Goal: Task Accomplishment & Management: Manage account settings

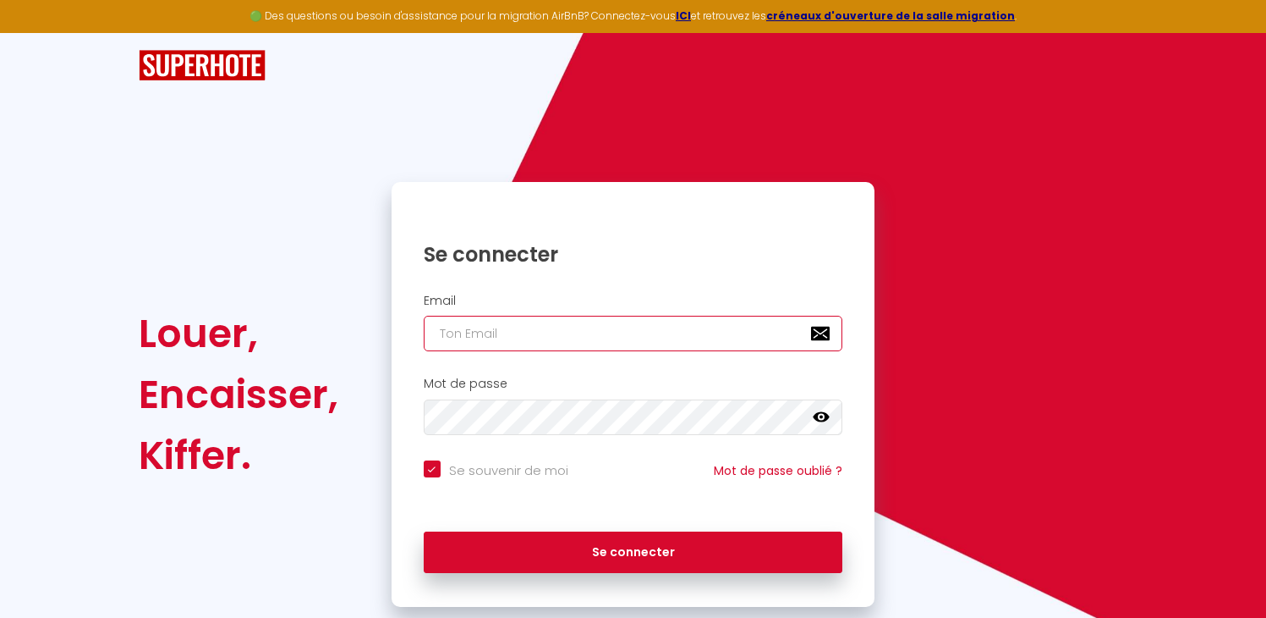
click at [524, 321] on input "email" at bounding box center [634, 334] width 420 height 36
type input "s"
checkbox input "true"
paste input "[EMAIL_ADDRESS][DOMAIN_NAME]"
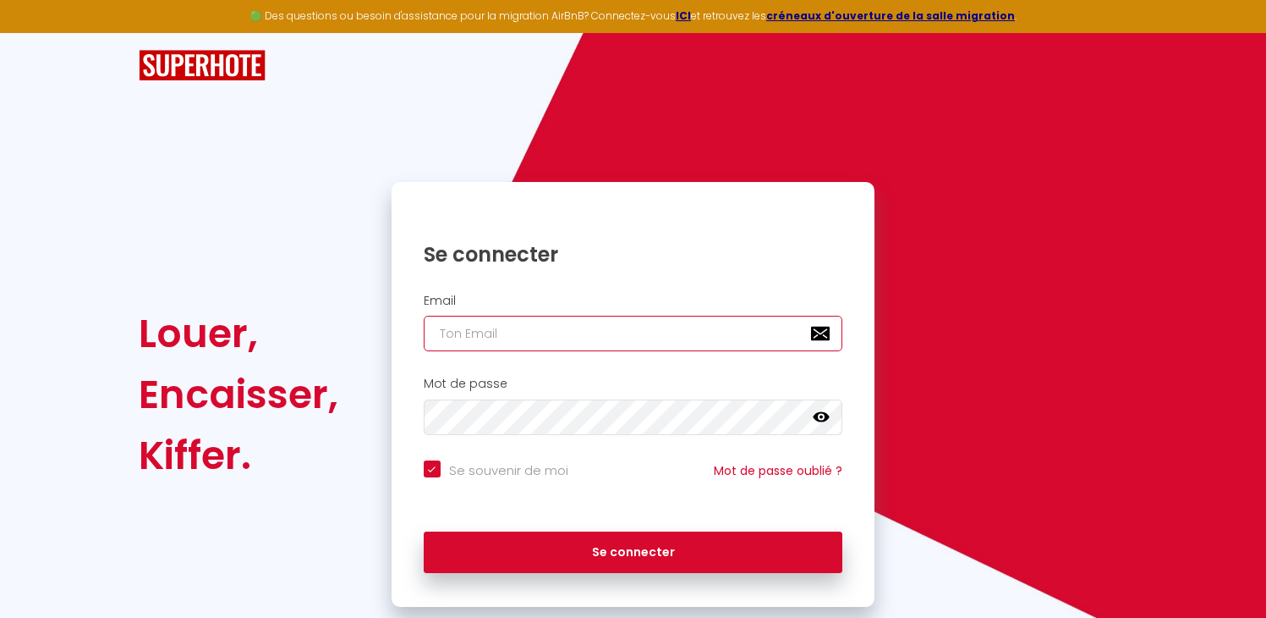
type input "[EMAIL_ADDRESS][DOMAIN_NAME]"
checkbox input "true"
type input "[EMAIL_ADDRESS][DOMAIN_NAME]"
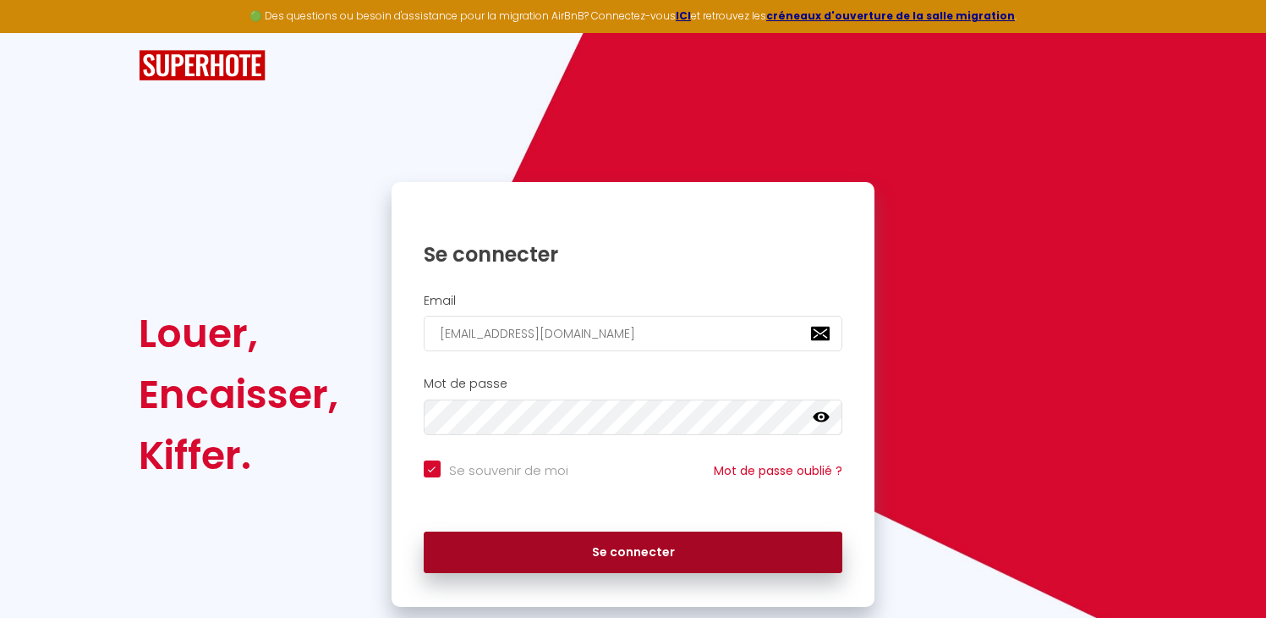
click at [579, 545] on button "Se connecter" at bounding box center [634, 552] width 420 height 42
checkbox input "true"
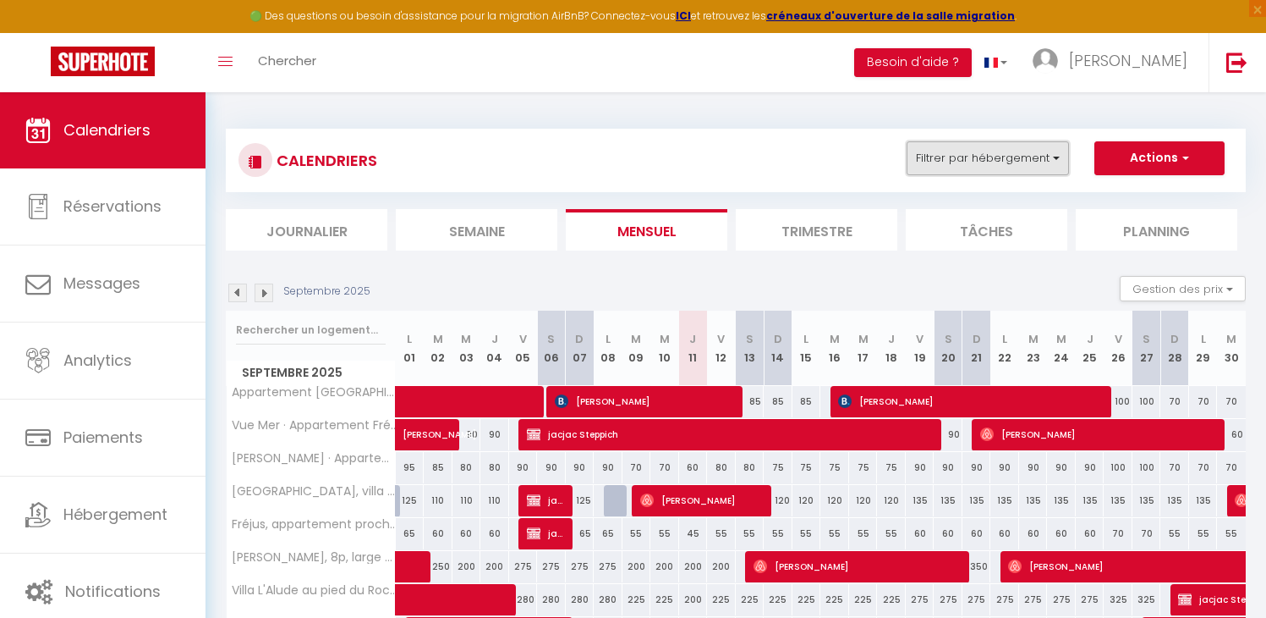
click at [951, 161] on button "Filtrer par hébergement" at bounding box center [988, 158] width 162 height 34
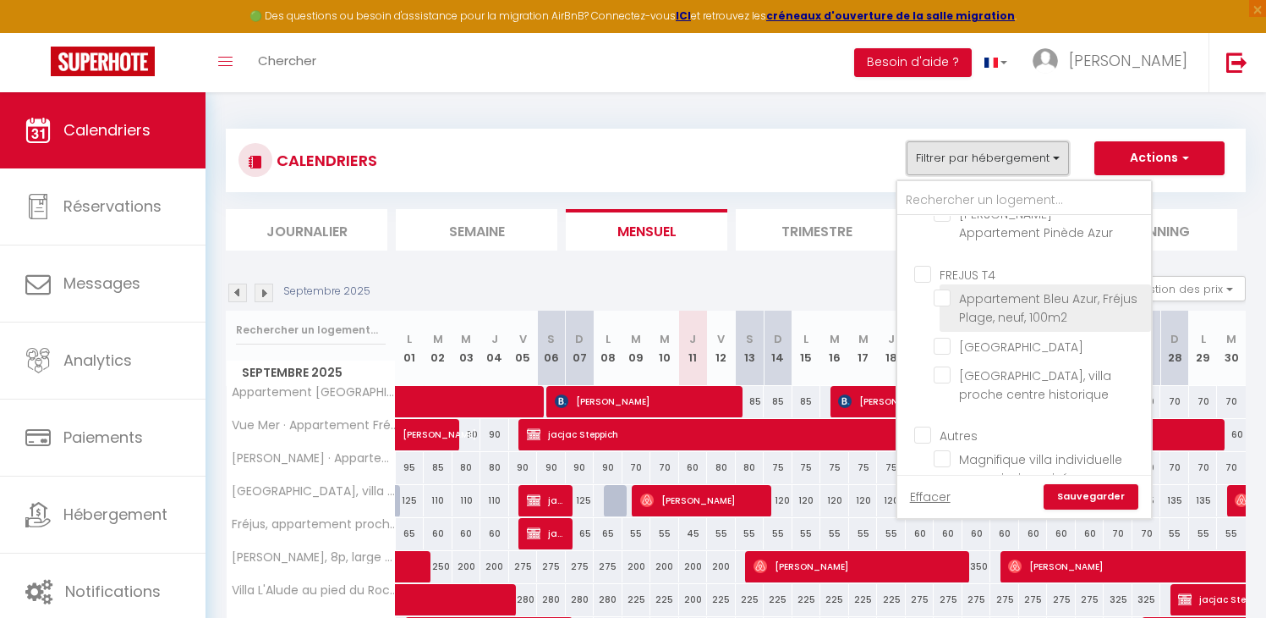
scroll to position [1346, 0]
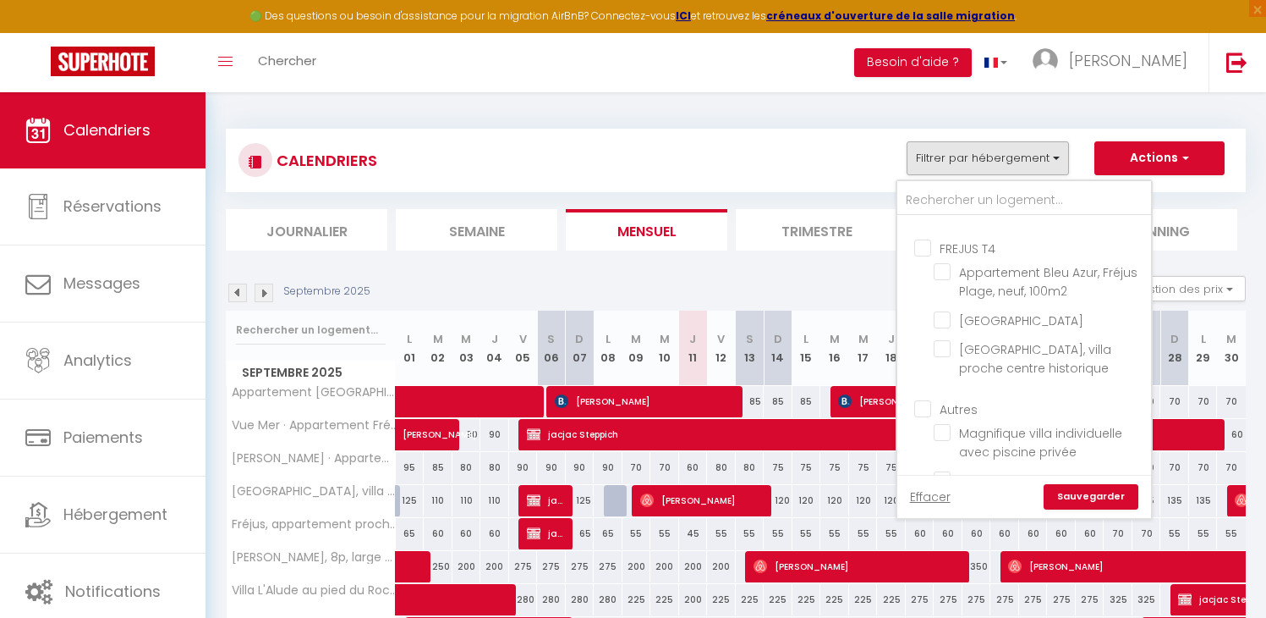
click at [914, 246] on ul "FREJUS T4 Appartement Bleu Azur, Fréjus Plage, neuf, 100m2 [GEOGRAPHIC_DATA], v…" at bounding box center [1025, 309] width 254 height 161
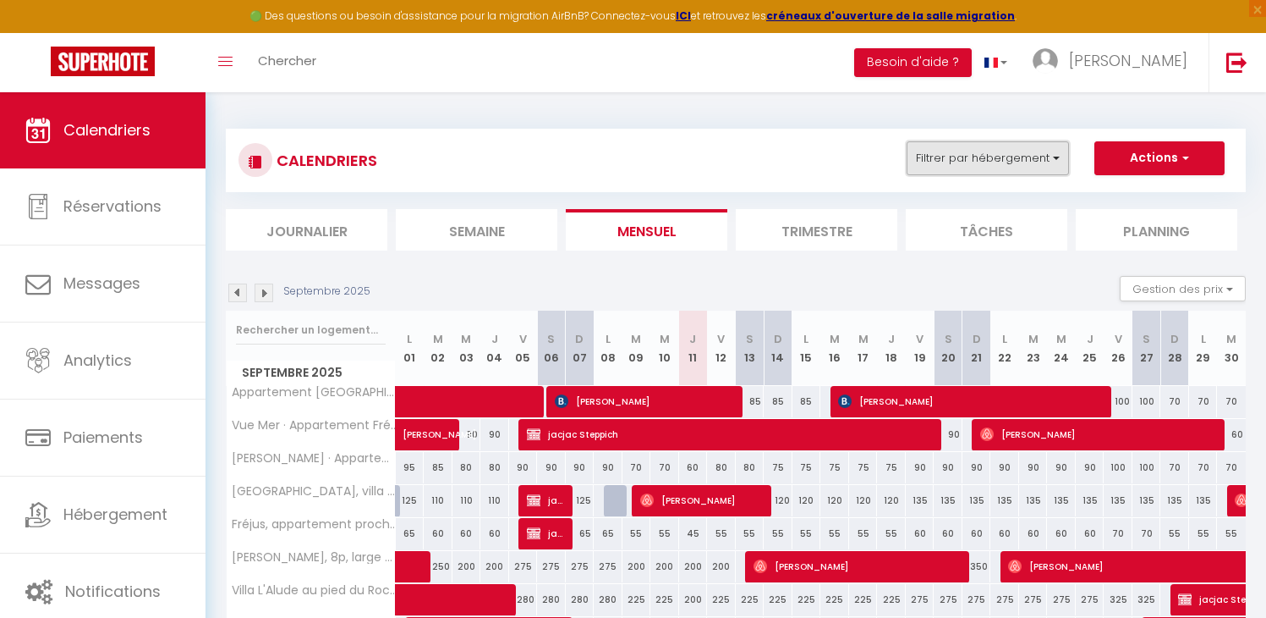
click at [944, 148] on button "Filtrer par hébergement" at bounding box center [988, 158] width 162 height 34
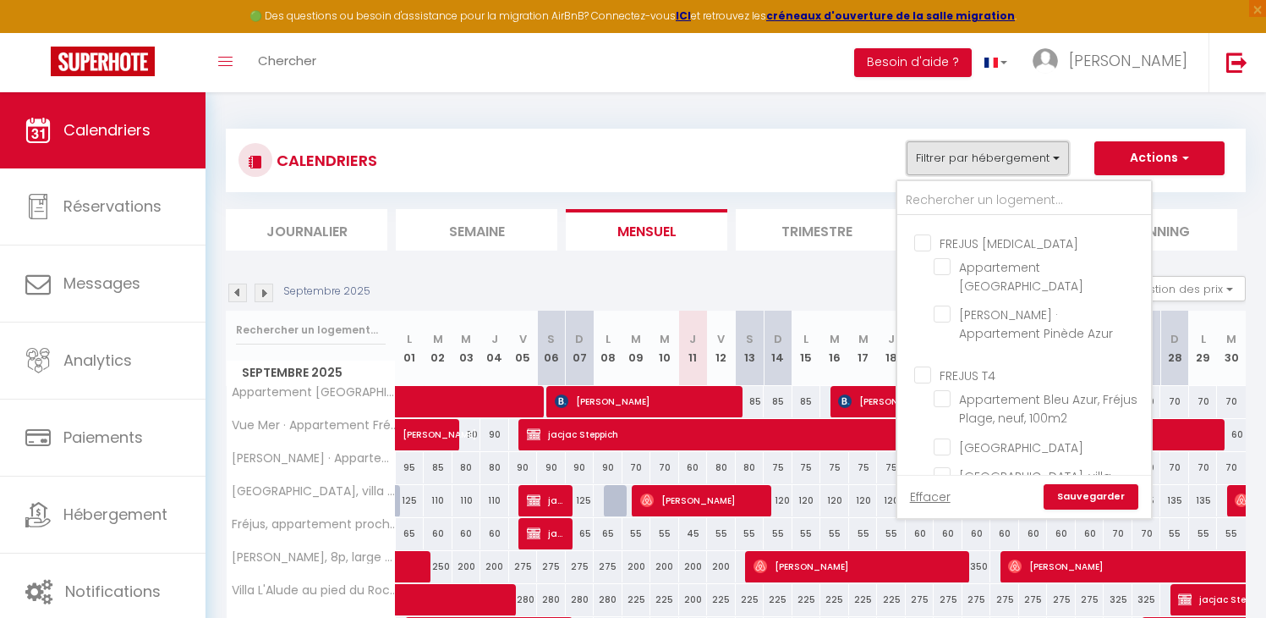
scroll to position [1207, 0]
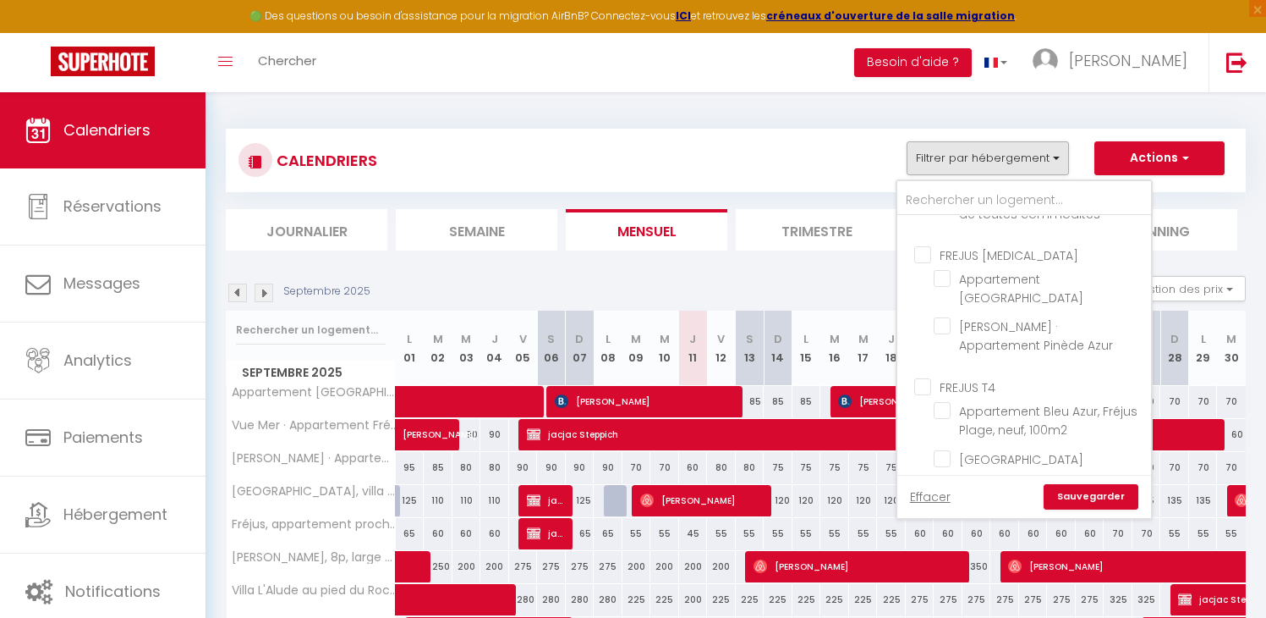
click at [921, 376] on input "FREJUS T4" at bounding box center [1041, 384] width 254 height 17
checkbox input "true"
checkbox input "false"
checkbox input "true"
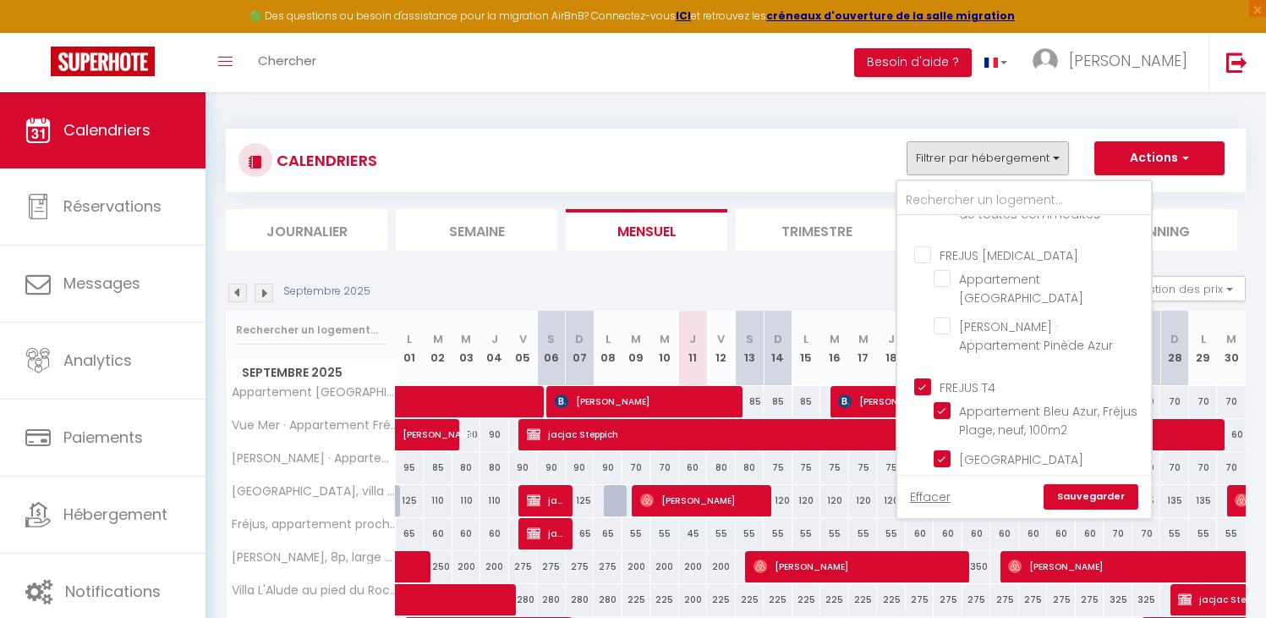
checkbox input "true"
checkbox input "false"
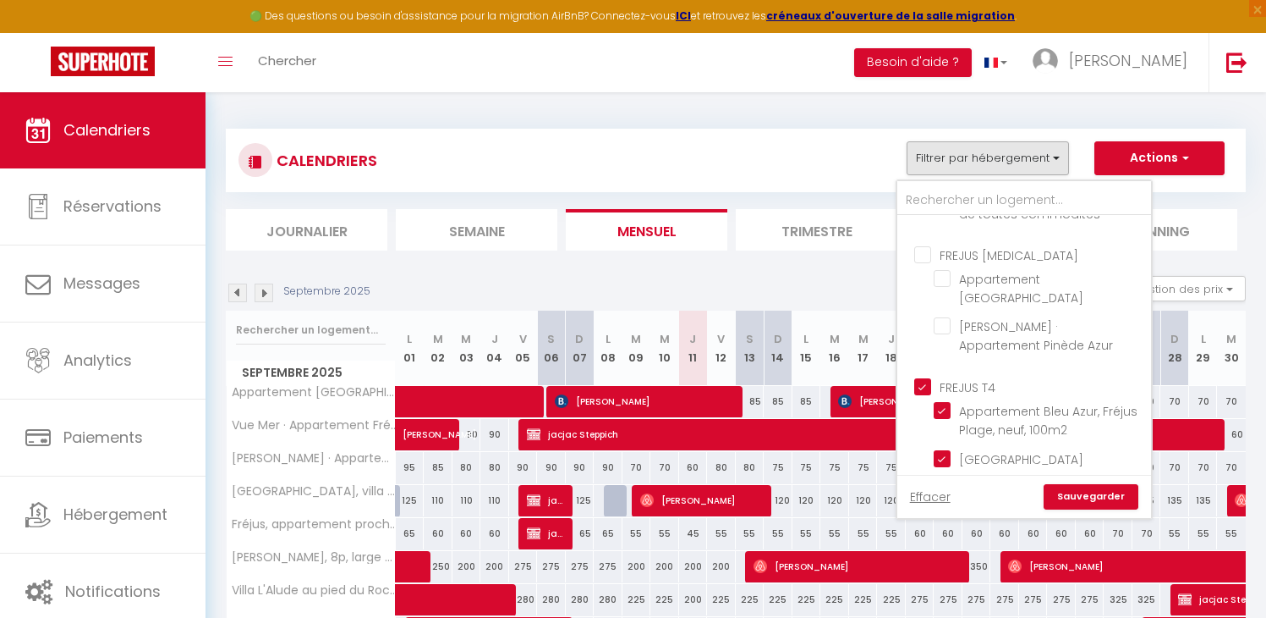
checkbox input "true"
checkbox input "false"
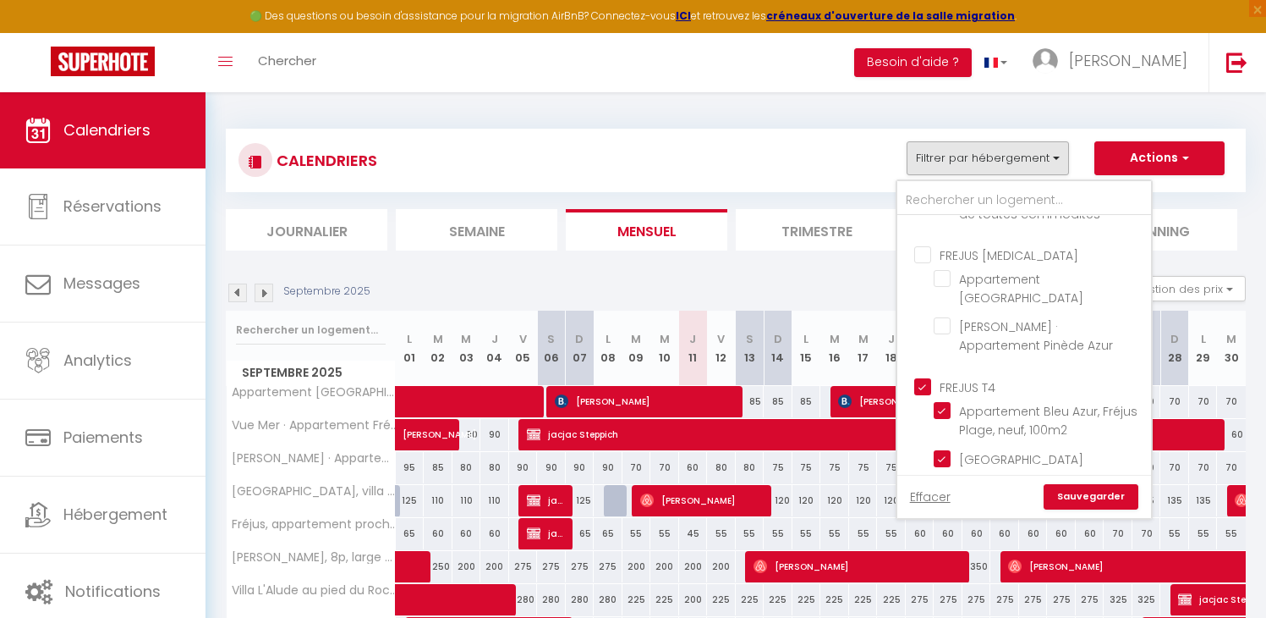
checkbox input "false"
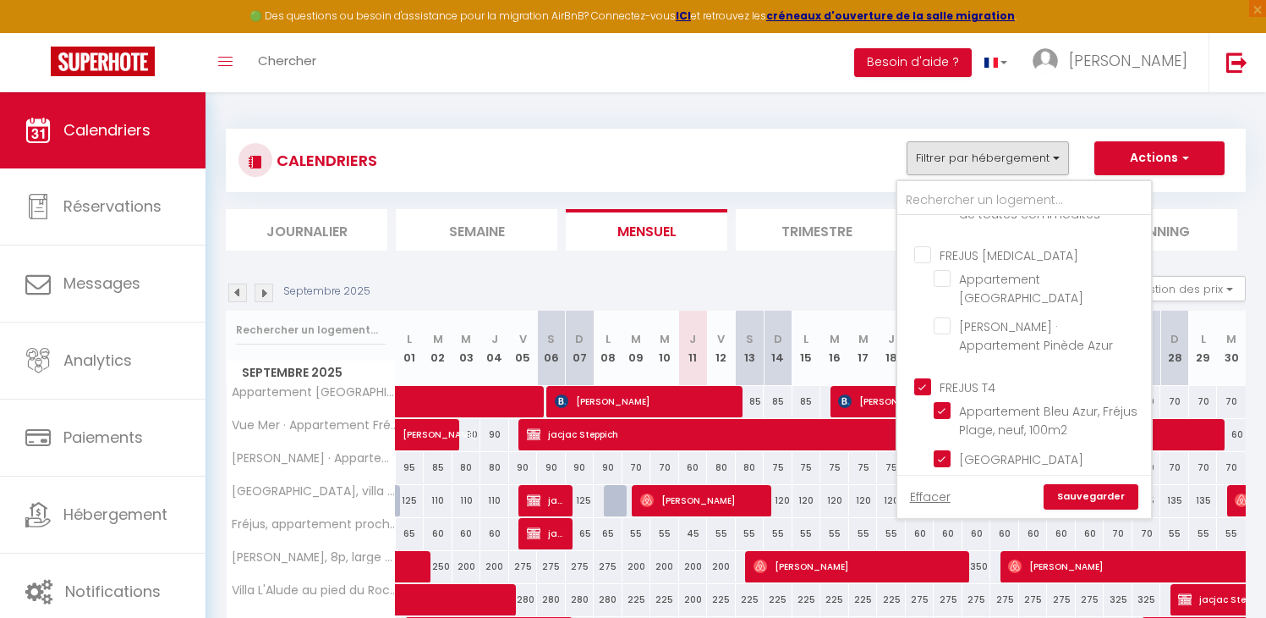
checkbox input "false"
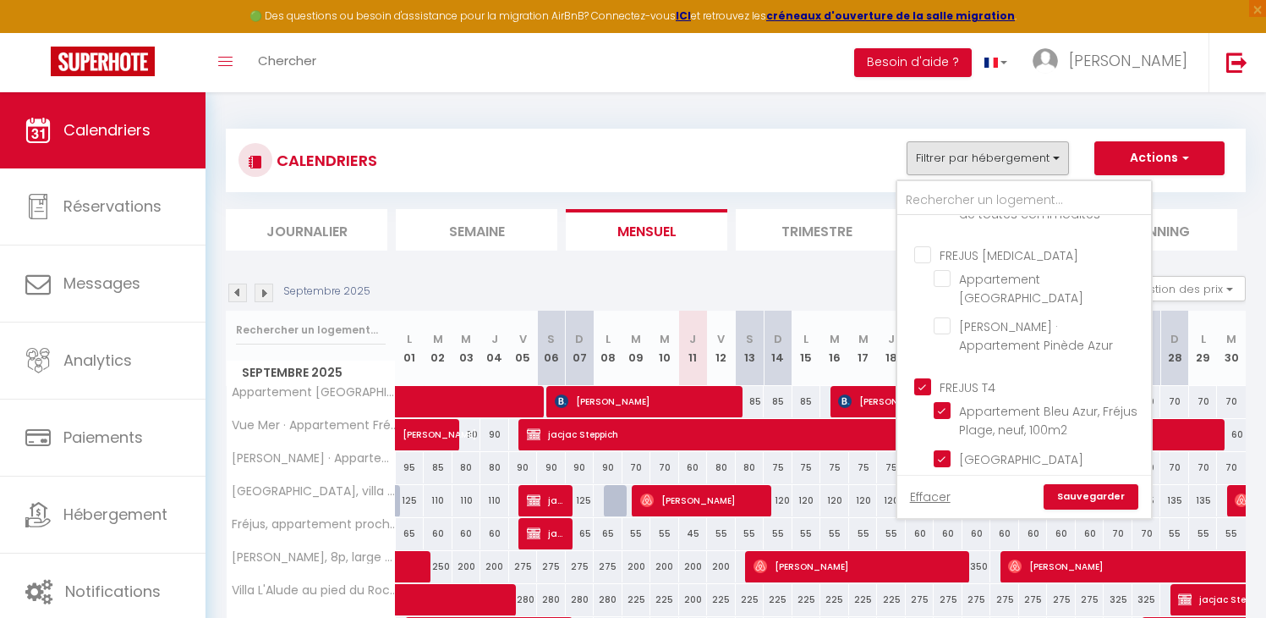
checkbox input "false"
checkbox input "true"
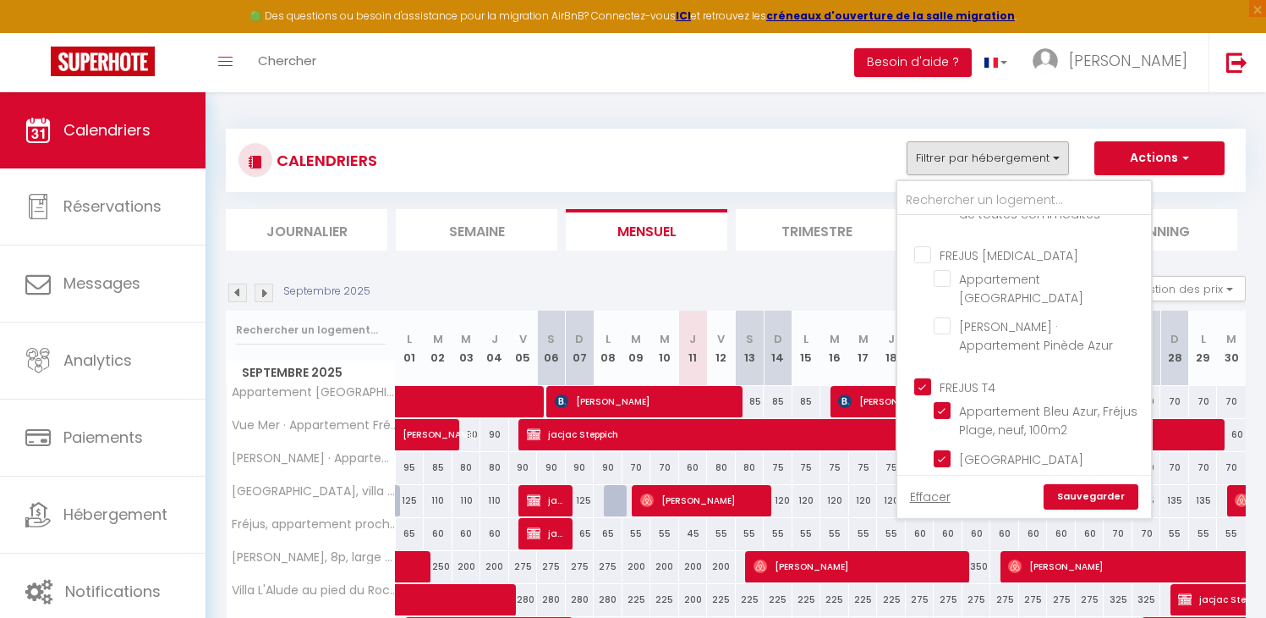
checkbox input "false"
click at [1085, 491] on link "Sauvegarder" at bounding box center [1091, 496] width 95 height 25
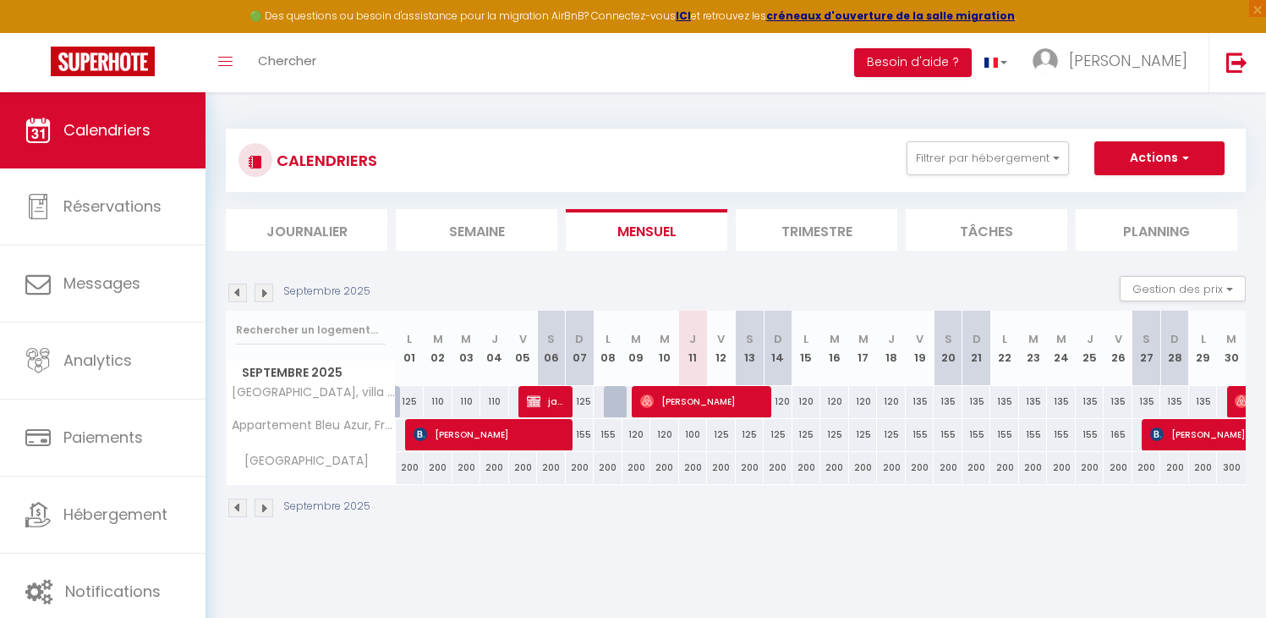
click at [780, 221] on li "Trimestre" at bounding box center [817, 229] width 162 height 41
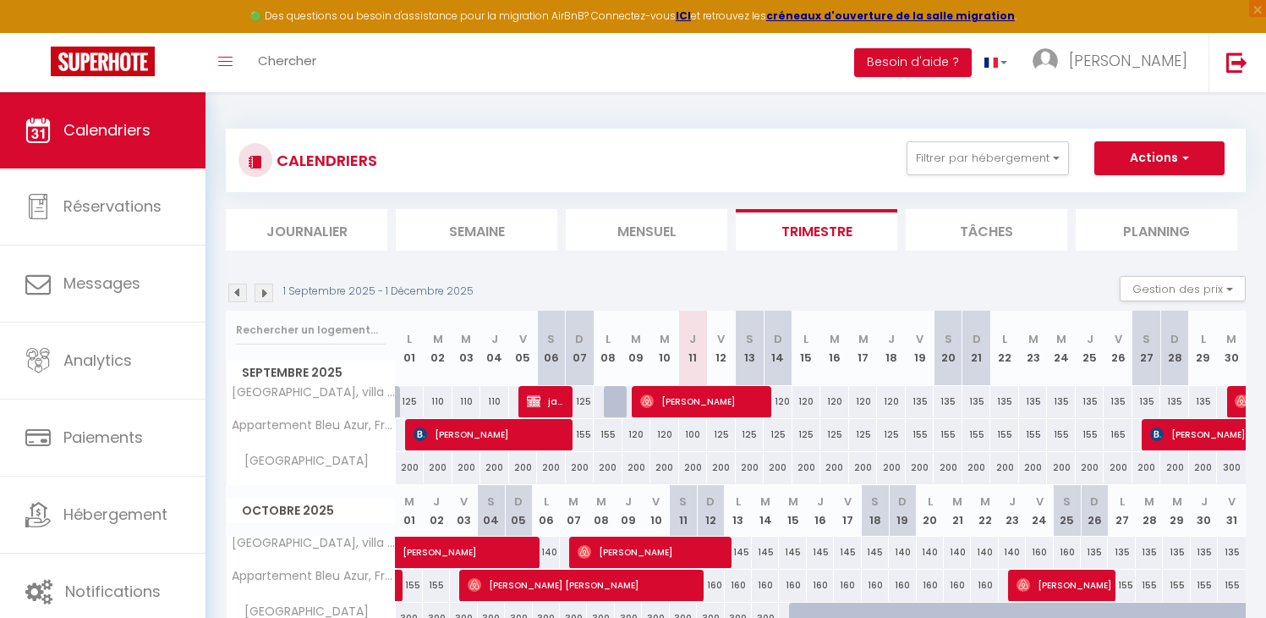
click at [258, 292] on img at bounding box center [264, 292] width 19 height 19
select select
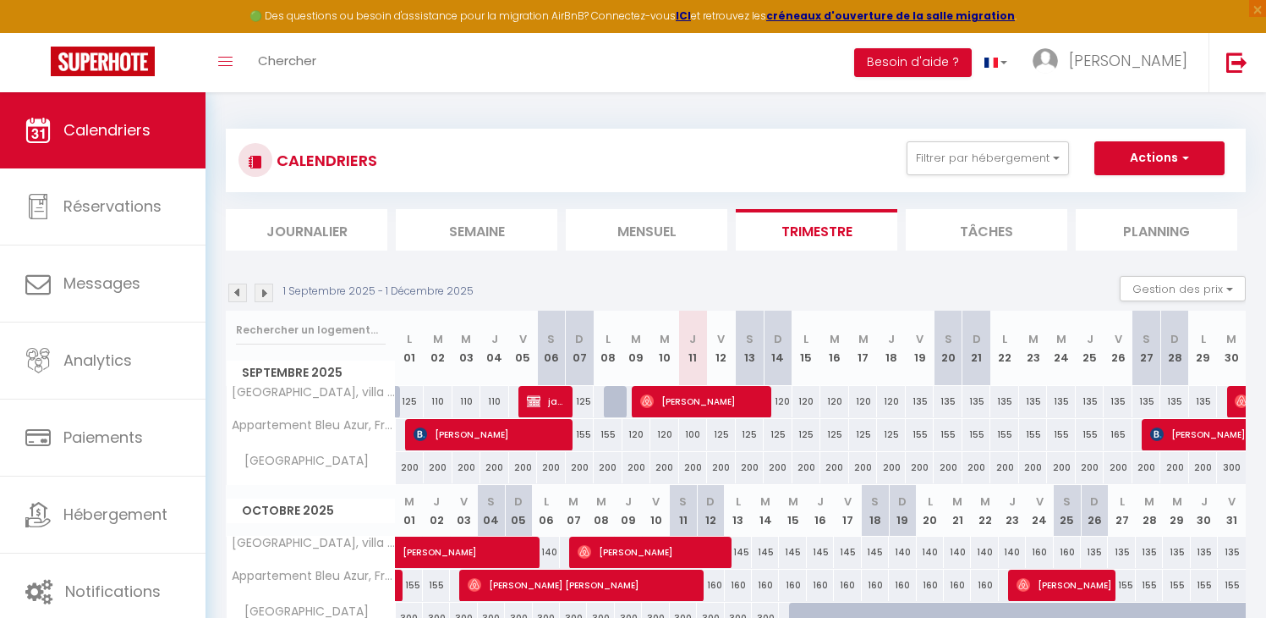
select select
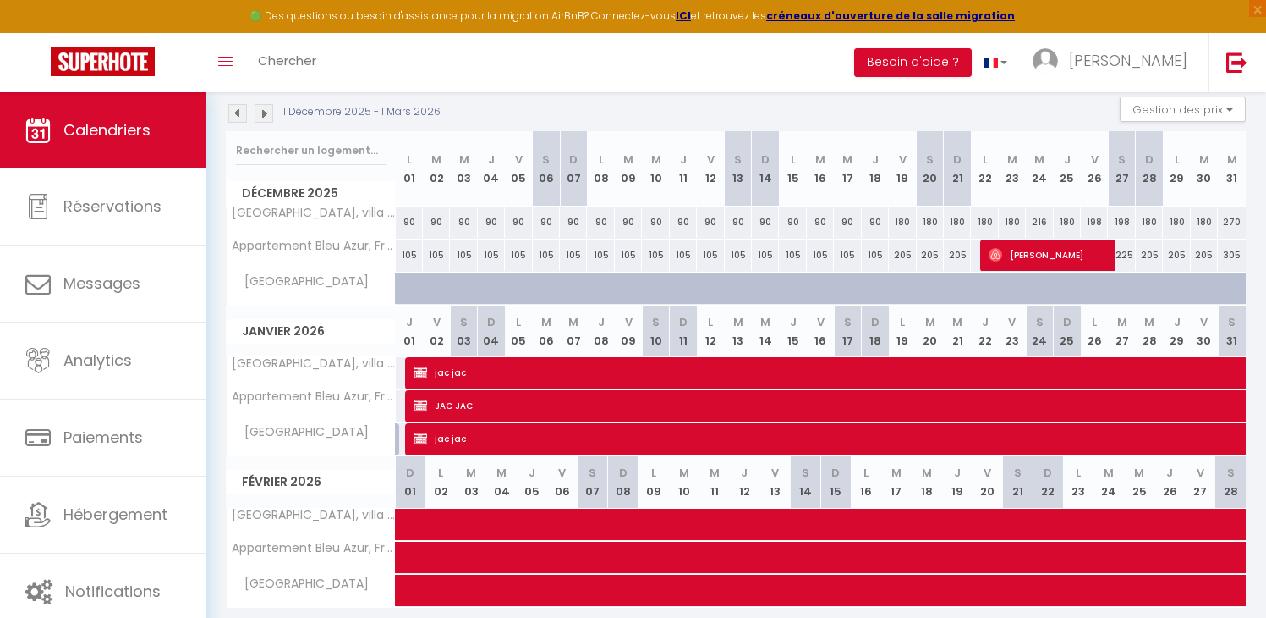
scroll to position [239, 0]
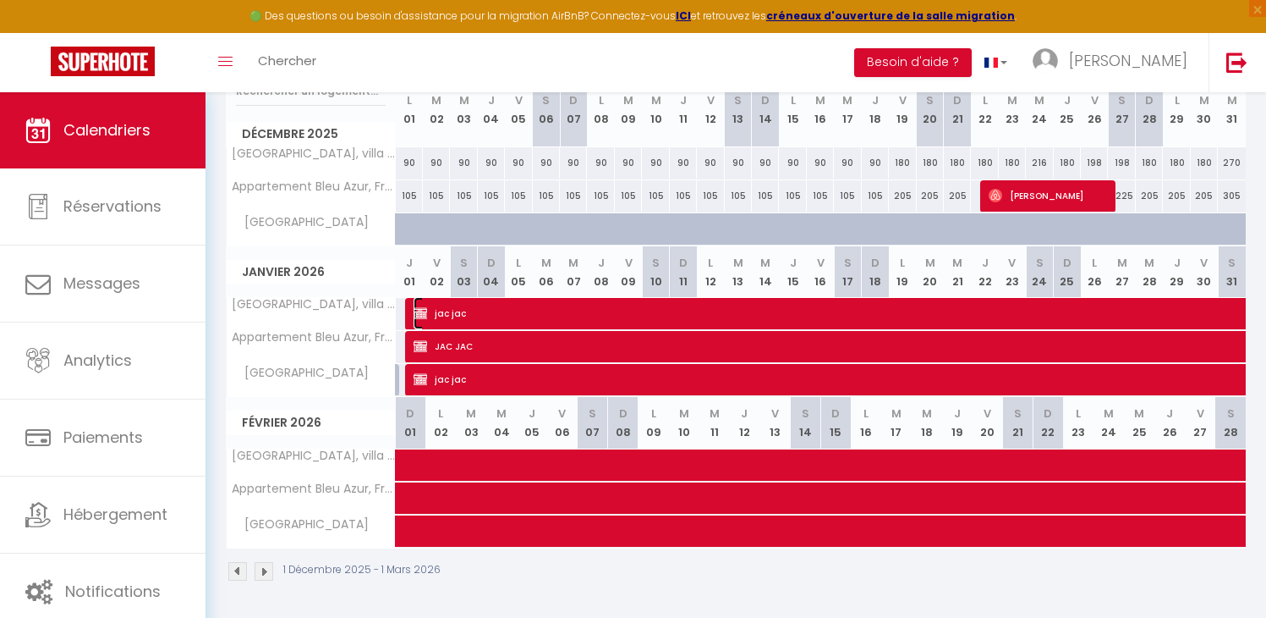
click at [423, 308] on img at bounding box center [421, 313] width 14 height 14
select select "OK"
select select "KO"
select select "0"
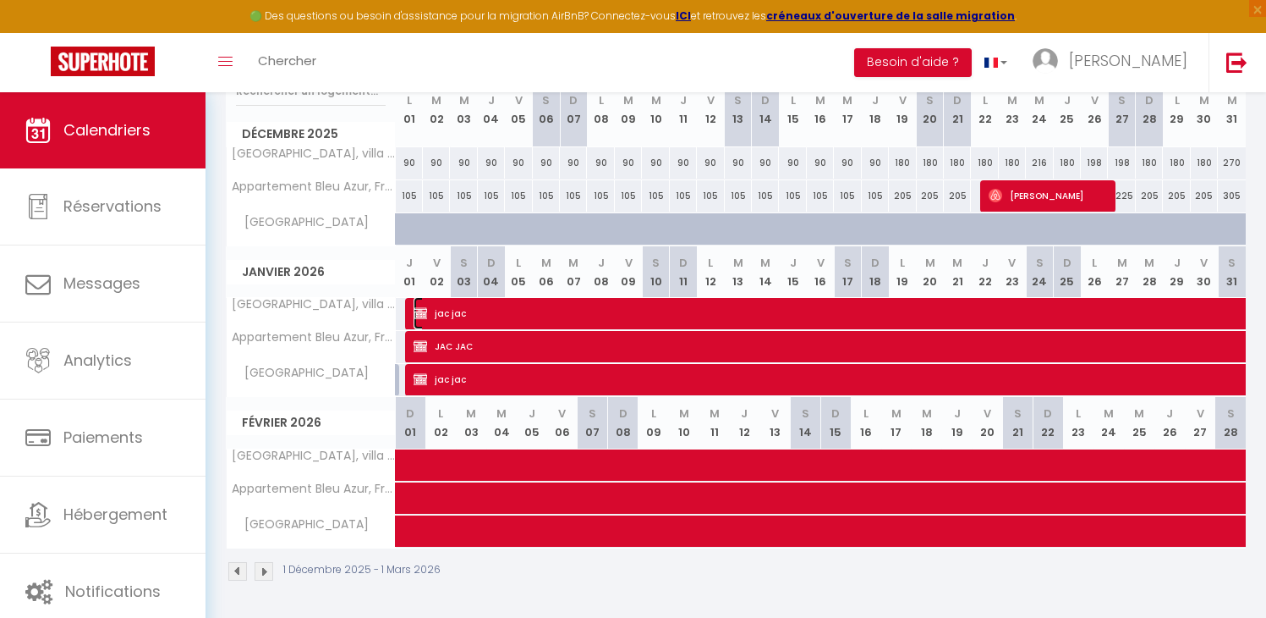
select select "1"
select select
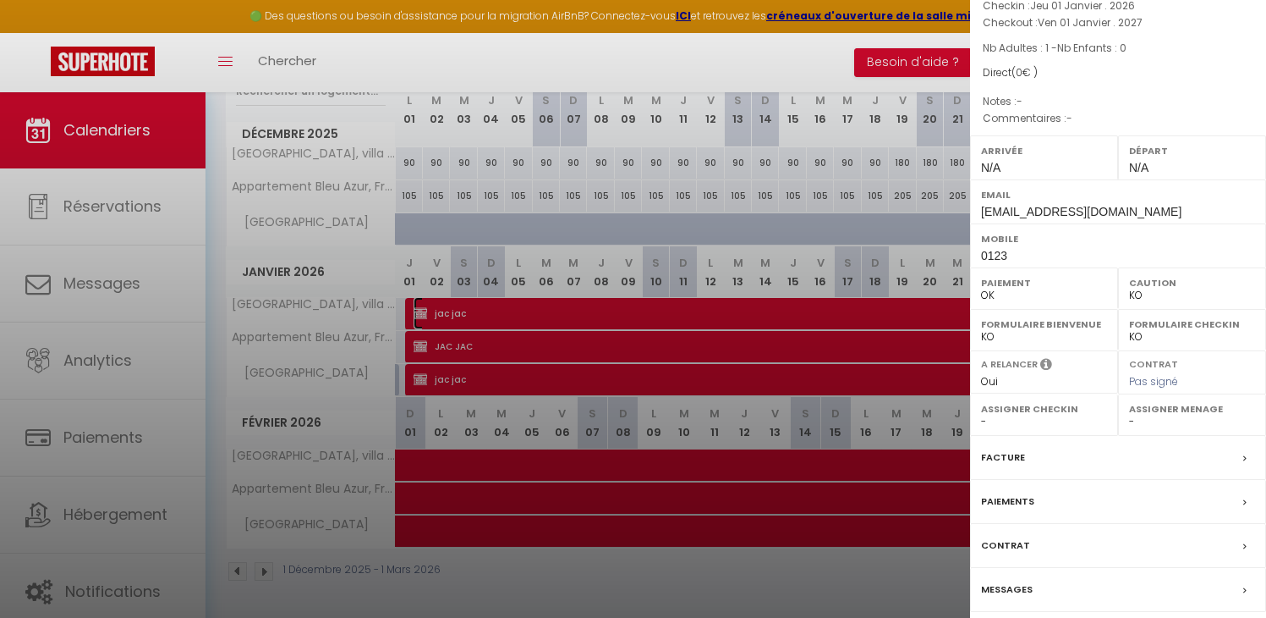
scroll to position [137, 0]
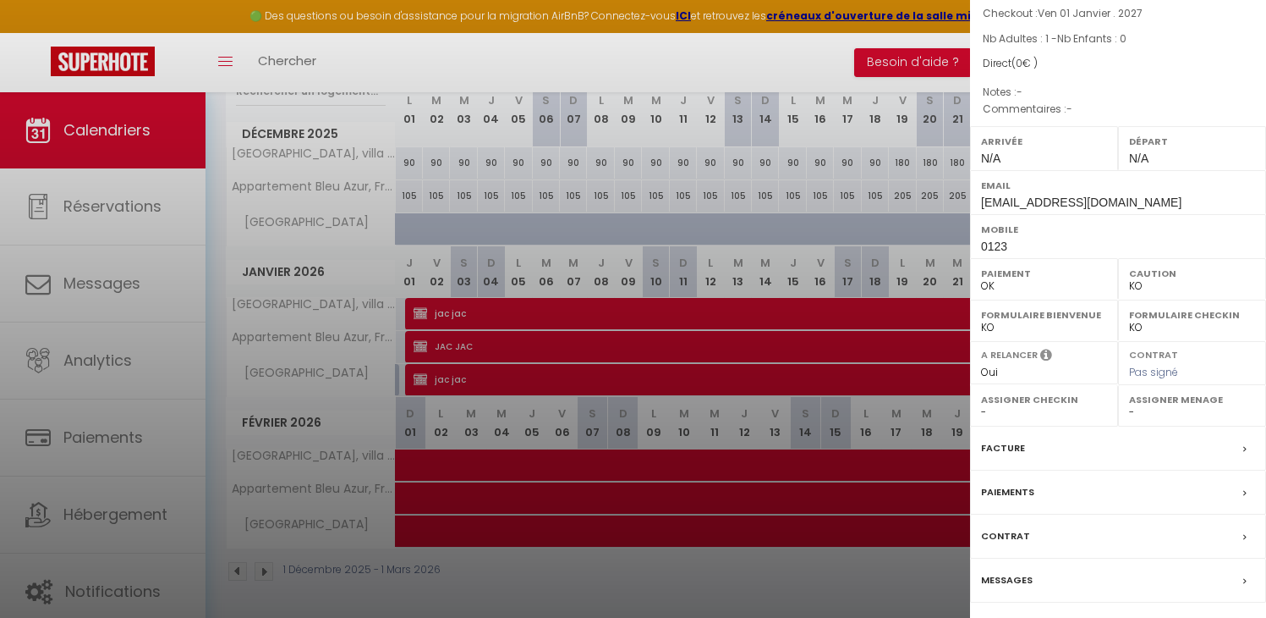
click at [1014, 439] on label "Facture" at bounding box center [1003, 448] width 44 height 18
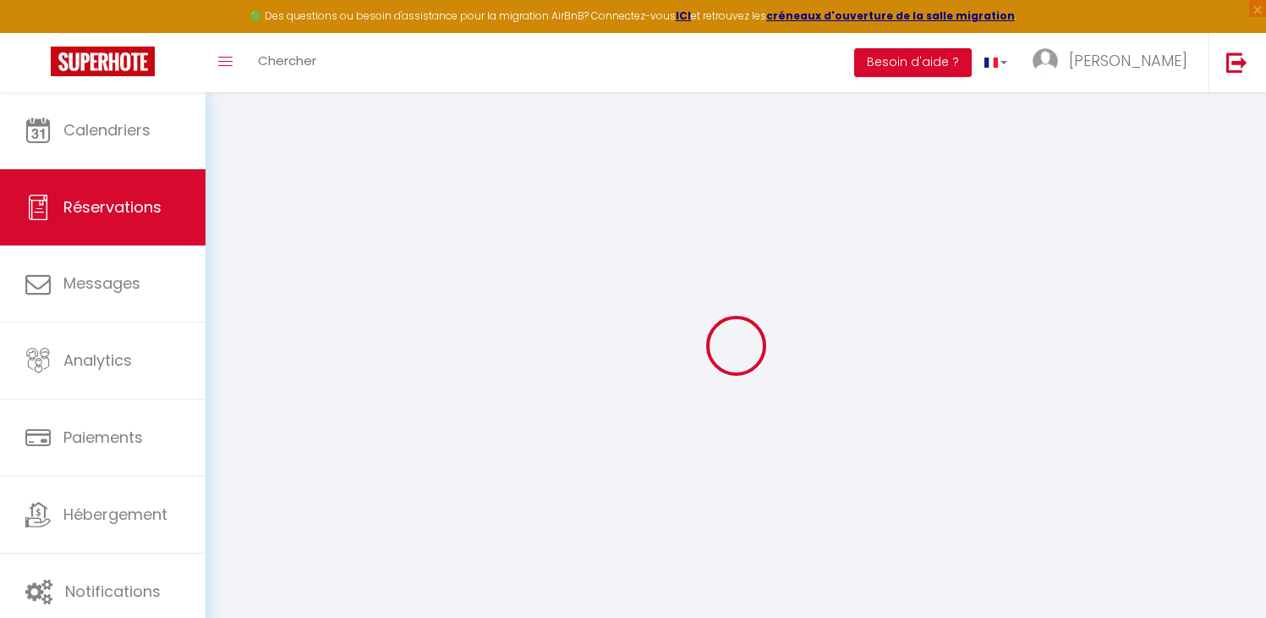
type input "jac"
type input "[EMAIL_ADDRESS][DOMAIN_NAME]"
type input "0123"
select select "FR"
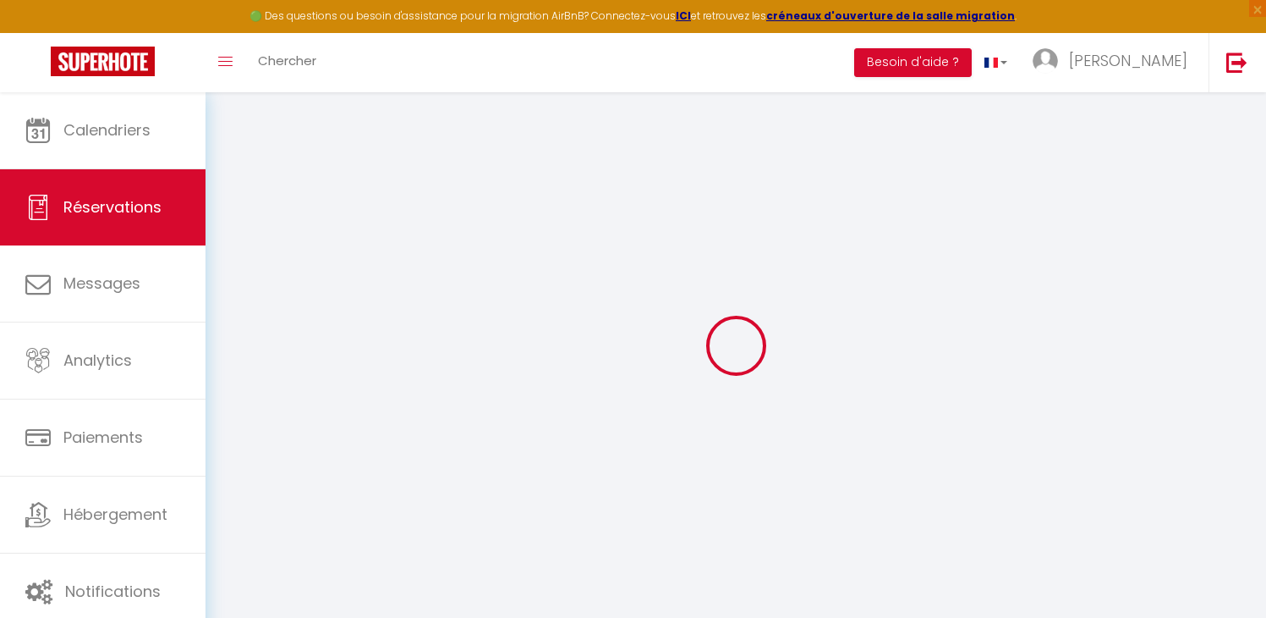
select select "44407"
select select "1"
type input "Jeu 01 Janvier 2026"
select select
type input "Ven 01 Janvier 2027"
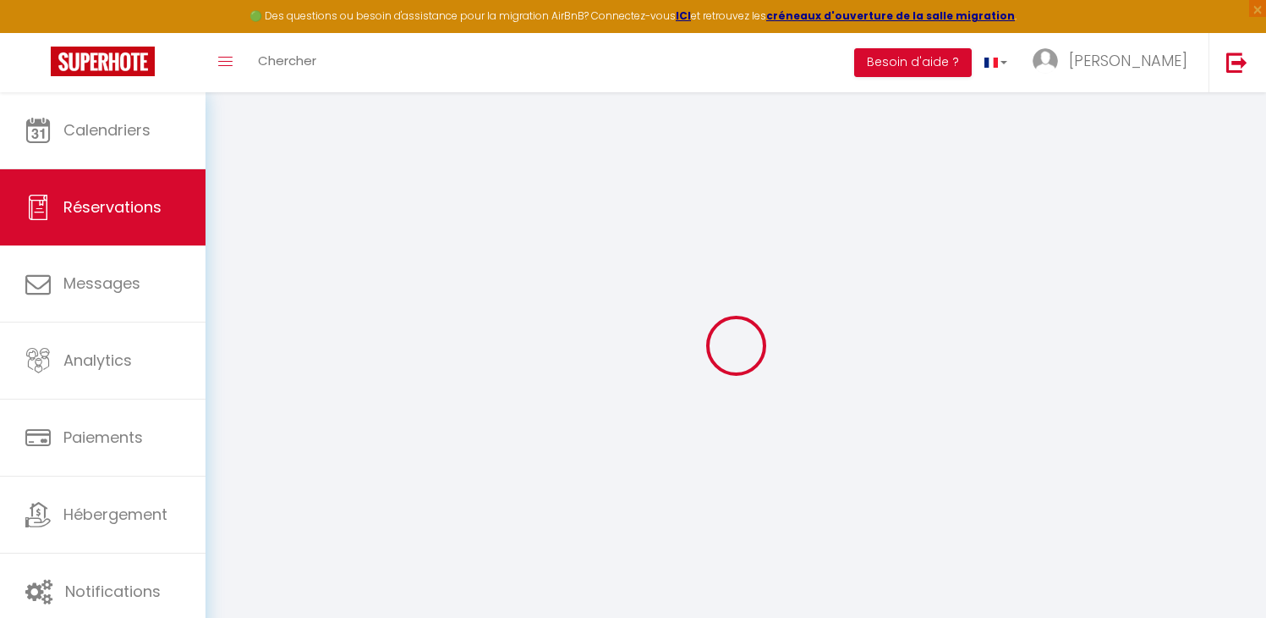
select select
type input "1"
select select "12"
select select
checkbox input "false"
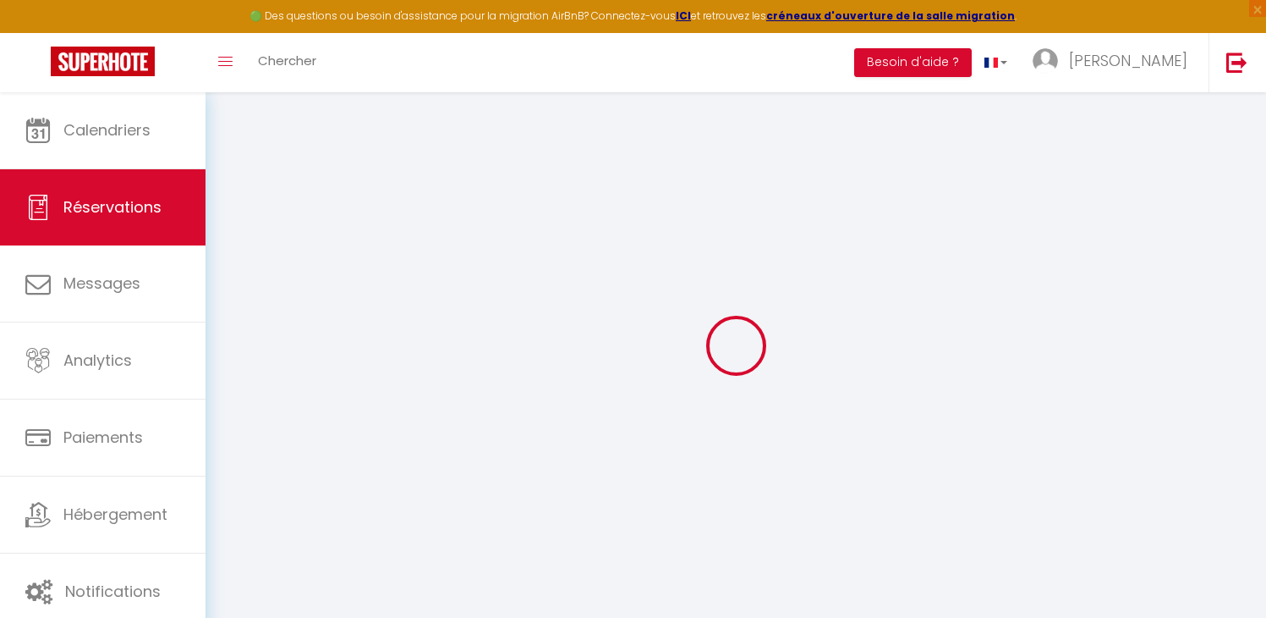
type input "0"
select select
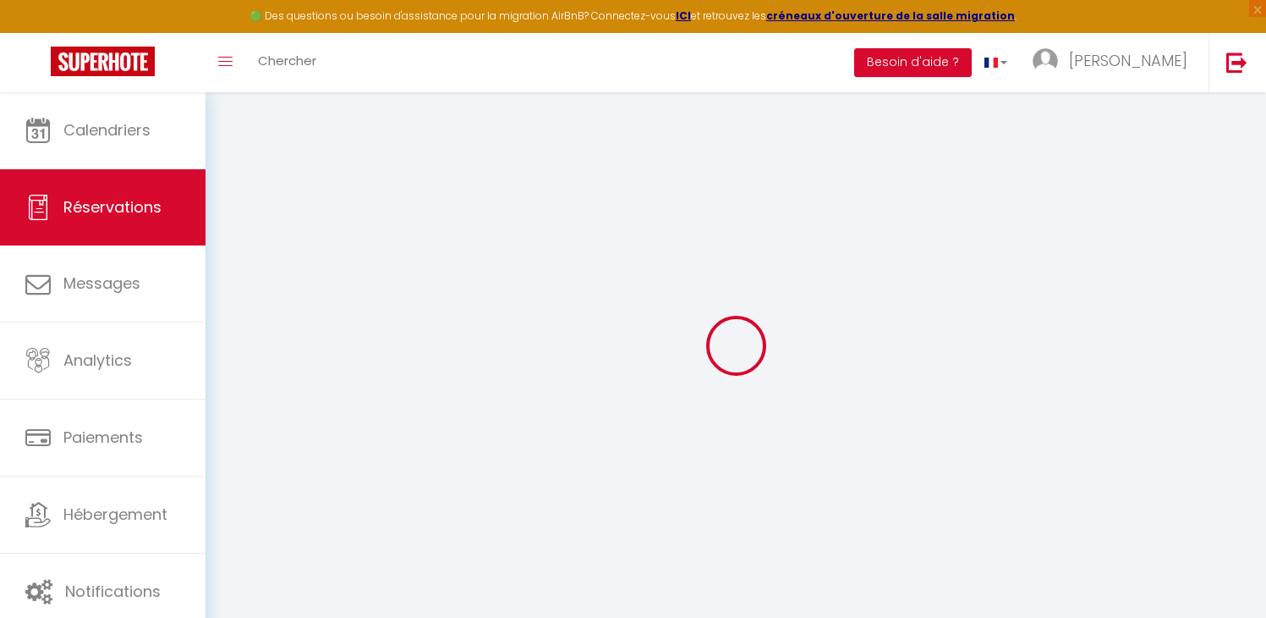
select select
select select "14"
checkbox input "false"
select select
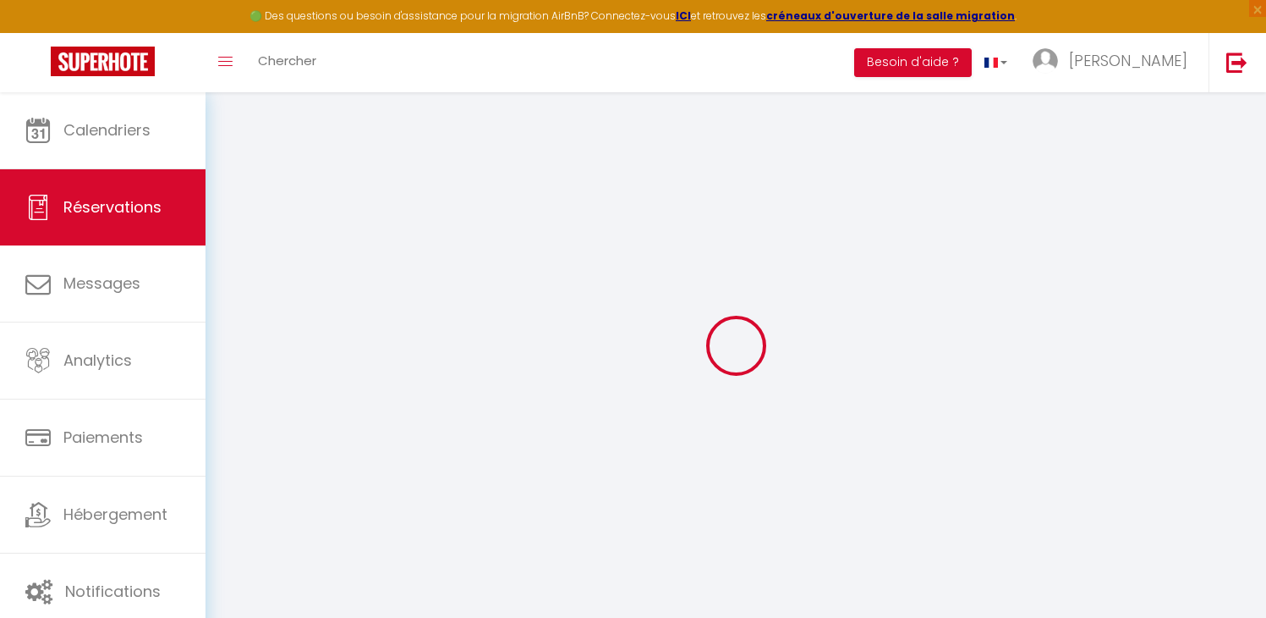
checkbox input "false"
select select
checkbox input "false"
select select
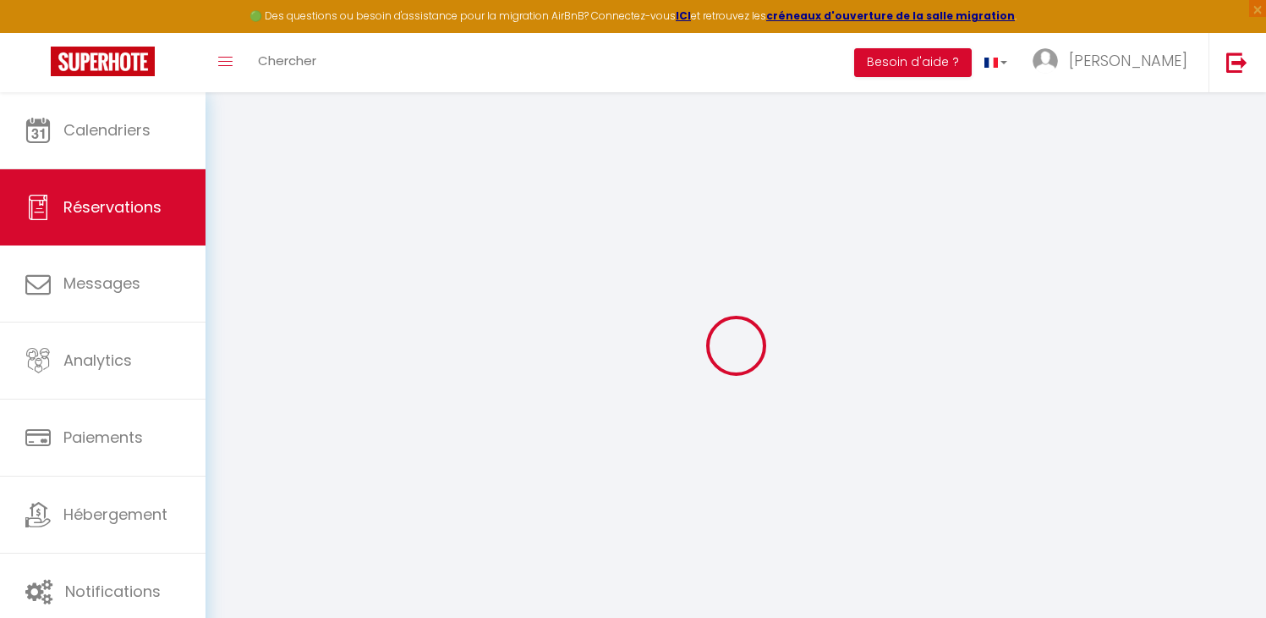
select select
checkbox input "false"
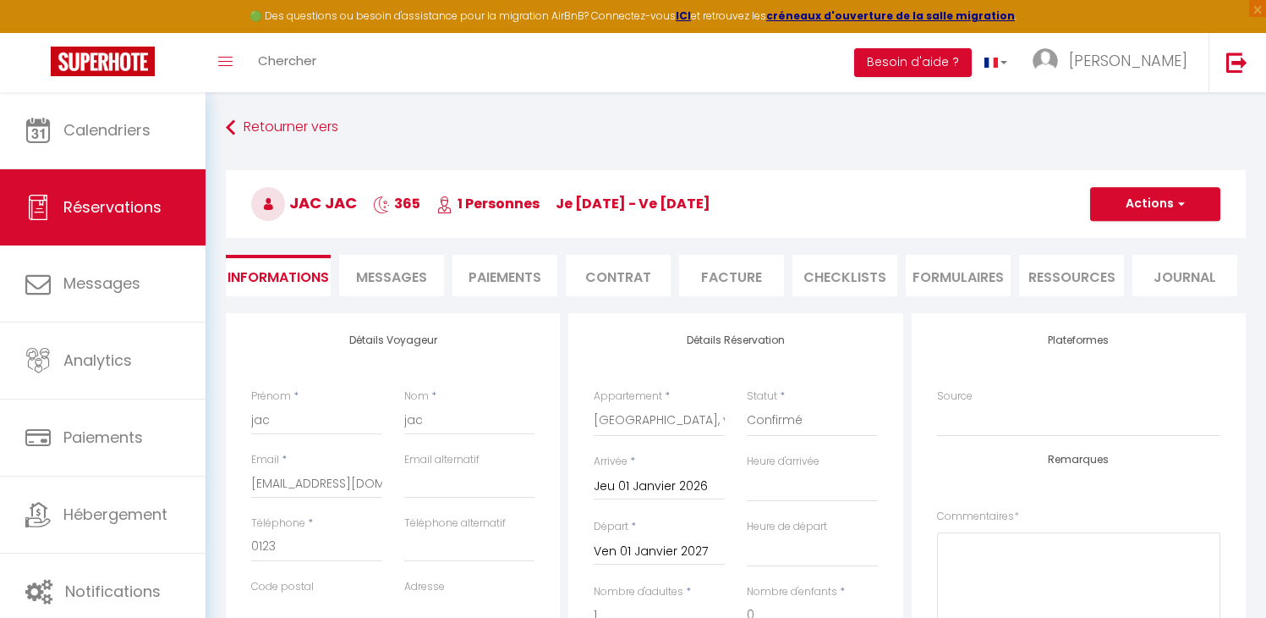
select select
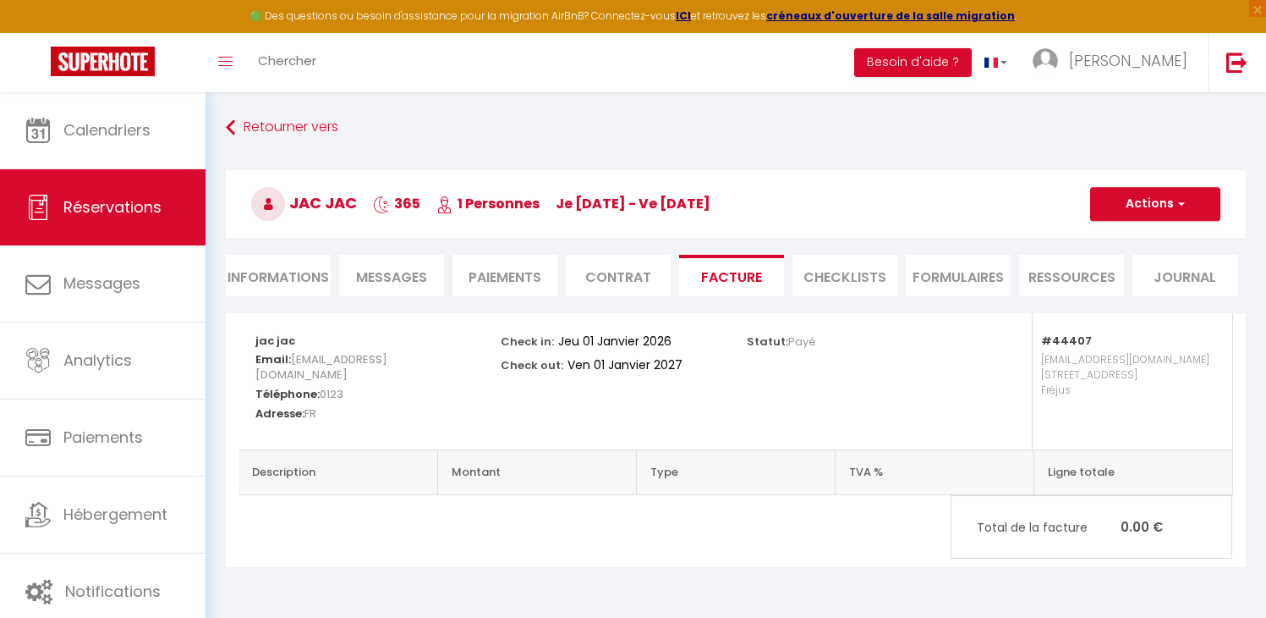
click at [247, 266] on li "Informations" at bounding box center [278, 275] width 105 height 41
select select
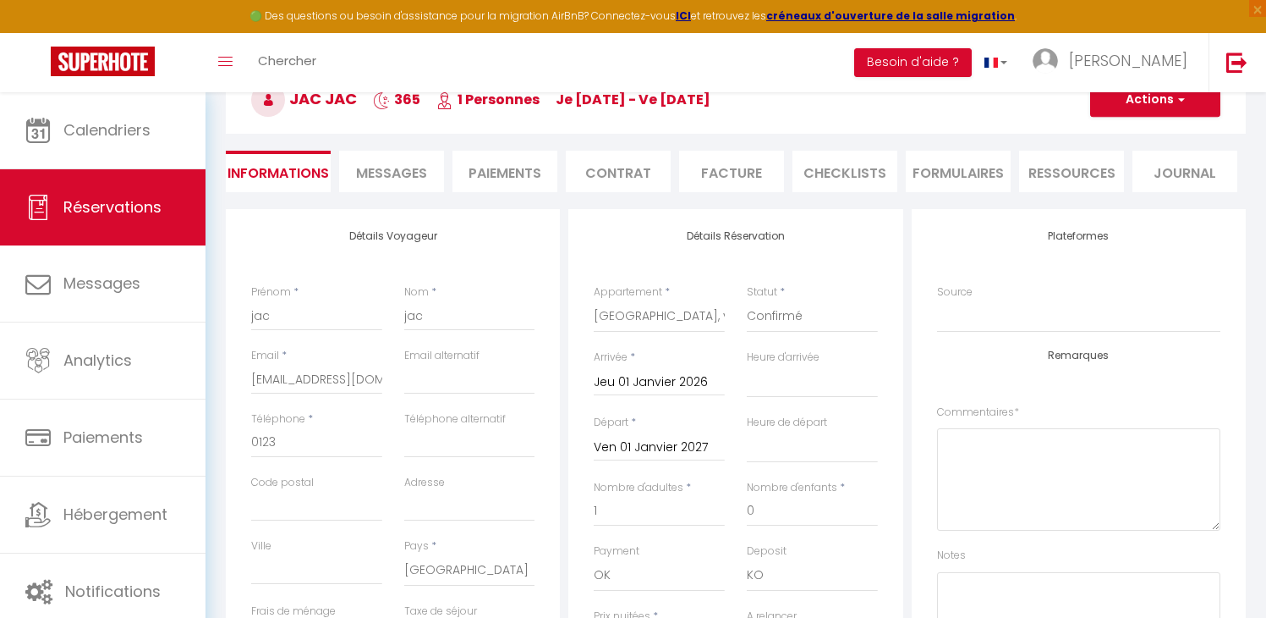
scroll to position [113, 0]
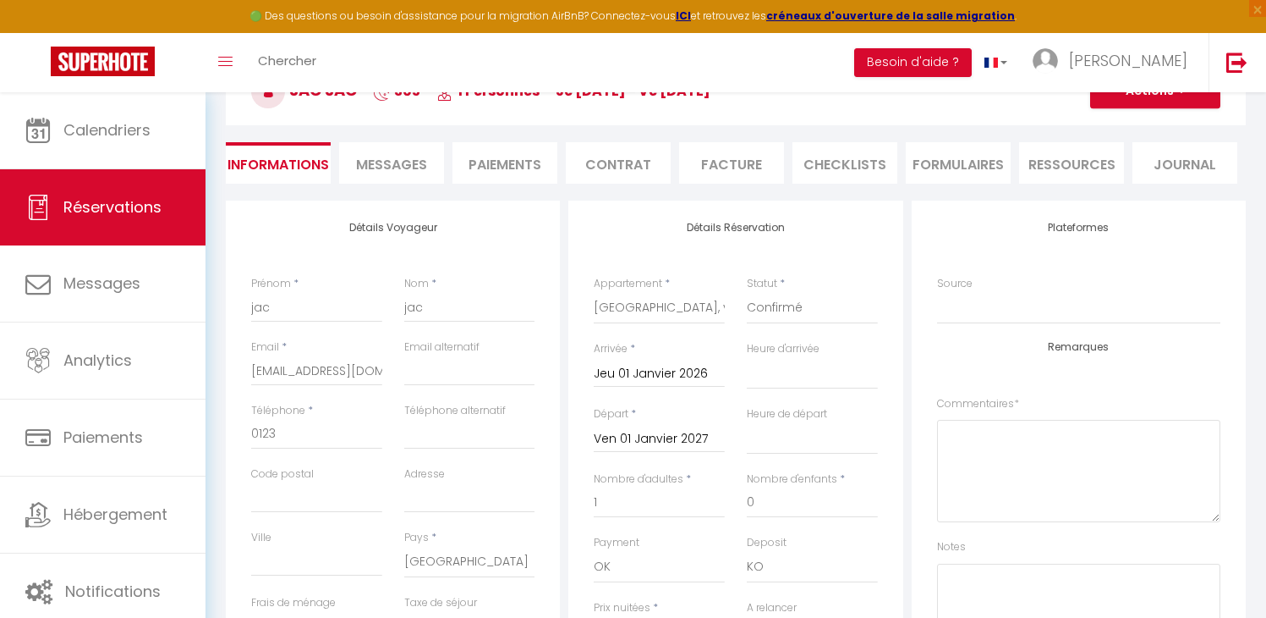
click at [663, 382] on input "Jeu 01 Janvier 2026" at bounding box center [659, 374] width 131 height 22
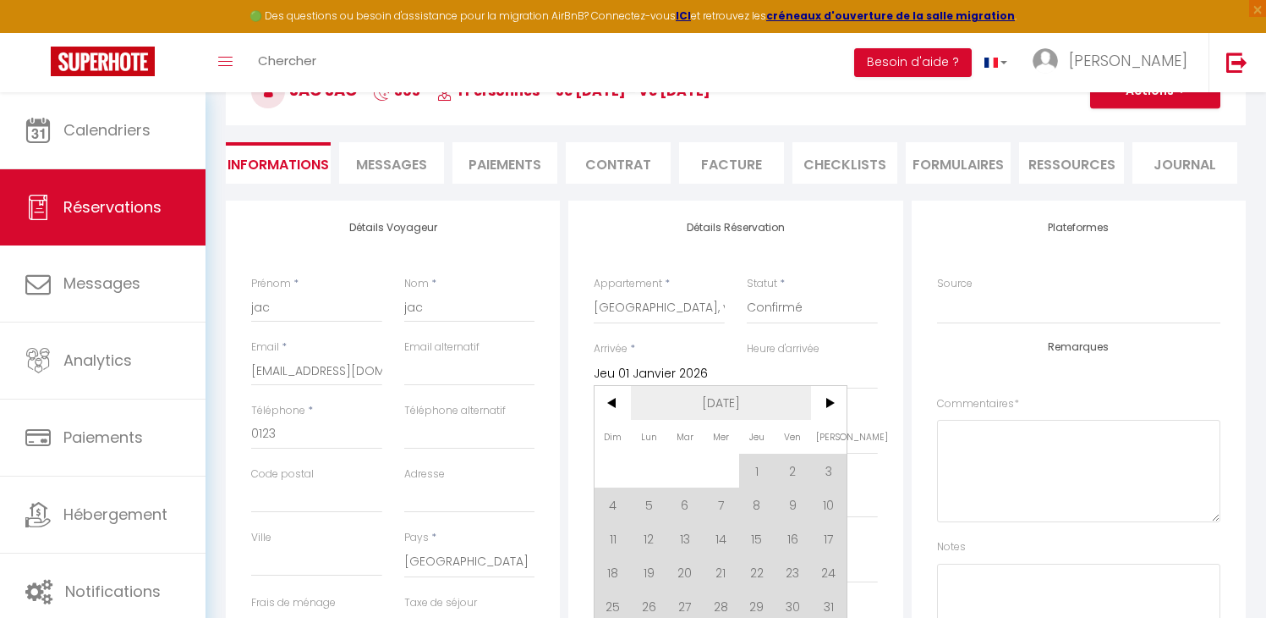
click at [717, 398] on span "[DATE]" at bounding box center [721, 403] width 180 height 34
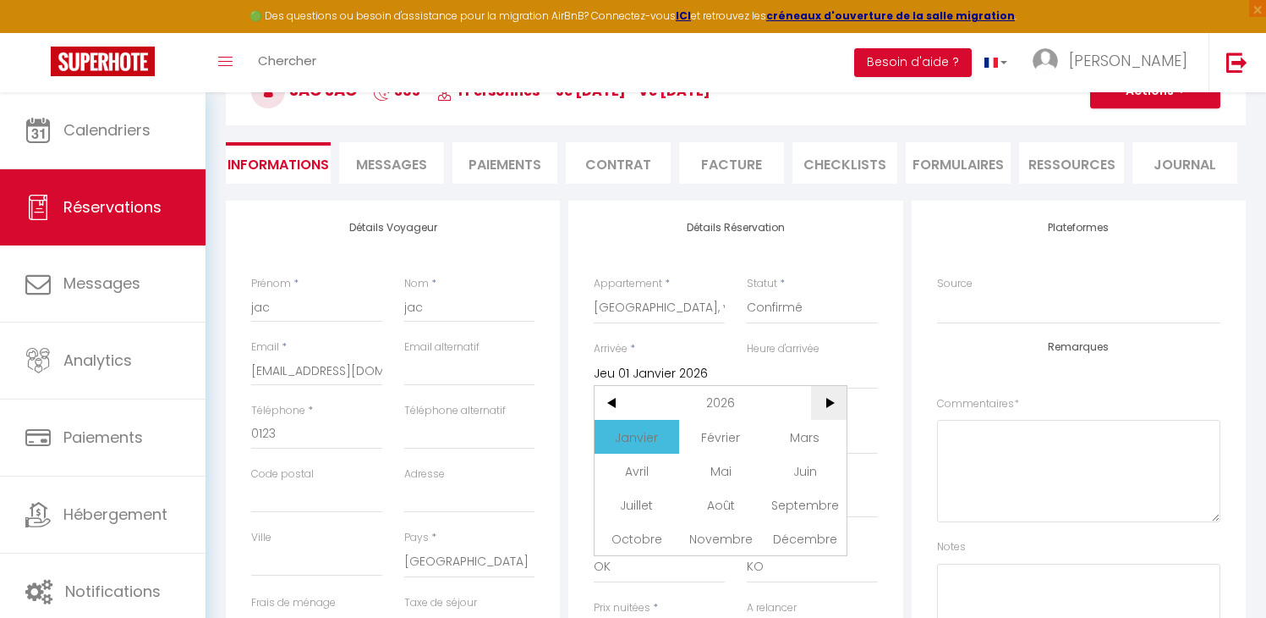
click at [821, 400] on span ">" at bounding box center [829, 403] width 36 height 34
click at [651, 439] on span "Janvier" at bounding box center [637, 437] width 84 height 34
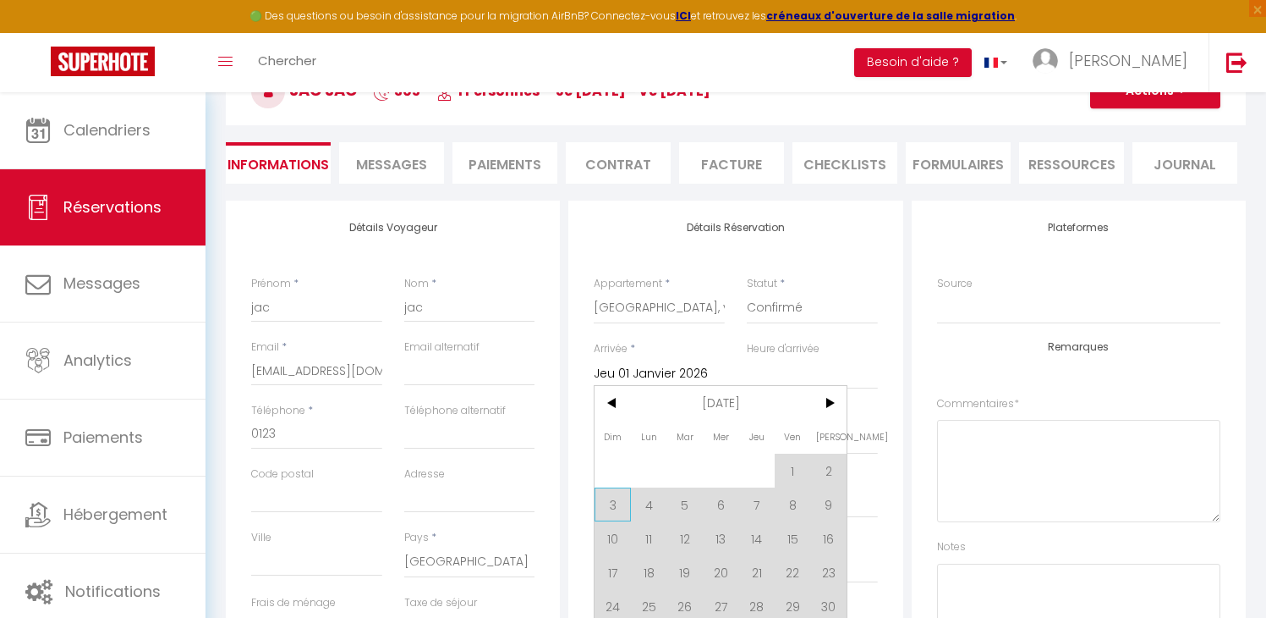
click at [612, 505] on span "3" at bounding box center [613, 504] width 36 height 34
type input "Dim 03 Janvier 2027"
select select
checkbox input "false"
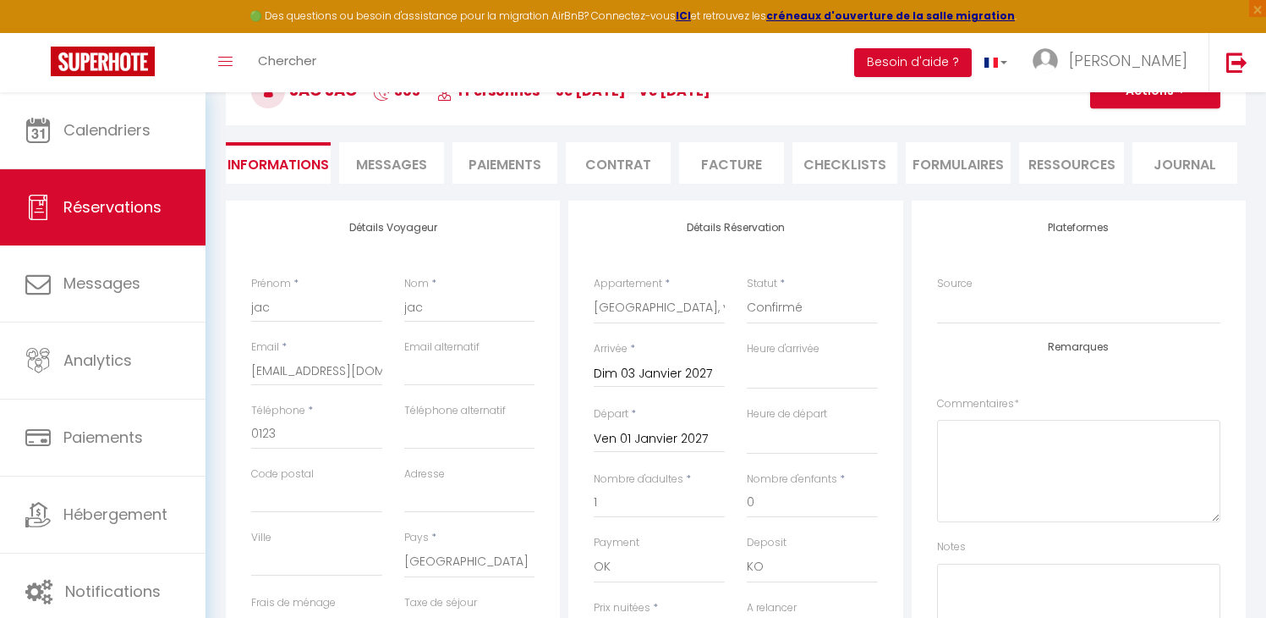
select select
checkbox input "false"
click at [671, 447] on input "Ven 01 Janvier 2027" at bounding box center [659, 439] width 131 height 22
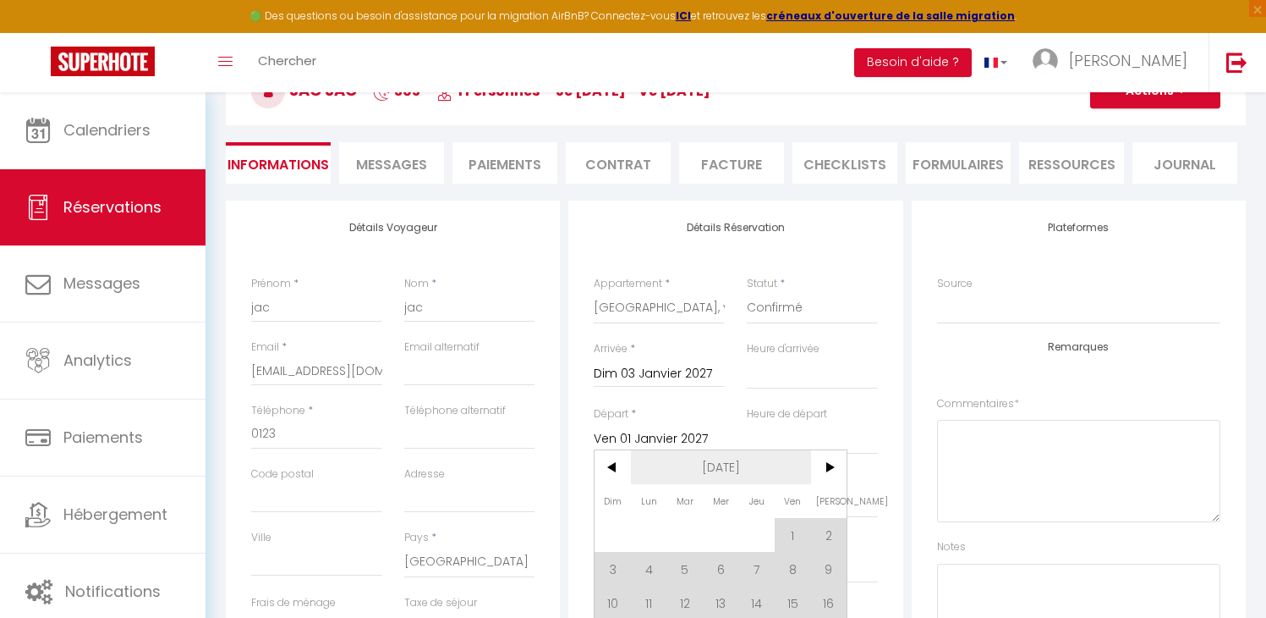
click at [693, 462] on span "[DATE]" at bounding box center [721, 467] width 180 height 34
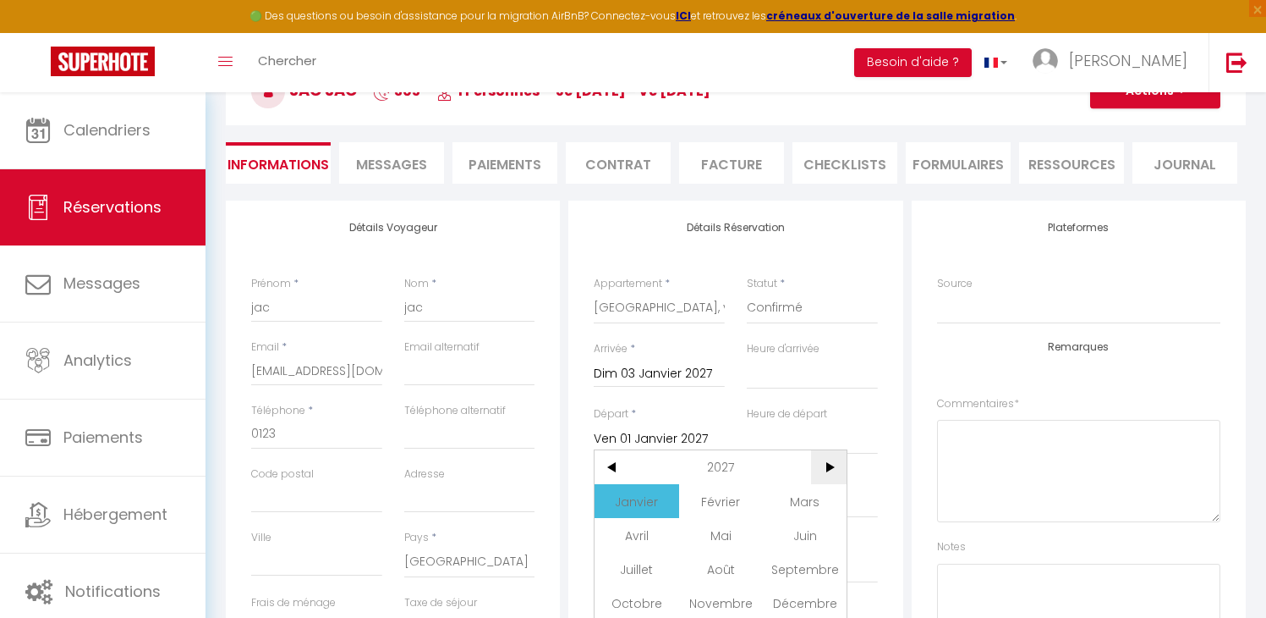
click at [821, 468] on span ">" at bounding box center [829, 467] width 36 height 34
click at [651, 504] on span "Janvier" at bounding box center [637, 501] width 84 height 34
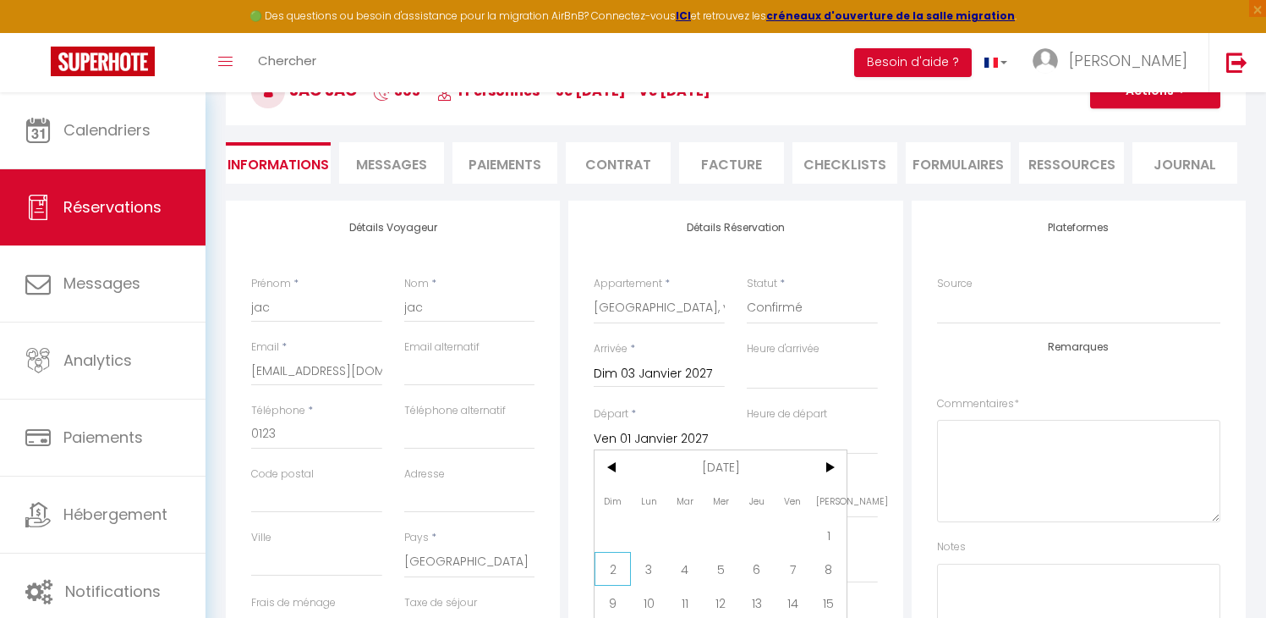
click at [619, 571] on span "2" at bounding box center [613, 569] width 36 height 34
select select
type input "Dim 02 Janvier 2028"
select select
checkbox input "false"
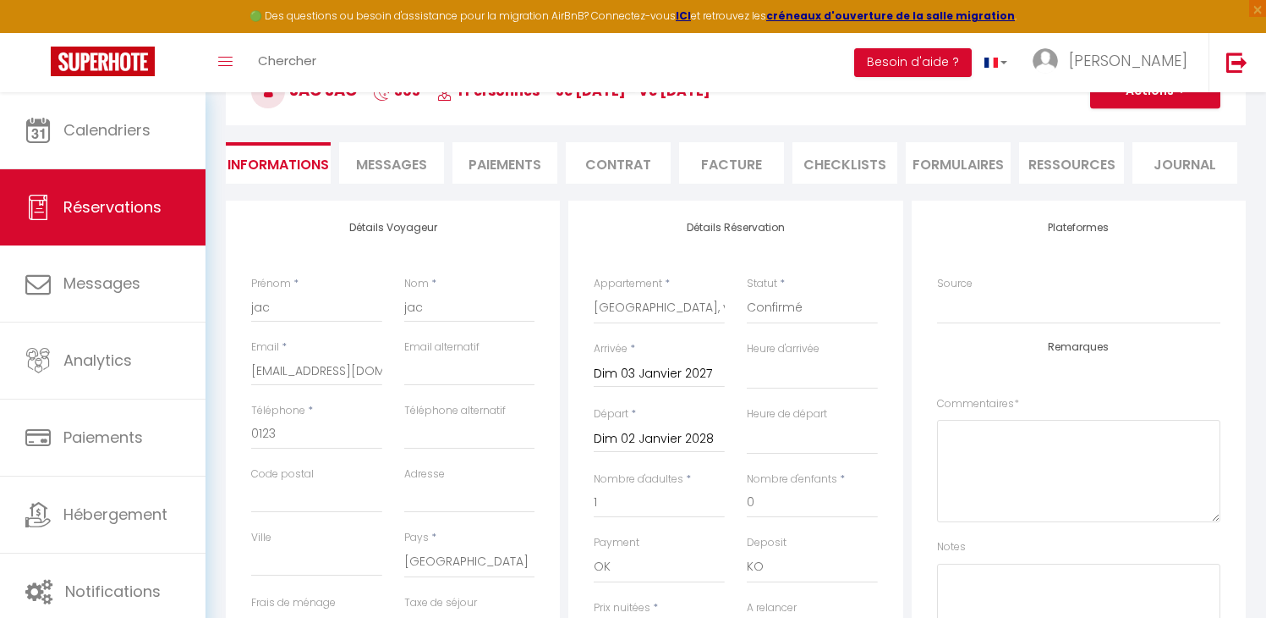
select select
checkbox input "false"
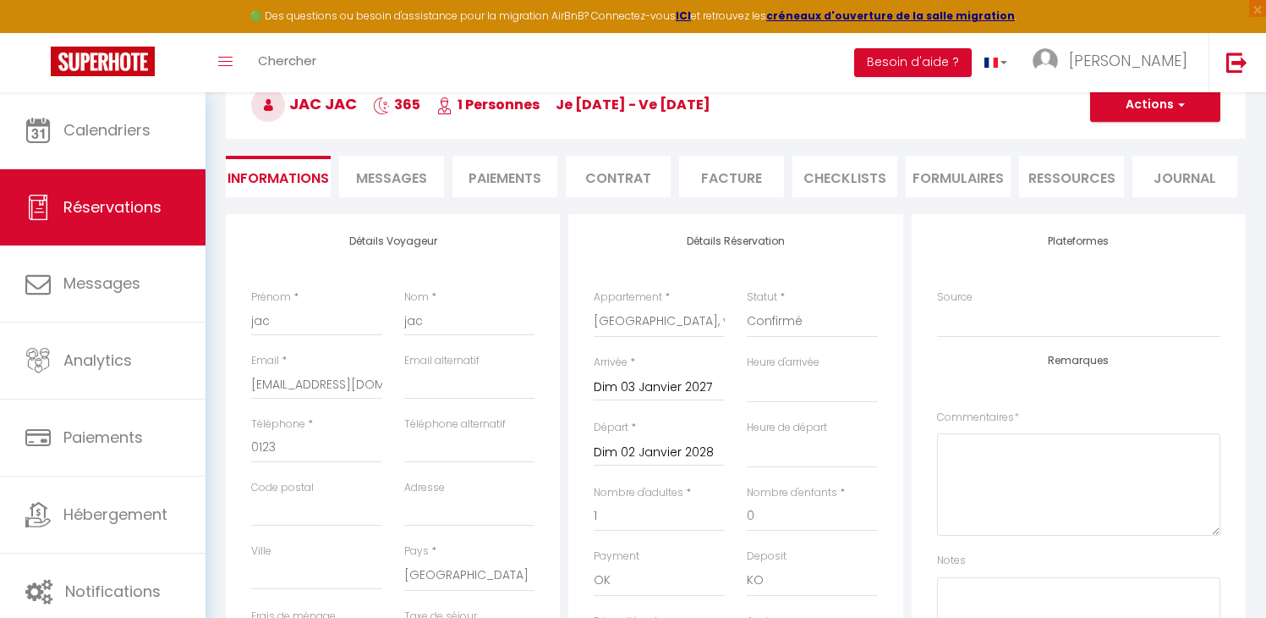
scroll to position [72, 0]
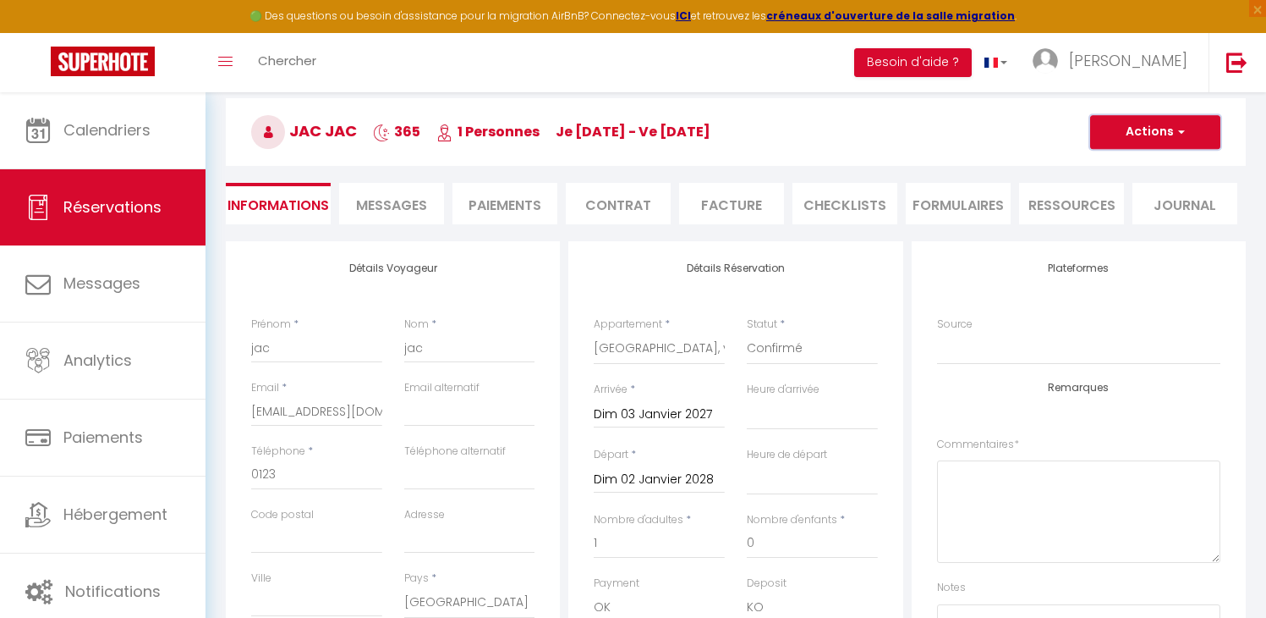
click at [1148, 119] on button "Actions" at bounding box center [1155, 132] width 130 height 34
click at [1131, 168] on link "Enregistrer" at bounding box center [1139, 169] width 134 height 22
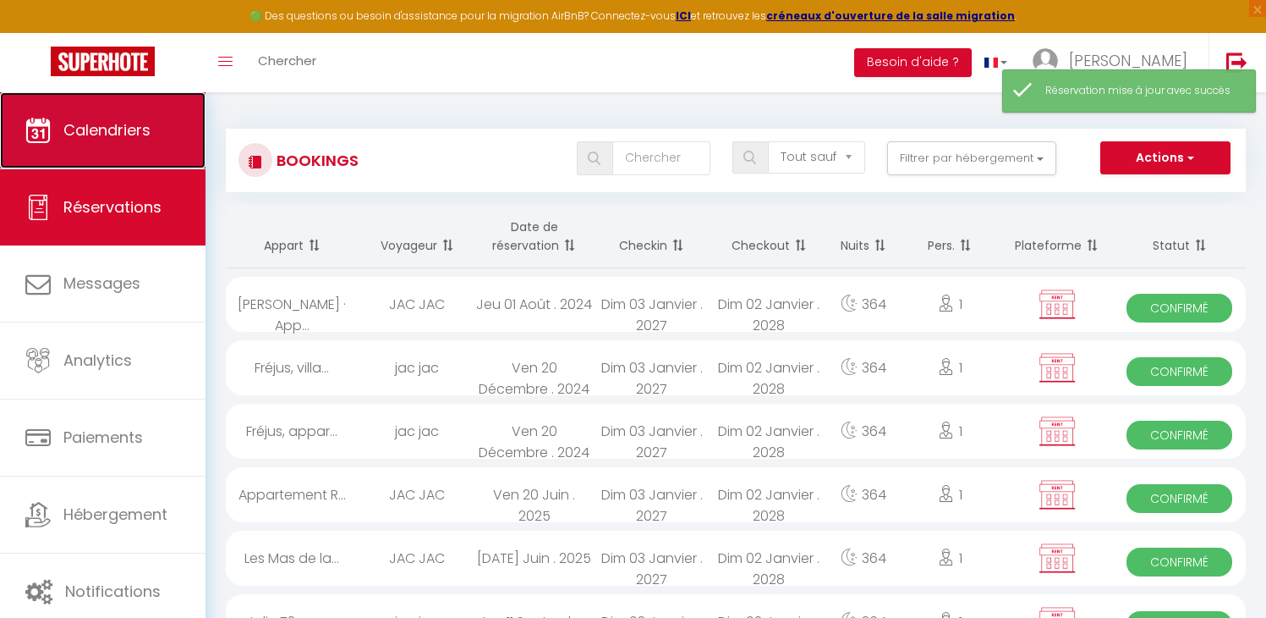
click at [139, 146] on link "Calendriers" at bounding box center [103, 130] width 206 height 76
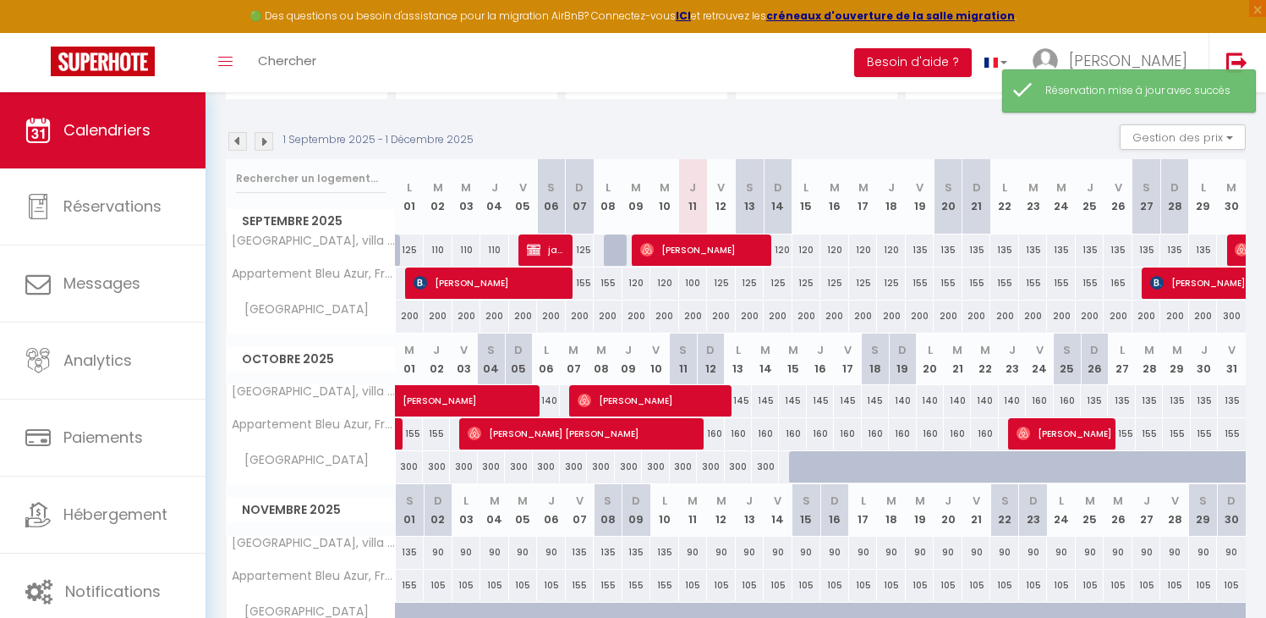
scroll to position [150, 0]
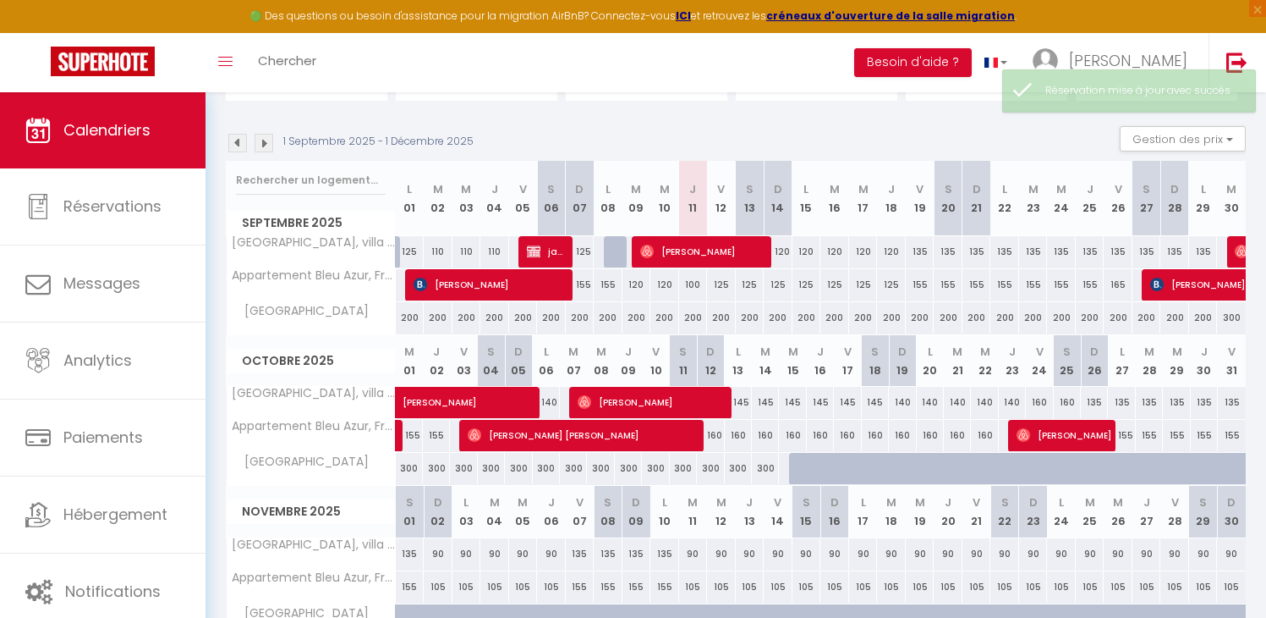
click at [258, 141] on img at bounding box center [264, 143] width 19 height 19
select select
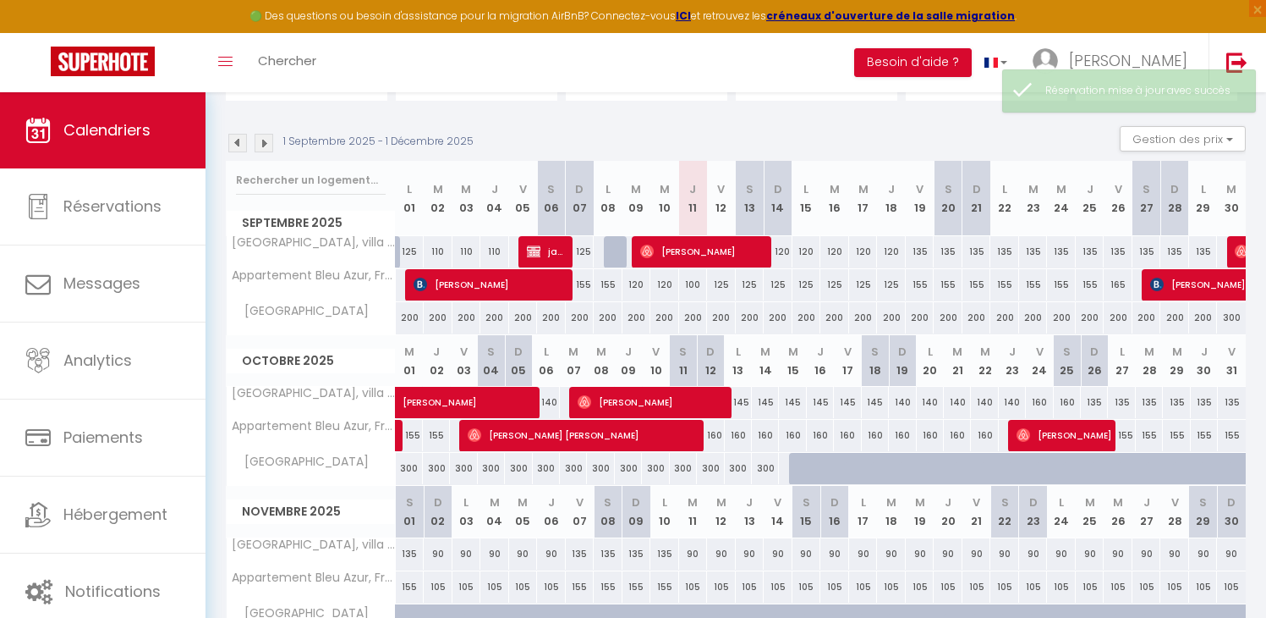
select select
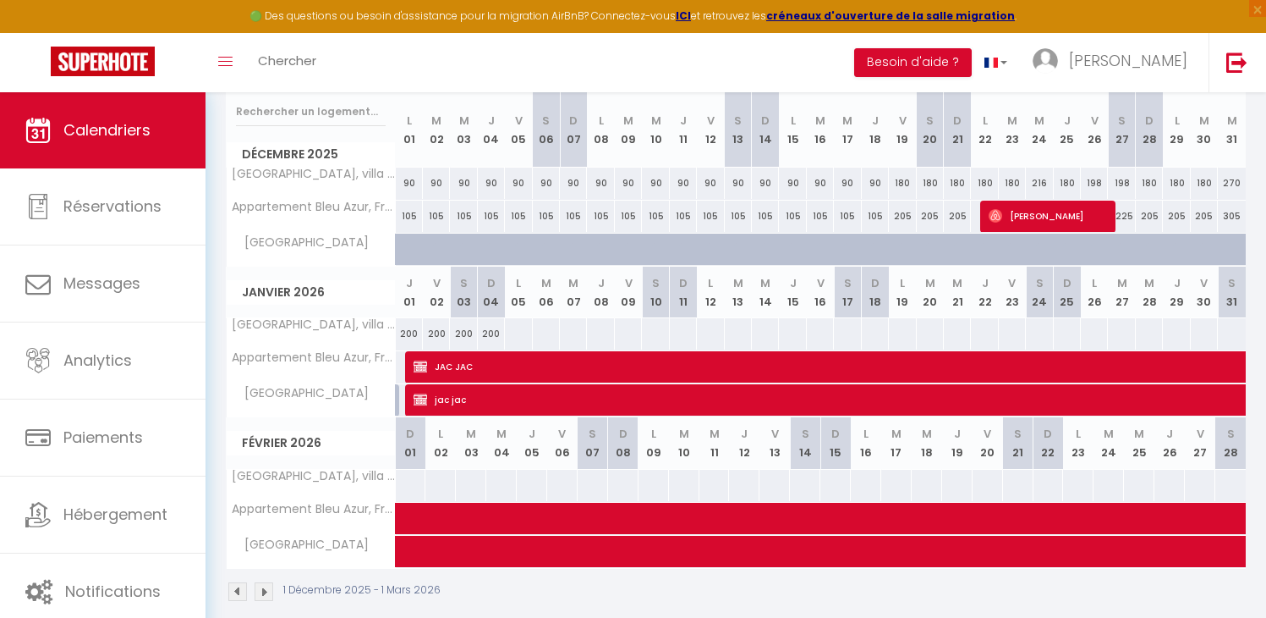
scroll to position [221, 0]
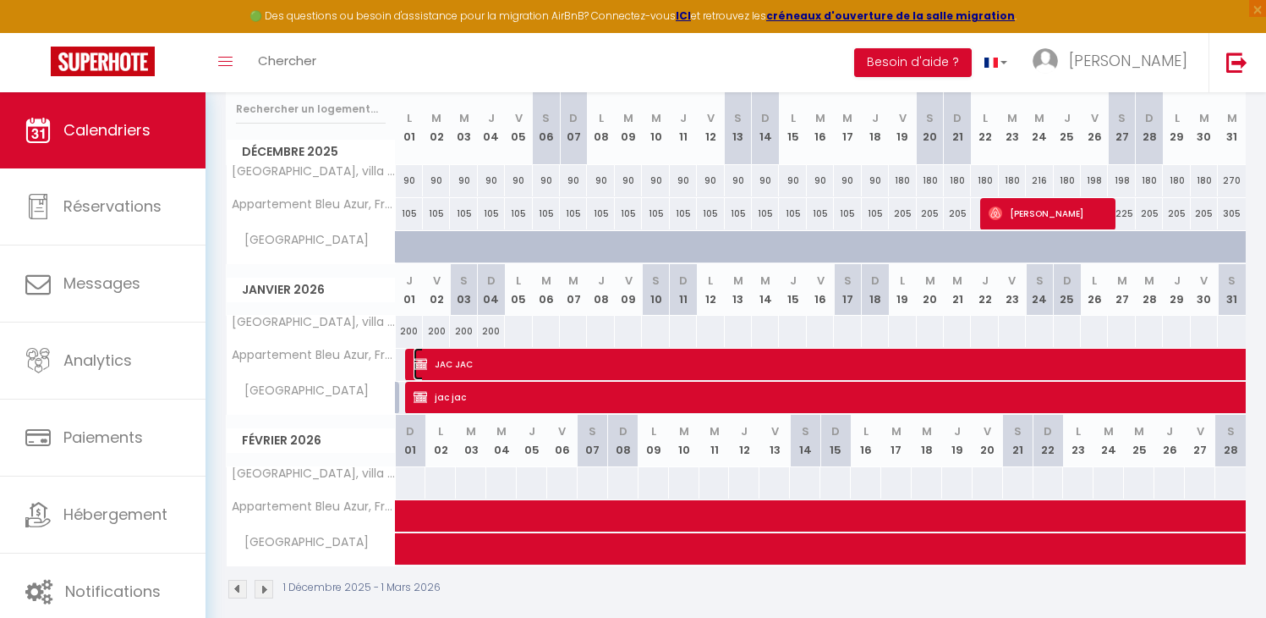
click at [423, 357] on img at bounding box center [421, 364] width 14 height 14
select select "OK"
select select "KO"
select select "0"
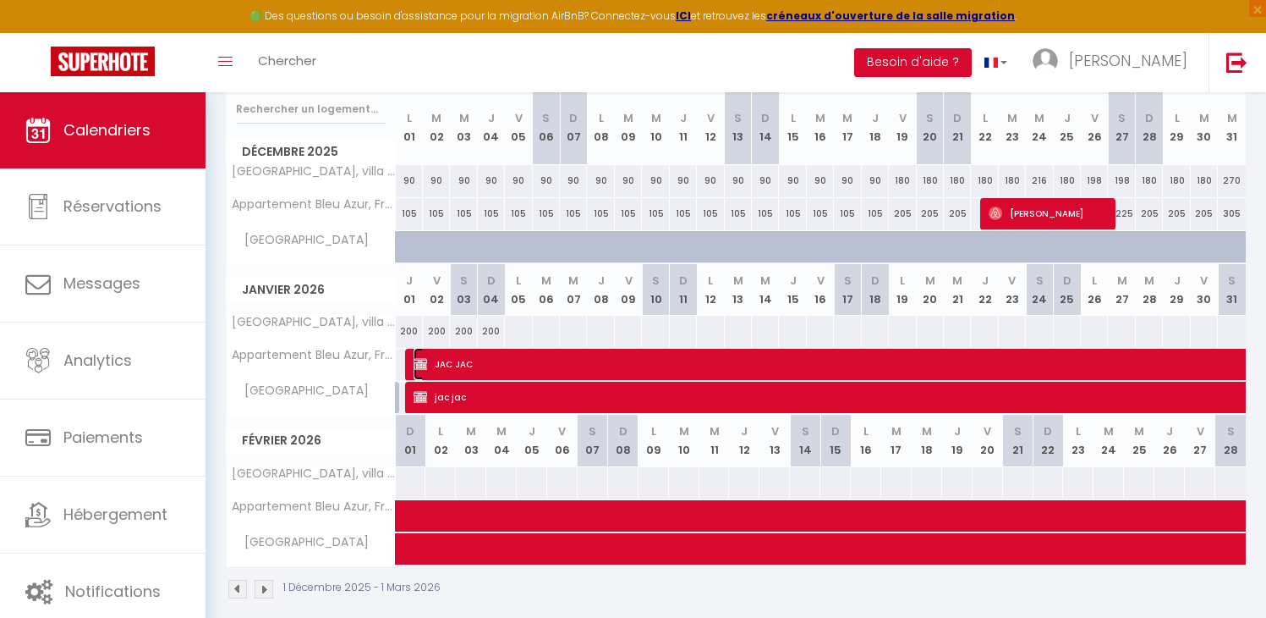
select select "0"
select select
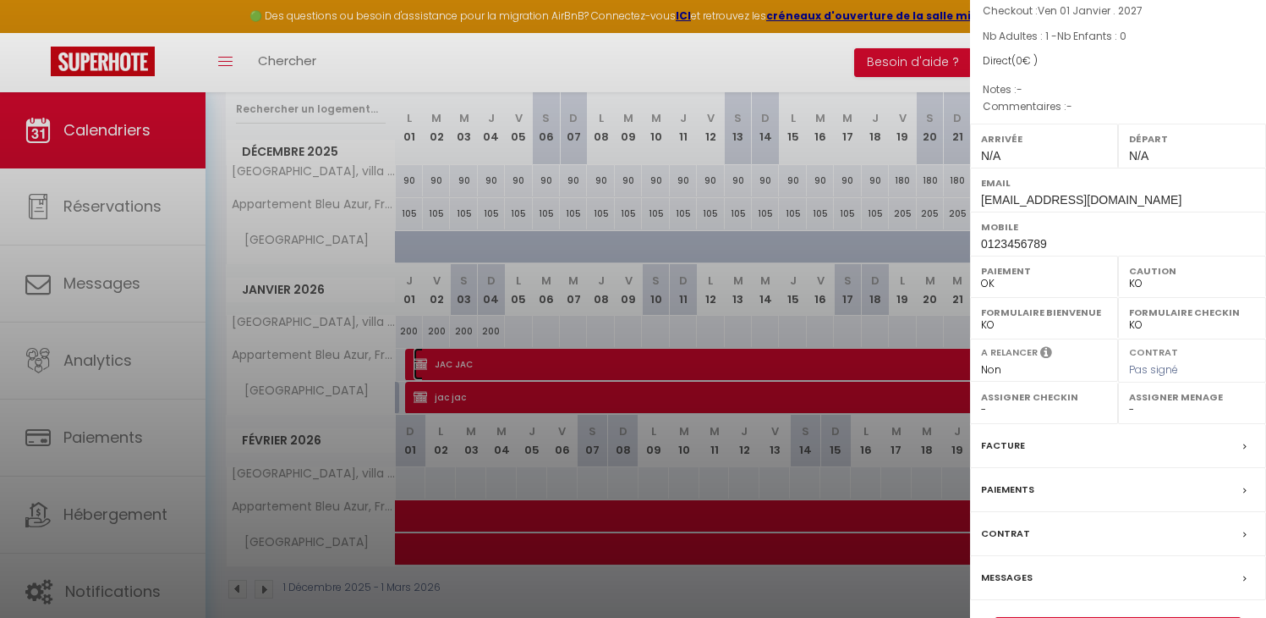
scroll to position [155, 0]
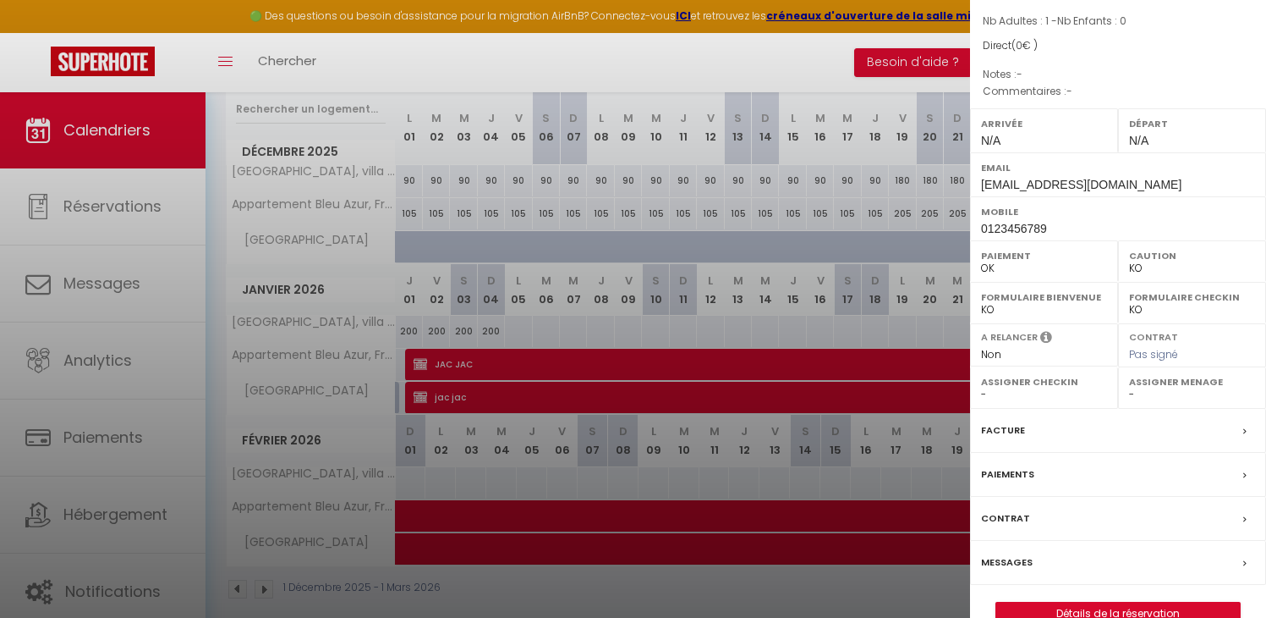
click at [1004, 426] on label "Facture" at bounding box center [1003, 430] width 44 height 18
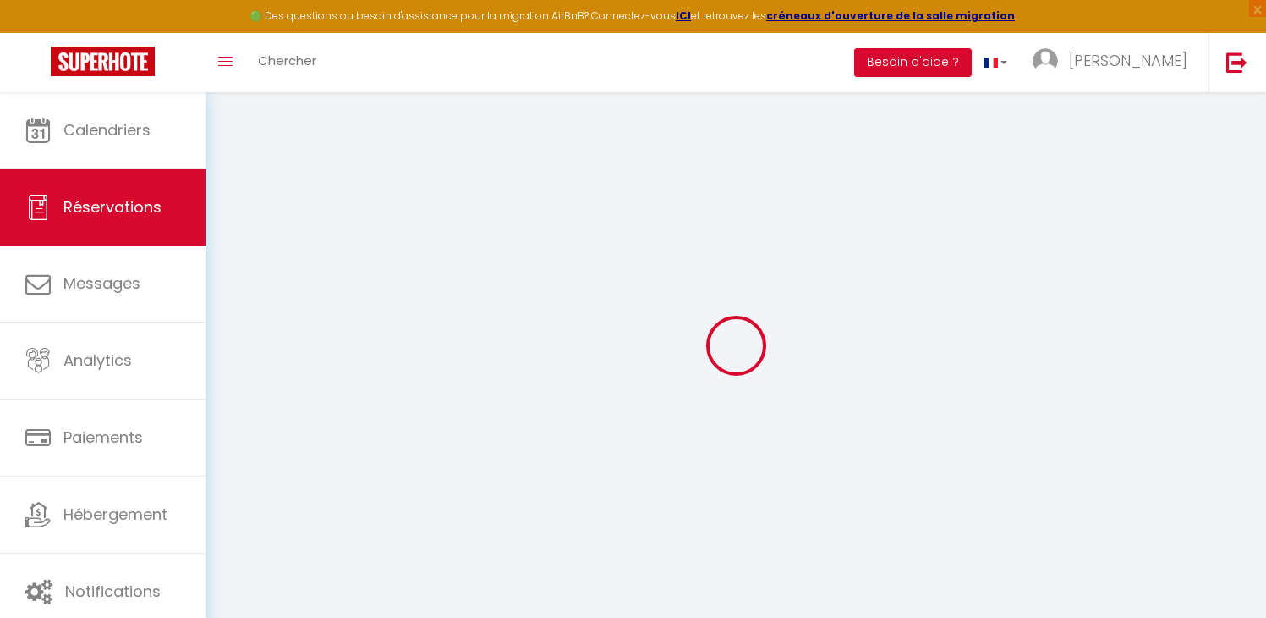
select select
checkbox input "false"
select select
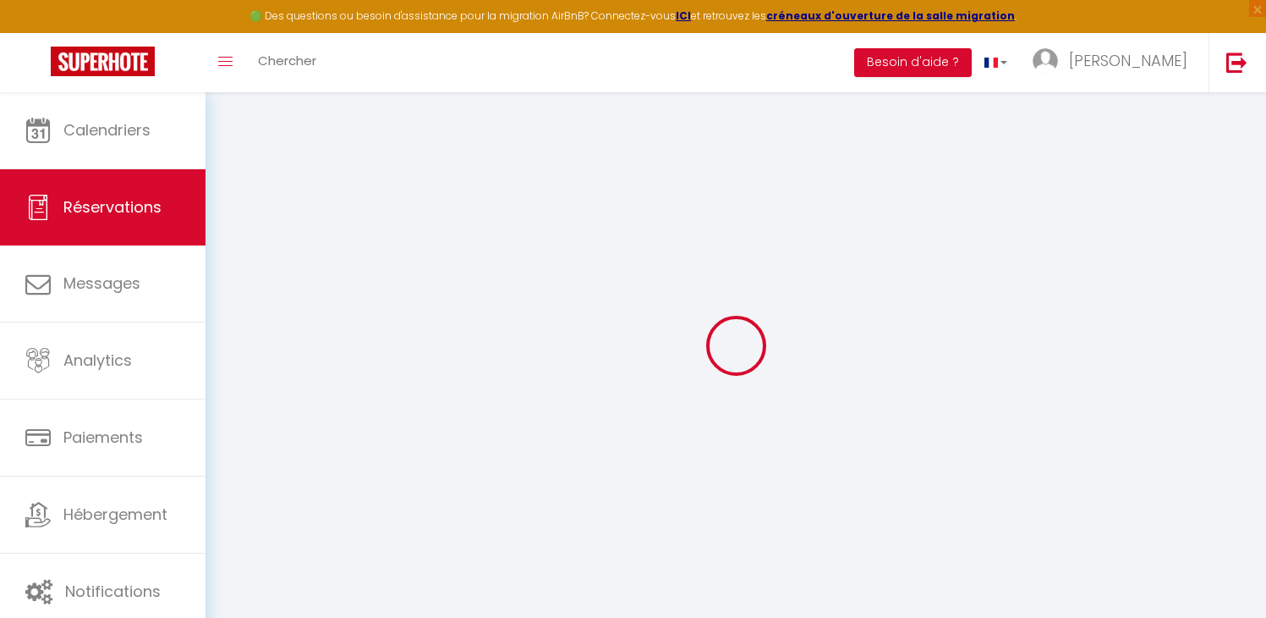
checkbox input "false"
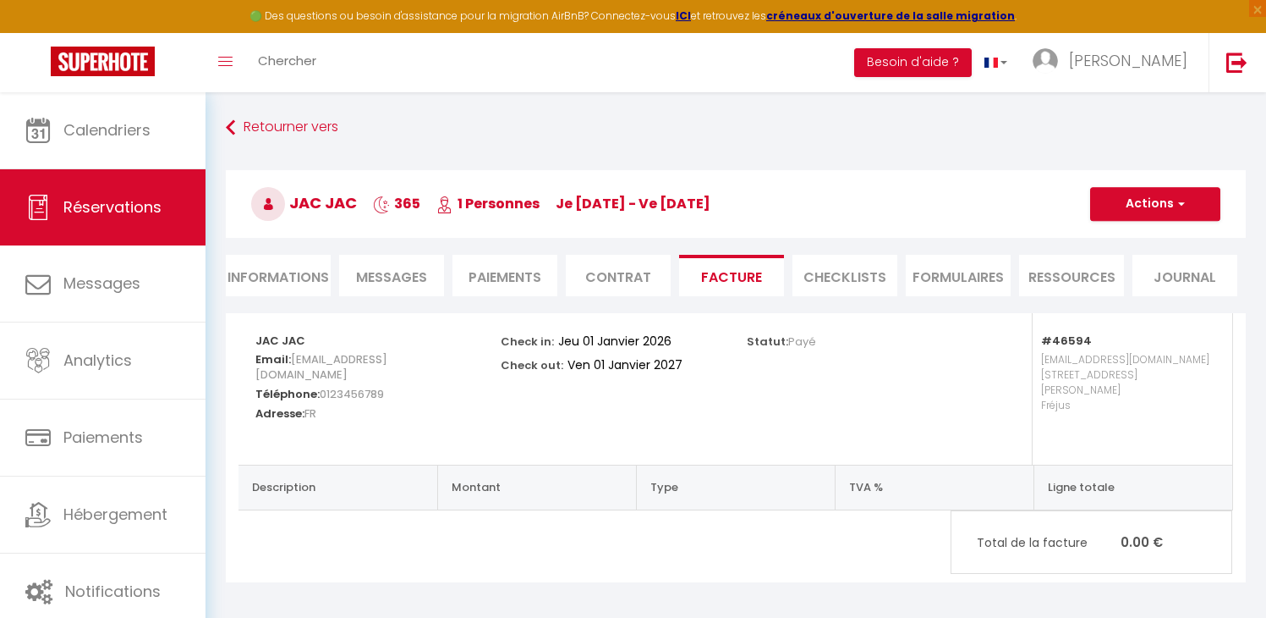
click at [264, 266] on li "Informations" at bounding box center [278, 275] width 105 height 41
select select
select select "0"
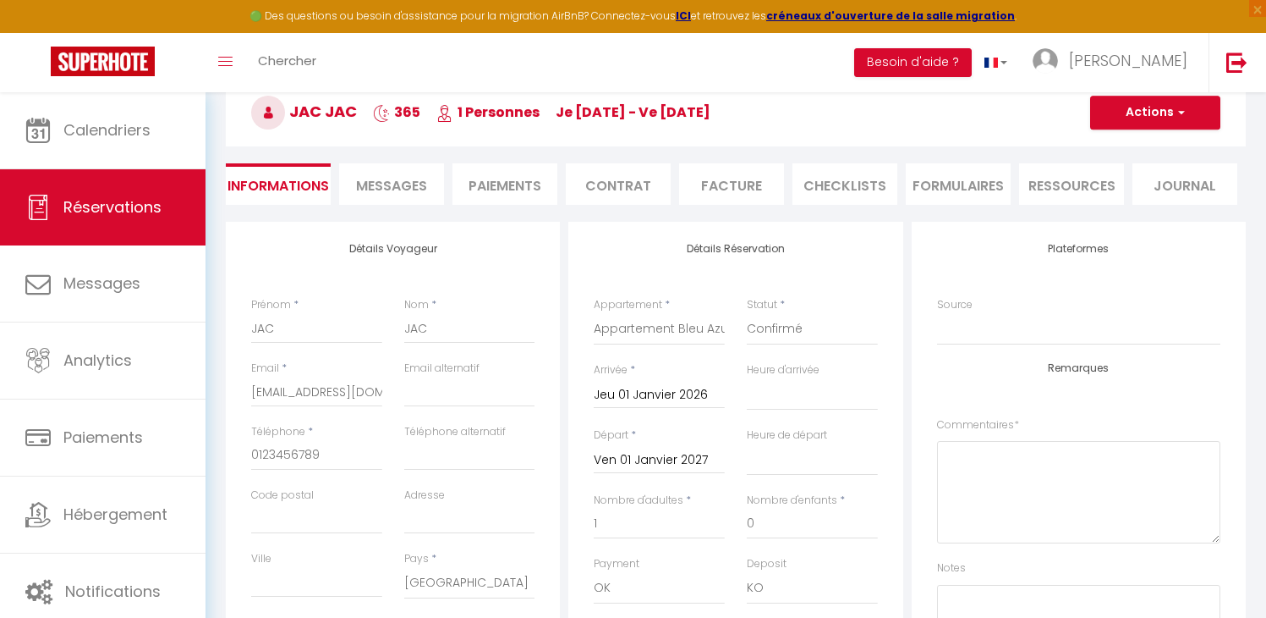
scroll to position [100, 0]
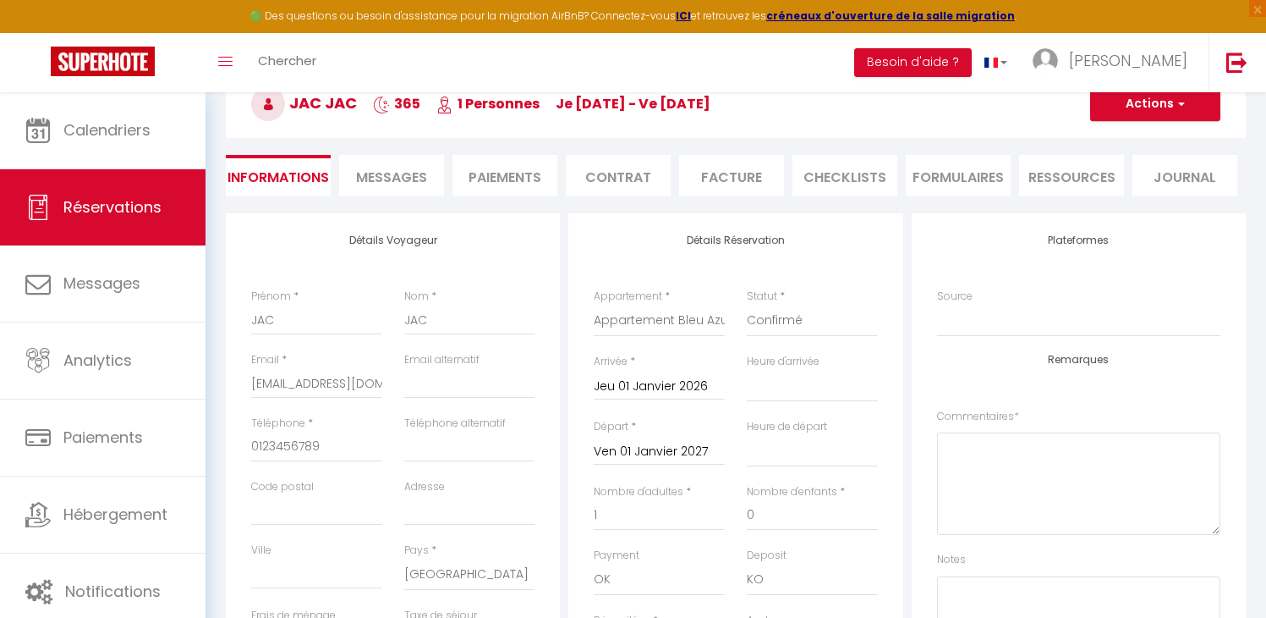
click at [640, 384] on input "Jeu 01 Janvier 2026" at bounding box center [659, 387] width 131 height 22
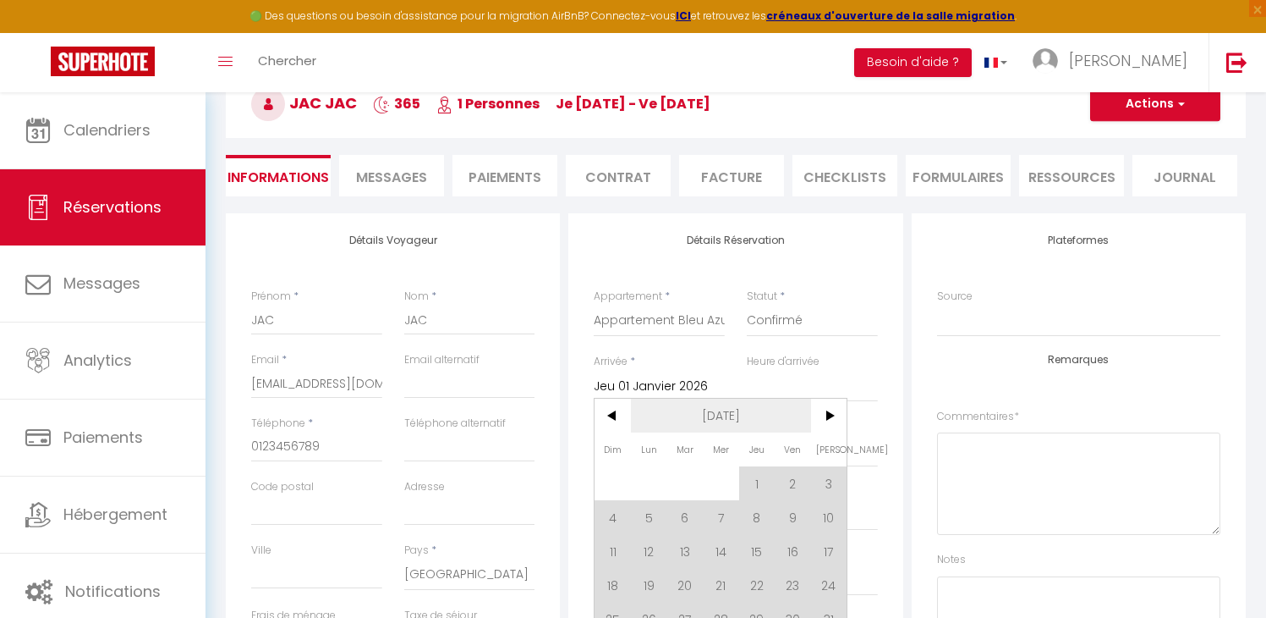
click at [717, 409] on span "[DATE]" at bounding box center [721, 415] width 180 height 34
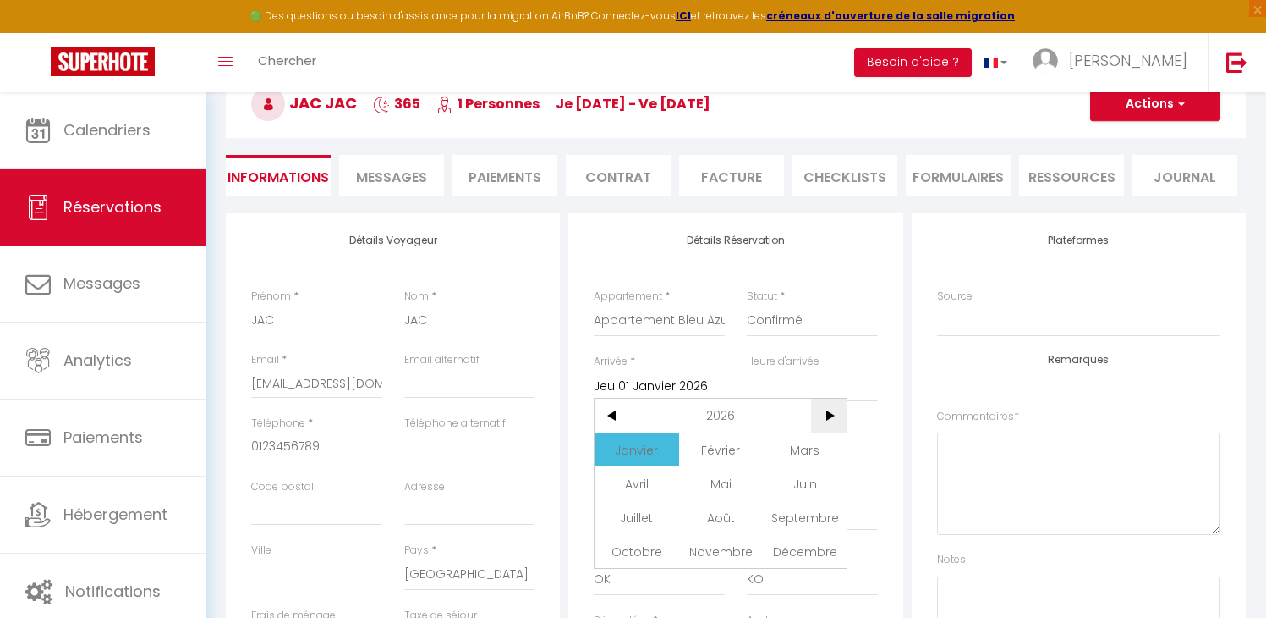
click at [826, 410] on span ">" at bounding box center [829, 415] width 36 height 34
click at [629, 446] on span "Janvier" at bounding box center [637, 449] width 84 height 34
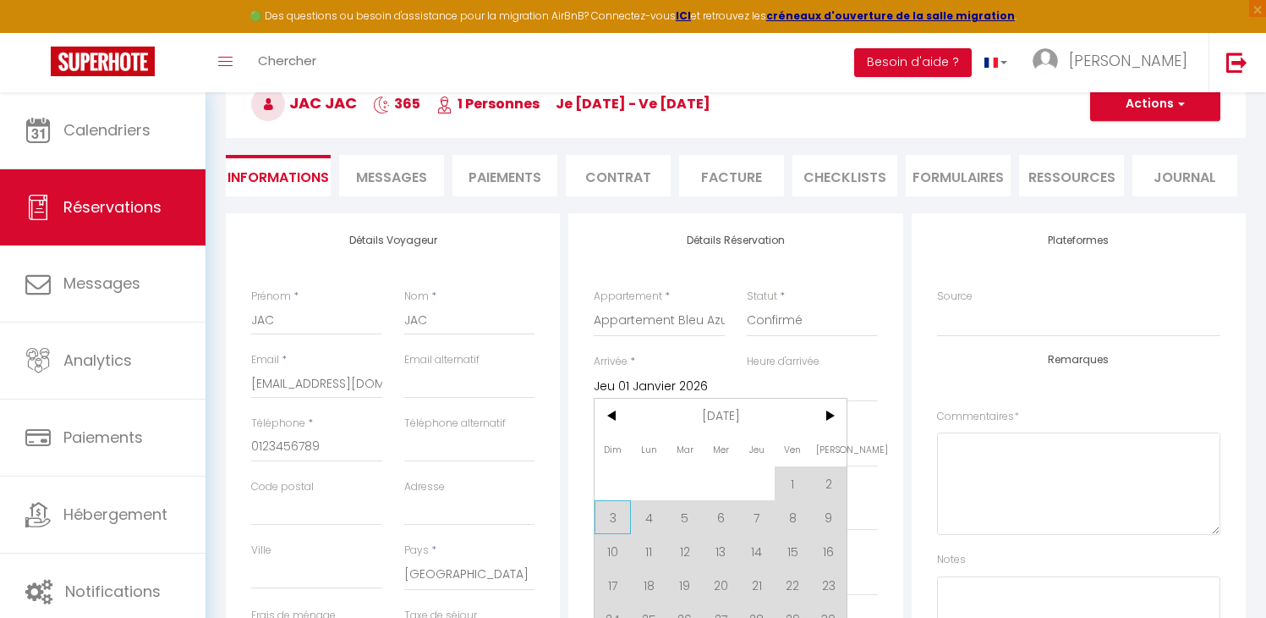
click at [616, 519] on span "3" at bounding box center [613, 517] width 36 height 34
type input "Dim 03 Janvier 2027"
select select
checkbox input "false"
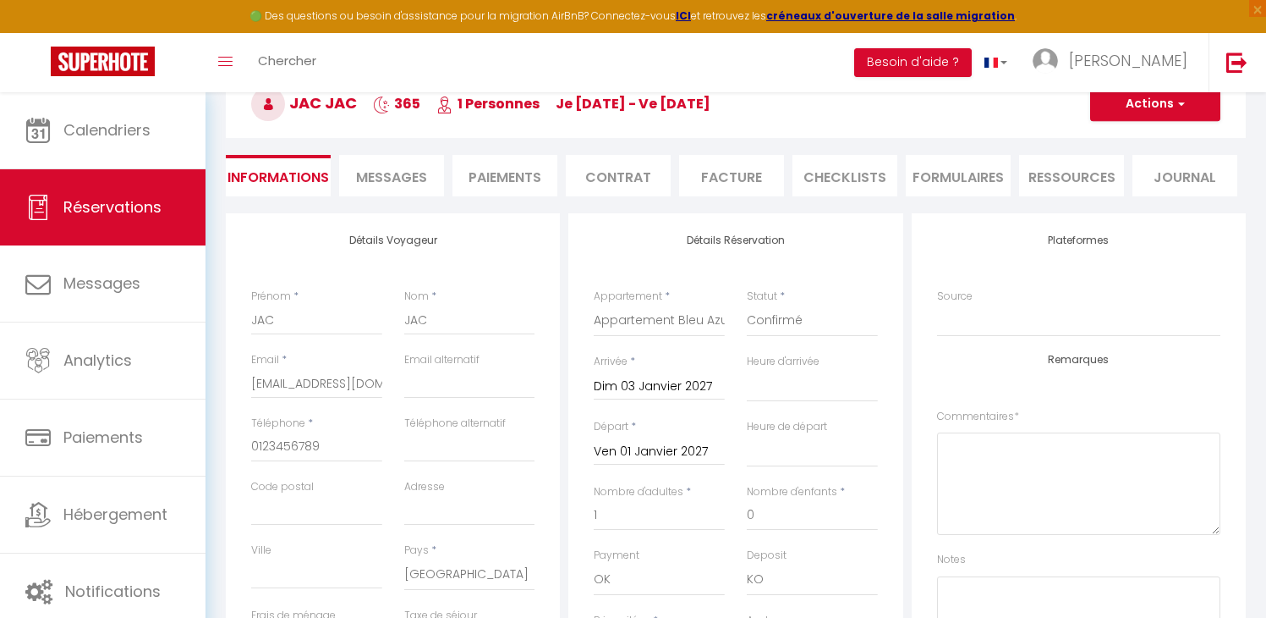
select select
checkbox input "false"
click at [670, 442] on input "Ven 01 Janvier 2027" at bounding box center [659, 452] width 131 height 22
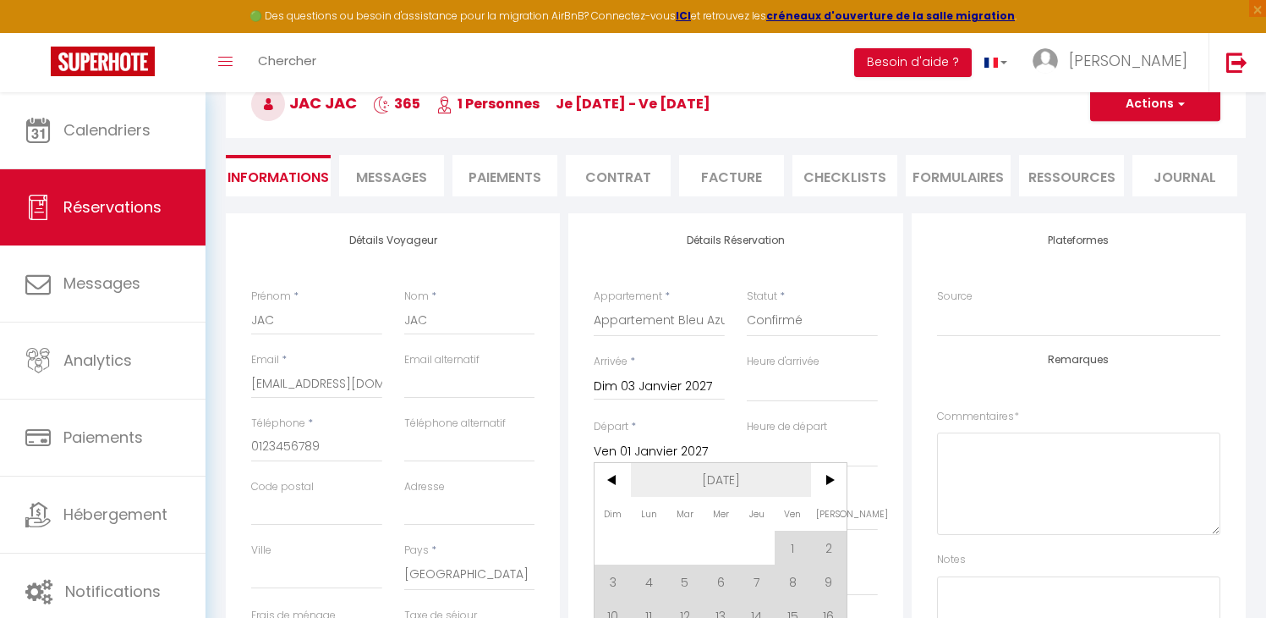
click at [736, 469] on span "[DATE]" at bounding box center [721, 480] width 180 height 34
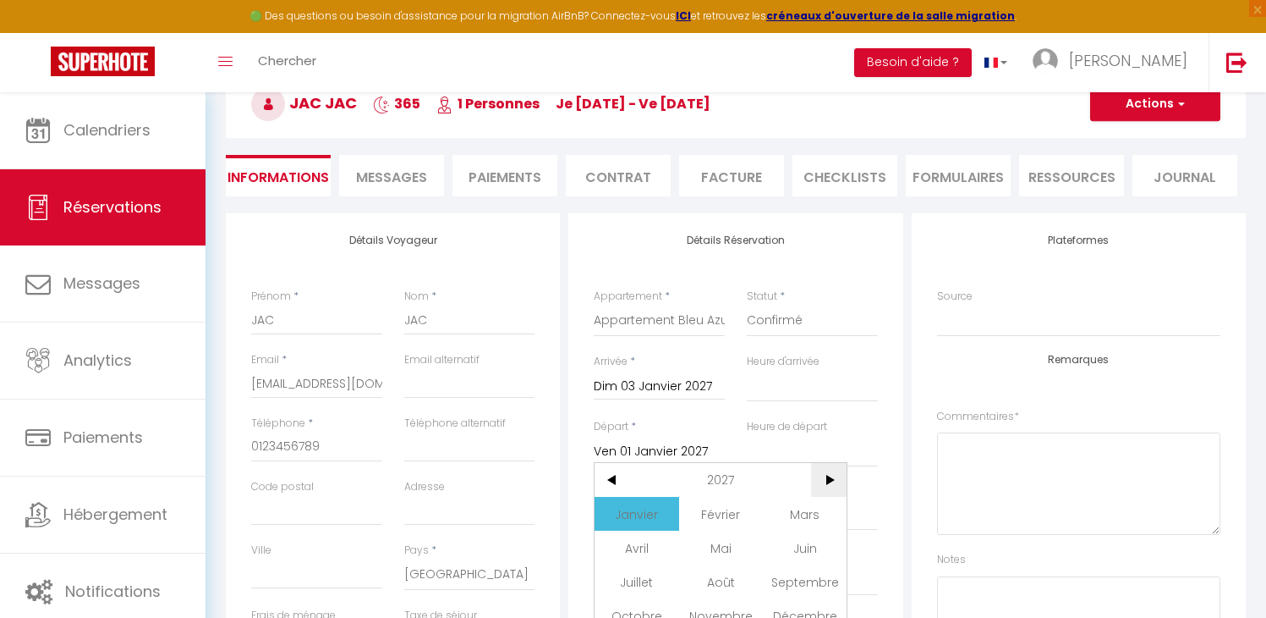
click at [833, 469] on span ">" at bounding box center [829, 480] width 36 height 34
click at [658, 509] on span "Janvier" at bounding box center [637, 514] width 84 height 34
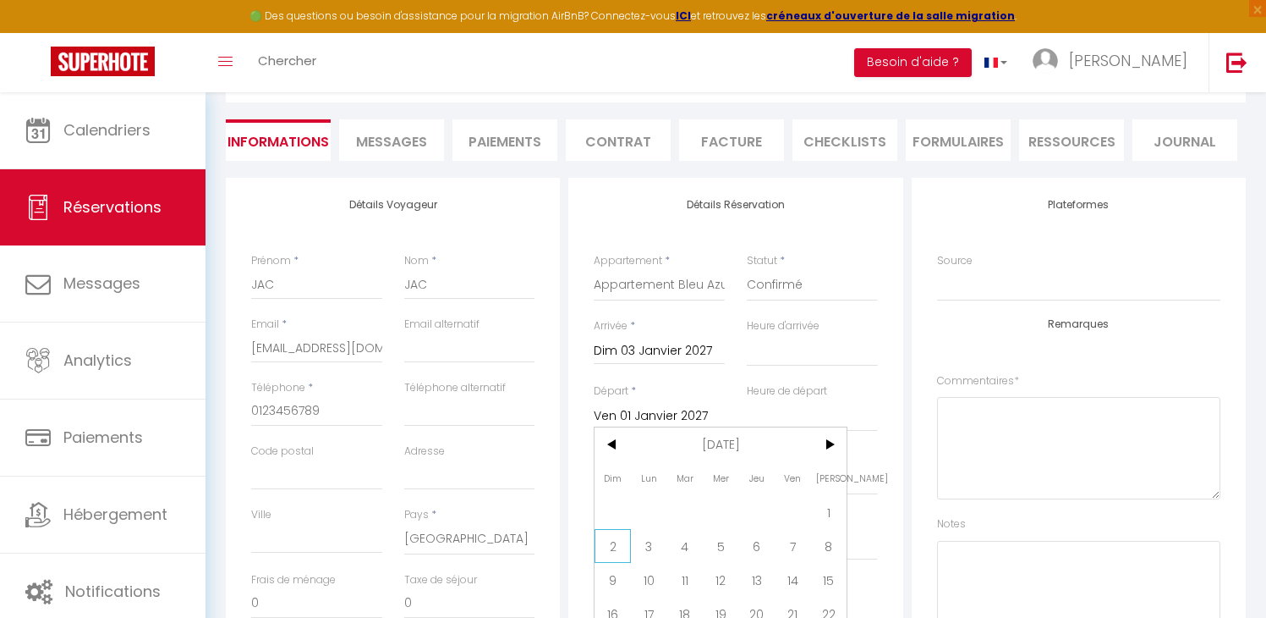
scroll to position [136, 0]
click at [624, 553] on span "2" at bounding box center [613, 545] width 36 height 34
select select
type input "Dim 02 Janvier 2028"
select select
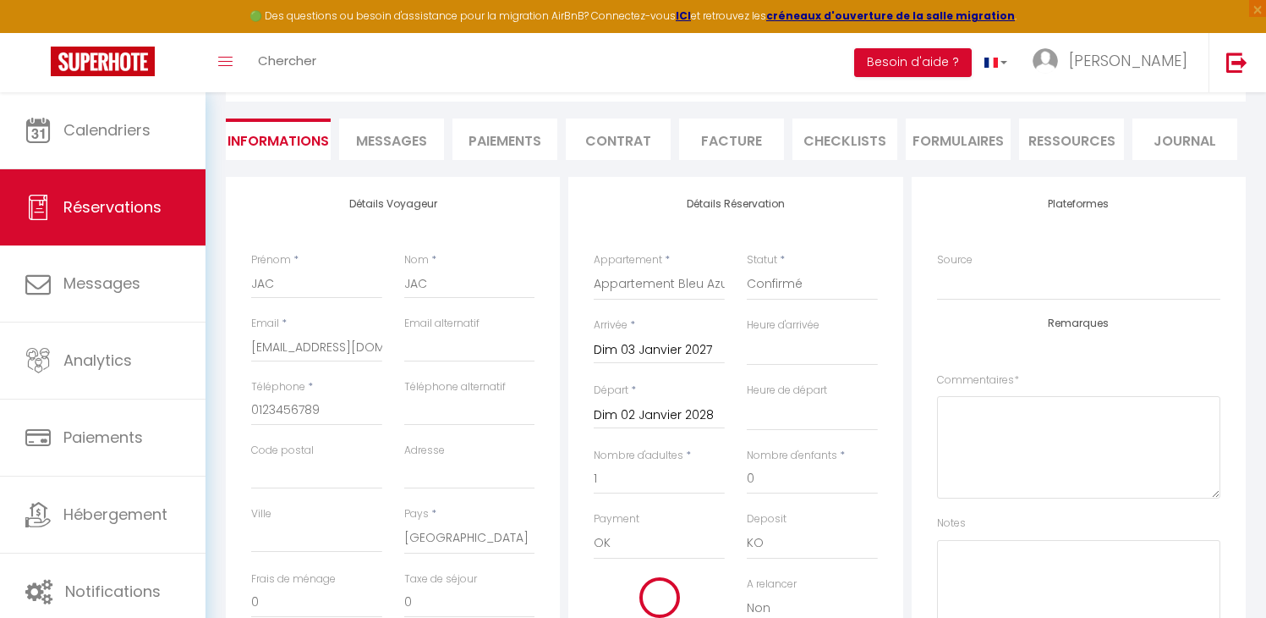
checkbox input "false"
select select
checkbox input "false"
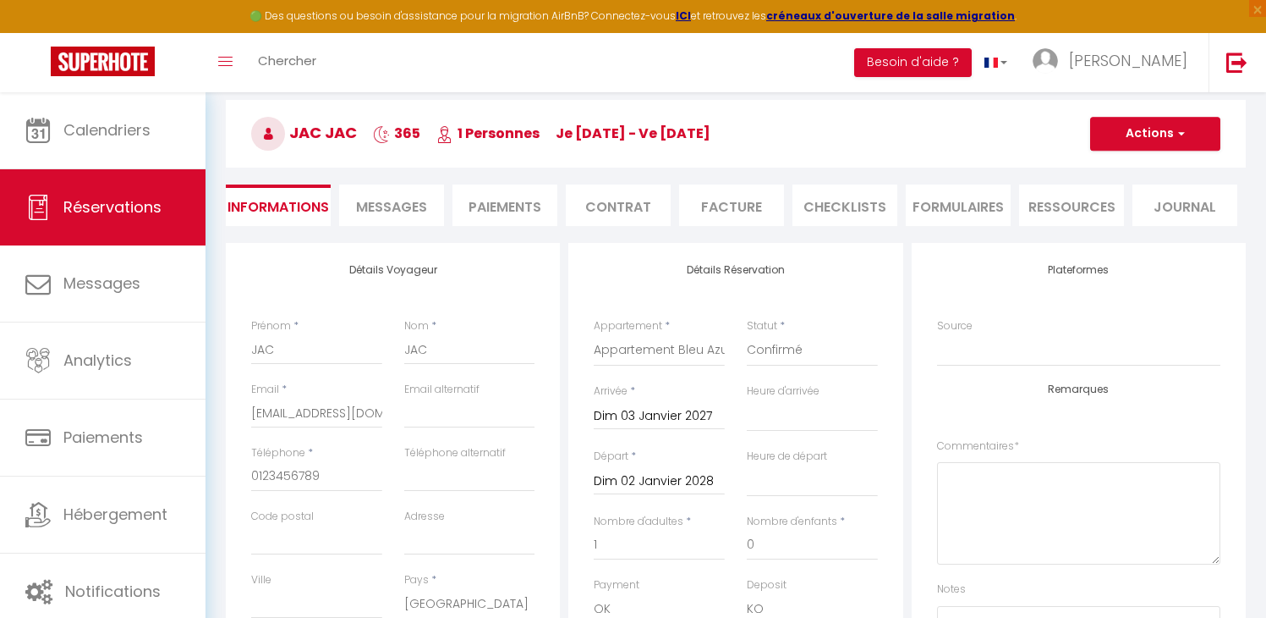
scroll to position [0, 0]
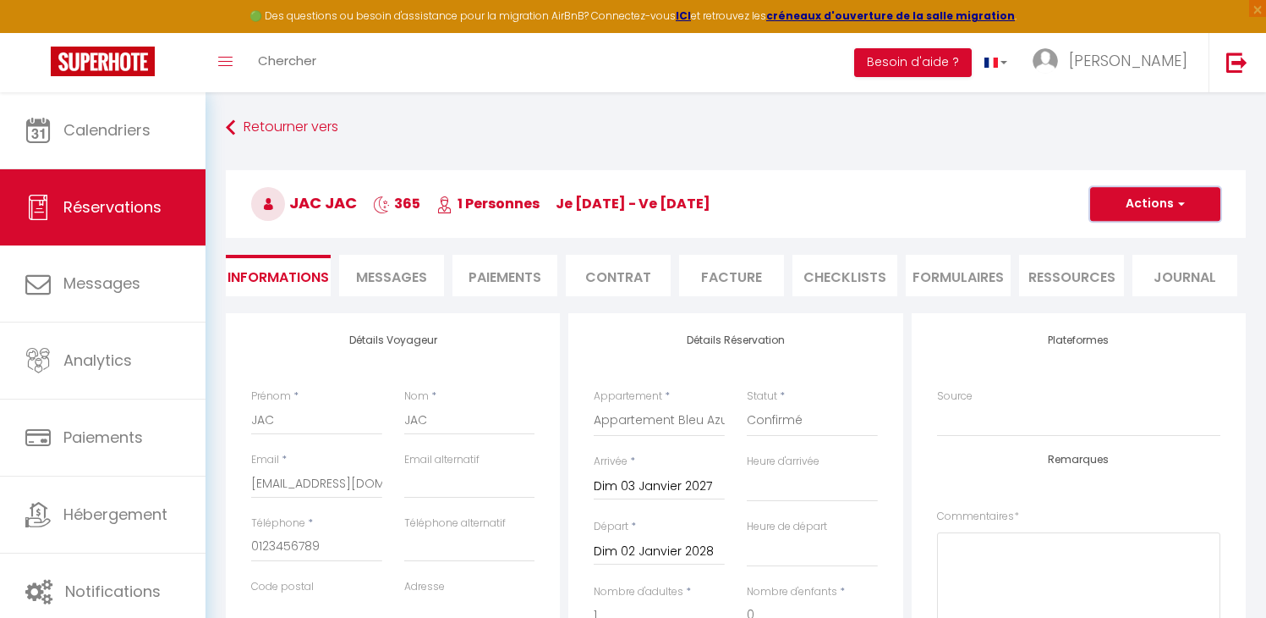
click at [1132, 214] on button "Actions" at bounding box center [1155, 204] width 130 height 34
click at [1123, 228] on ul "Enregistrer Dupliquer Supprimer" at bounding box center [1138, 263] width 135 height 76
click at [1118, 239] on div "JAC JAC 365 1 Personnes je [DATE] - ve [DATE] Actions Enregistrer Dupliquer Sup…" at bounding box center [736, 201] width 1042 height 91
click at [1121, 213] on button "Actions" at bounding box center [1155, 204] width 130 height 34
click at [1114, 244] on link "Enregistrer" at bounding box center [1139, 241] width 134 height 22
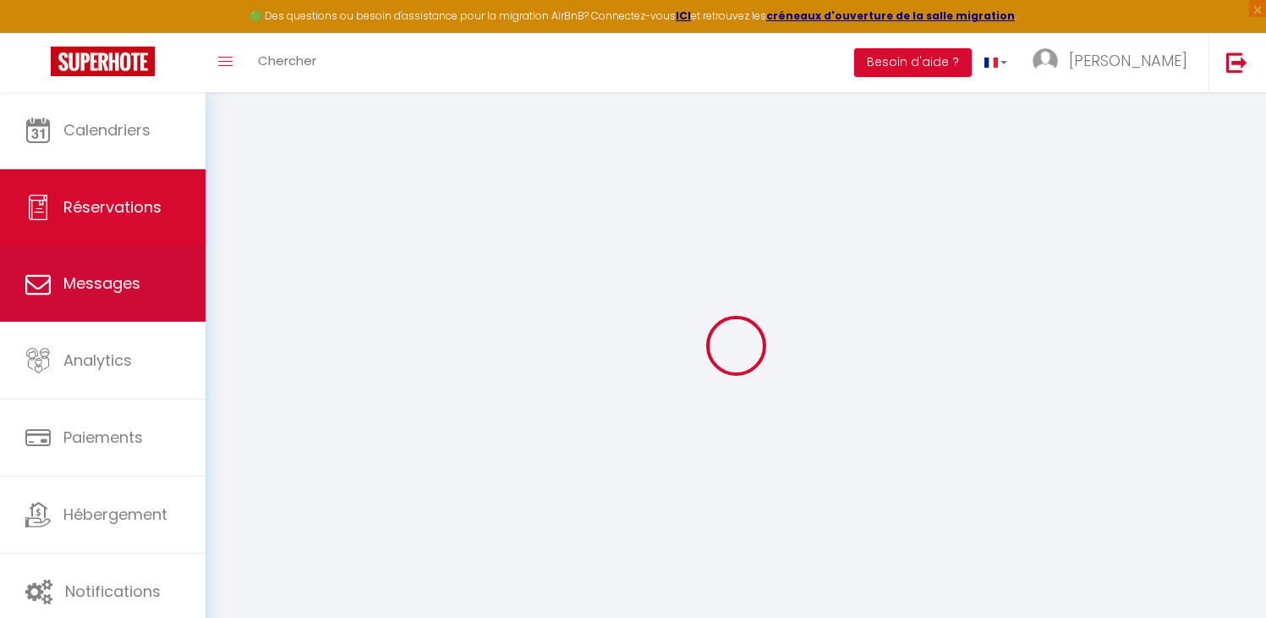
select select "not_cancelled"
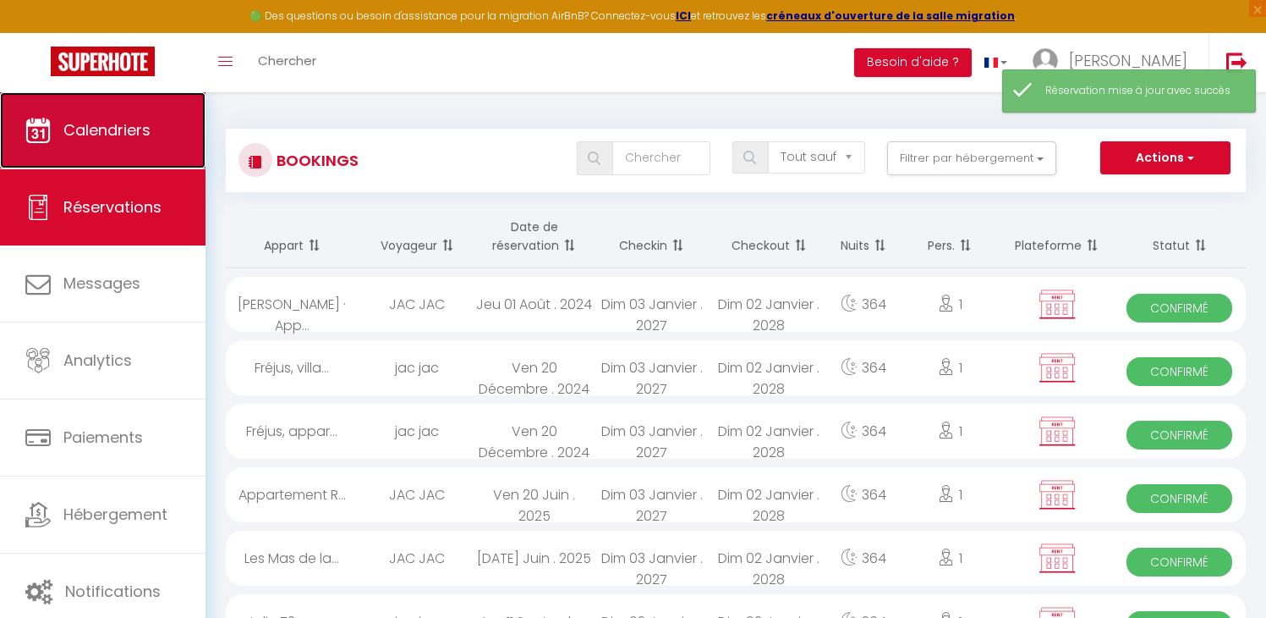
click at [127, 149] on link "Calendriers" at bounding box center [103, 130] width 206 height 76
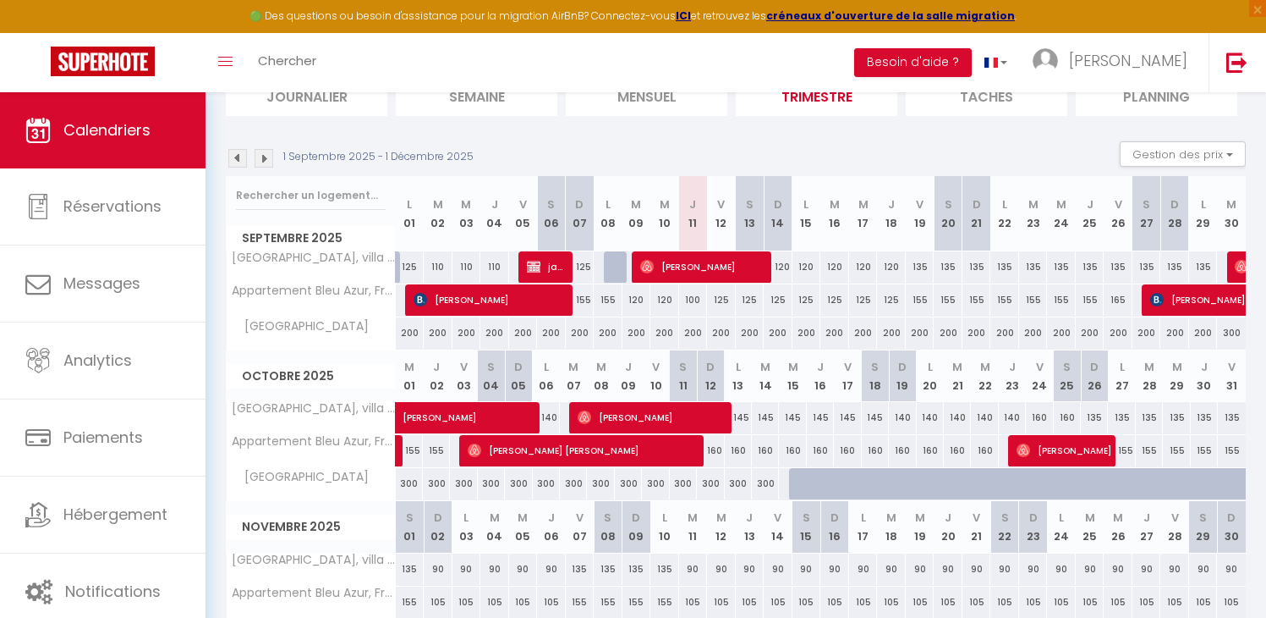
click at [266, 154] on img at bounding box center [264, 158] width 19 height 19
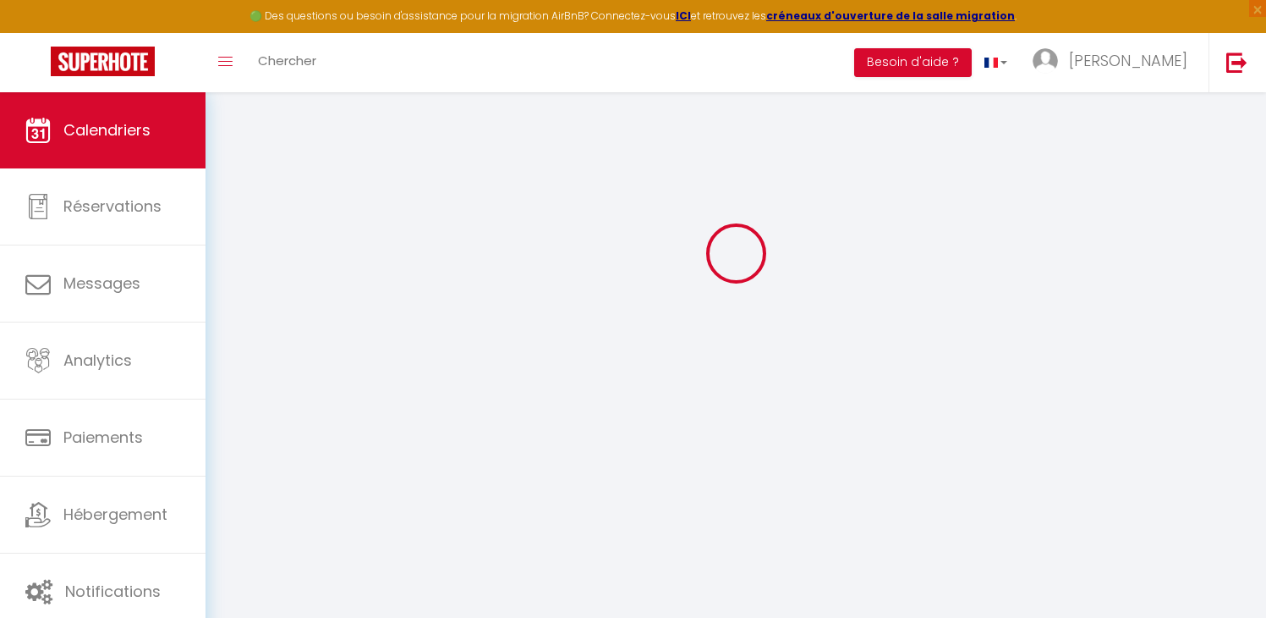
select select
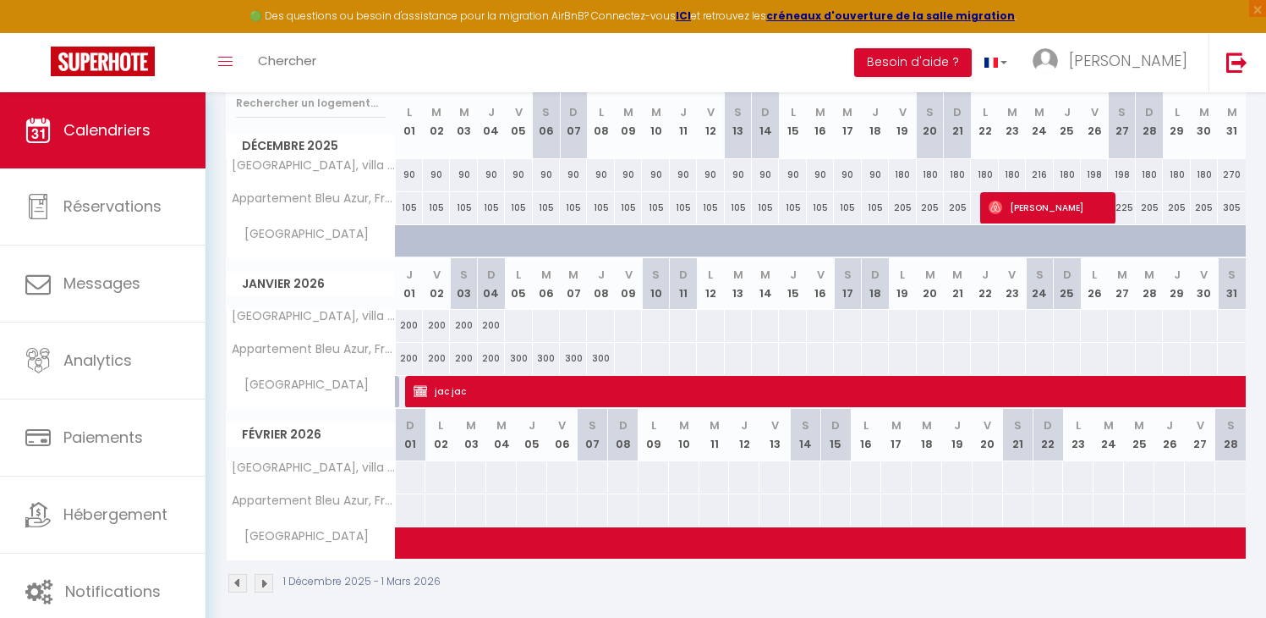
scroll to position [239, 0]
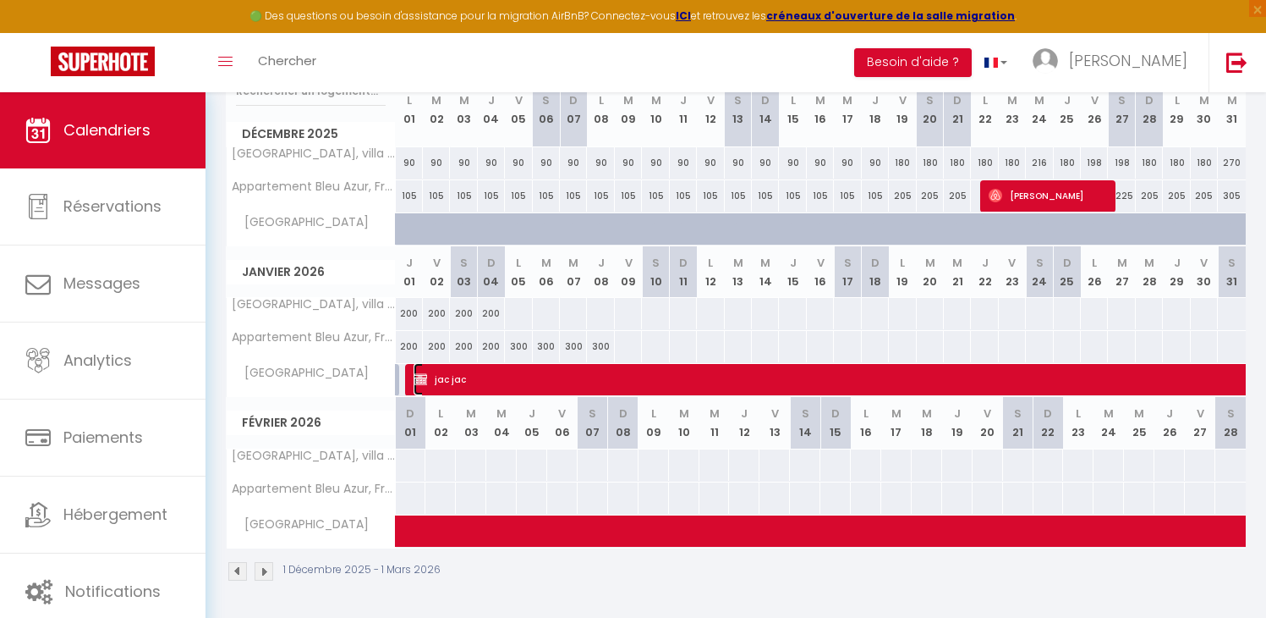
click at [415, 378] on img at bounding box center [421, 379] width 14 height 14
select select "OK"
select select "KO"
select select "0"
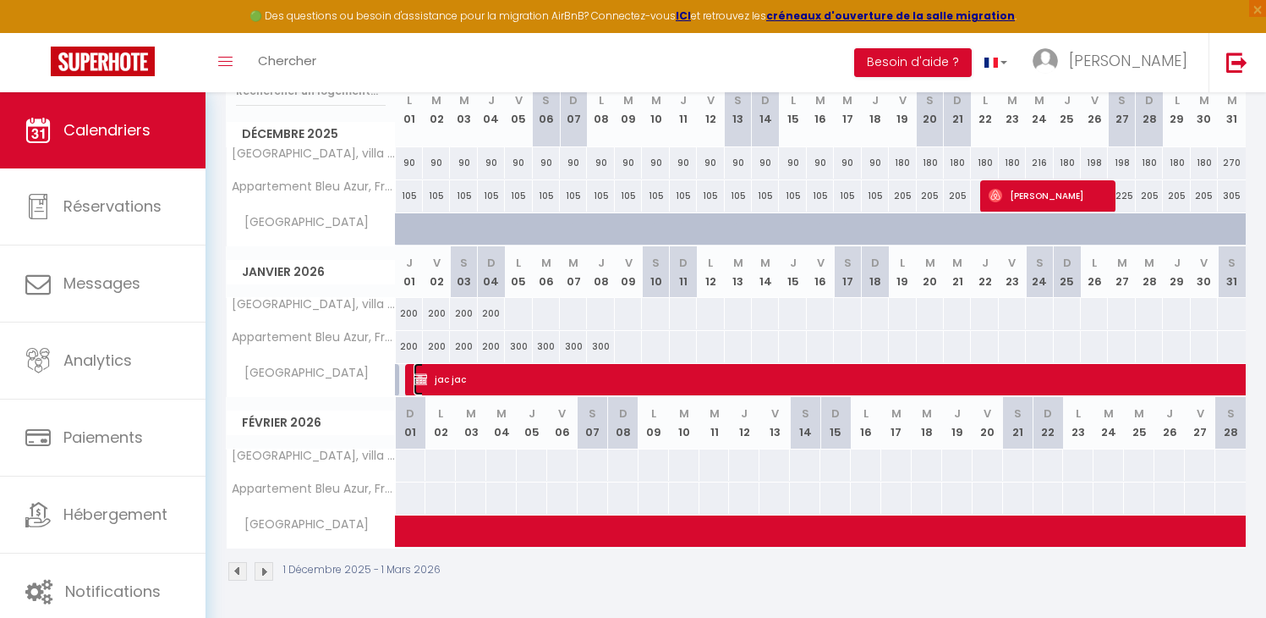
select select "1"
select select
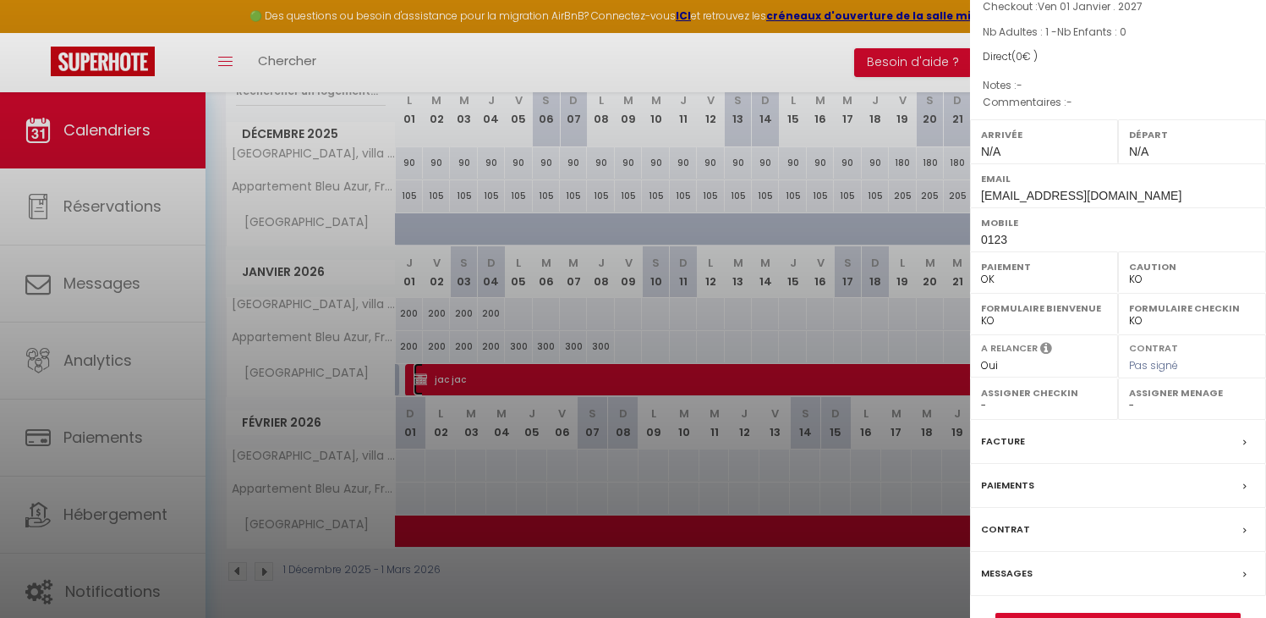
scroll to position [171, 0]
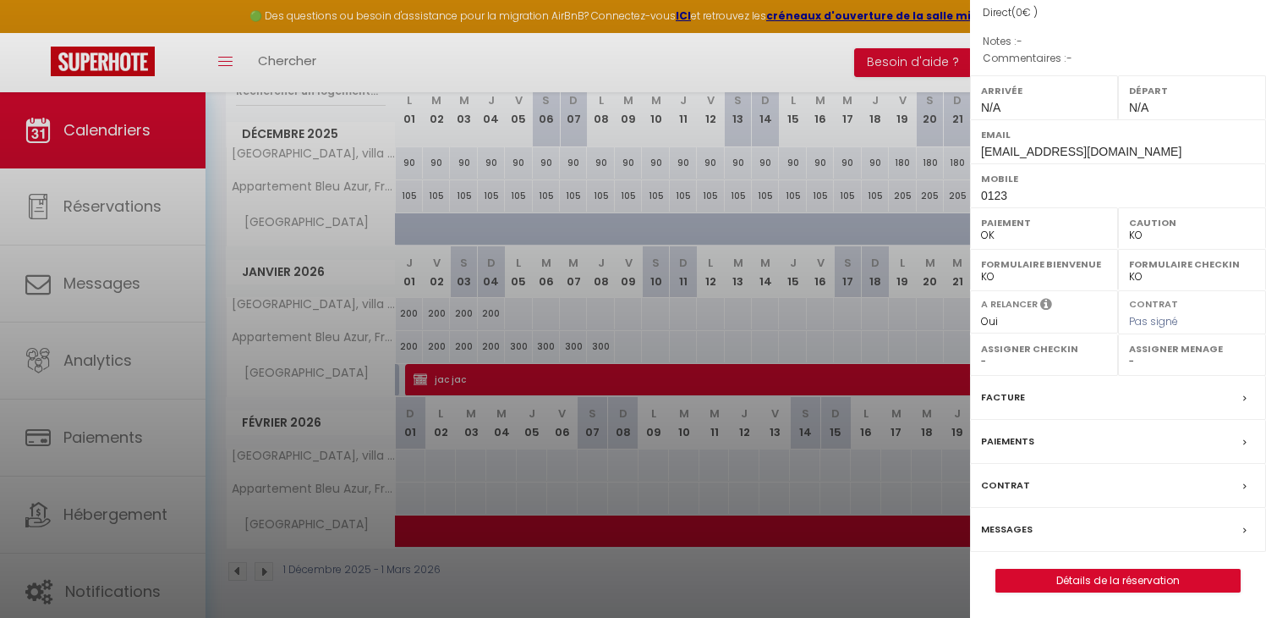
click at [1003, 381] on div "Facture" at bounding box center [1118, 398] width 296 height 44
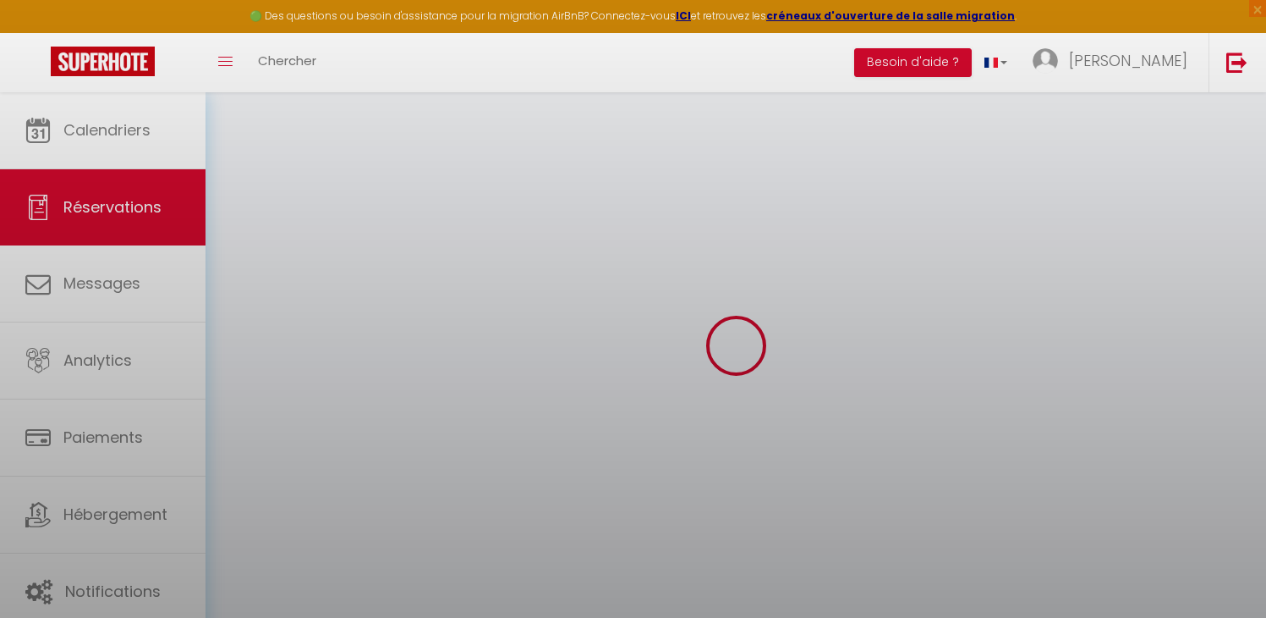
click at [1006, 402] on div at bounding box center [633, 309] width 1266 height 618
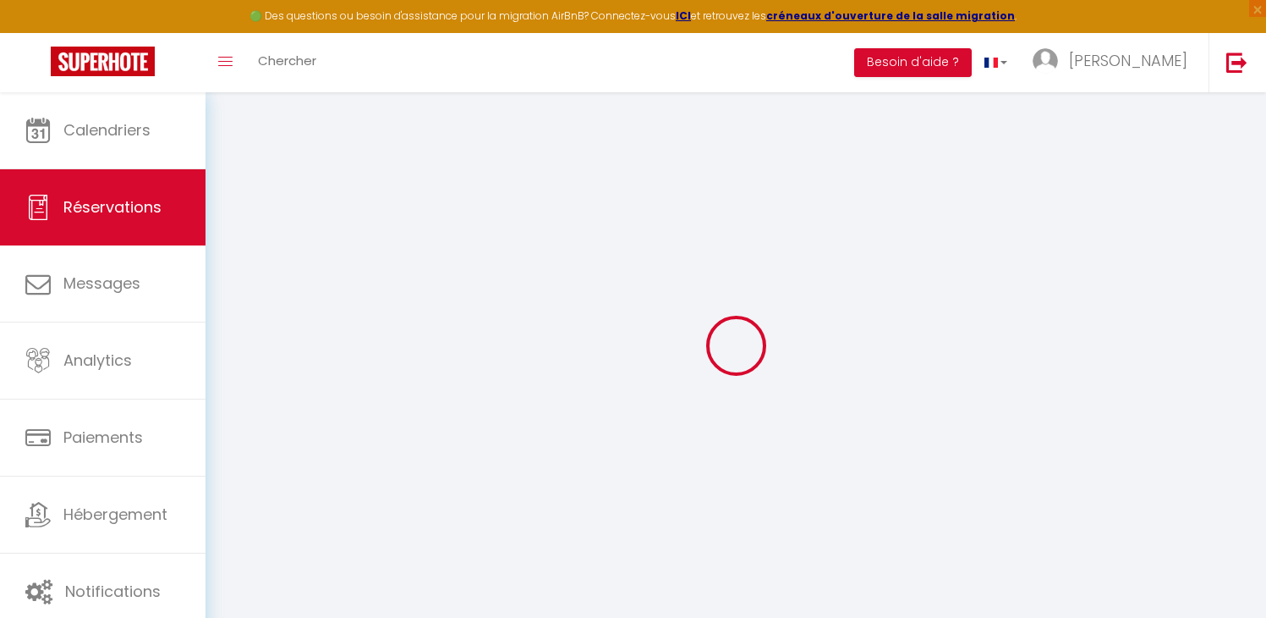
select select
checkbox input "false"
select select
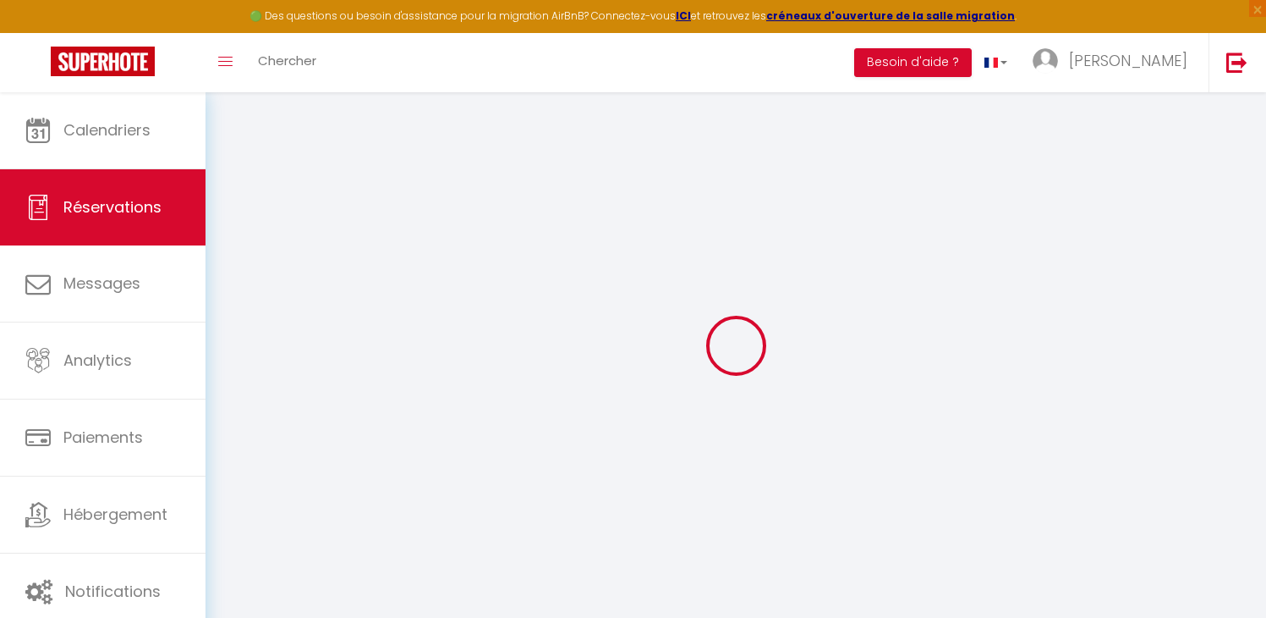
checkbox input "false"
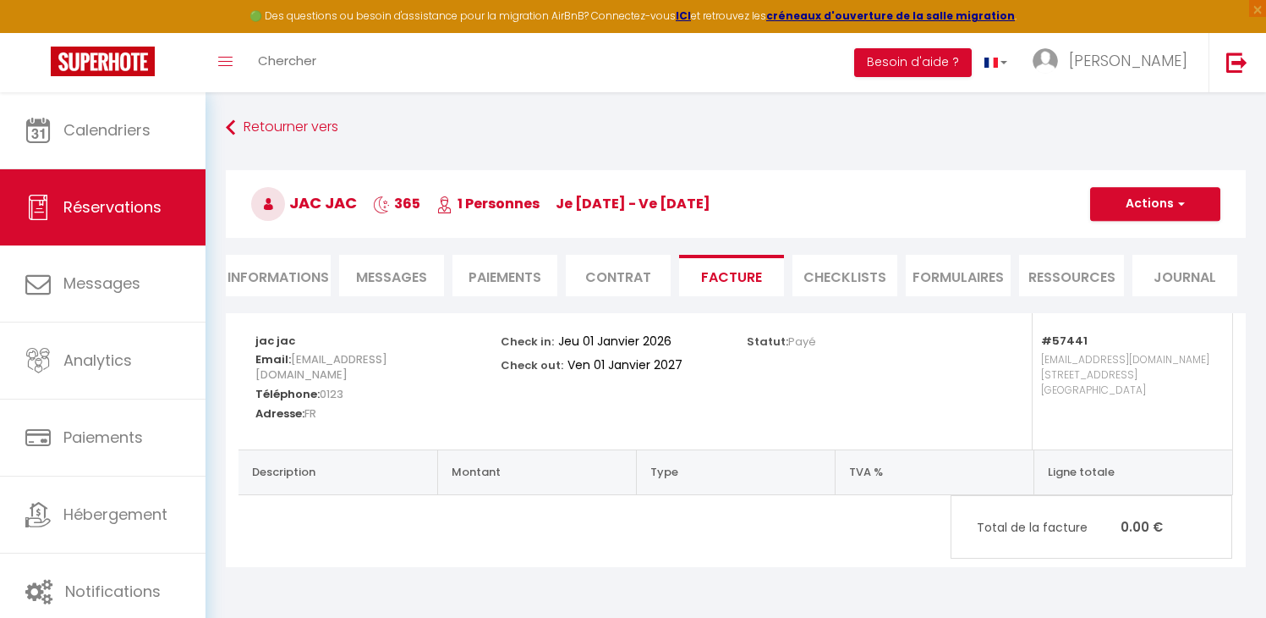
click at [324, 278] on li "Informations" at bounding box center [278, 275] width 105 height 41
select select
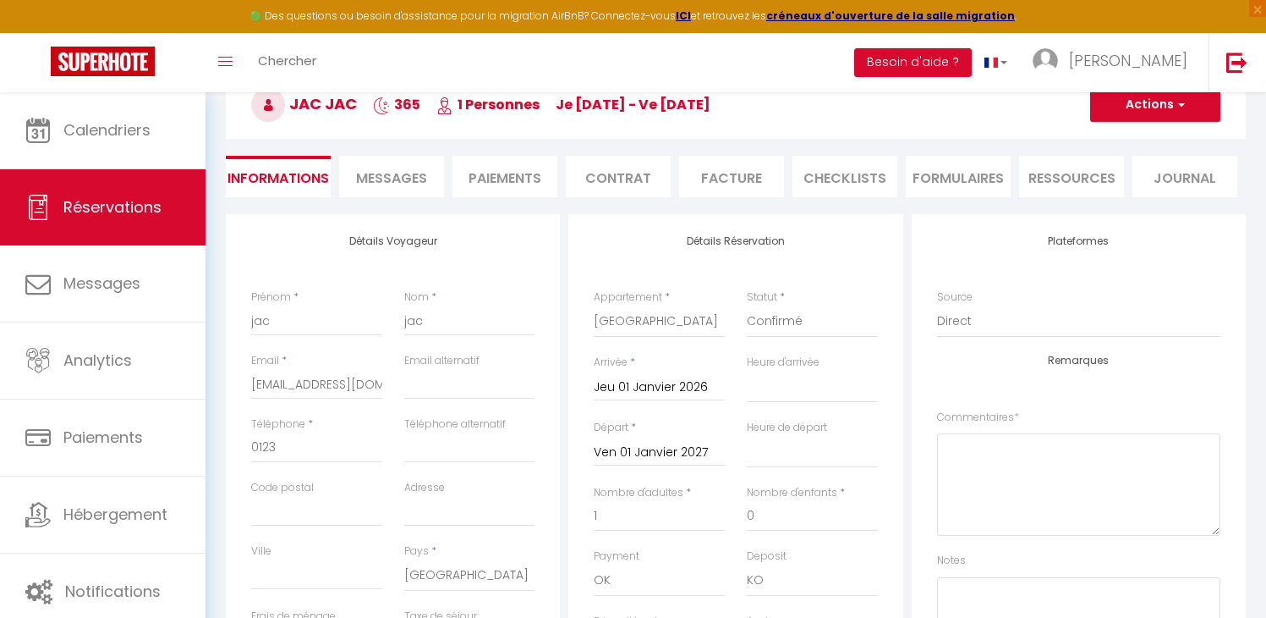
scroll to position [112, 0]
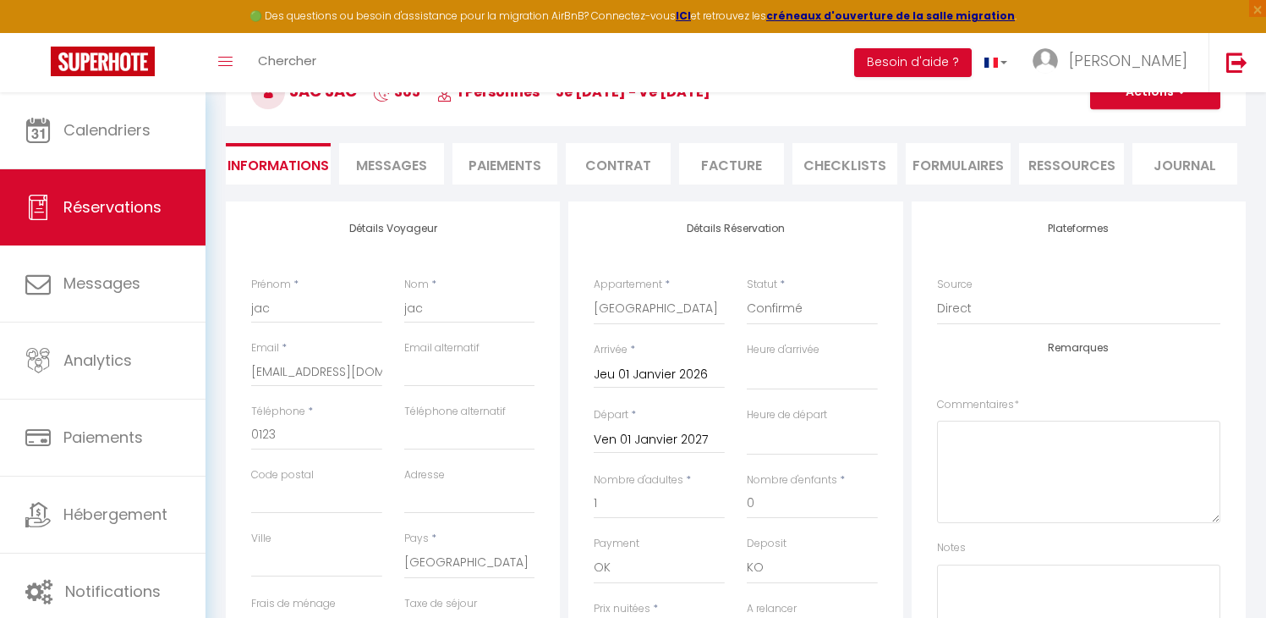
click at [609, 373] on input "Jeu 01 Janvier 2026" at bounding box center [659, 375] width 131 height 22
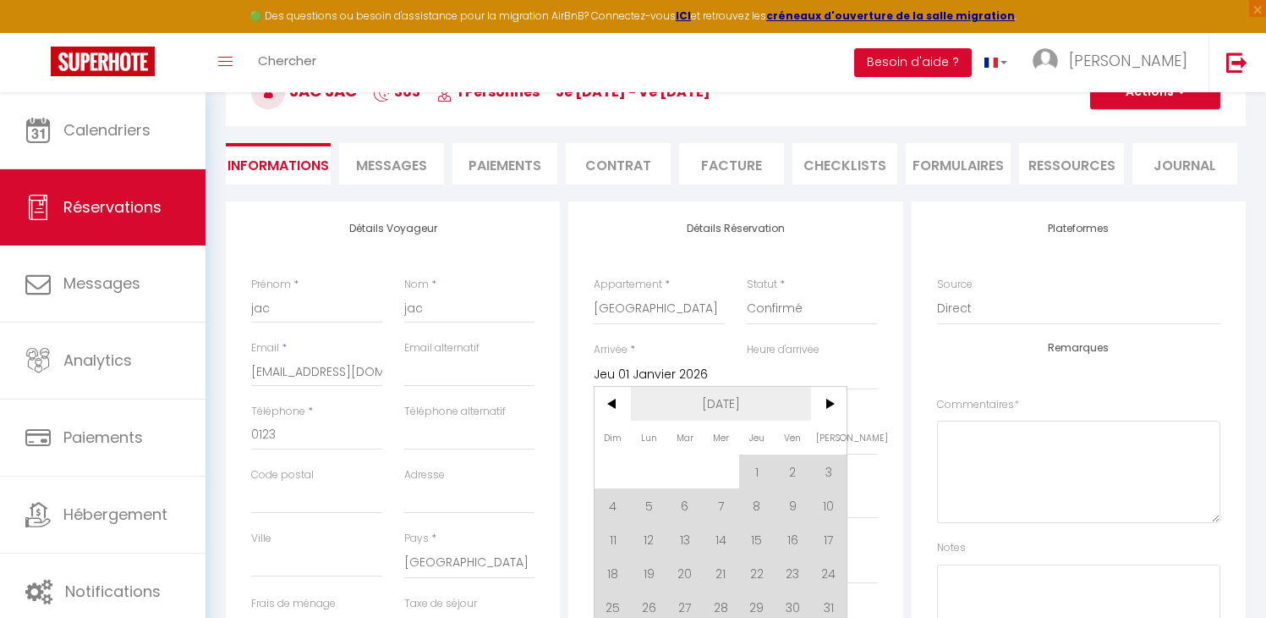
click at [728, 405] on span "[DATE]" at bounding box center [721, 404] width 180 height 34
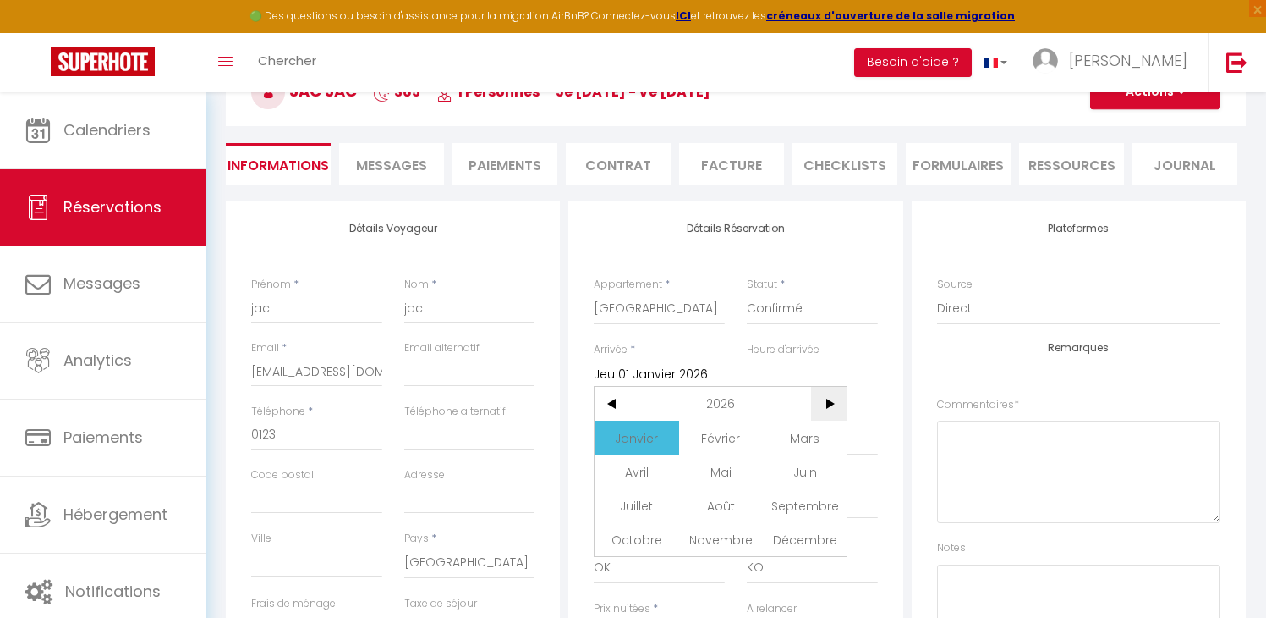
click at [819, 406] on span ">" at bounding box center [829, 404] width 36 height 34
click at [642, 437] on span "Janvier" at bounding box center [637, 437] width 84 height 34
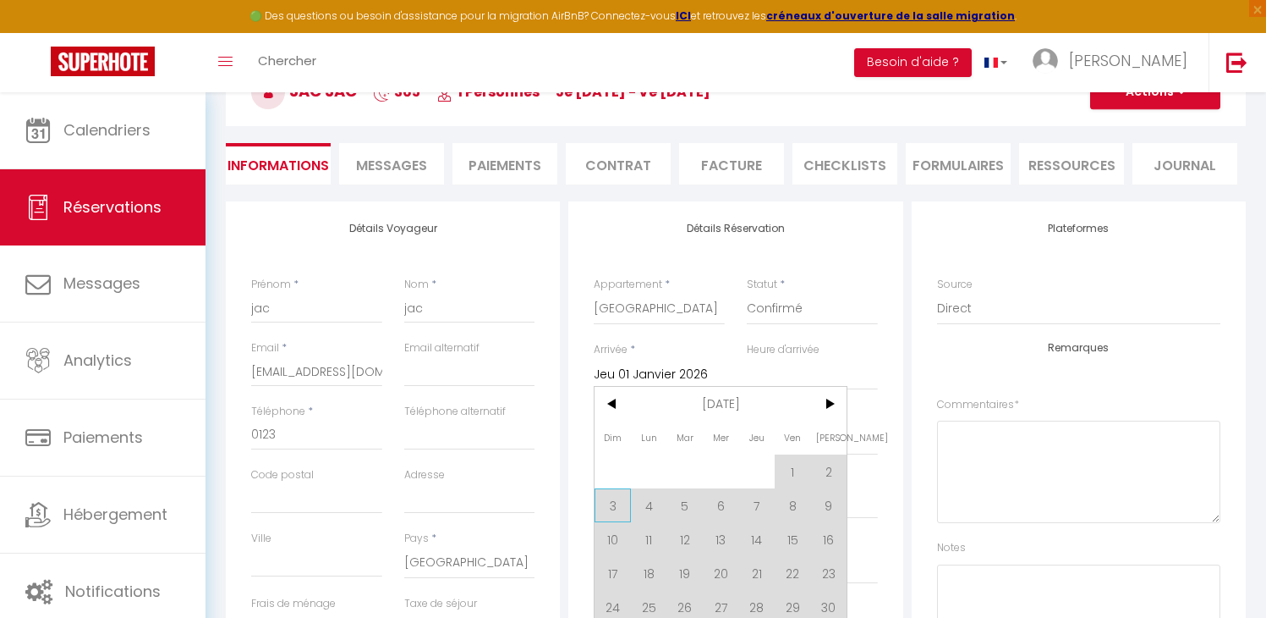
click at [605, 508] on span "3" at bounding box center [613, 505] width 36 height 34
type input "Dim 03 Janvier 2027"
select select
checkbox input "false"
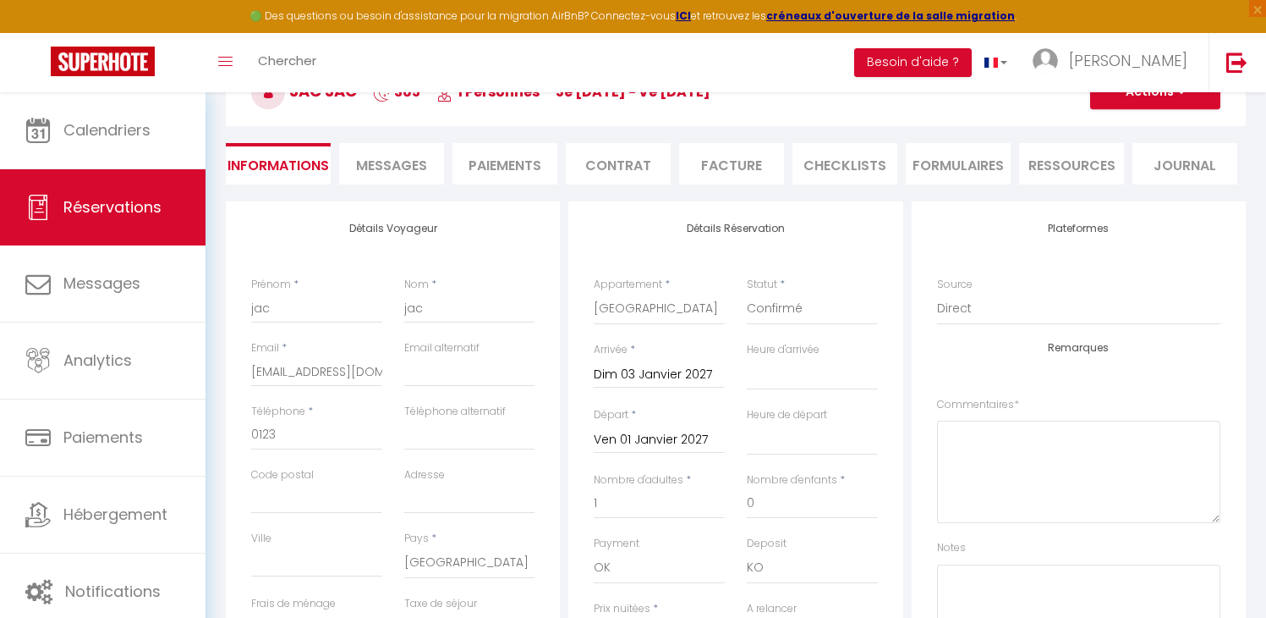
select select
checkbox input "false"
click at [642, 443] on input "Ven 01 Janvier 2027" at bounding box center [659, 440] width 131 height 22
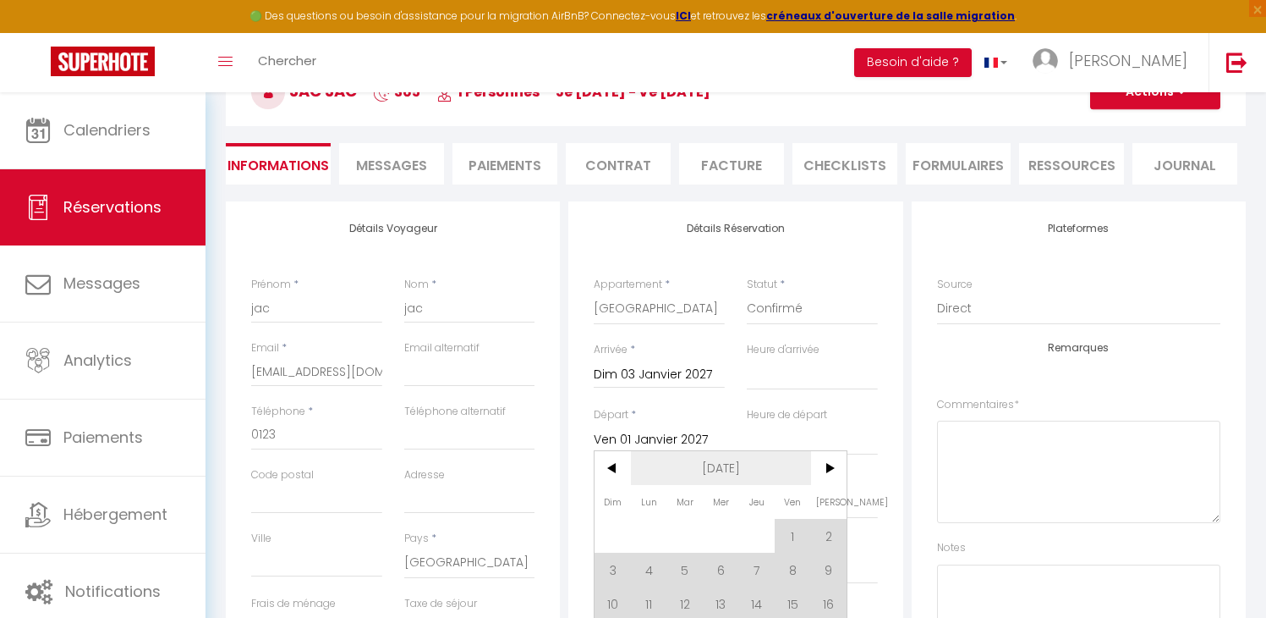
click at [714, 458] on span "[DATE]" at bounding box center [721, 468] width 180 height 34
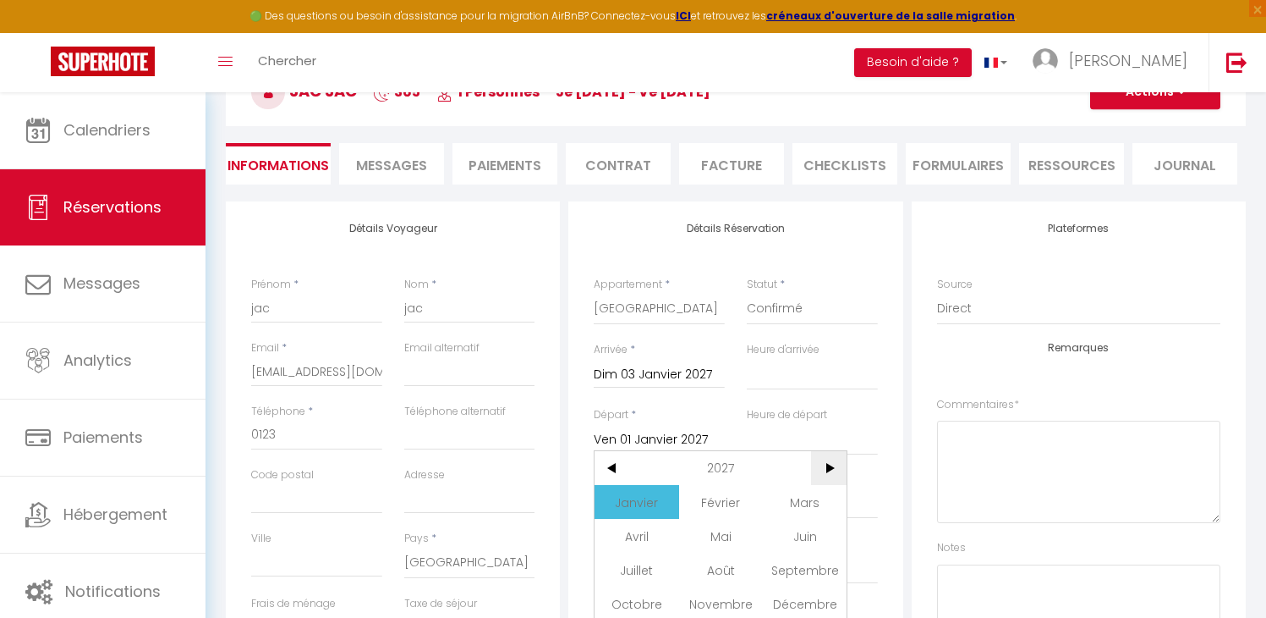
click at [829, 460] on span ">" at bounding box center [829, 468] width 36 height 34
click at [650, 497] on span "Janvier" at bounding box center [637, 502] width 84 height 34
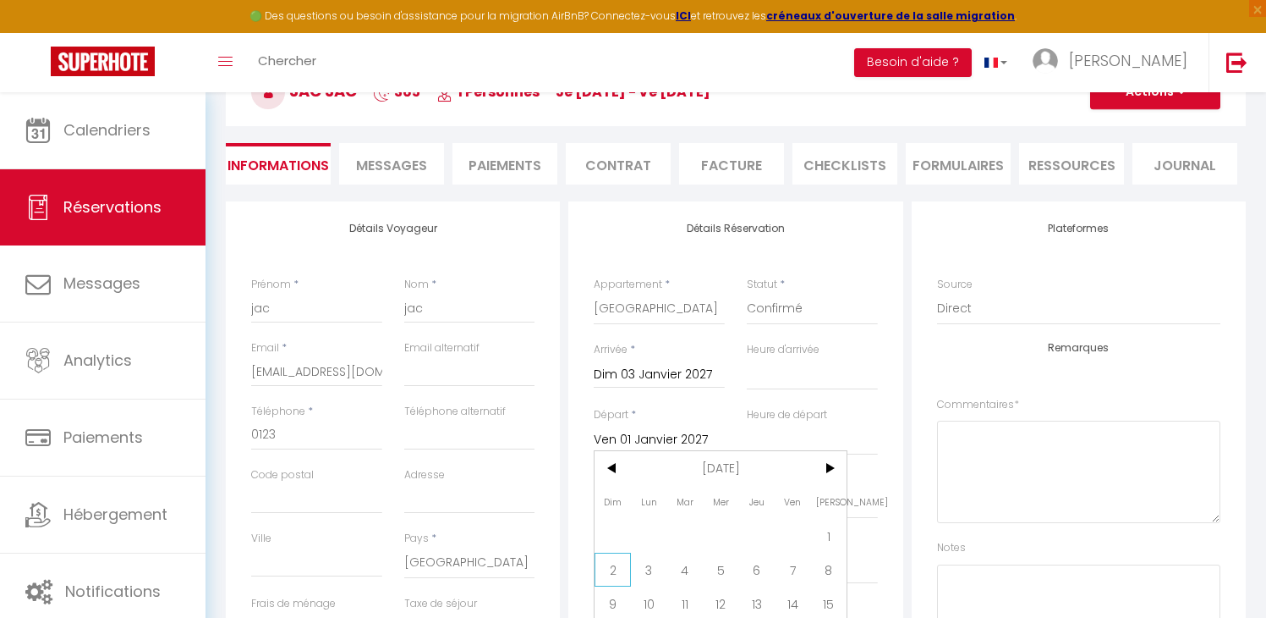
click at [618, 570] on span "2" at bounding box center [613, 569] width 36 height 34
select select
type input "Dim 02 Janvier 2028"
select select
checkbox input "false"
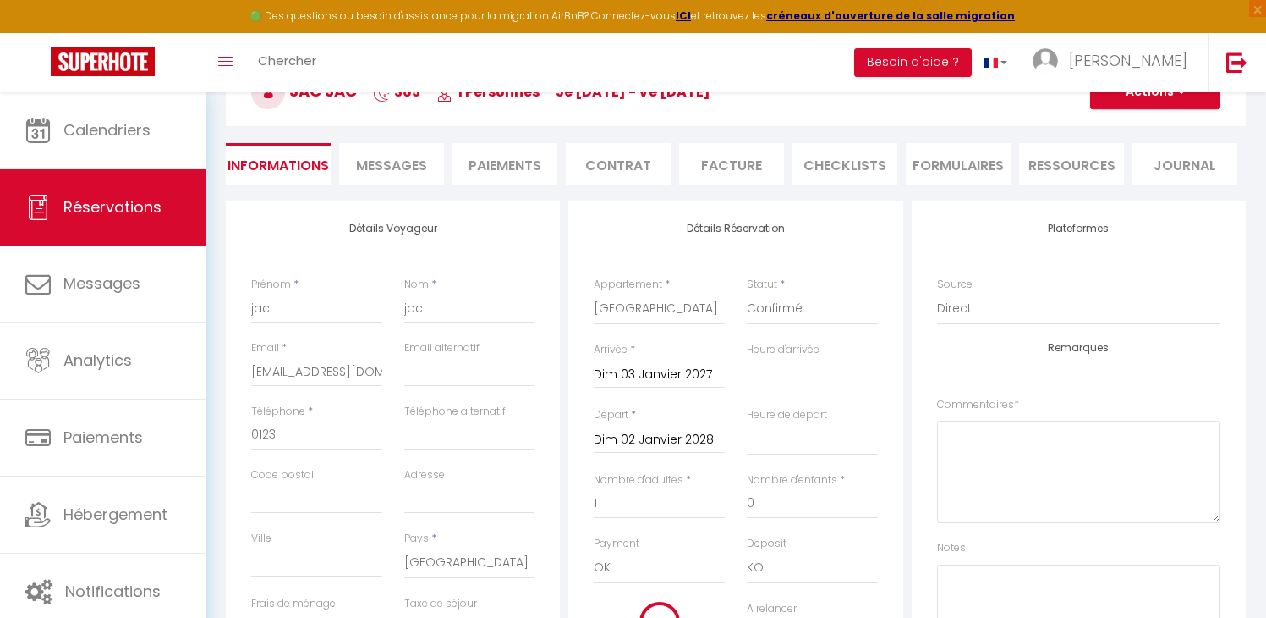
select select
checkbox input "false"
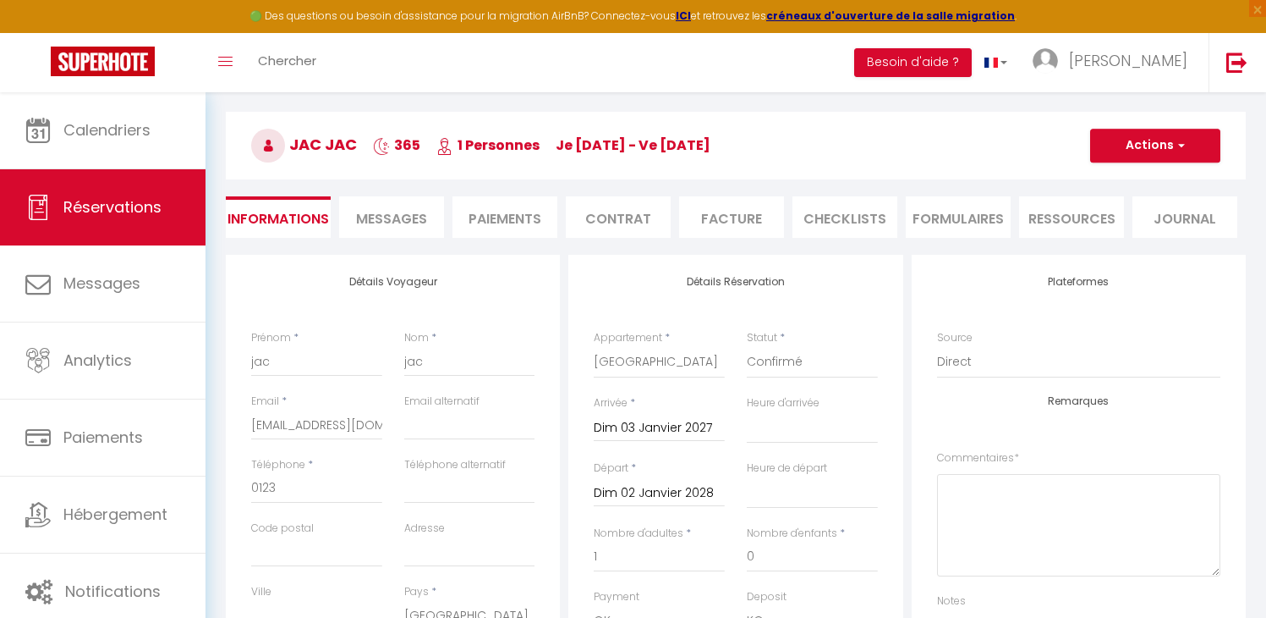
scroll to position [0, 0]
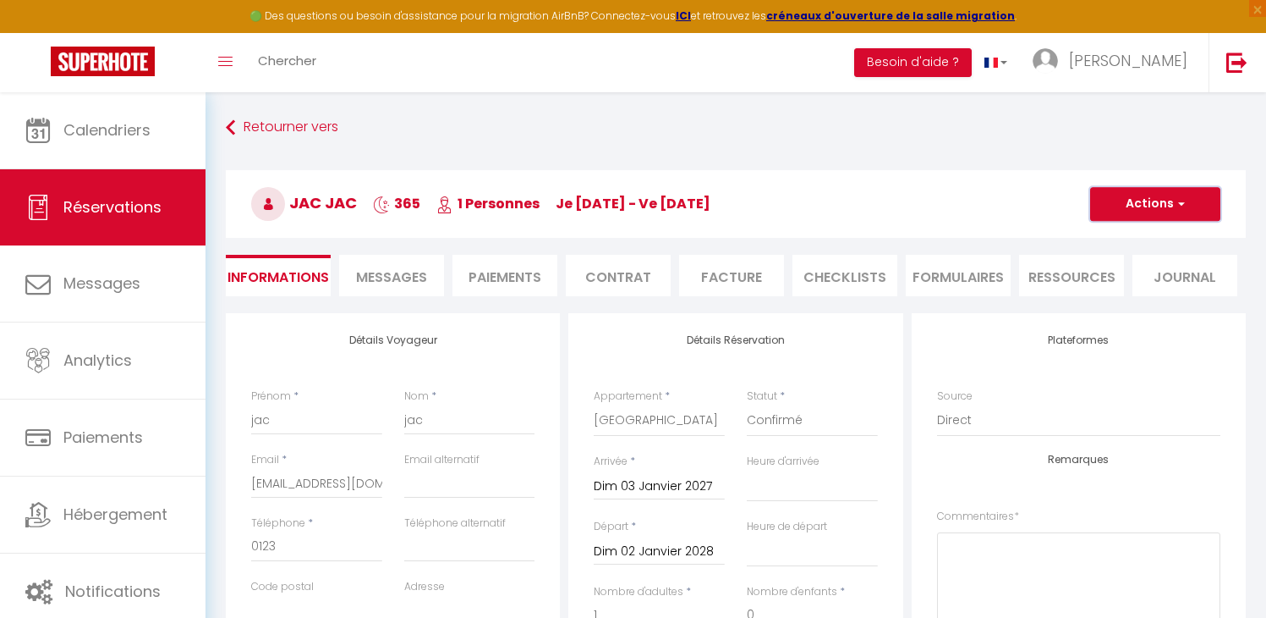
click at [1154, 198] on button "Actions" at bounding box center [1155, 204] width 130 height 34
click at [1110, 237] on link "Enregistrer" at bounding box center [1139, 241] width 134 height 22
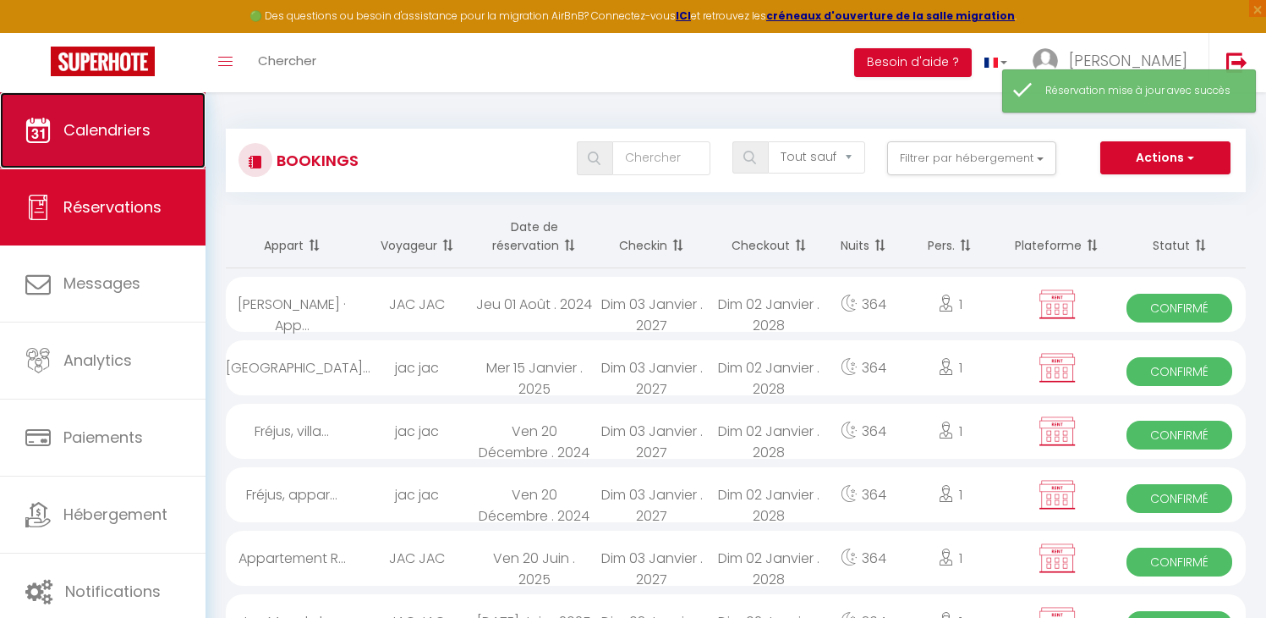
click at [94, 131] on span "Calendriers" at bounding box center [106, 129] width 87 height 21
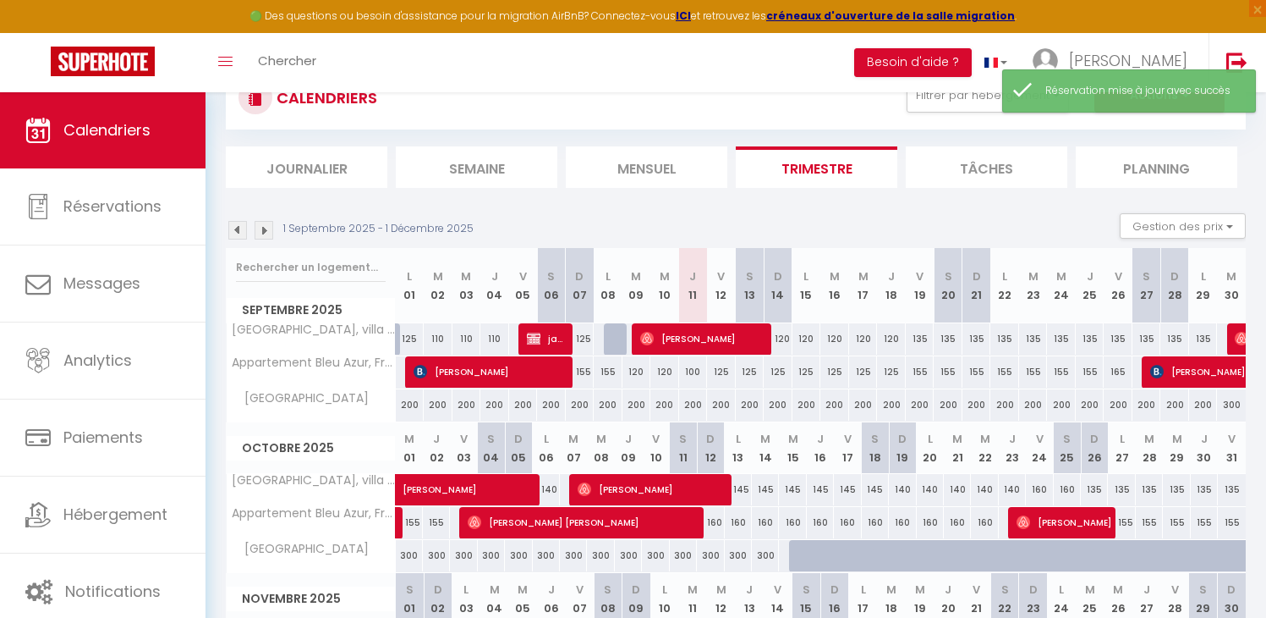
scroll to position [92, 0]
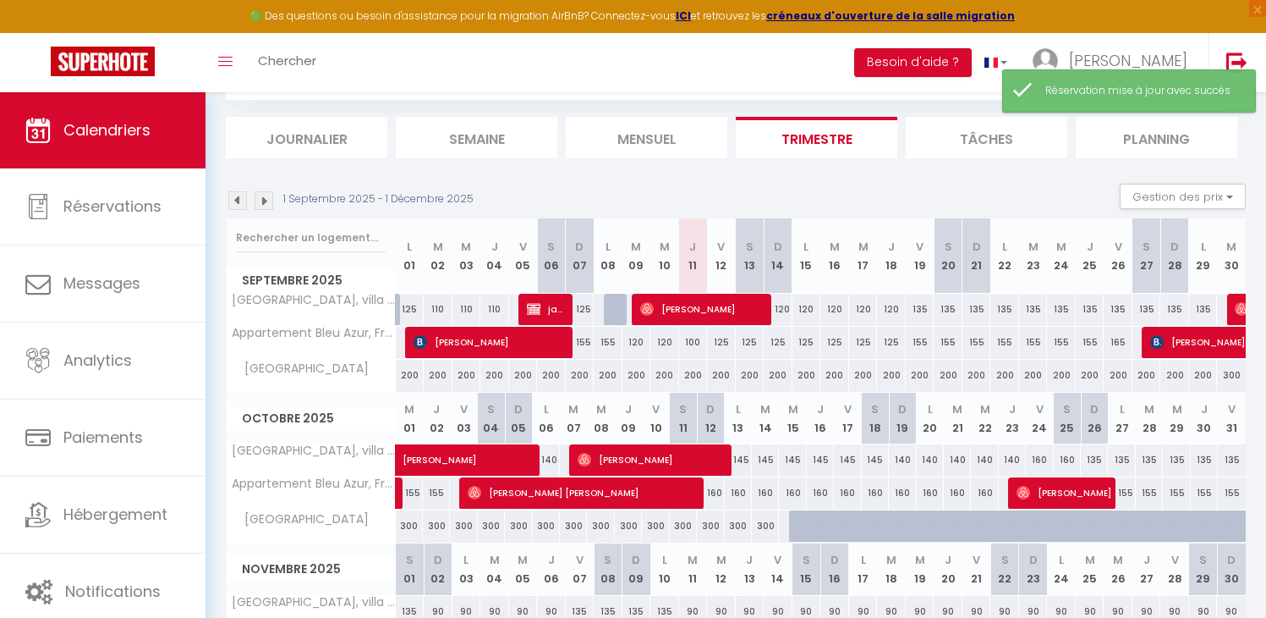
click at [264, 201] on img at bounding box center [264, 200] width 19 height 19
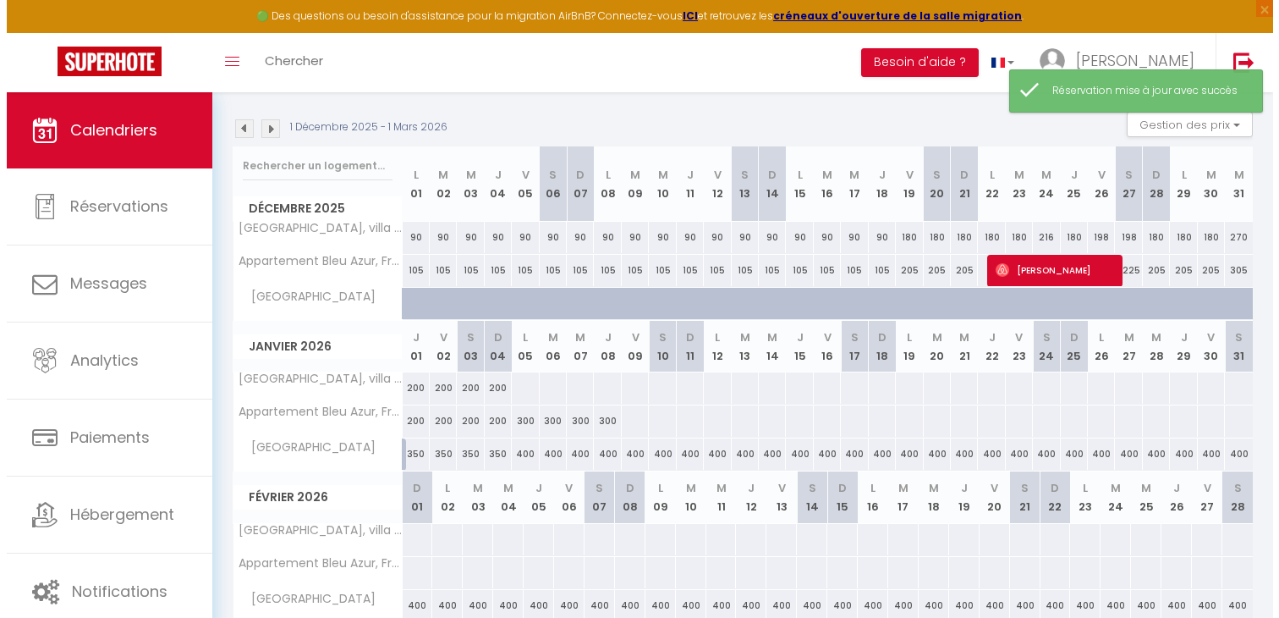
scroll to position [209, 0]
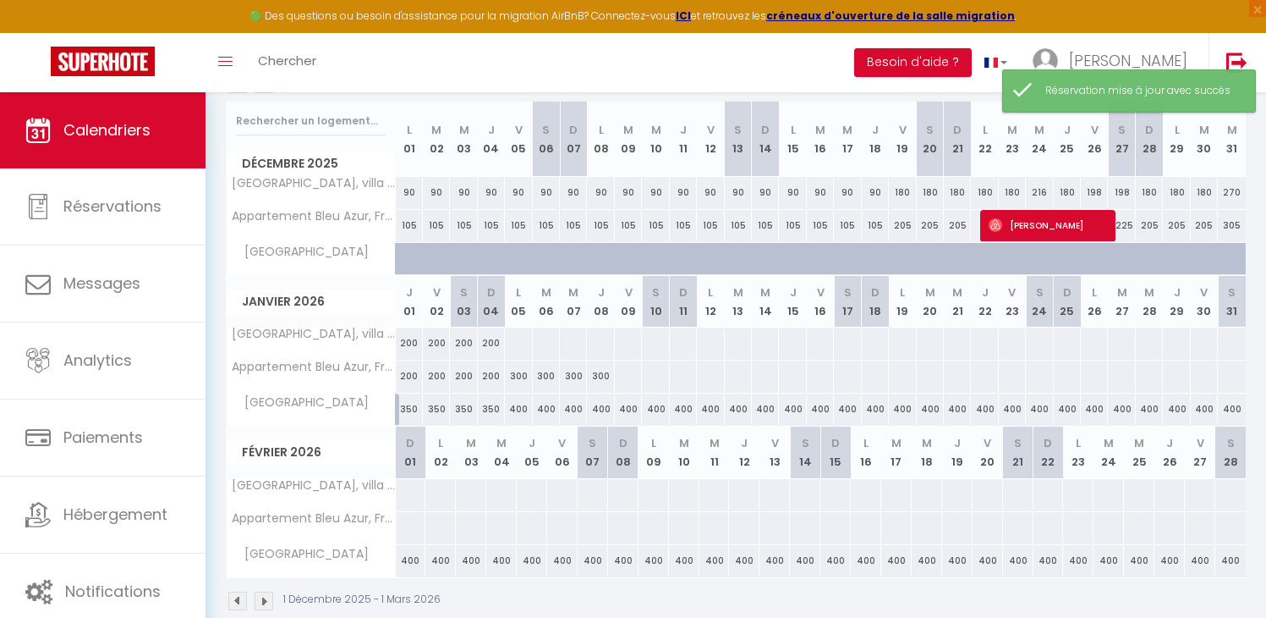
click at [409, 341] on div "200" at bounding box center [409, 342] width 27 height 31
type input "200"
type input "Jeu 01 Janvier 2026"
type input "Ven 02 Janvier 2026"
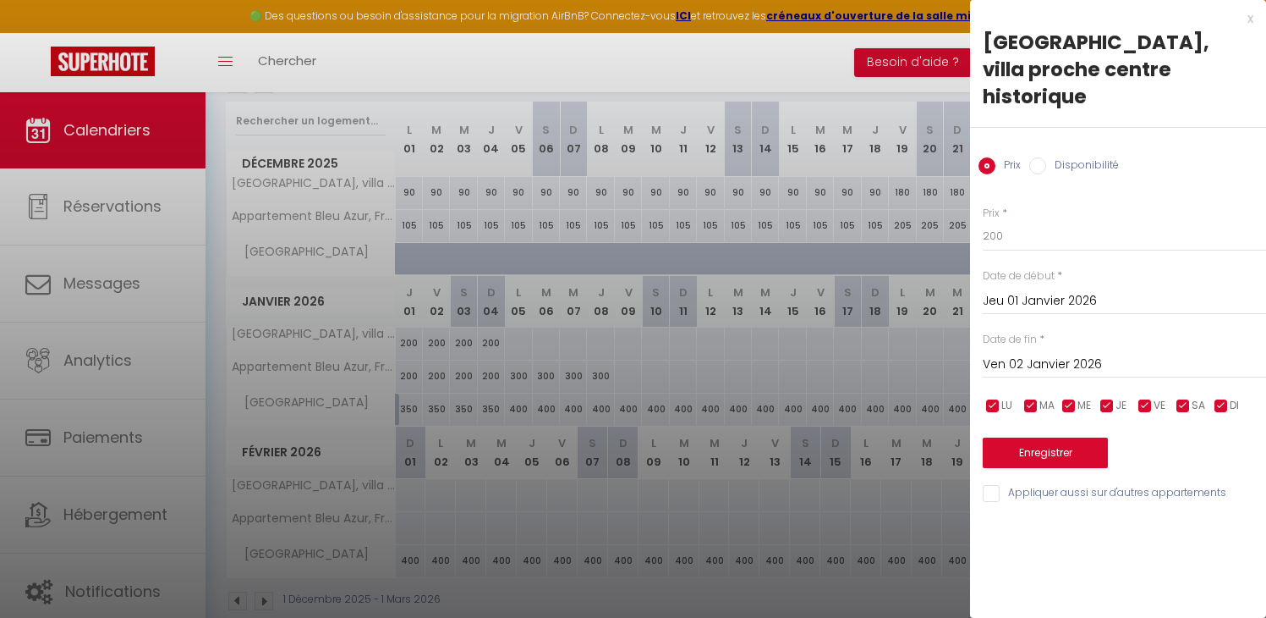
click at [1121, 141] on div "Prix Disponibilité" at bounding box center [1118, 156] width 296 height 57
click at [1103, 157] on label "Disponibilité" at bounding box center [1082, 166] width 73 height 19
click at [1046, 157] on input "Disponibilité" at bounding box center [1038, 165] width 17 height 17
radio input "true"
radio input "false"
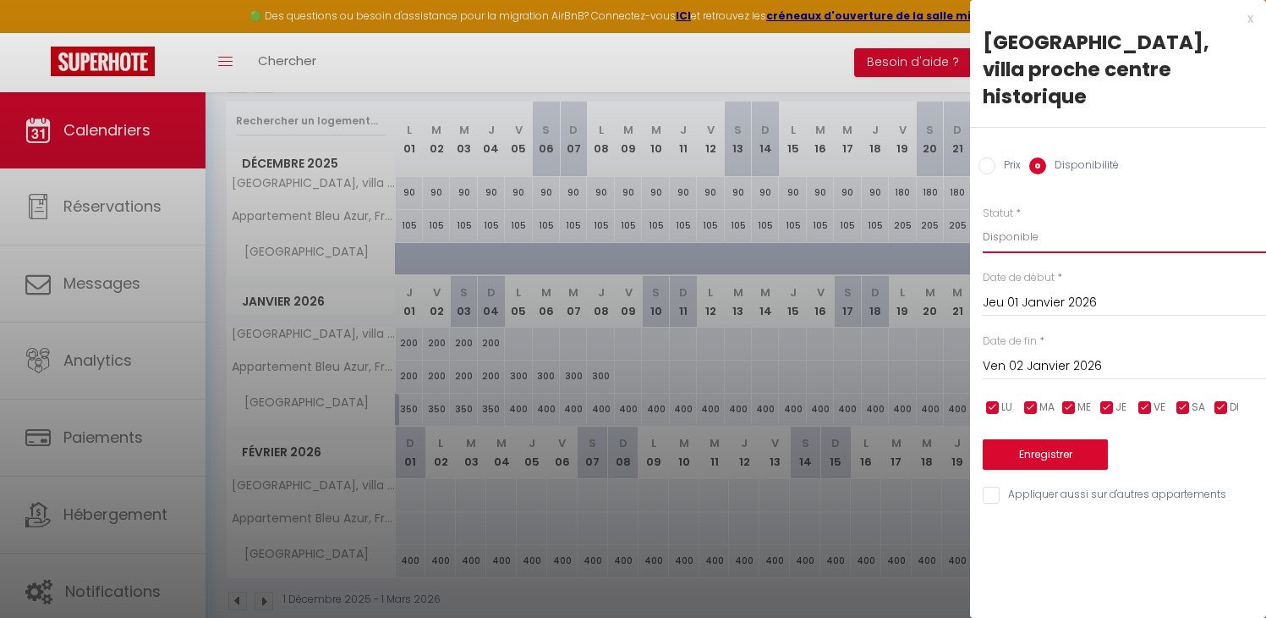
click at [1076, 221] on select "Disponible Indisponible" at bounding box center [1124, 237] width 283 height 32
select select "0"
click at [983, 221] on select "Disponible Indisponible" at bounding box center [1124, 237] width 283 height 32
click at [1048, 355] on input "Ven 02 Janvier 2026" at bounding box center [1124, 366] width 283 height 22
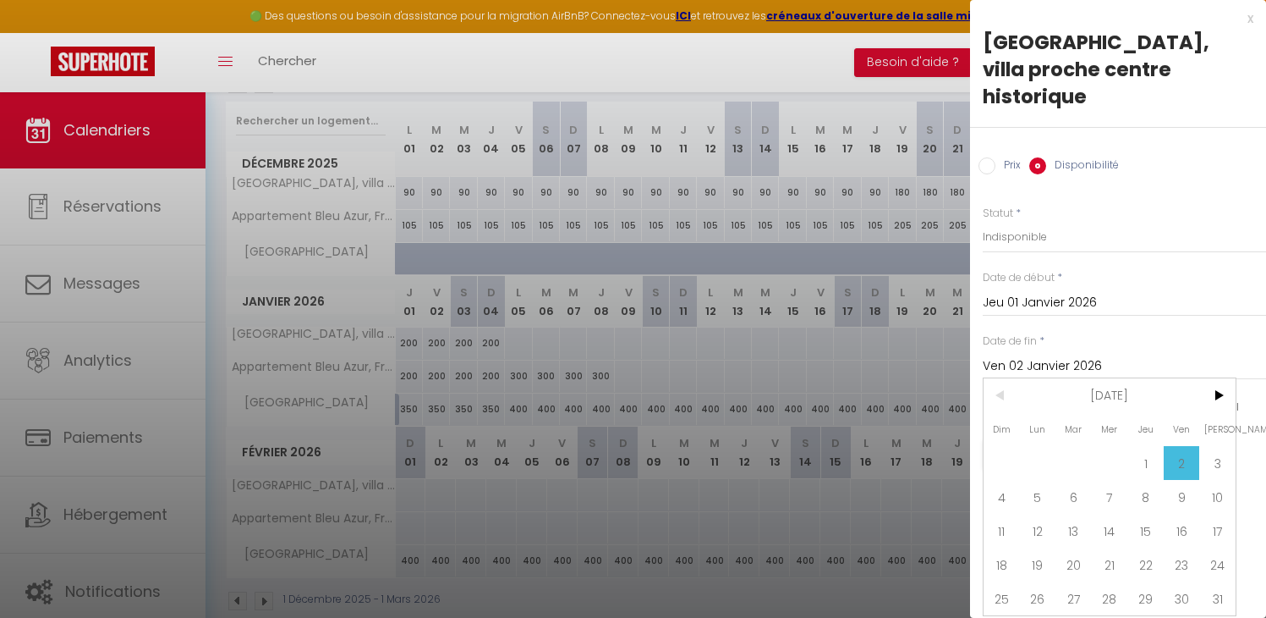
drag, startPoint x: 1101, startPoint y: 365, endPoint x: 1122, endPoint y: 365, distance: 21.1
click at [1101, 378] on span "[DATE]" at bounding box center [1110, 395] width 180 height 34
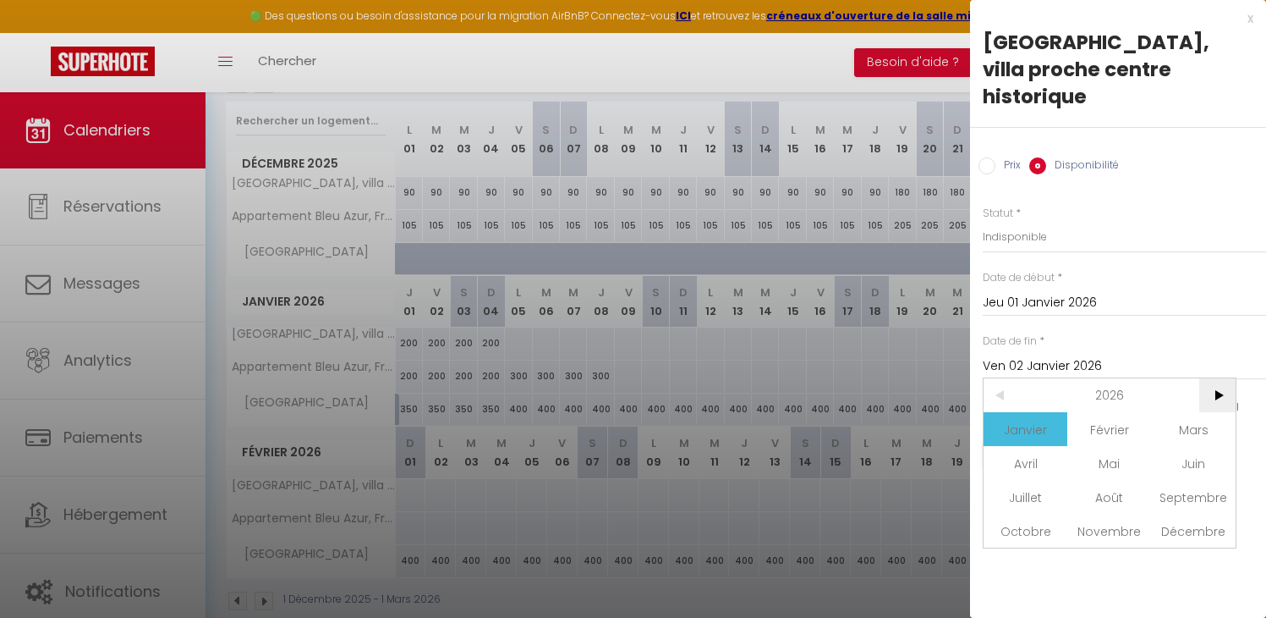
click at [1217, 378] on span ">" at bounding box center [1218, 395] width 36 height 34
click at [1042, 412] on span "Janvier" at bounding box center [1026, 429] width 84 height 34
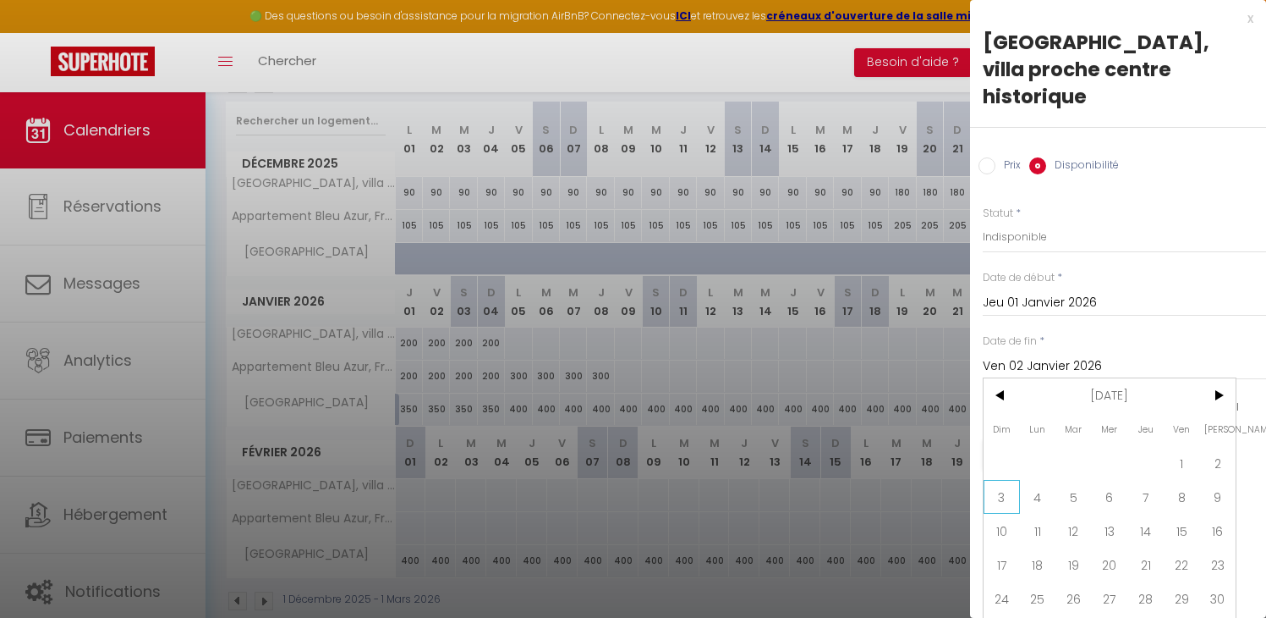
click at [1008, 480] on span "3" at bounding box center [1002, 497] width 36 height 34
type input "Dim 03 Janvier 2027"
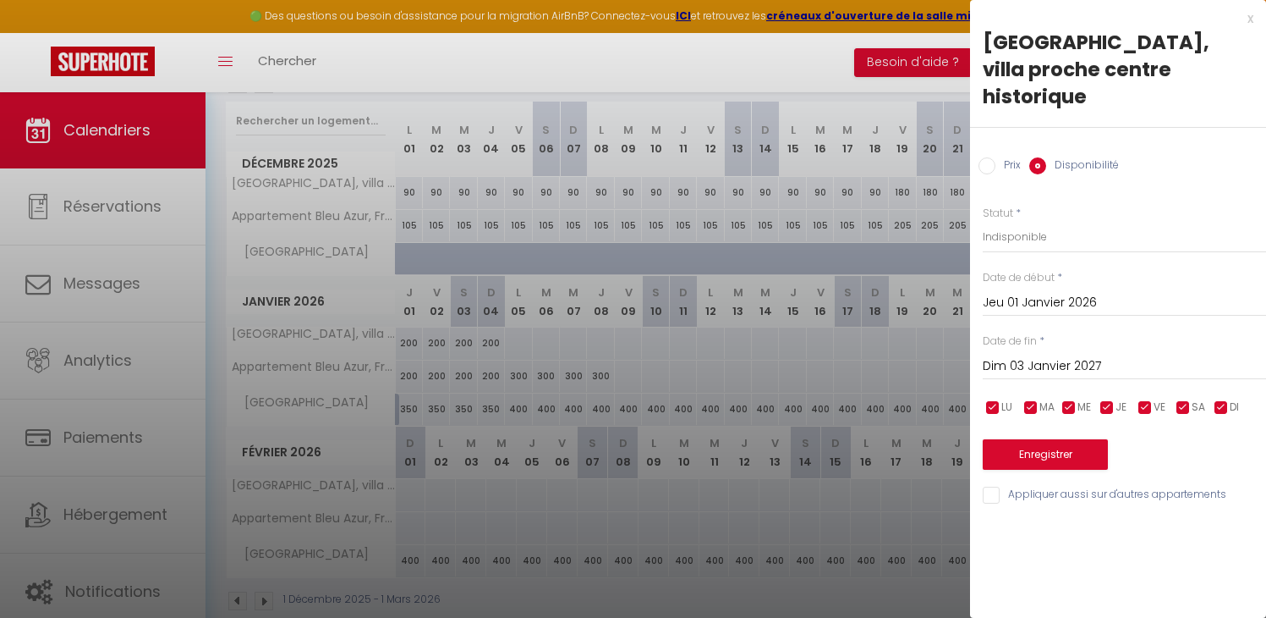
click at [1017, 486] on input "Appliquer aussi sur d'autres appartements" at bounding box center [1124, 494] width 283 height 17
checkbox input "true"
click at [1040, 439] on button "Enregistrer" at bounding box center [1045, 454] width 125 height 30
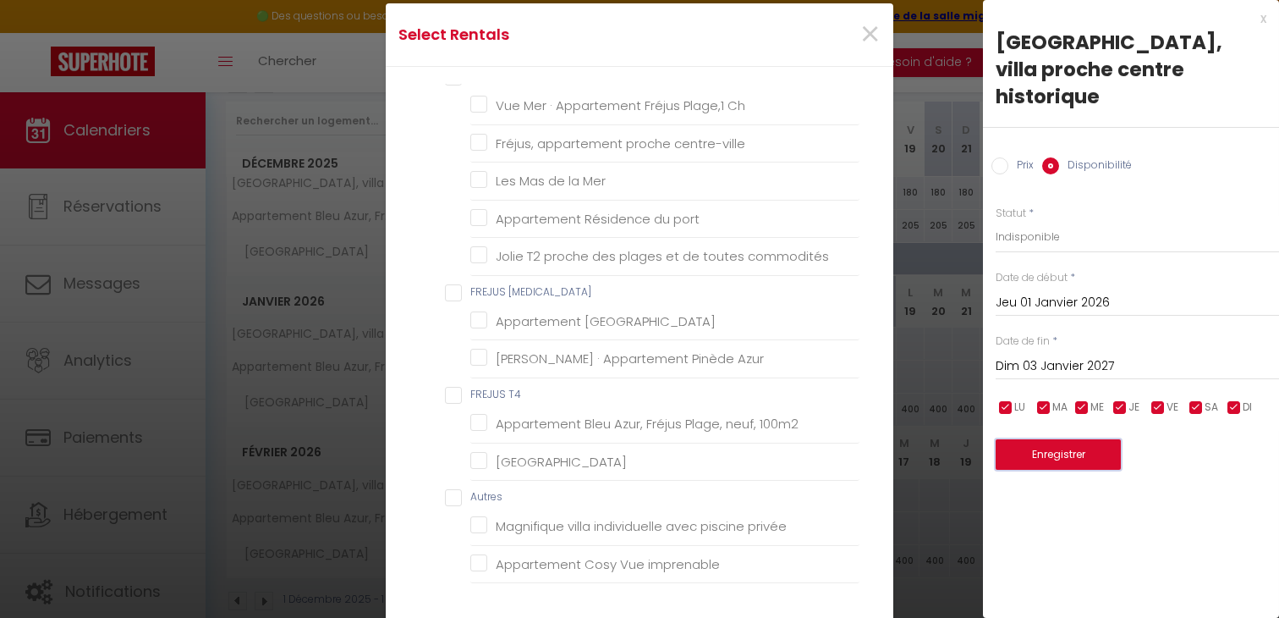
scroll to position [24, 0]
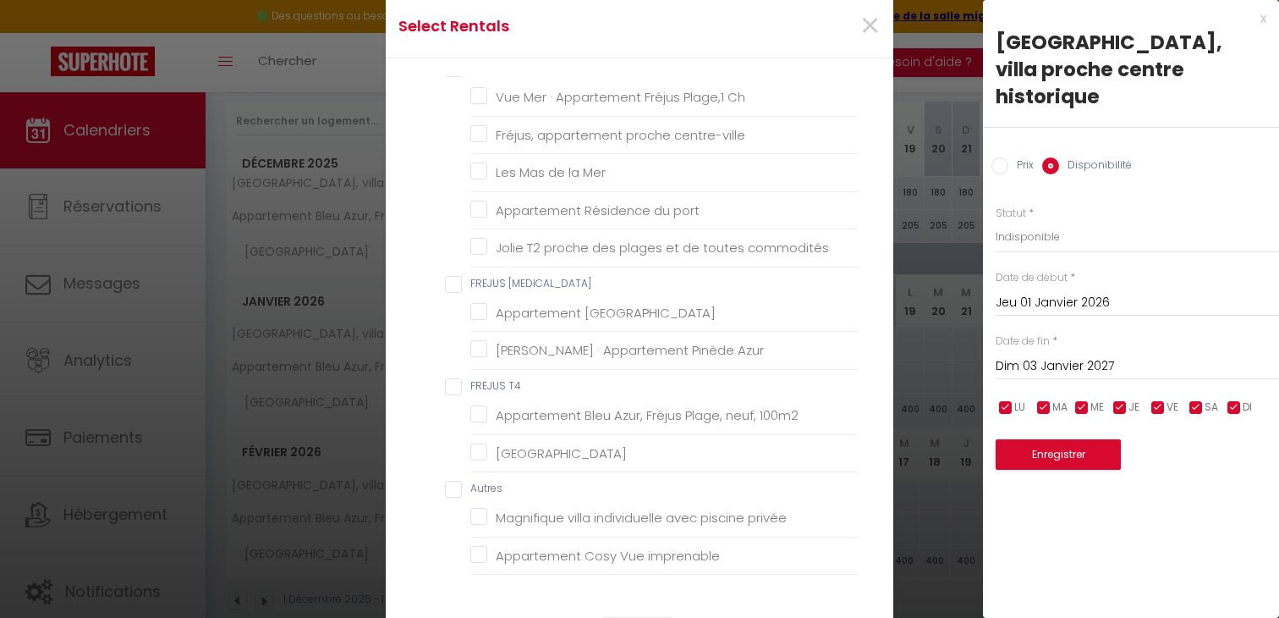
click at [445, 387] on T4 "FREJUS T4" at bounding box center [652, 386] width 415 height 17
checkbox T4 "true"
checkbox issambres "false"
checkbox Azur "false"
checkbox input "false"
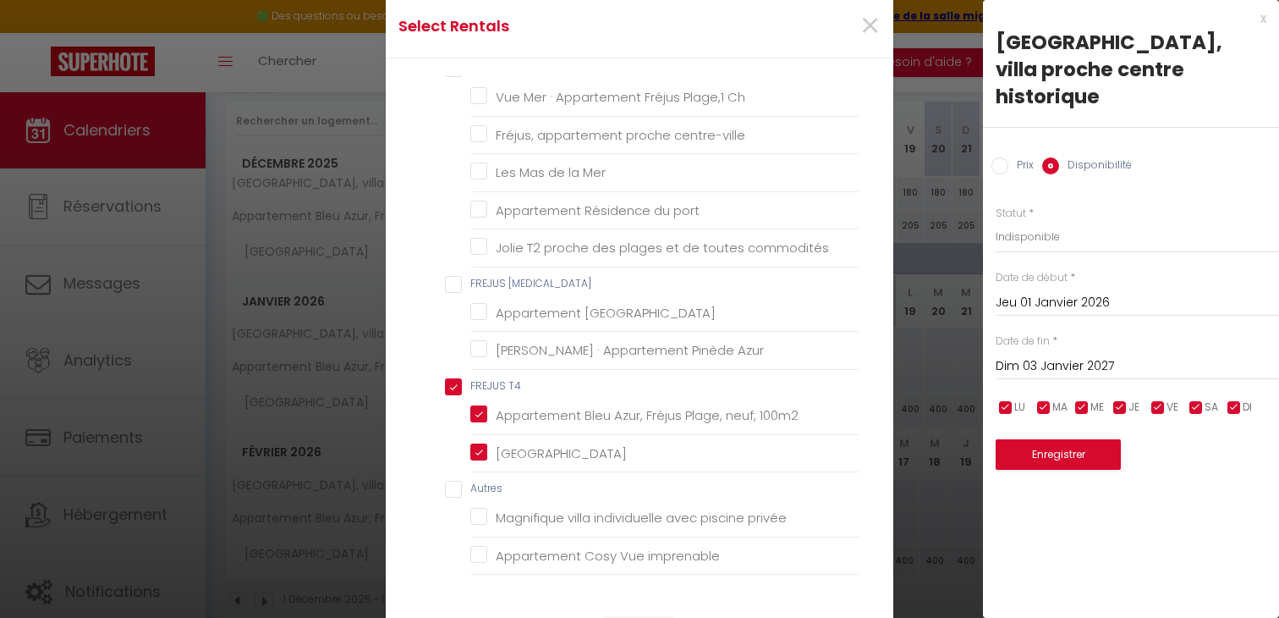
checkbox Ch "false"
checkbox 100m2 "true"
checkbox centre-ville "false"
checkbox Frejus "false"
checkbox Village "false"
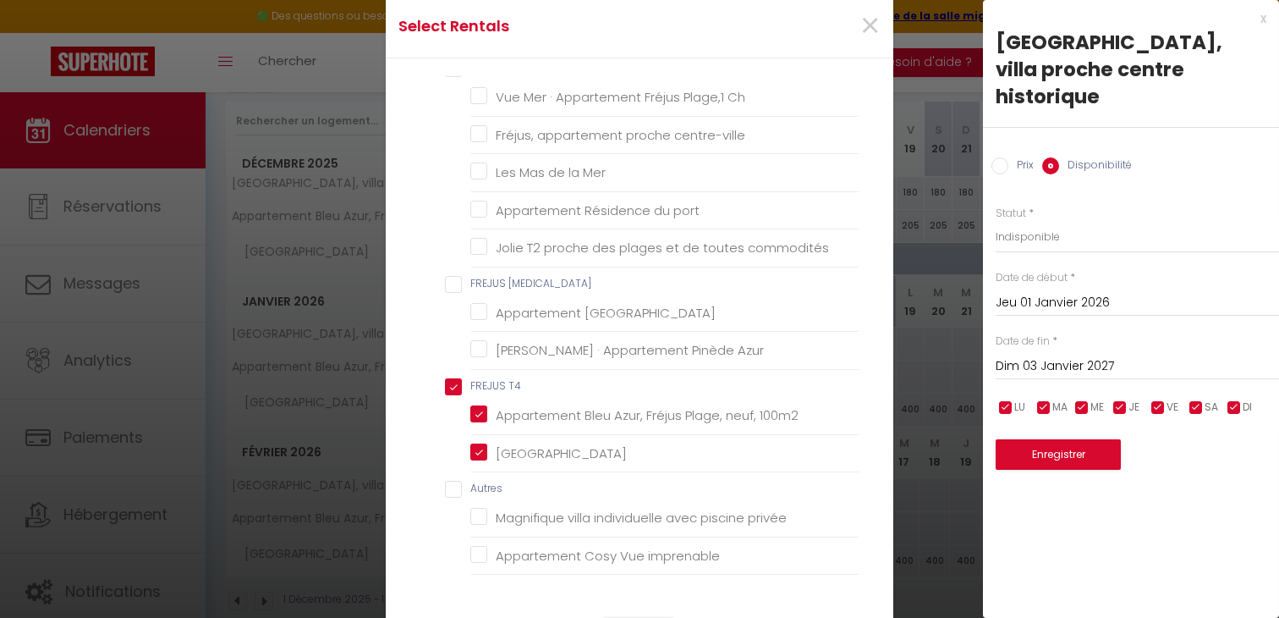
checkbox Rocher "false"
checkbox Village "false"
checkbox Bouverie "false"
checkbox Chênes "true"
checkbox Aygulf "false"
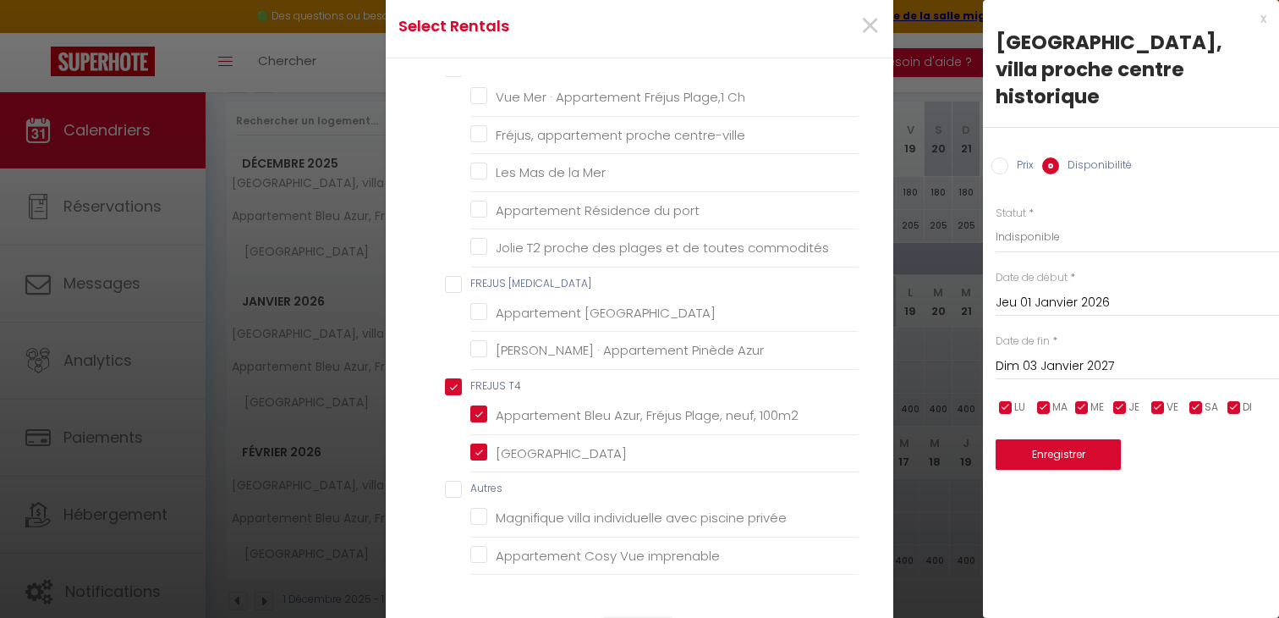
checkbox Aygulf "false"
checkbox mer "false"
checkbox Mer "false"
checkbox T5 "false"
checkbox mer "false"
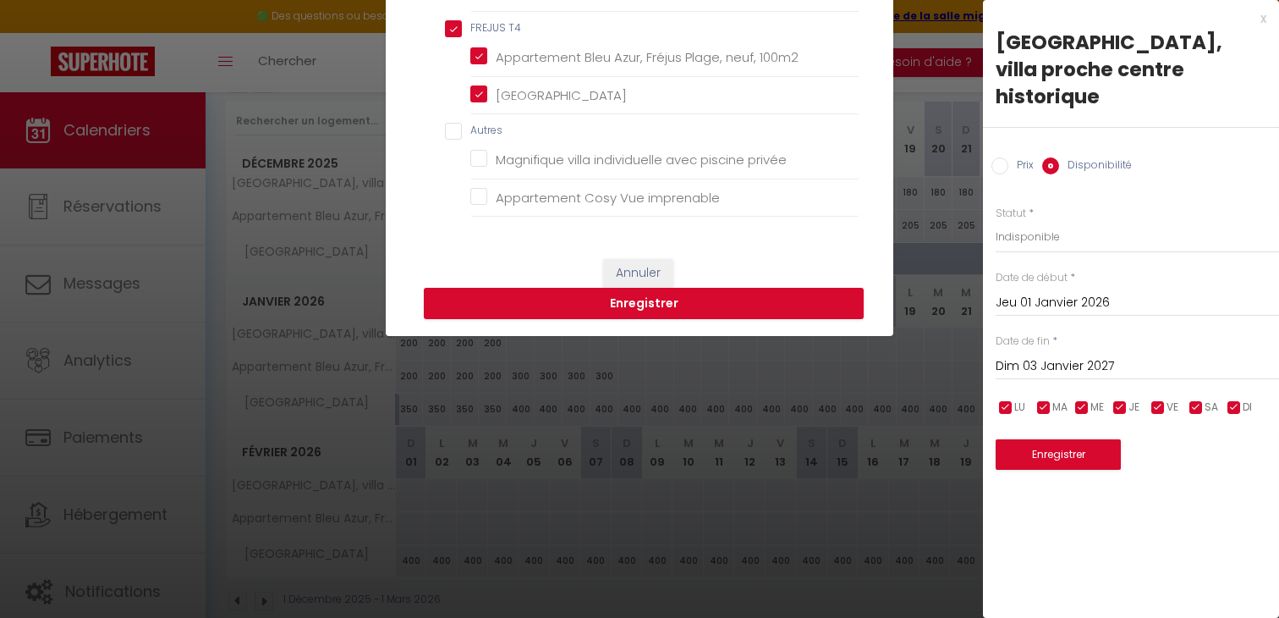
scroll to position [408, 0]
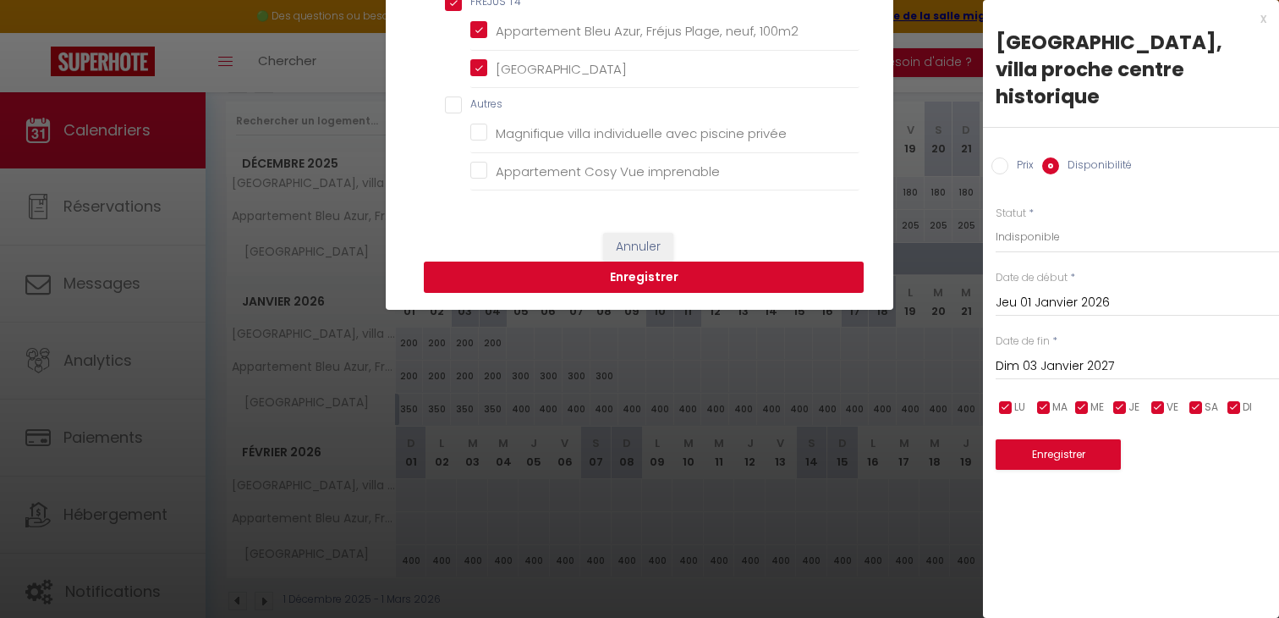
click at [647, 288] on button "Enregistrer" at bounding box center [644, 277] width 440 height 32
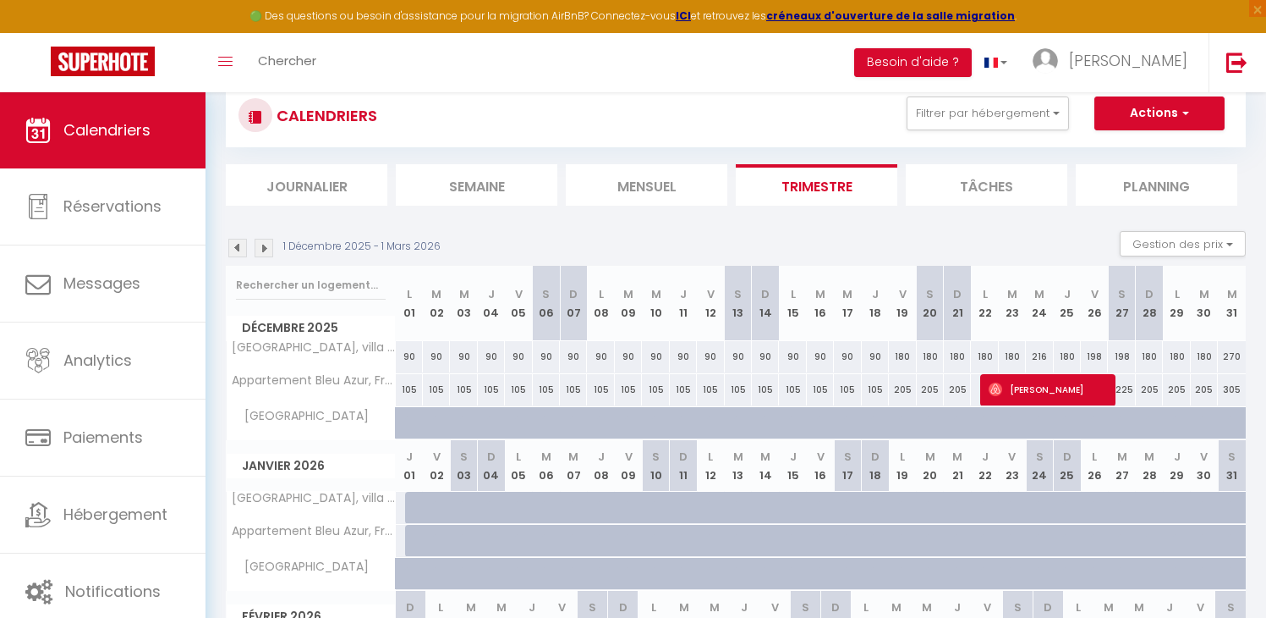
scroll to position [0, 0]
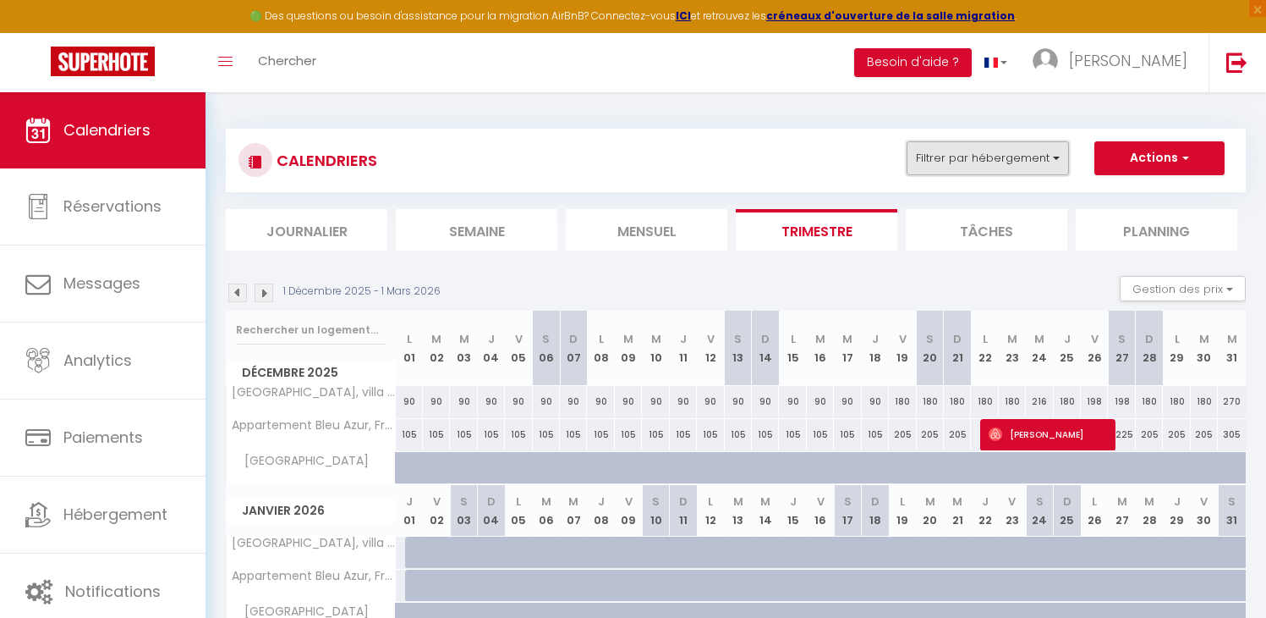
click at [995, 154] on button "Filtrer par hébergement" at bounding box center [988, 158] width 162 height 34
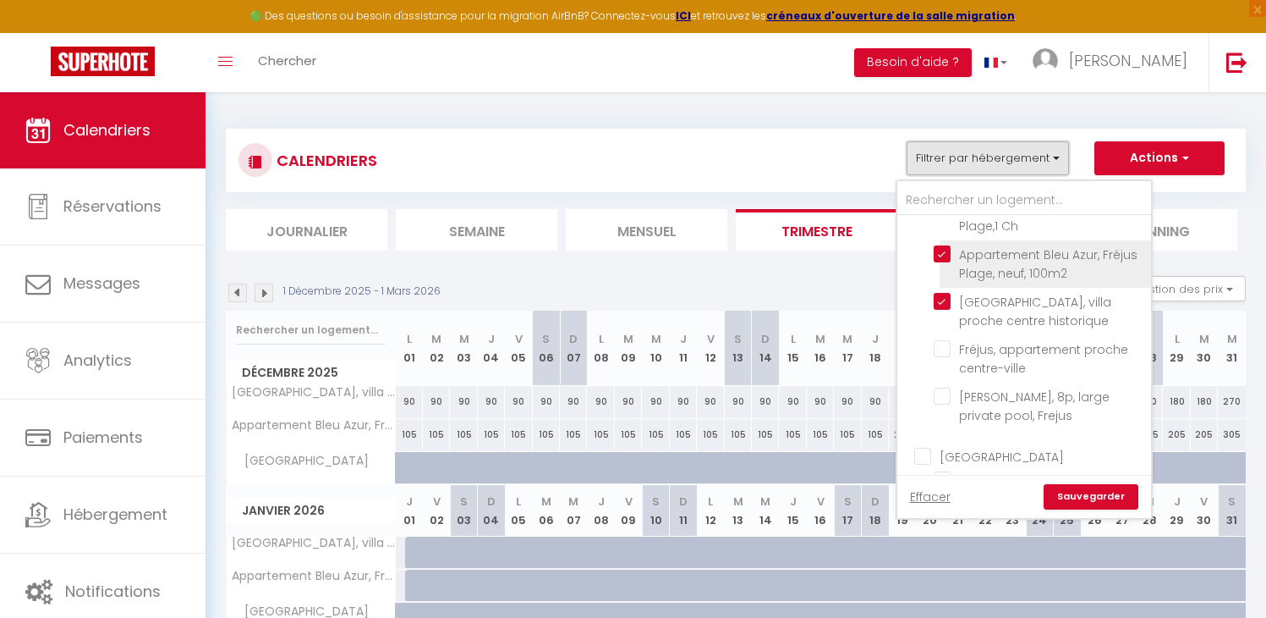
scroll to position [145, 0]
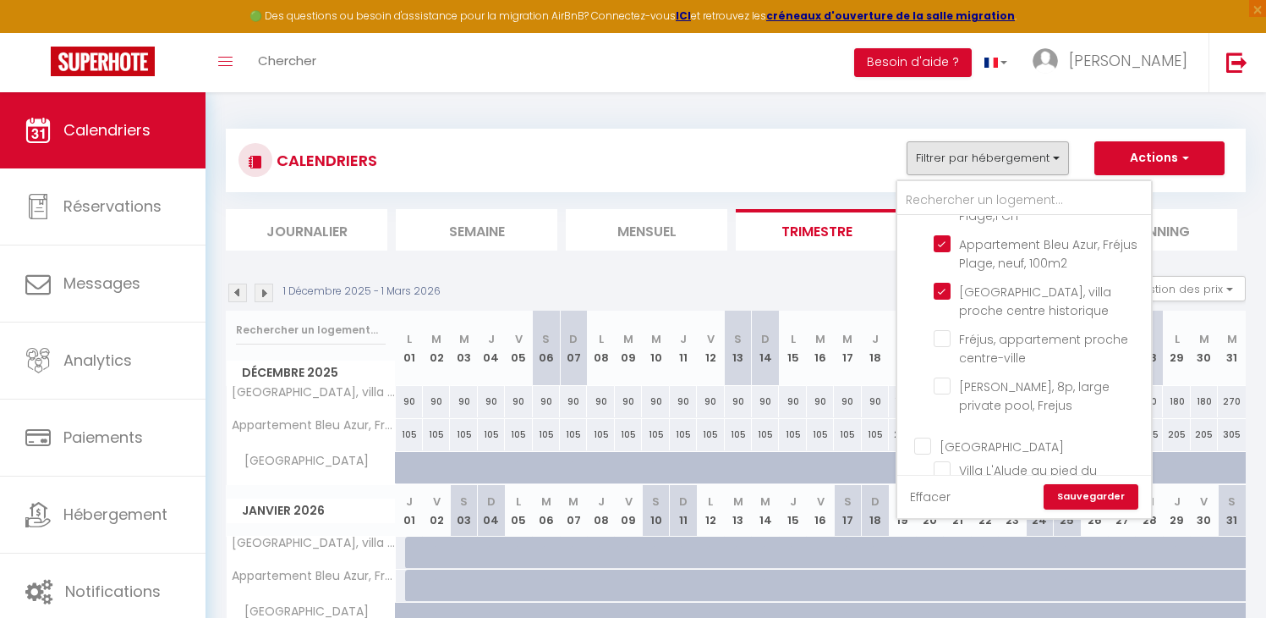
click at [926, 497] on link "Effacer" at bounding box center [930, 496] width 41 height 19
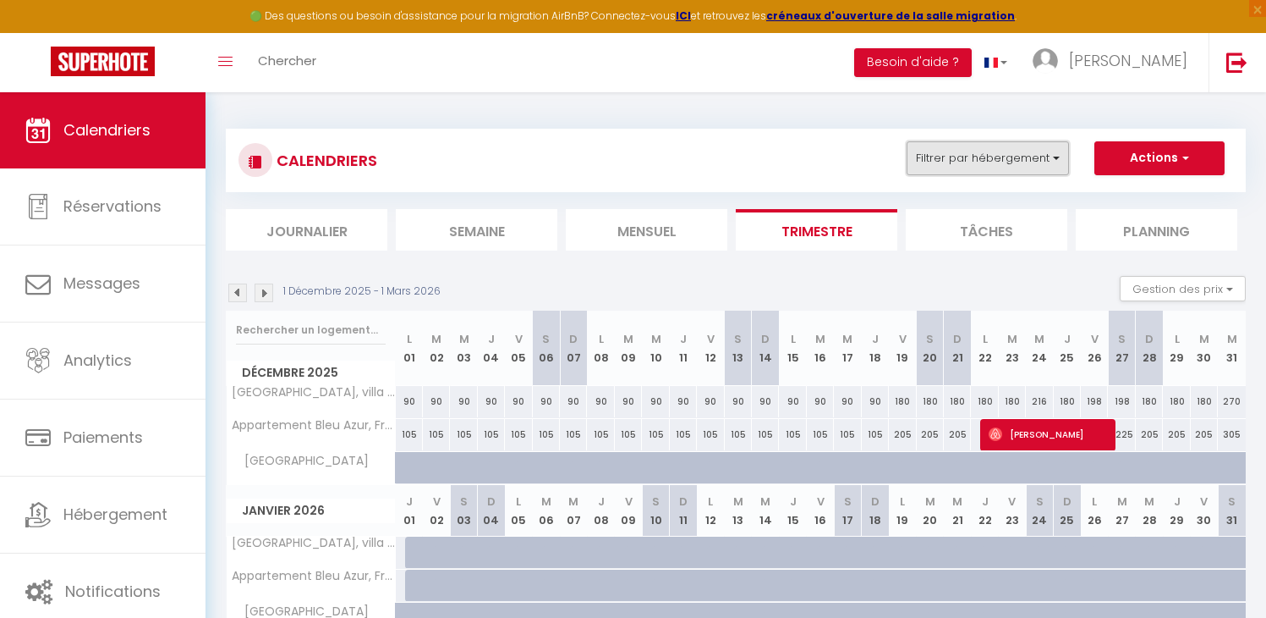
click at [981, 156] on button "Filtrer par hébergement" at bounding box center [988, 158] width 162 height 34
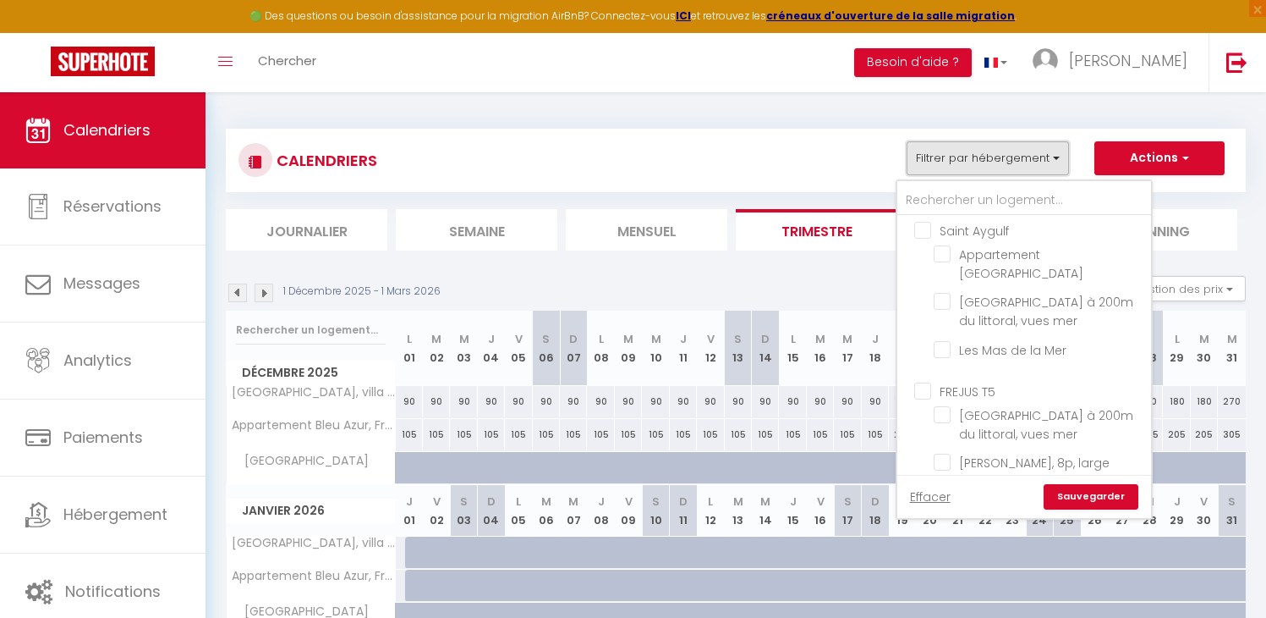
scroll to position [556, 0]
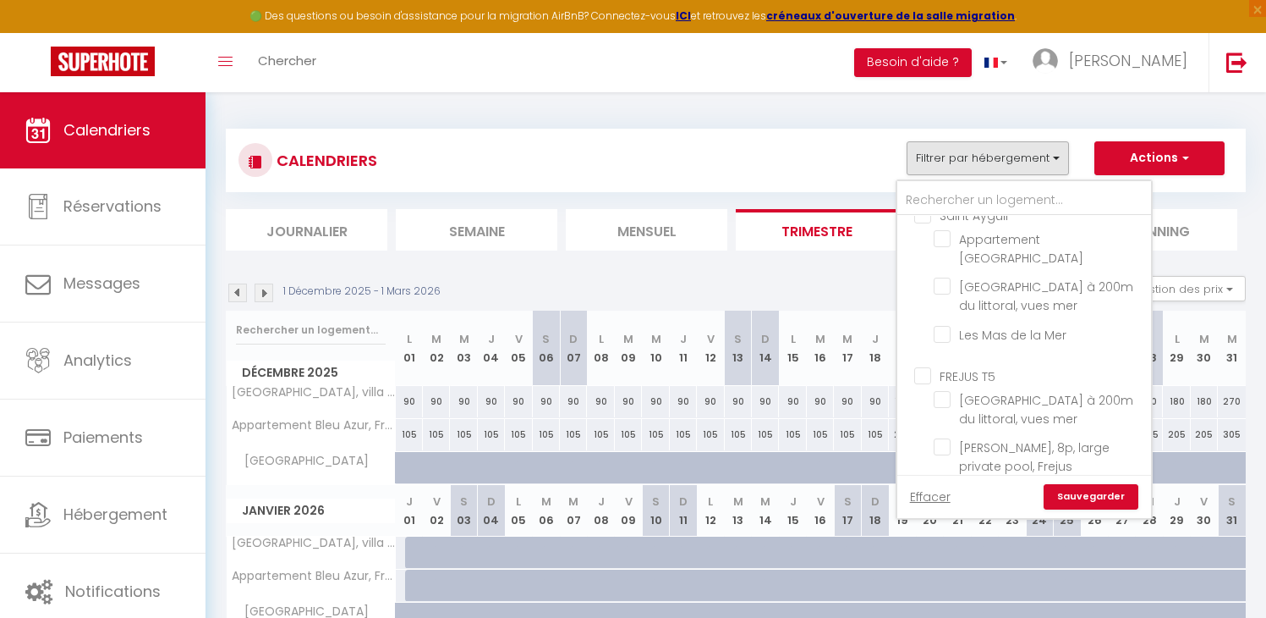
click at [925, 373] on input "FREJUS T5" at bounding box center [1041, 374] width 254 height 17
click at [1111, 491] on link "Sauvegarder" at bounding box center [1091, 496] width 95 height 25
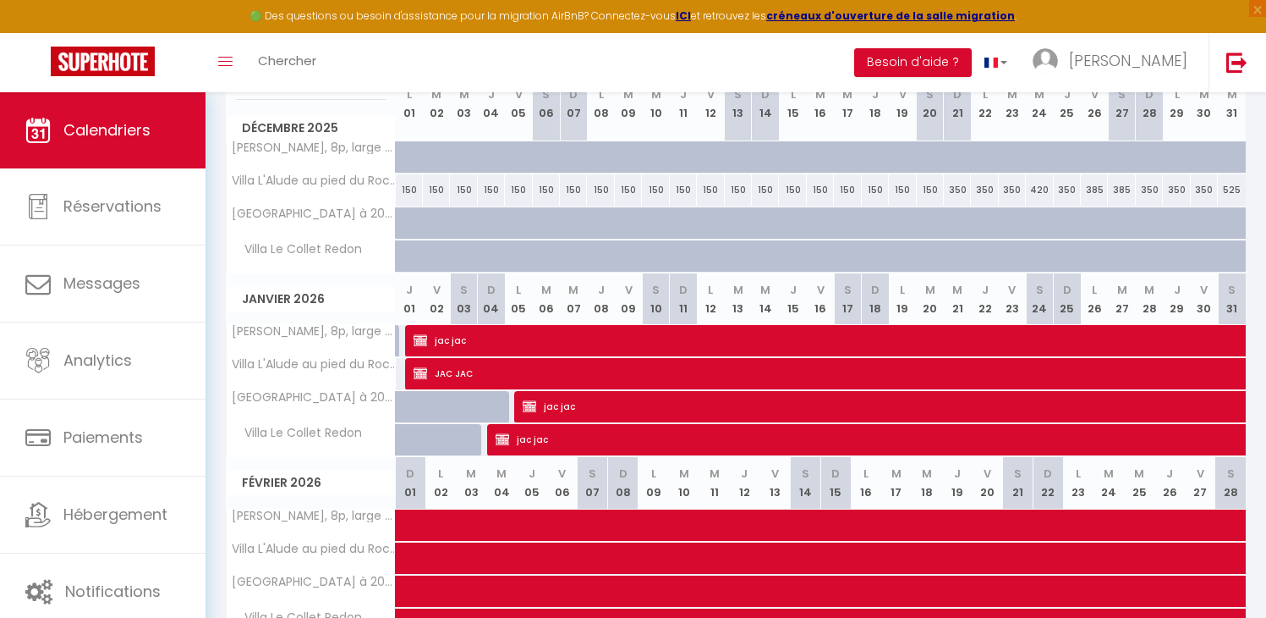
scroll to position [265, 0]
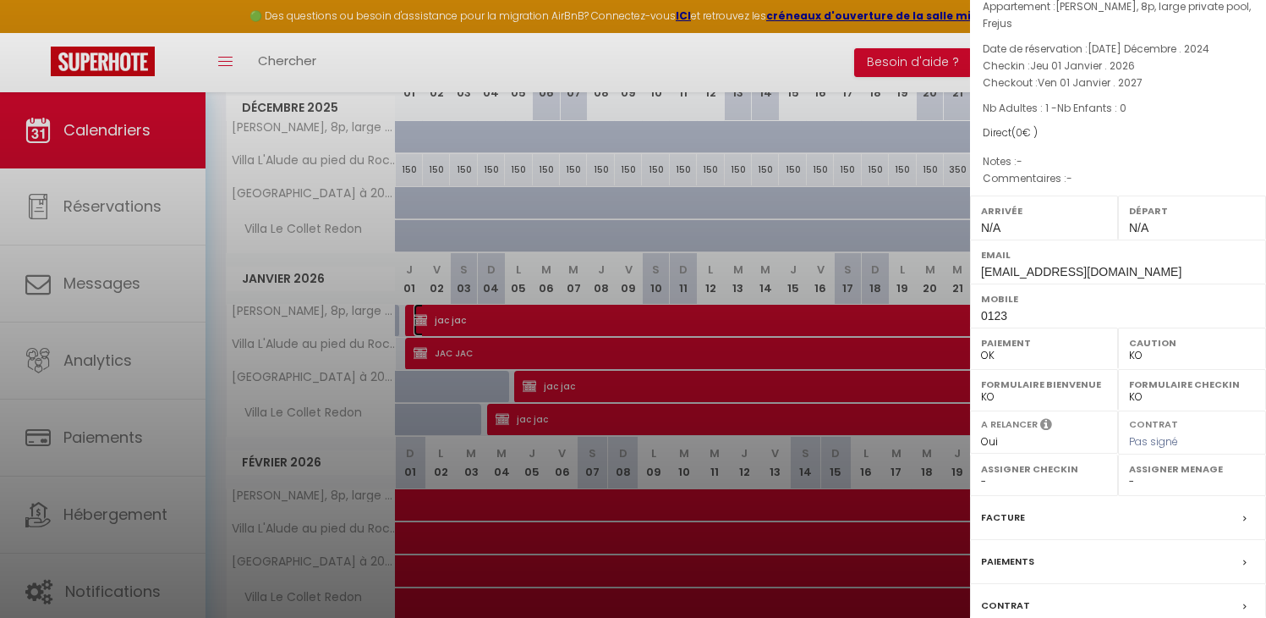
scroll to position [163, 0]
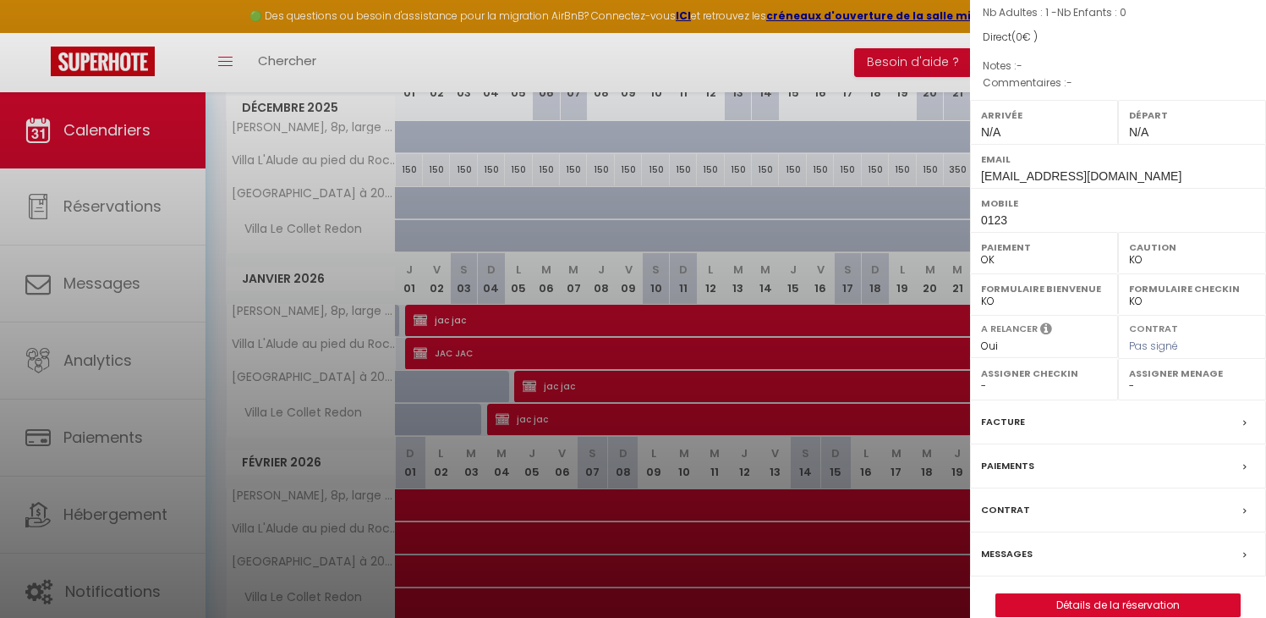
click at [997, 421] on label "Facture" at bounding box center [1003, 422] width 44 height 18
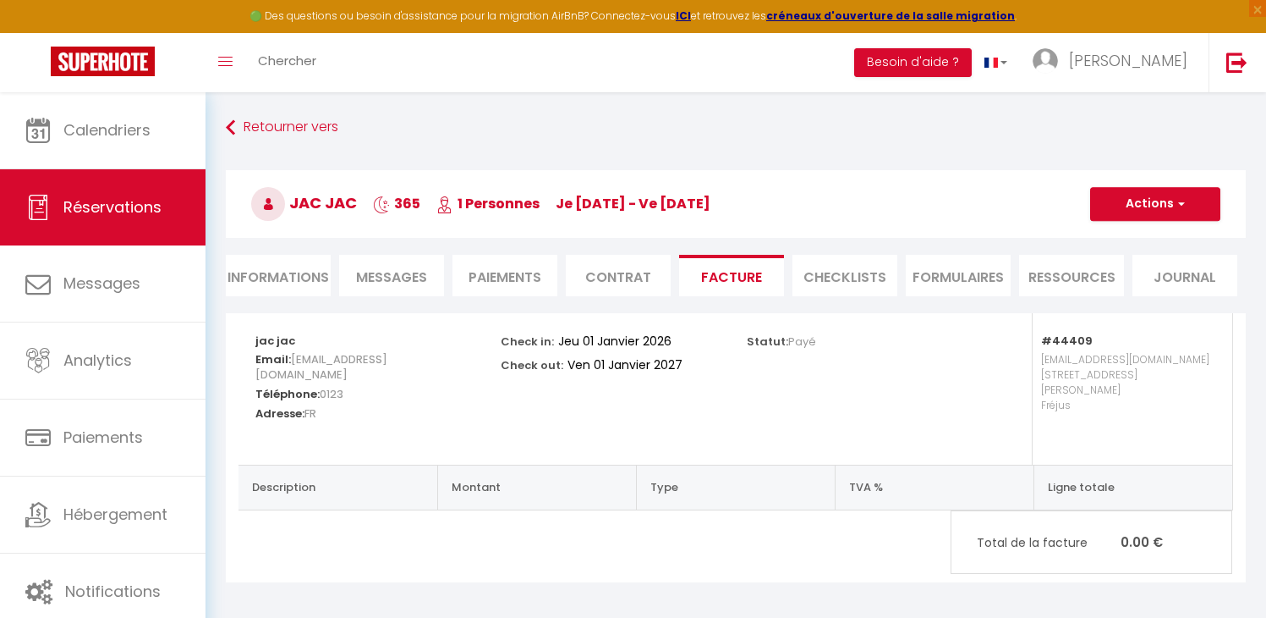
click at [291, 272] on li "Informations" at bounding box center [278, 275] width 105 height 41
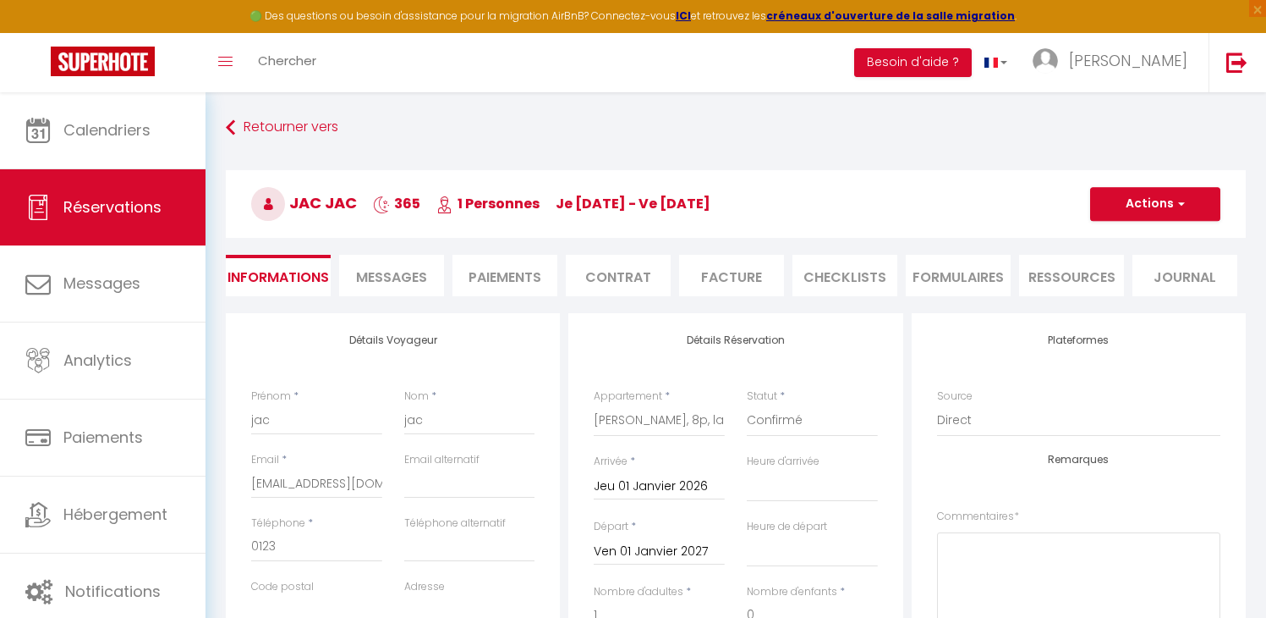
click at [651, 487] on input "Jeu 01 Janvier 2026" at bounding box center [659, 486] width 131 height 22
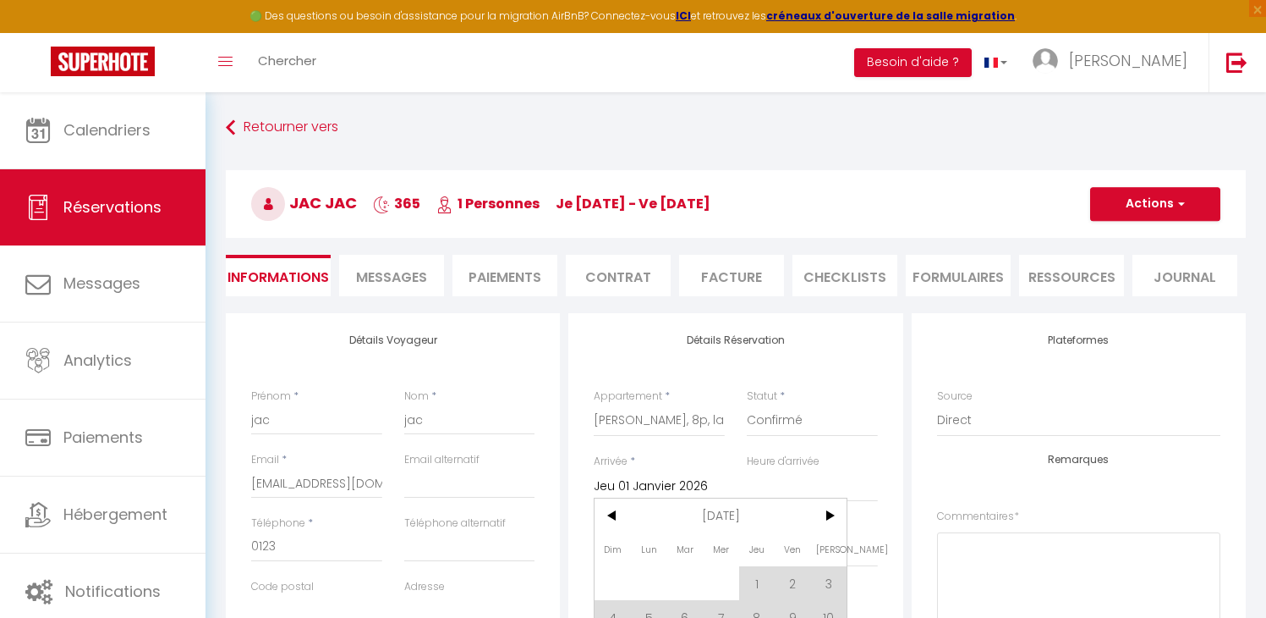
click at [727, 526] on span "[DATE]" at bounding box center [721, 515] width 180 height 34
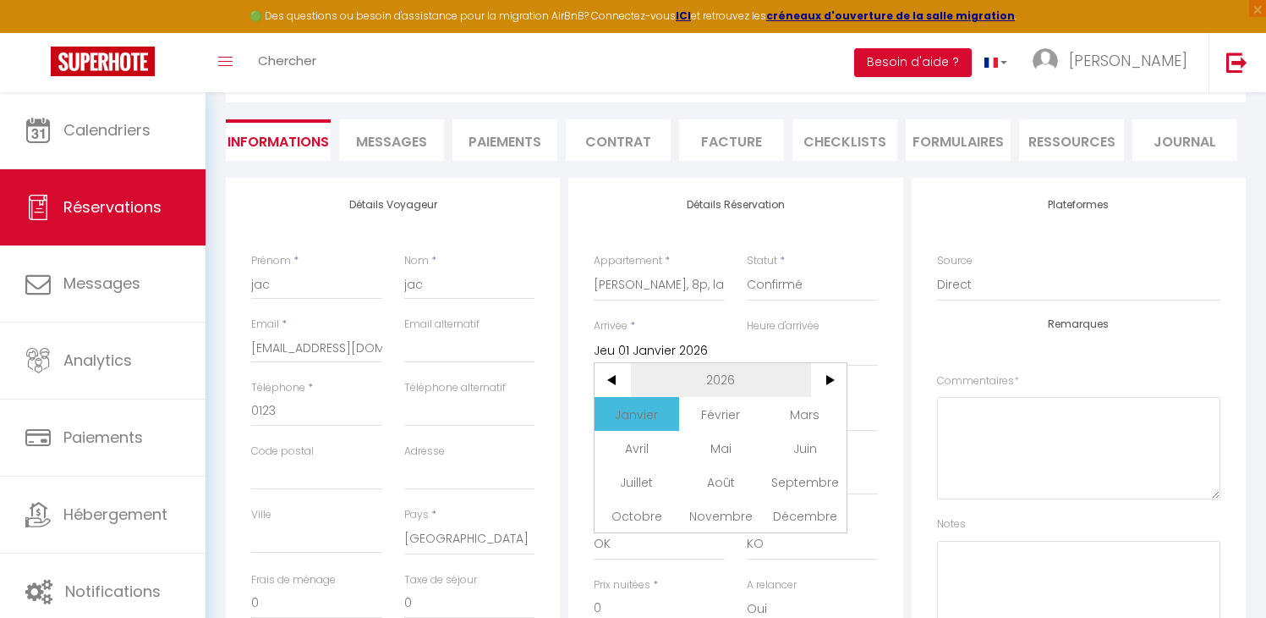
scroll to position [187, 0]
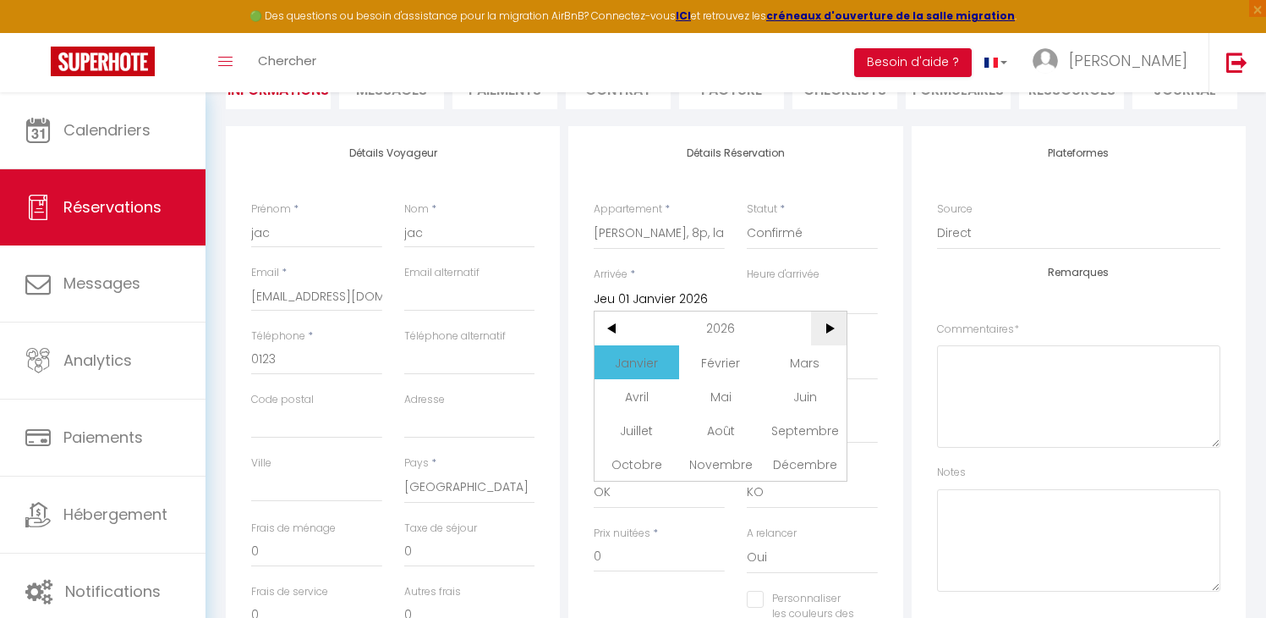
click at [838, 326] on span ">" at bounding box center [829, 328] width 36 height 34
click at [643, 372] on span "Janvier" at bounding box center [637, 362] width 84 height 34
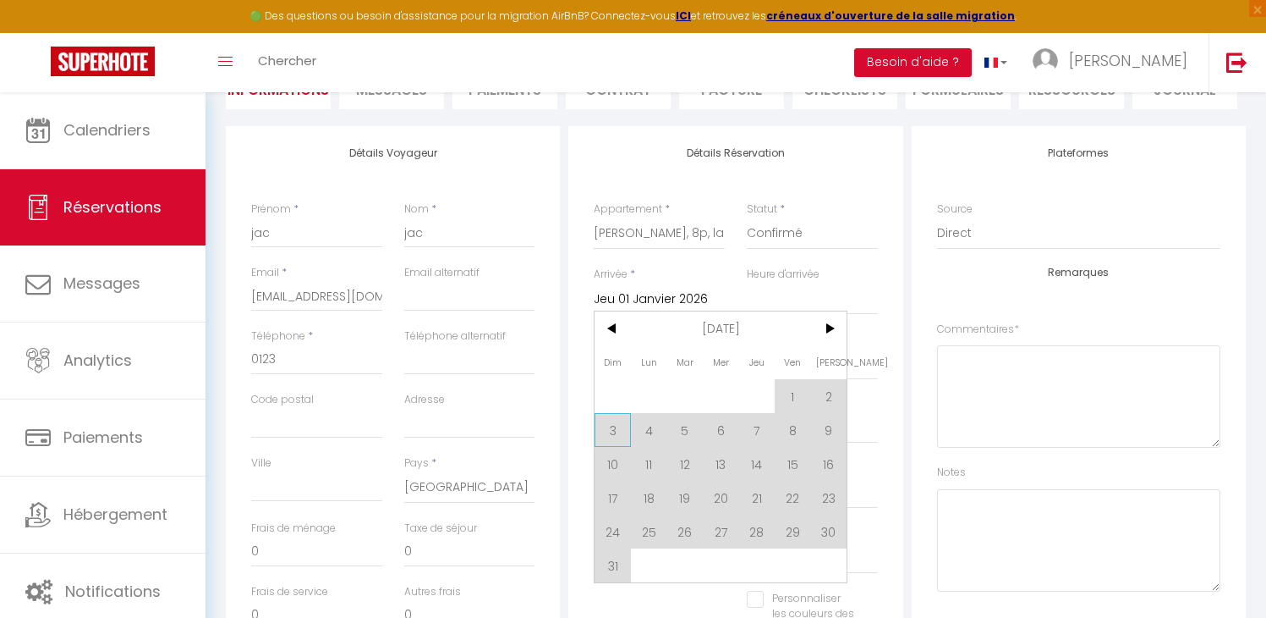
click at [615, 430] on span "3" at bounding box center [613, 430] width 36 height 34
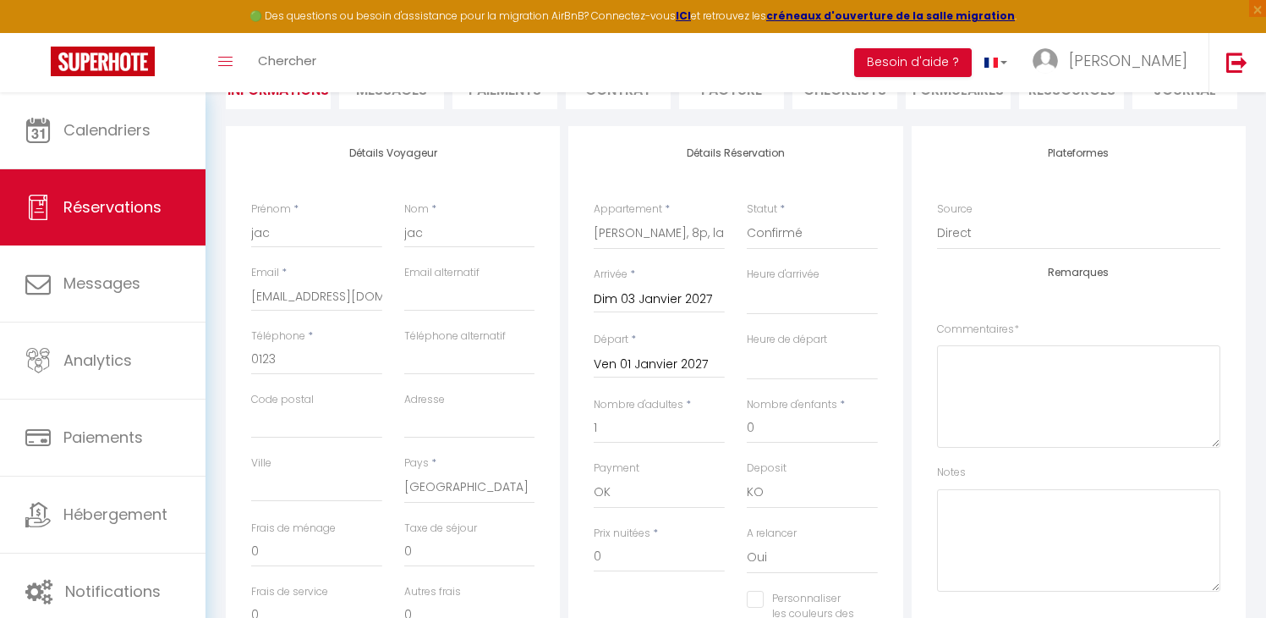
click at [663, 368] on input "Ven 01 Janvier 2027" at bounding box center [659, 365] width 131 height 22
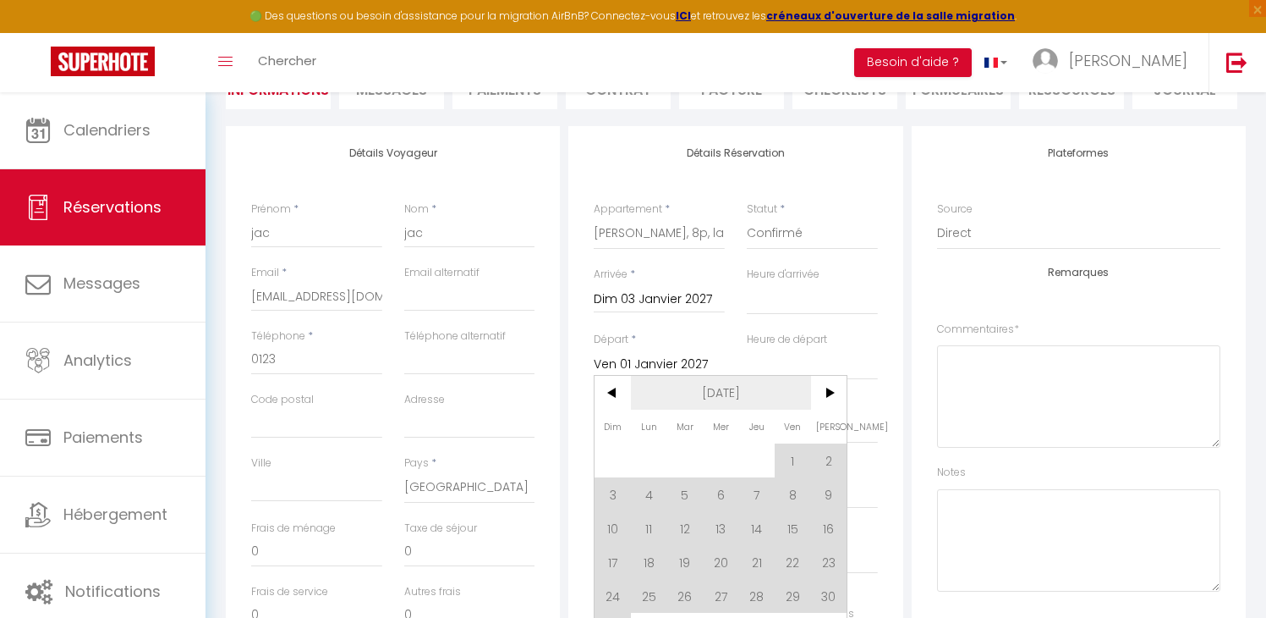
click at [681, 389] on span "[DATE]" at bounding box center [721, 393] width 180 height 34
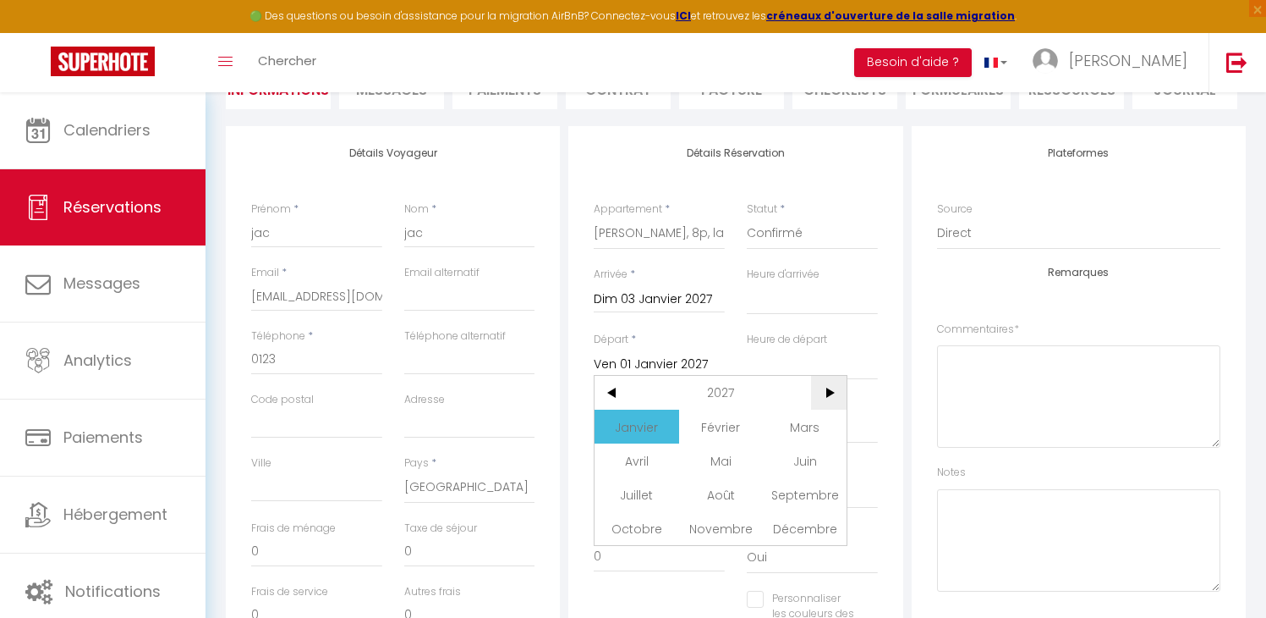
click at [831, 398] on span ">" at bounding box center [829, 393] width 36 height 34
click at [643, 429] on span "Janvier" at bounding box center [637, 426] width 84 height 34
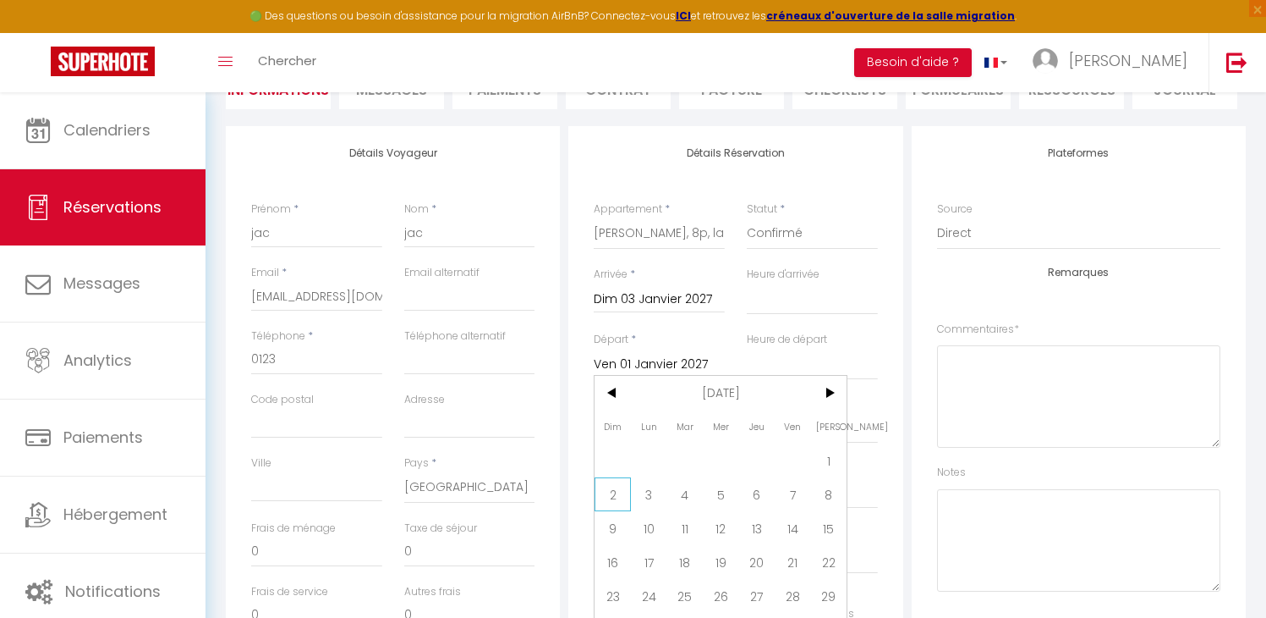
click at [619, 490] on span "2" at bounding box center [613, 494] width 36 height 34
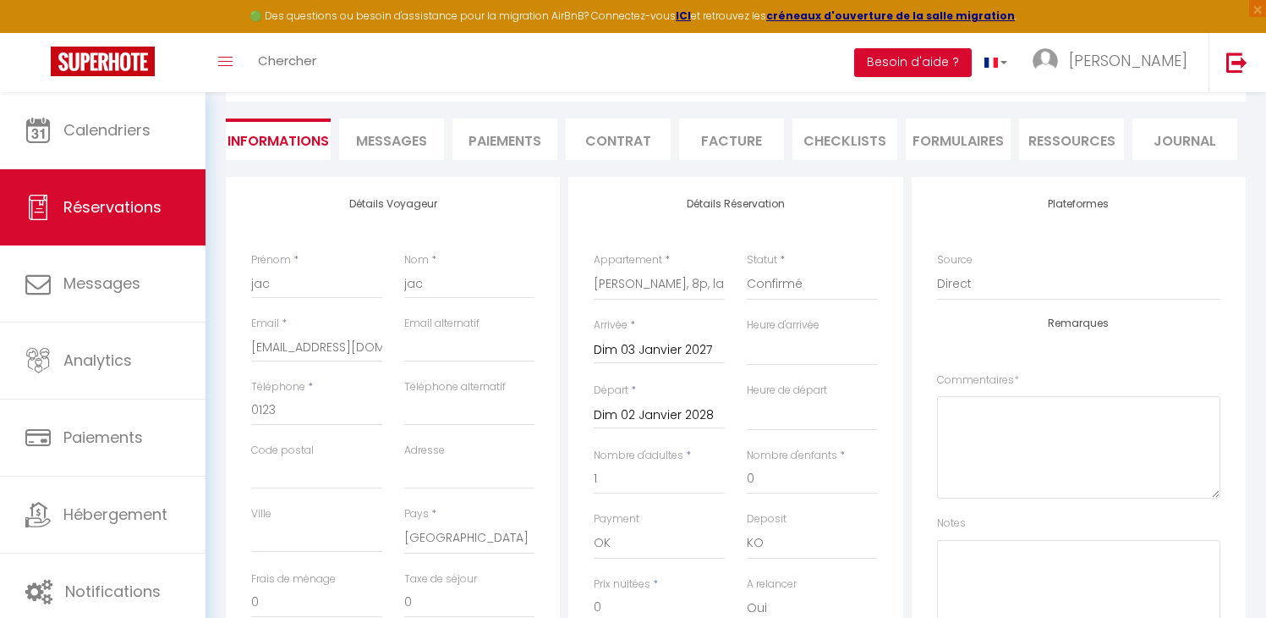
scroll to position [0, 0]
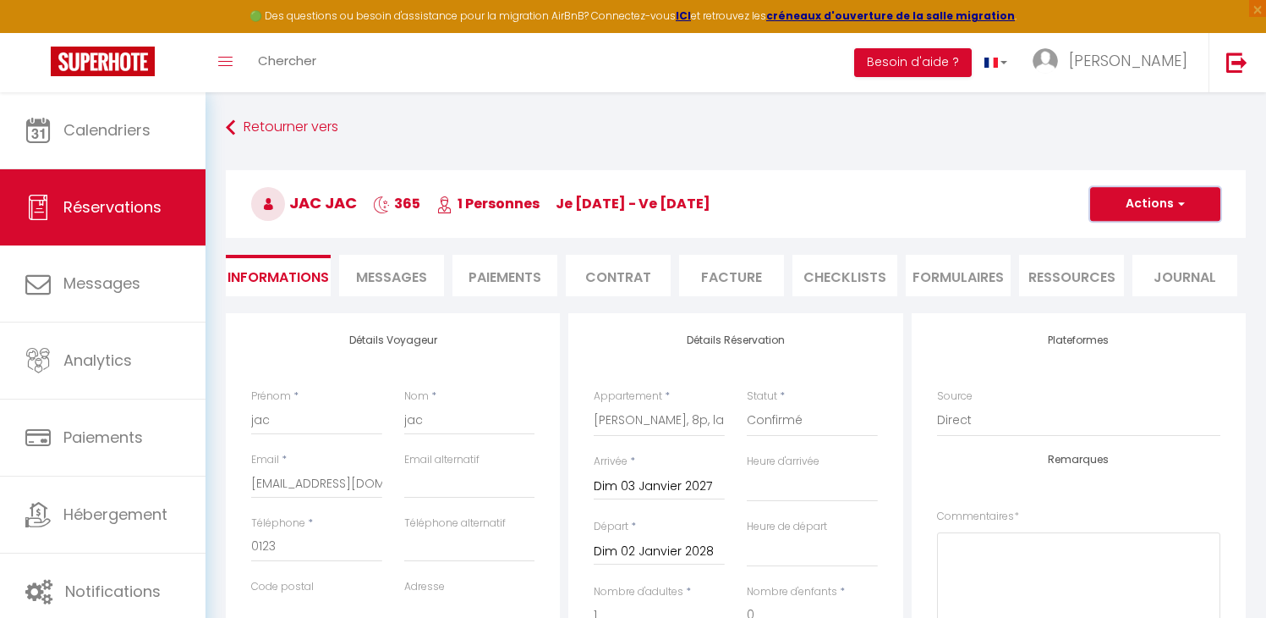
click at [1124, 217] on button "Actions" at bounding box center [1155, 204] width 130 height 34
click at [1116, 232] on link "Enregistrer" at bounding box center [1139, 241] width 134 height 22
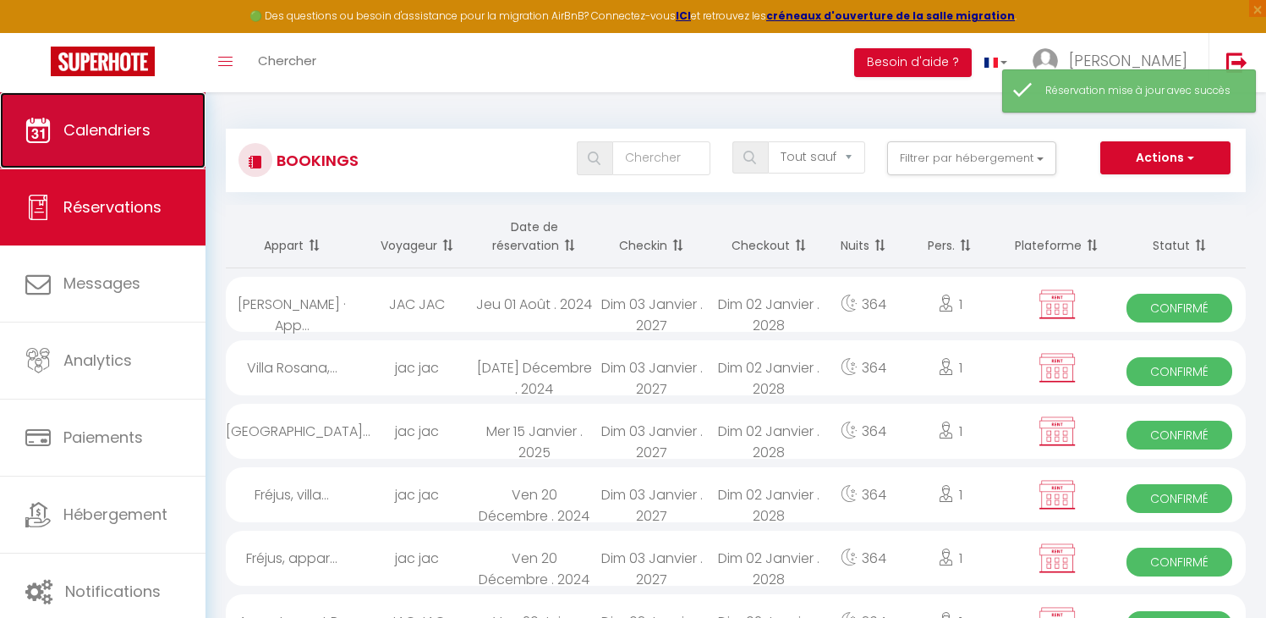
click at [66, 122] on span "Calendriers" at bounding box center [106, 129] width 87 height 21
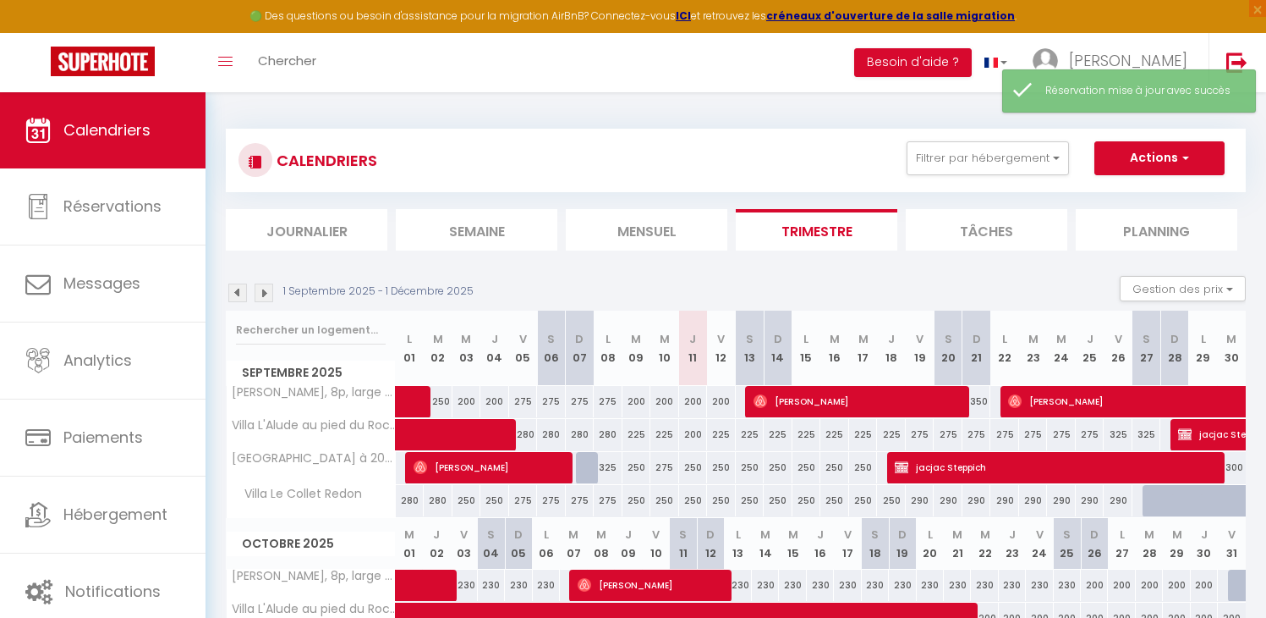
click at [260, 289] on img at bounding box center [264, 292] width 19 height 19
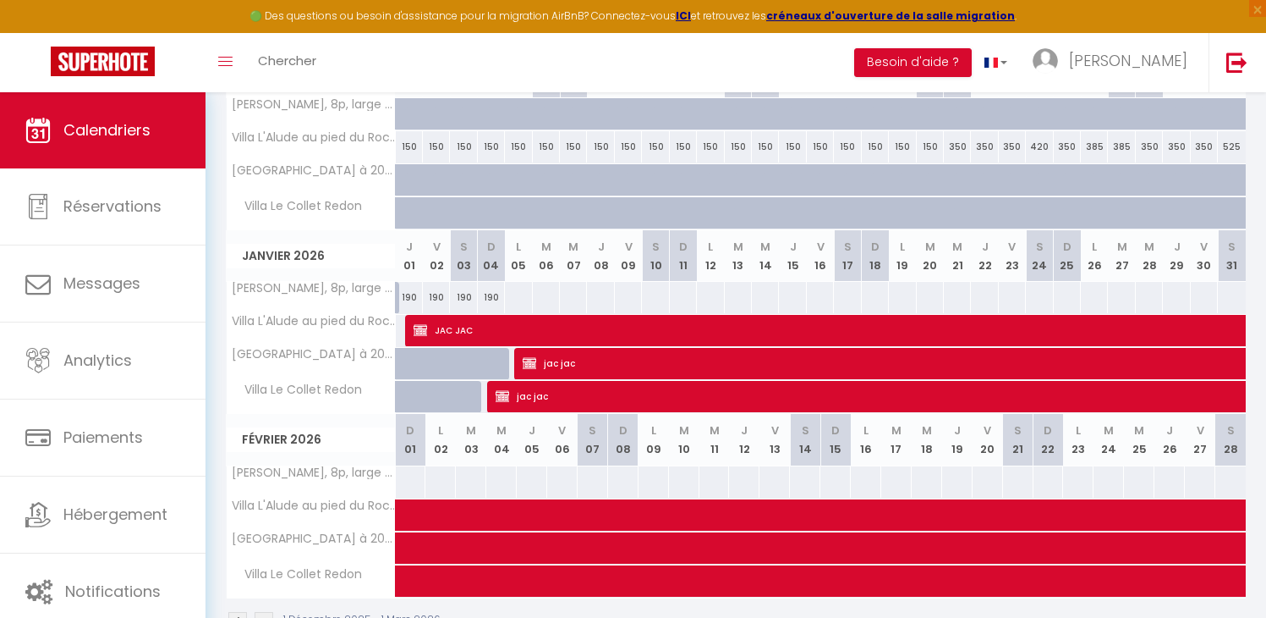
scroll to position [327, 0]
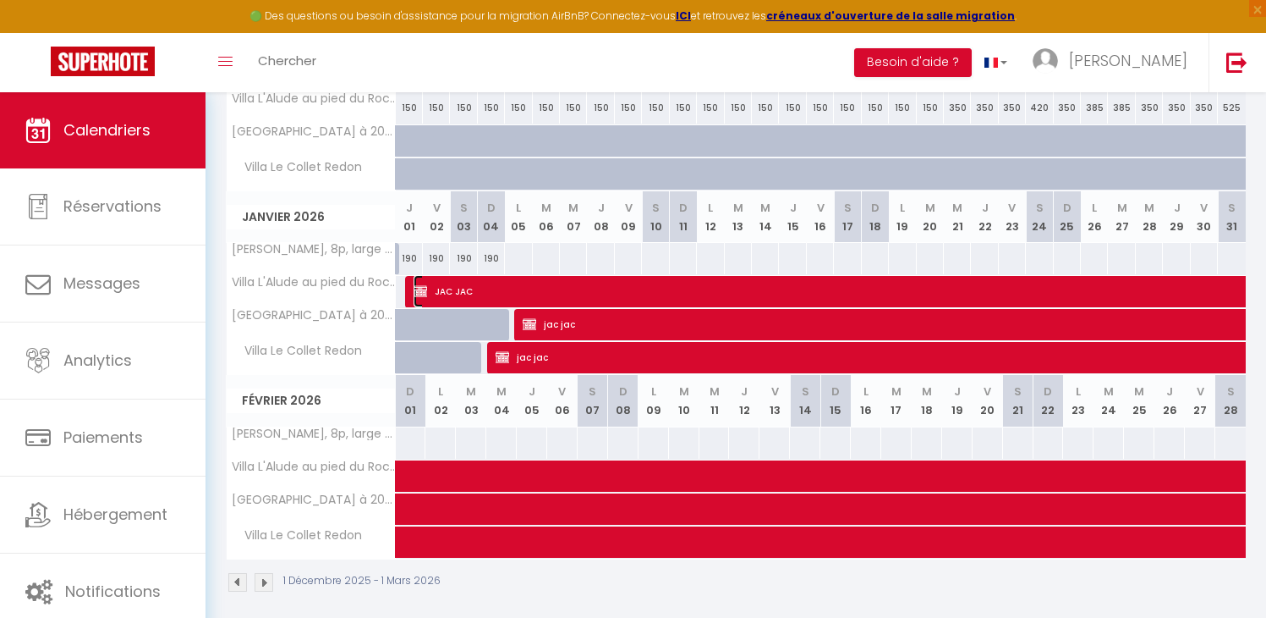
click at [416, 290] on img at bounding box center [421, 291] width 14 height 14
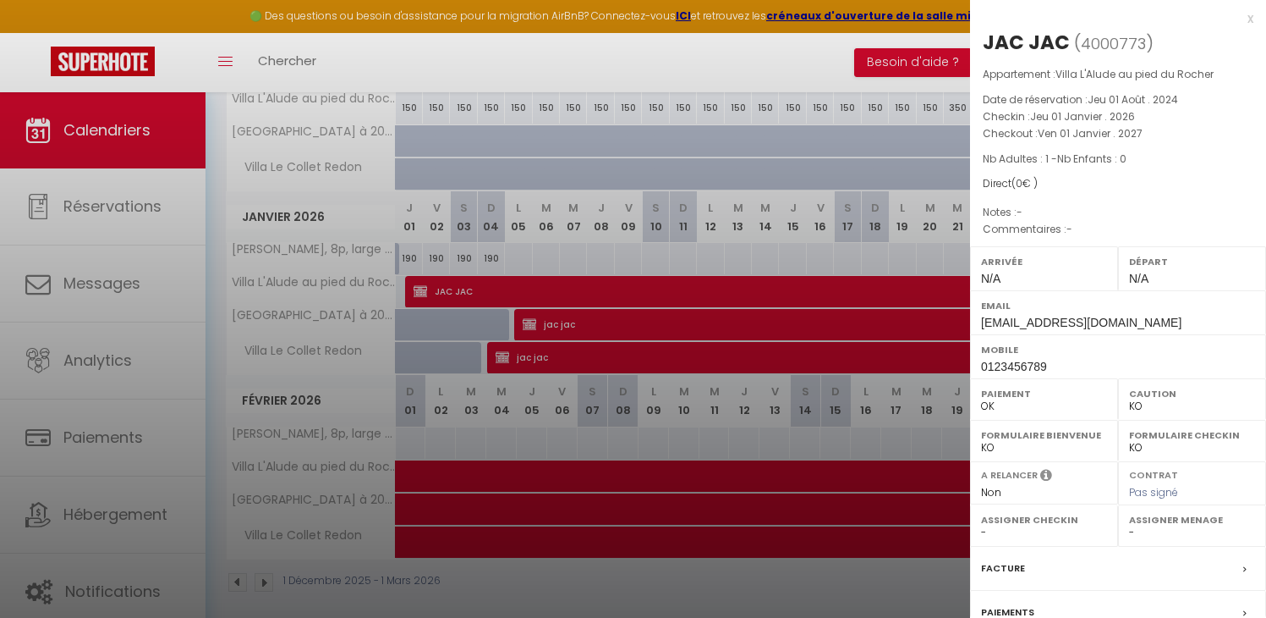
click at [1007, 561] on label "Facture" at bounding box center [1003, 568] width 44 height 18
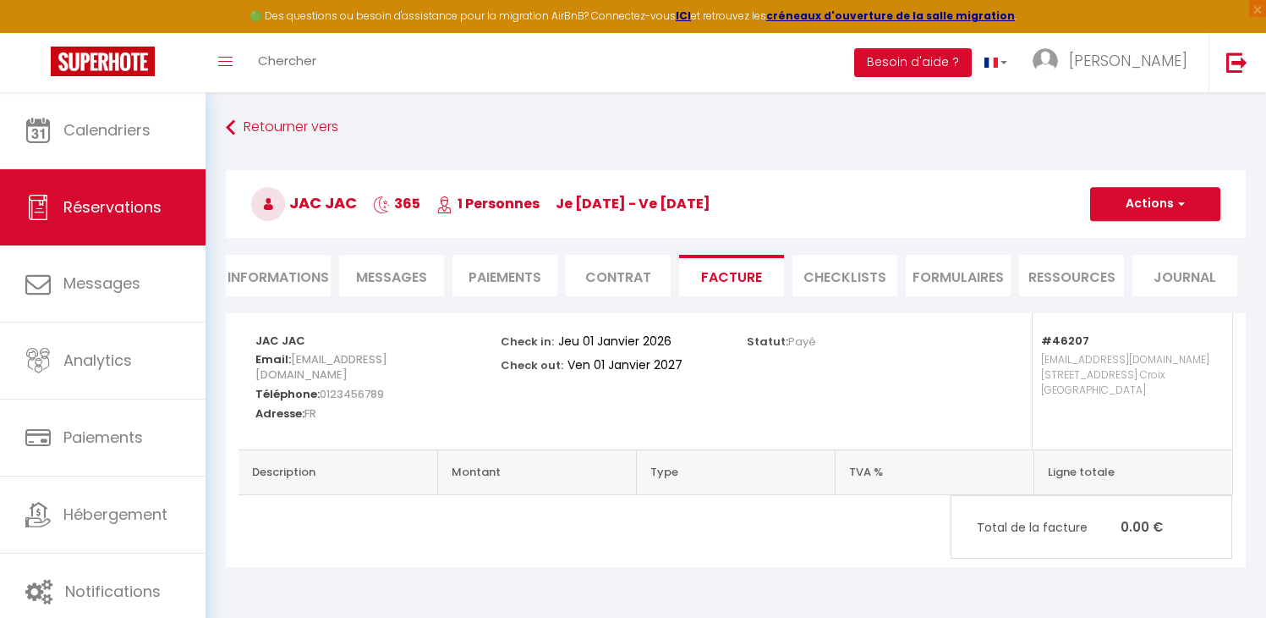
click at [293, 272] on li "Informations" at bounding box center [278, 275] width 105 height 41
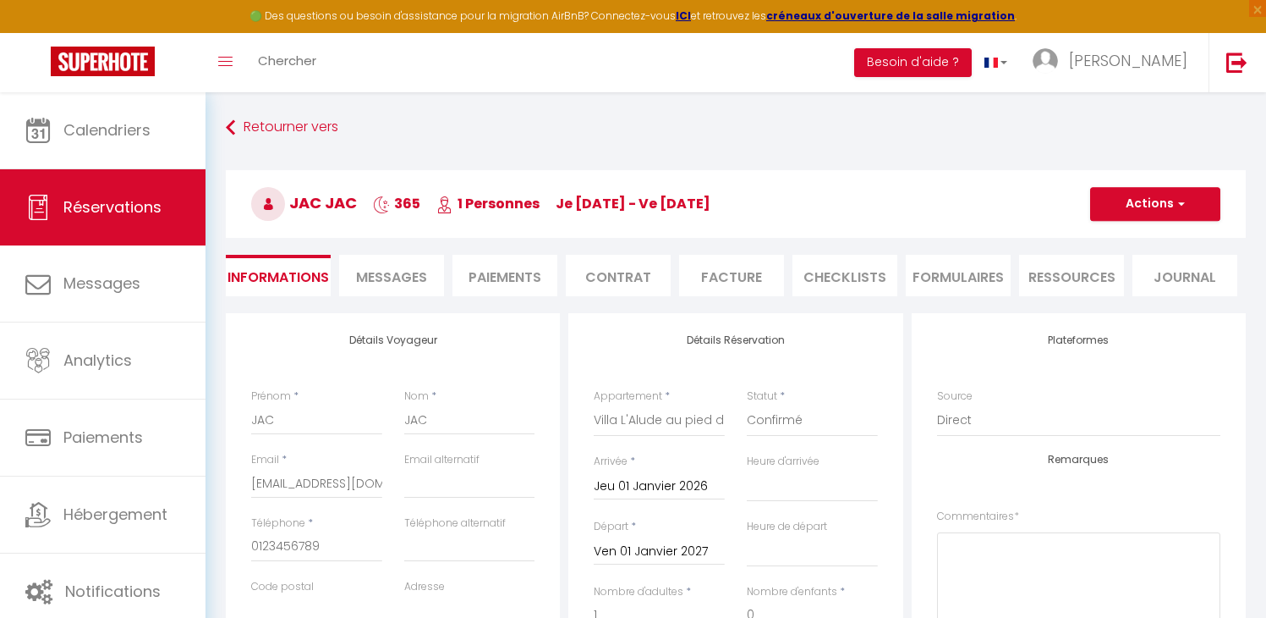
click at [623, 483] on input "Jeu 01 Janvier 2026" at bounding box center [659, 486] width 131 height 22
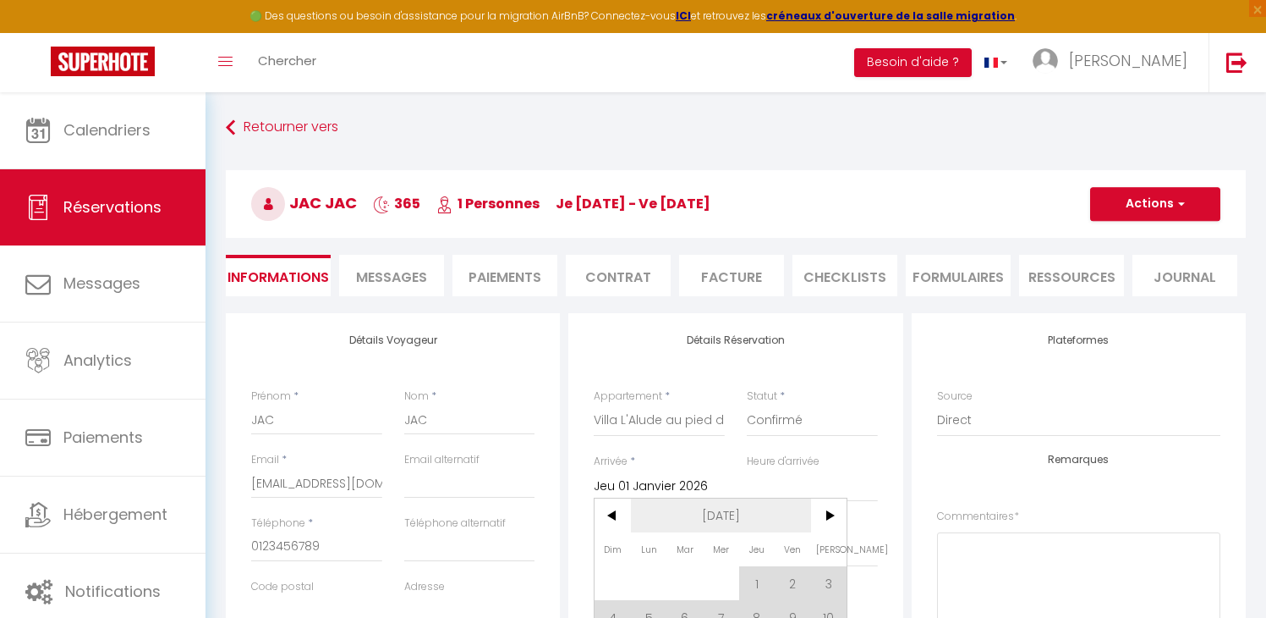
click at [734, 502] on span "[DATE]" at bounding box center [721, 515] width 180 height 34
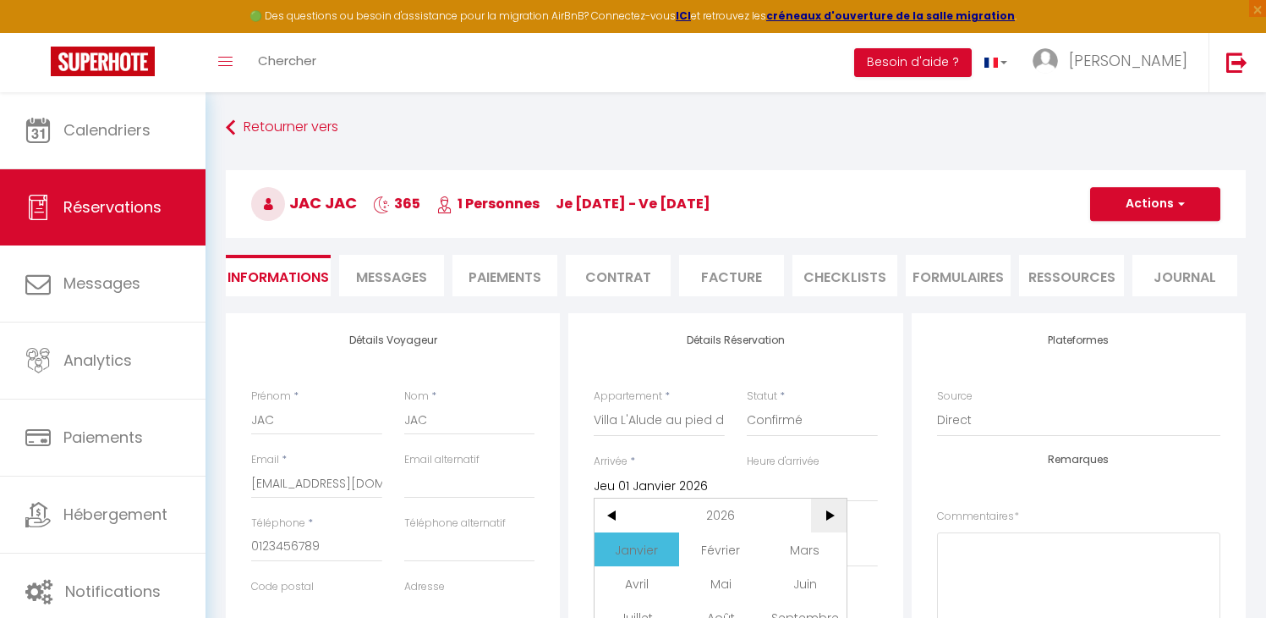
click at [820, 510] on span ">" at bounding box center [829, 515] width 36 height 34
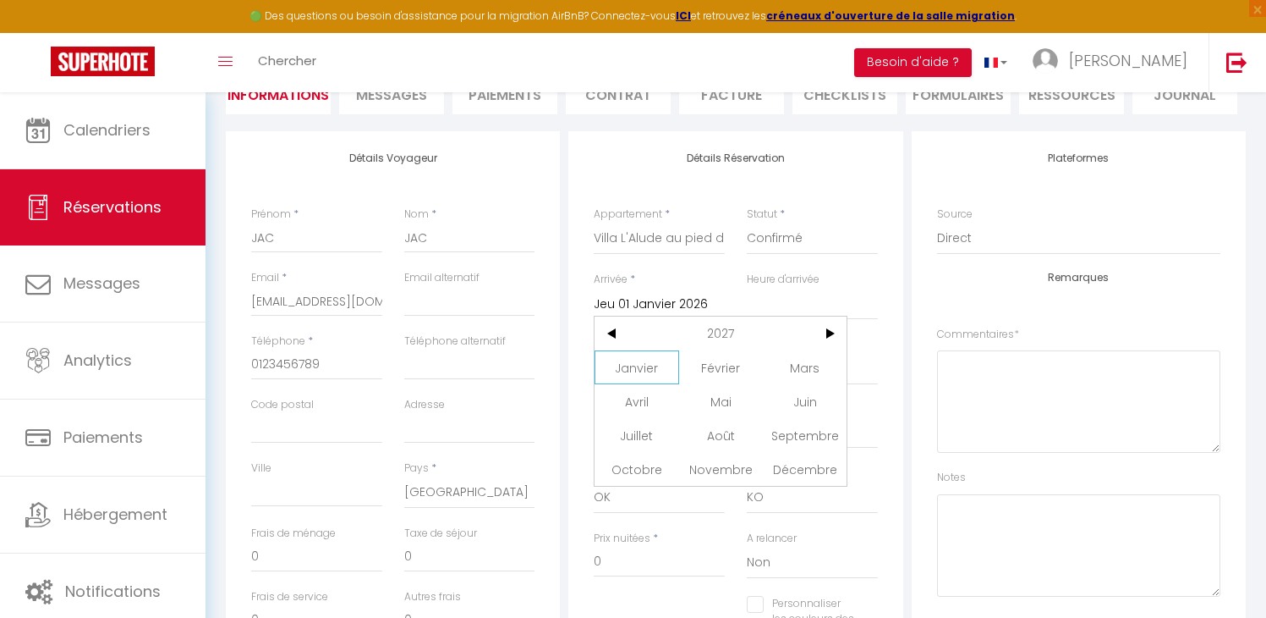
scroll to position [197, 0]
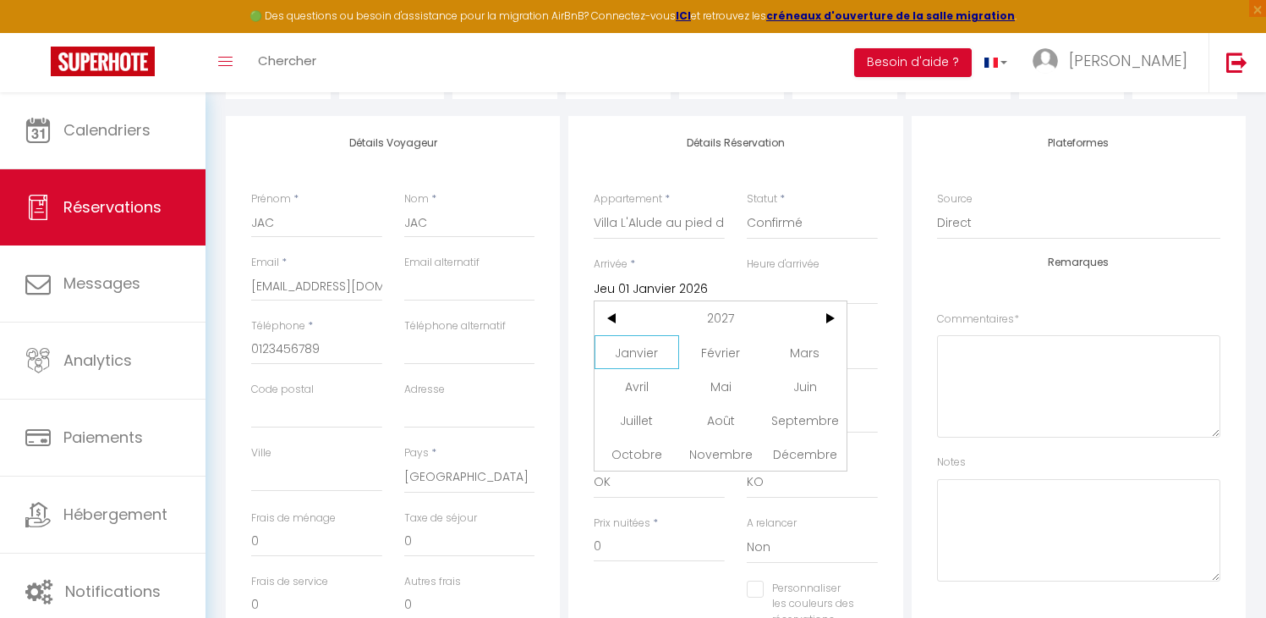
click at [623, 342] on span "Janvier" at bounding box center [637, 352] width 84 height 34
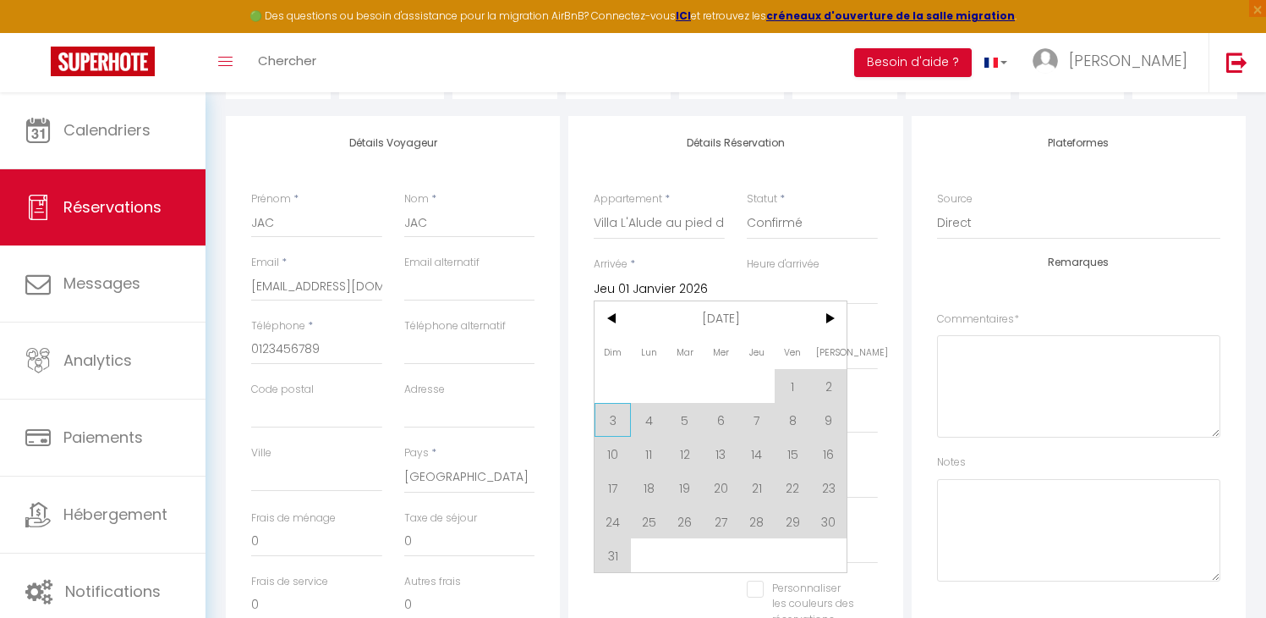
click at [616, 426] on span "3" at bounding box center [613, 420] width 36 height 34
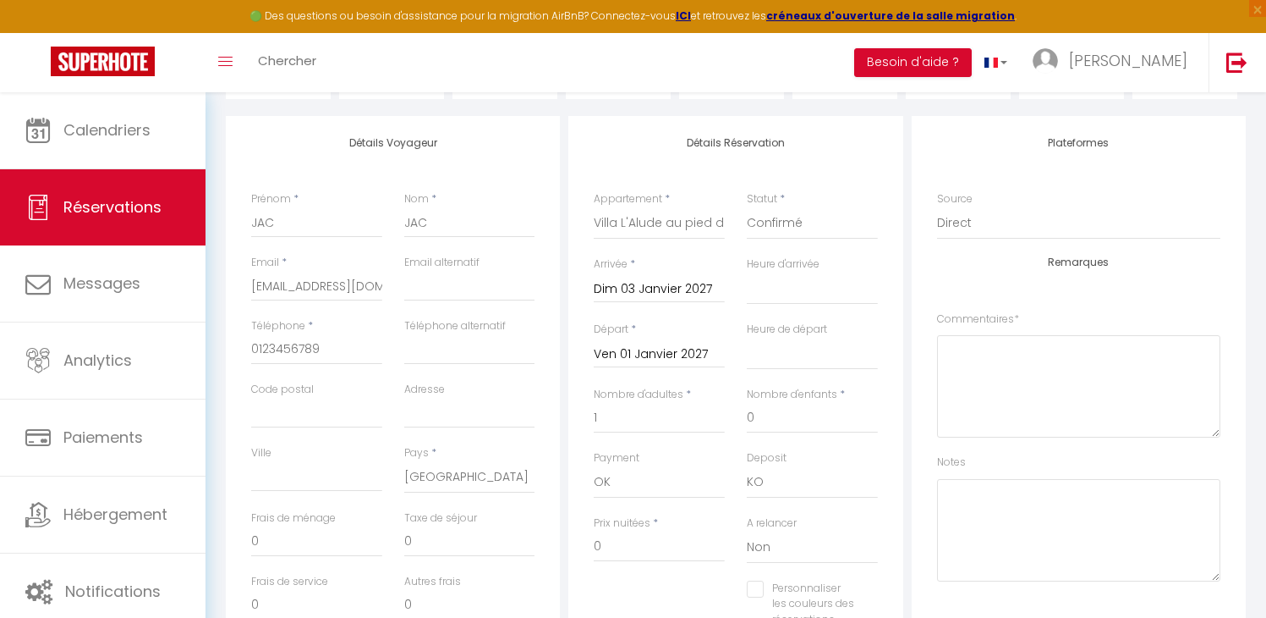
click at [655, 350] on input "Ven 01 Janvier 2027" at bounding box center [659, 354] width 131 height 22
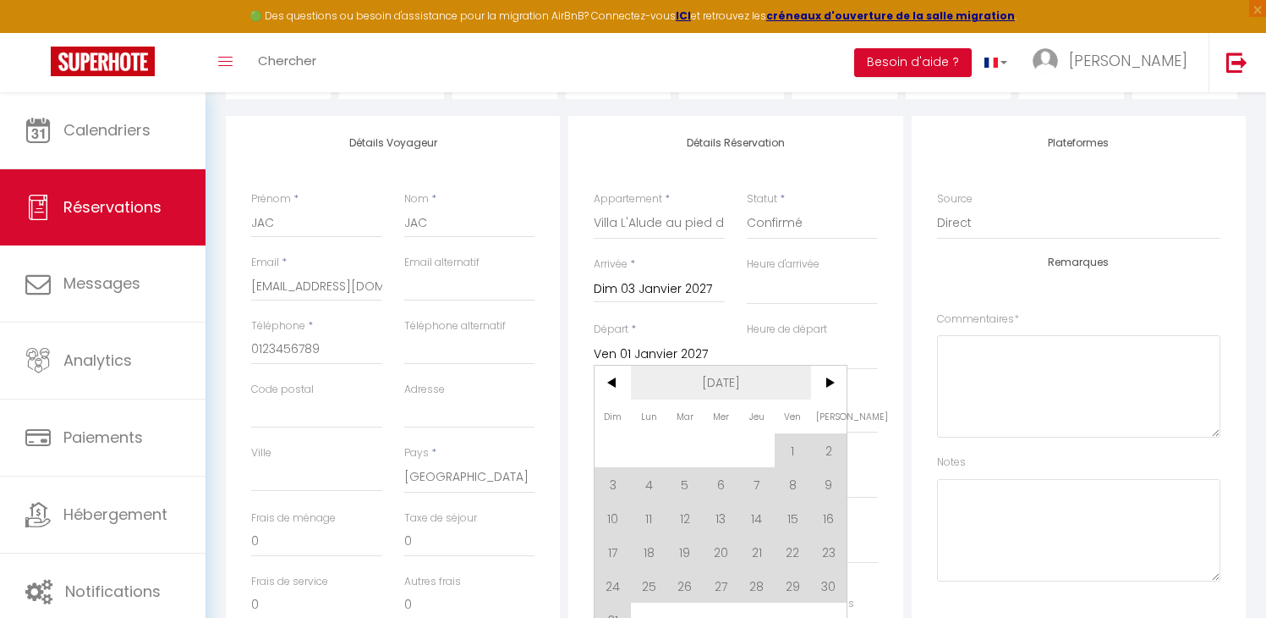
click at [716, 375] on span "[DATE]" at bounding box center [721, 382] width 180 height 34
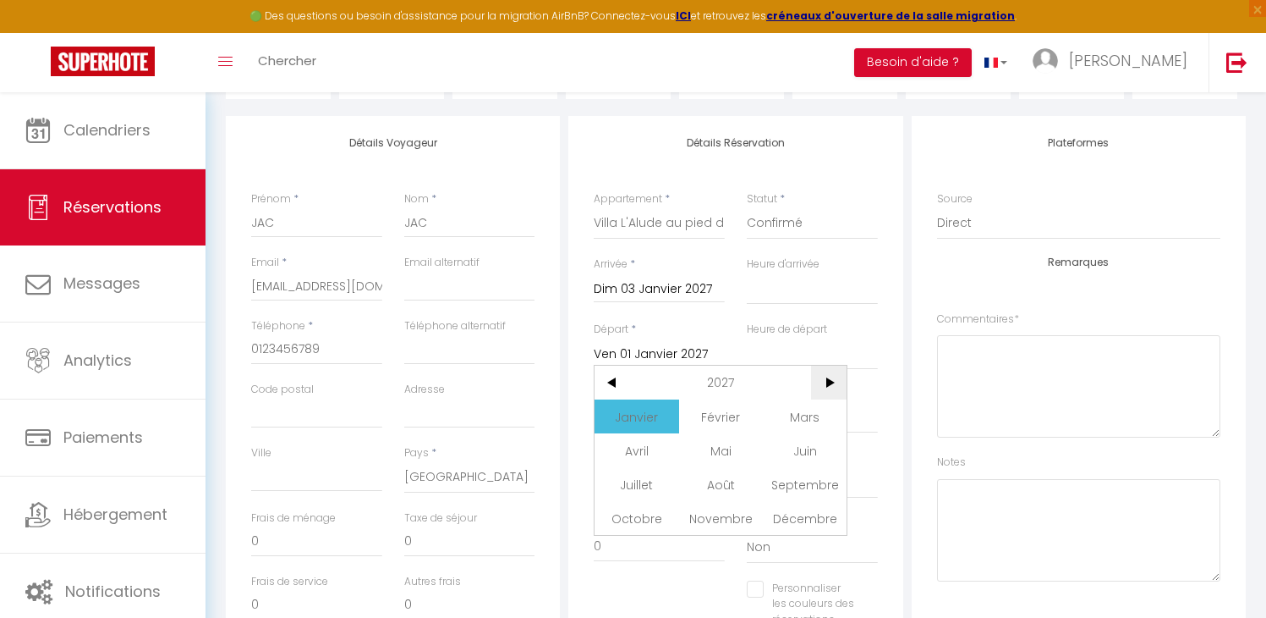
click at [825, 381] on span ">" at bounding box center [829, 382] width 36 height 34
click at [636, 407] on span "Janvier" at bounding box center [637, 416] width 84 height 34
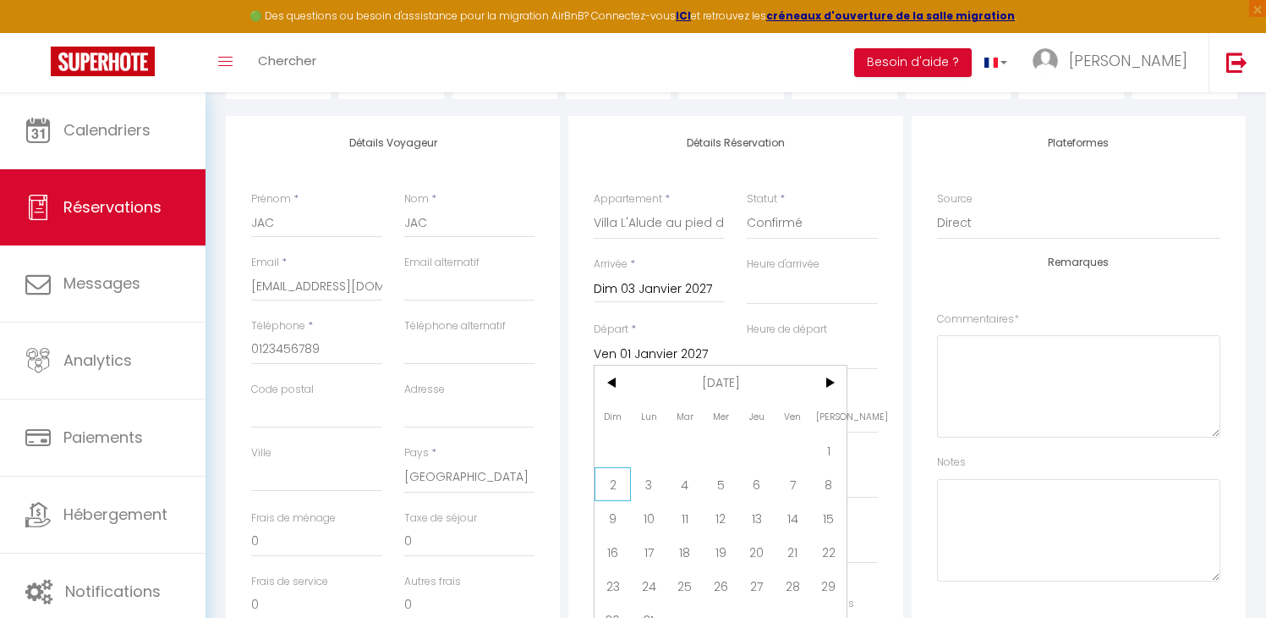
click at [624, 496] on span "2" at bounding box center [613, 484] width 36 height 34
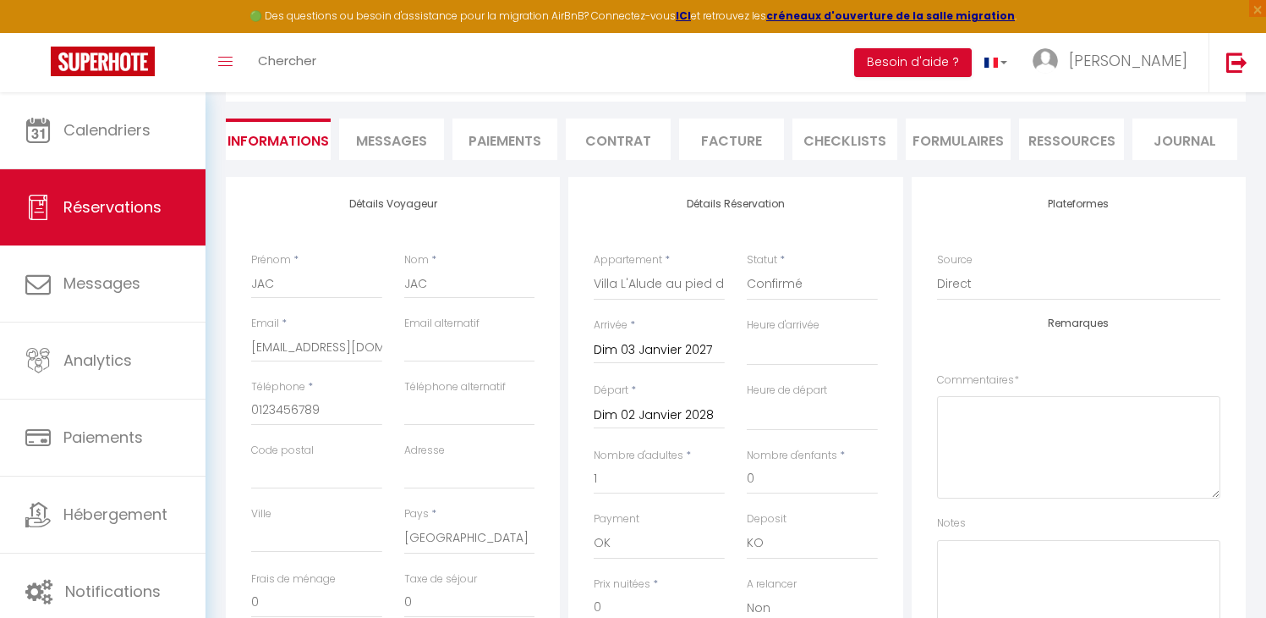
scroll to position [0, 0]
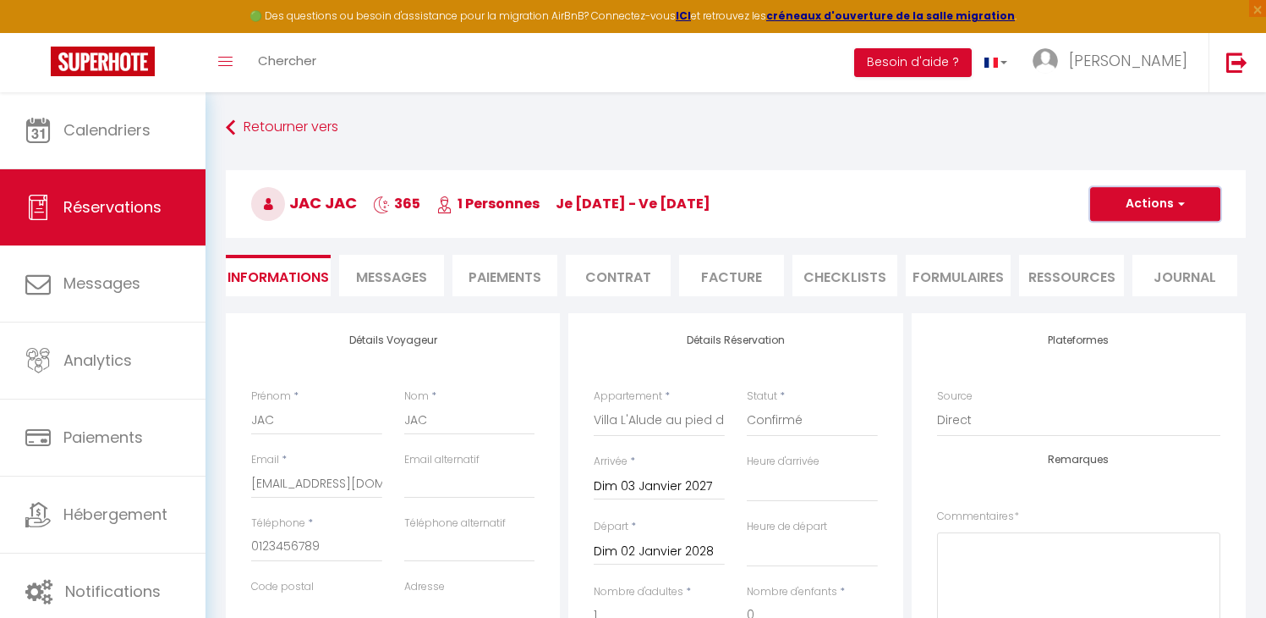
click at [1134, 197] on button "Actions" at bounding box center [1155, 204] width 130 height 34
click at [1115, 236] on link "Enregistrer" at bounding box center [1139, 241] width 134 height 22
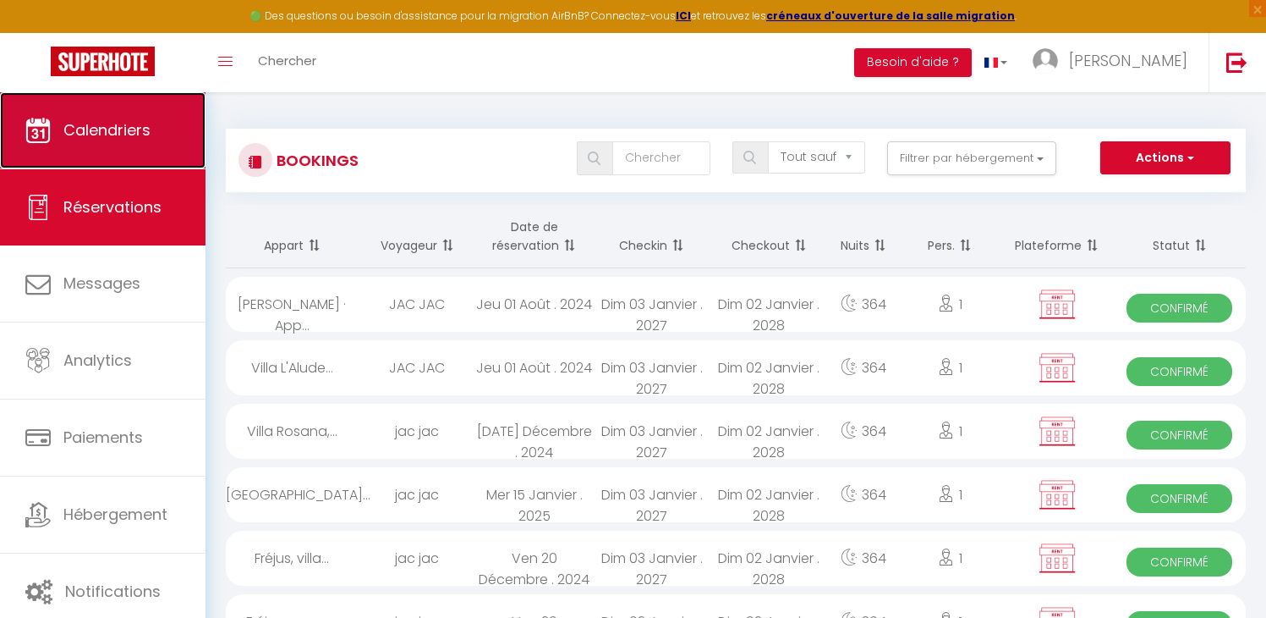
click at [84, 126] on span "Calendriers" at bounding box center [106, 129] width 87 height 21
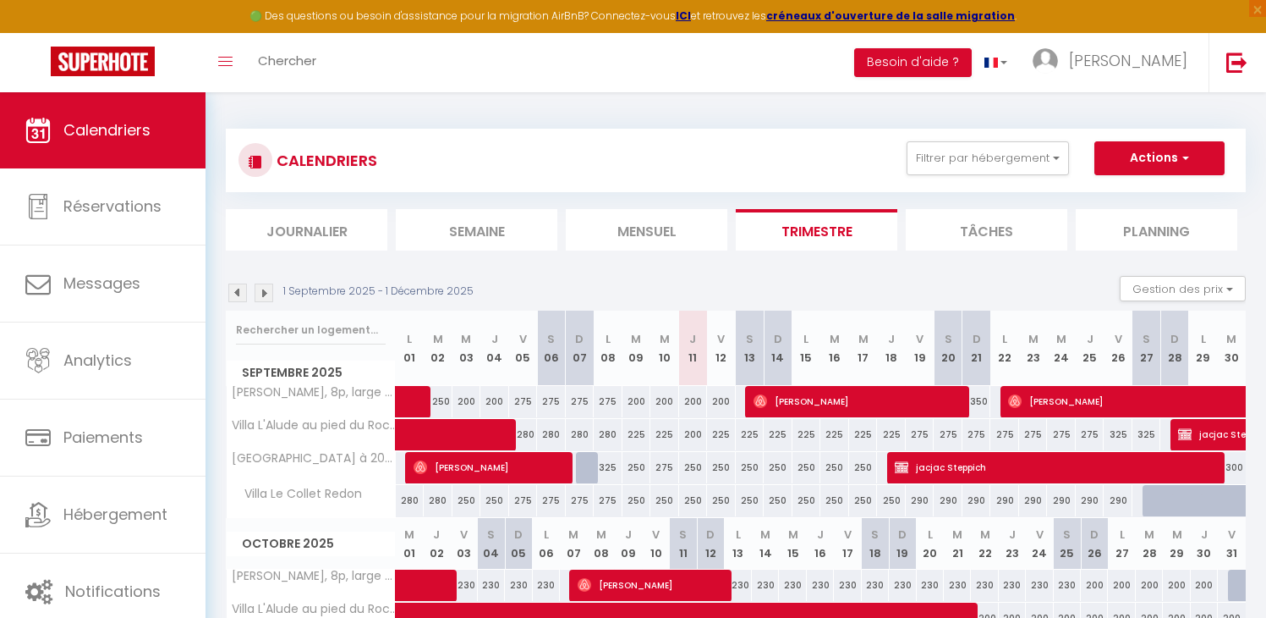
click at [262, 290] on img at bounding box center [264, 292] width 19 height 19
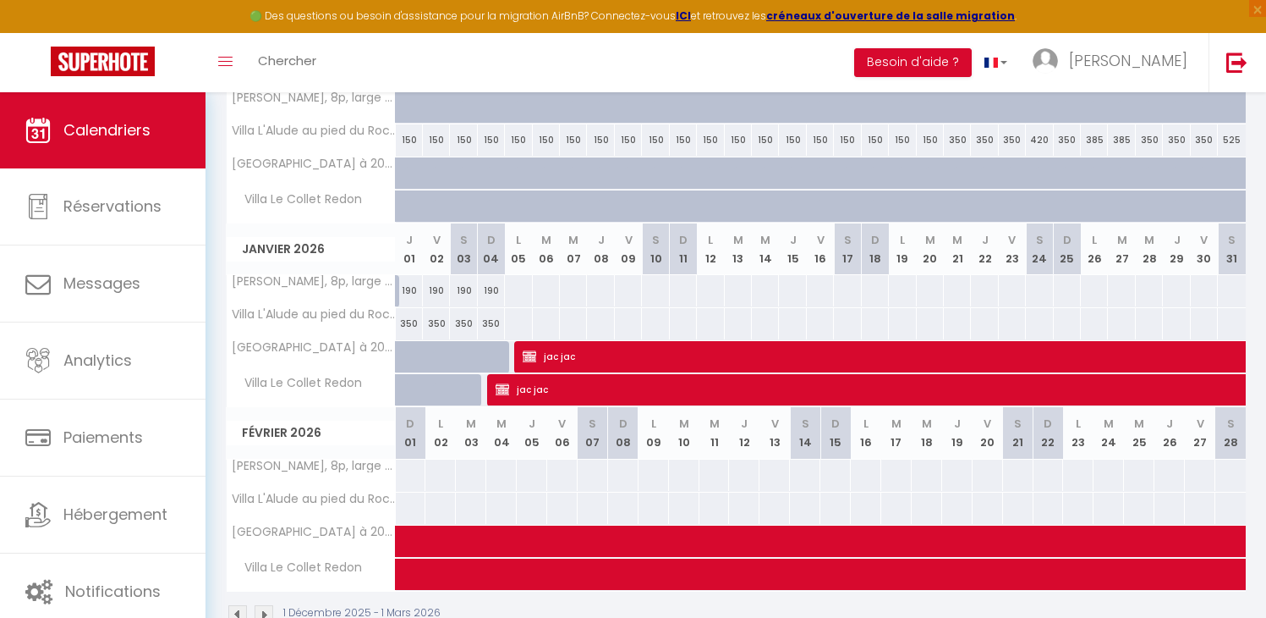
scroll to position [338, 0]
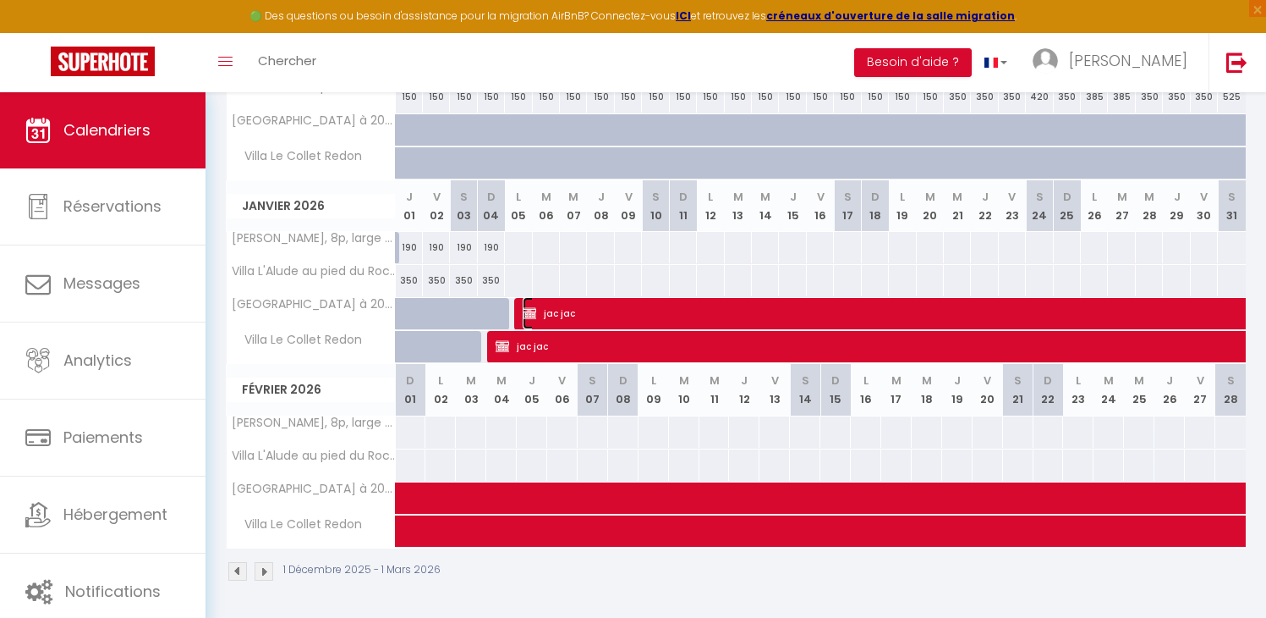
click at [535, 312] on img at bounding box center [530, 313] width 14 height 14
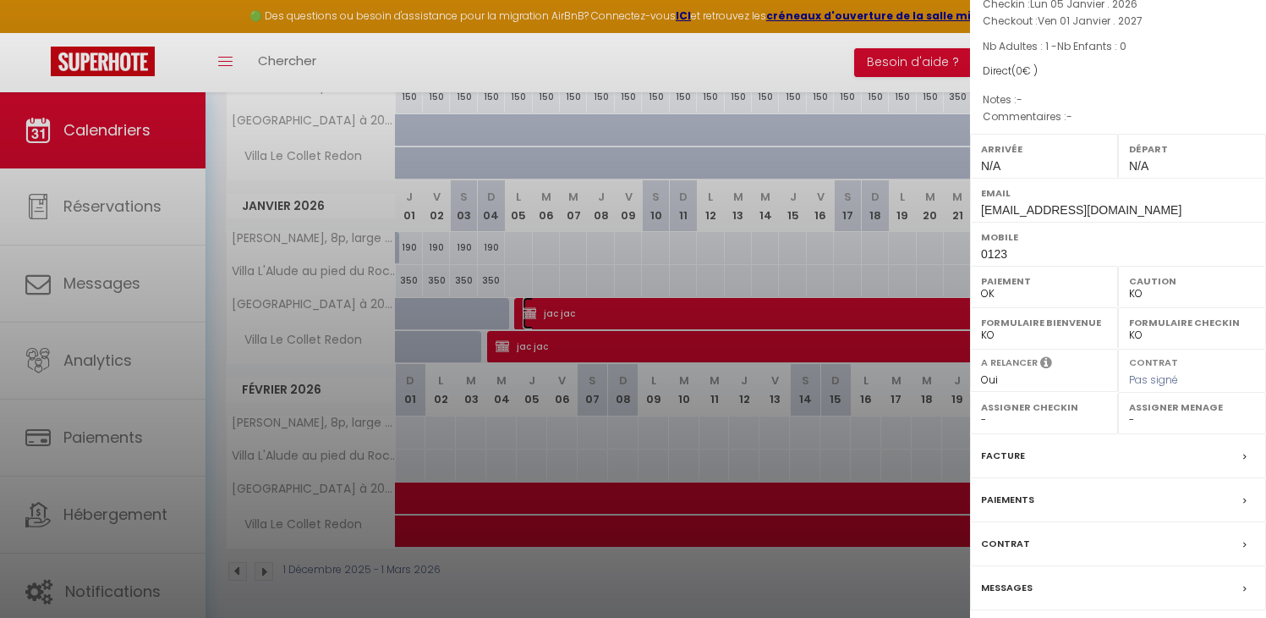
scroll to position [130, 0]
click at [993, 462] on label "Facture" at bounding box center [1003, 455] width 44 height 18
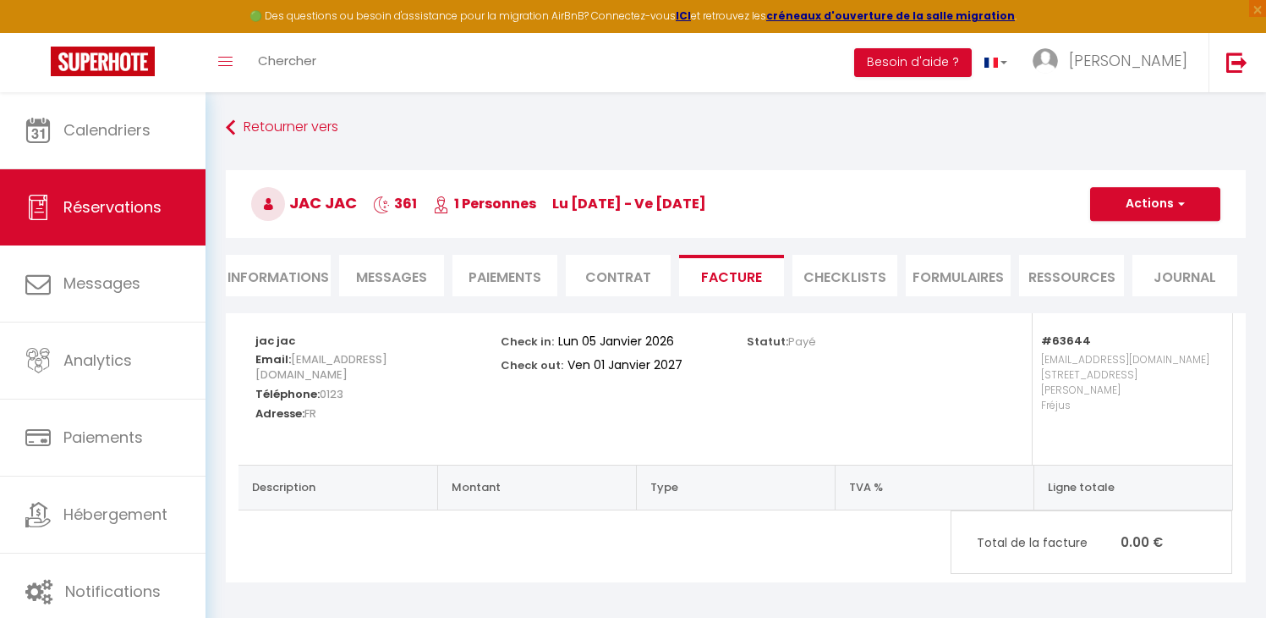
click at [303, 278] on li "Informations" at bounding box center [278, 275] width 105 height 41
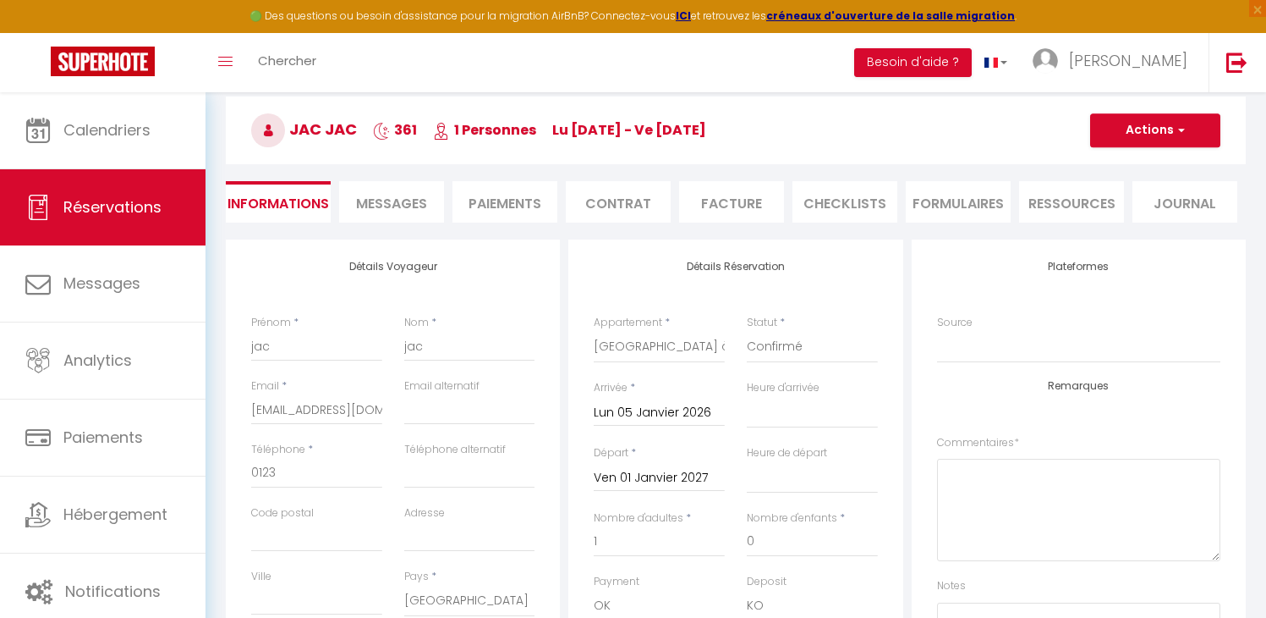
scroll to position [84, 0]
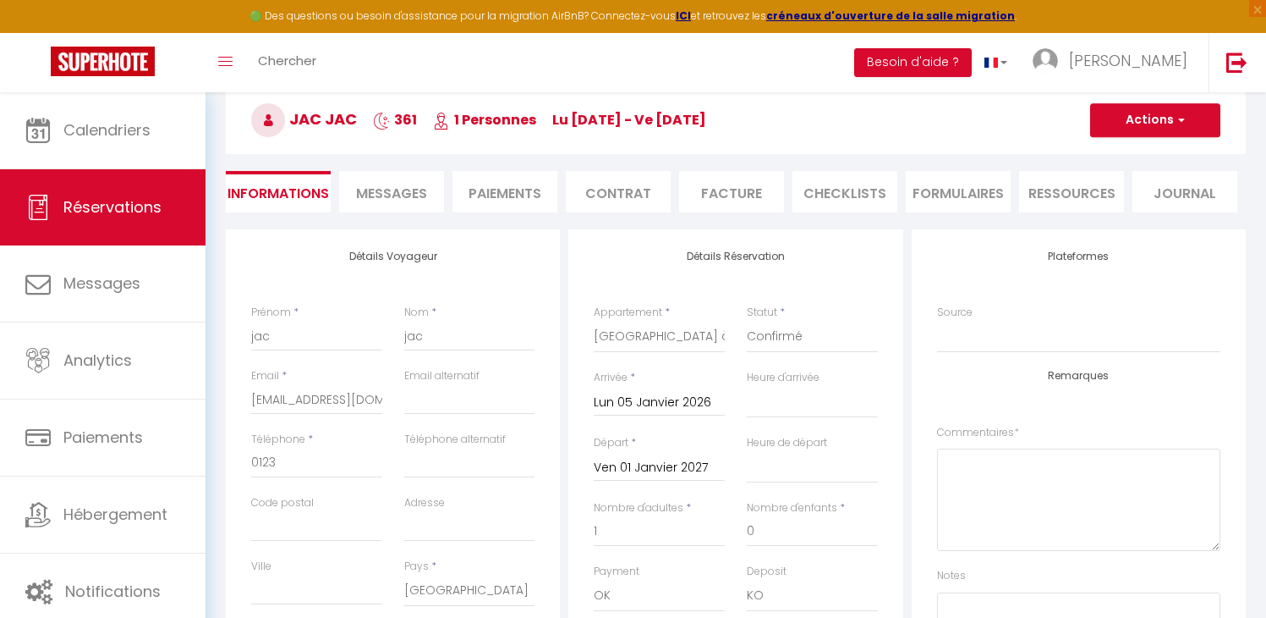
click at [666, 406] on input "Lun 05 Janvier 2026" at bounding box center [659, 403] width 131 height 22
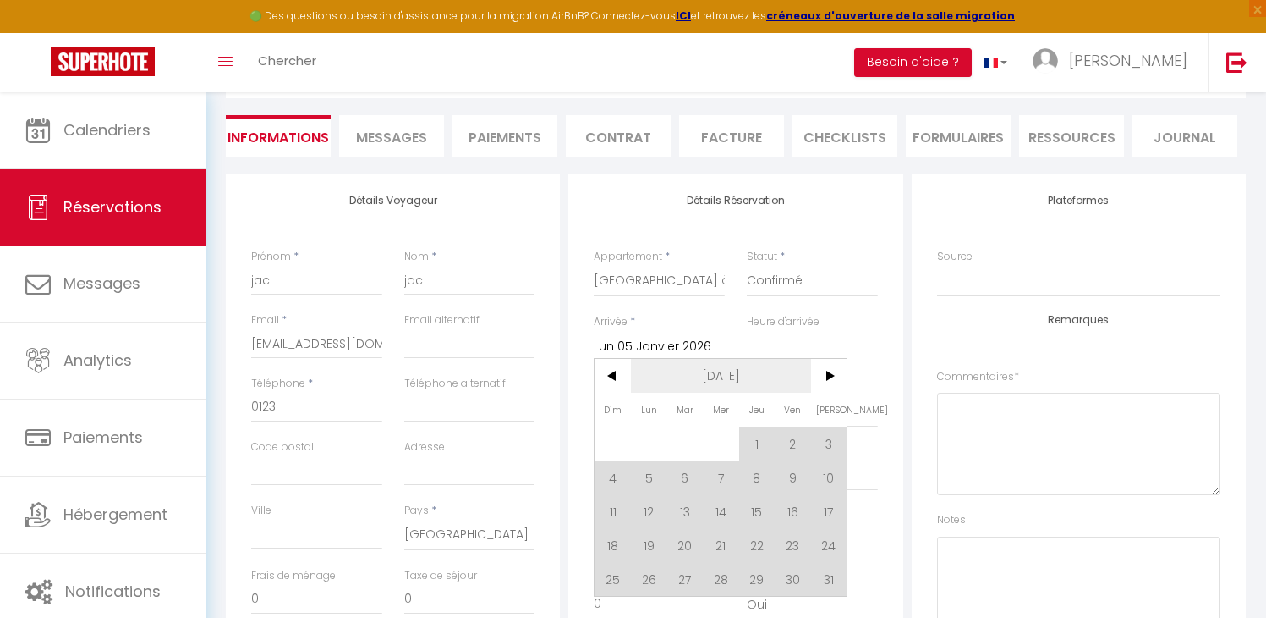
scroll to position [140, 0]
click at [744, 369] on span "[DATE]" at bounding box center [721, 375] width 180 height 34
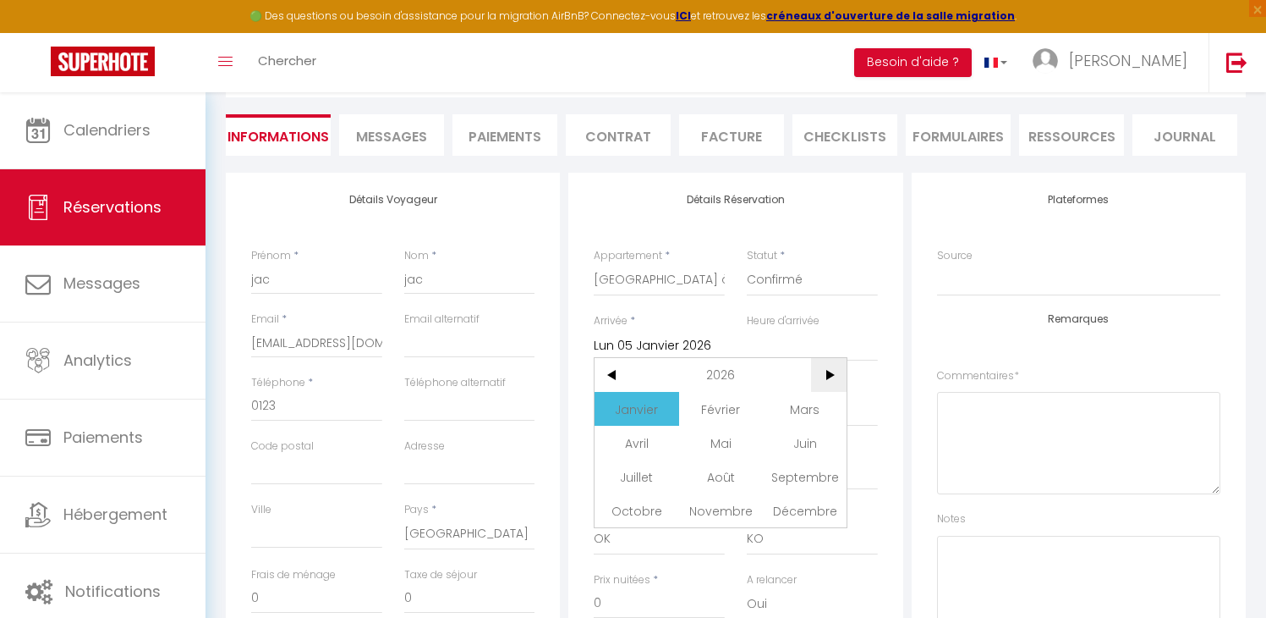
click at [833, 377] on span ">" at bounding box center [829, 375] width 36 height 34
click at [646, 408] on span "Janvier" at bounding box center [637, 409] width 84 height 34
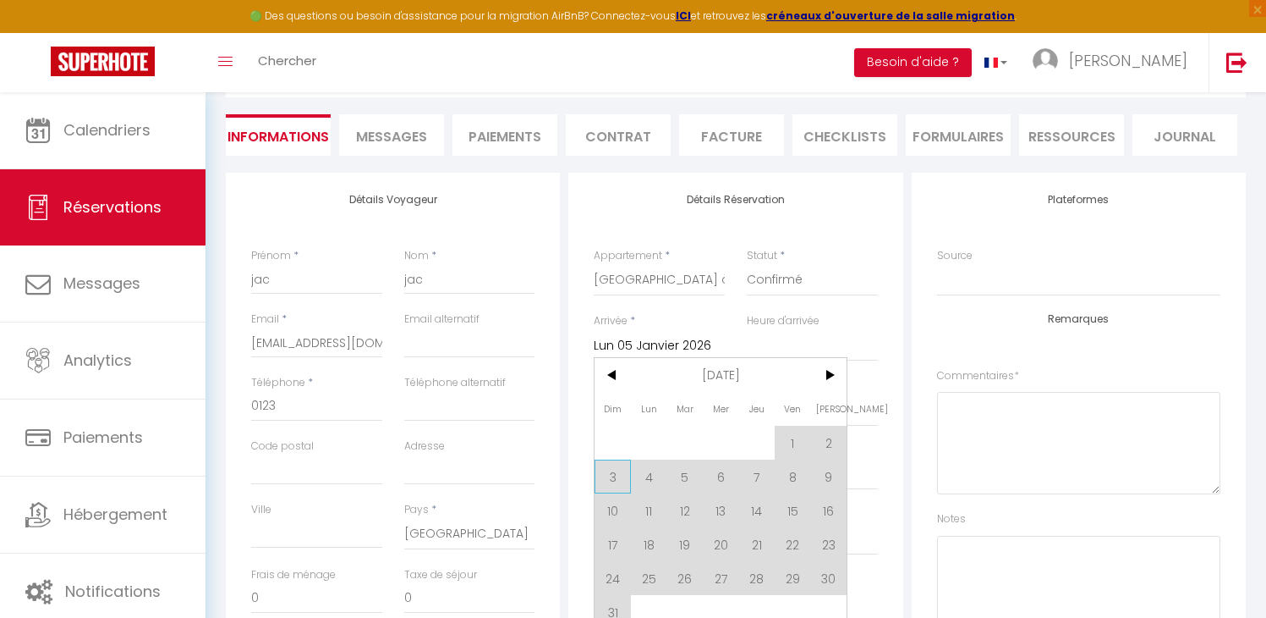
click at [609, 475] on span "3" at bounding box center [613, 476] width 36 height 34
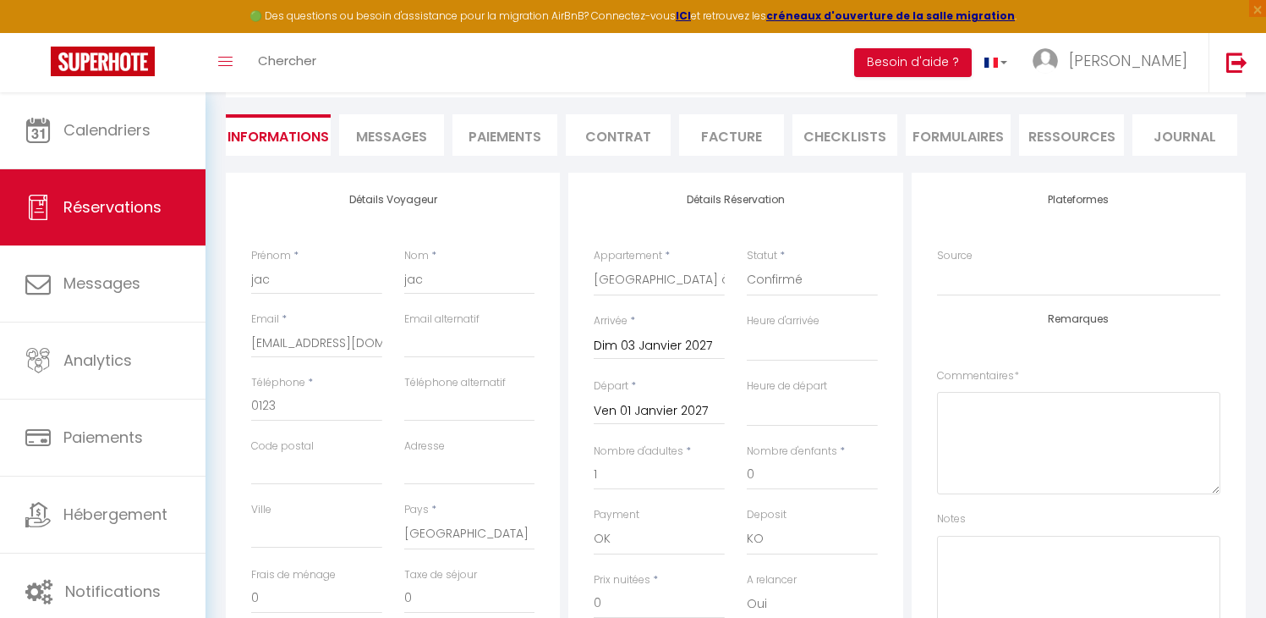
click at [624, 403] on input "Ven 01 Janvier 2027" at bounding box center [659, 411] width 131 height 22
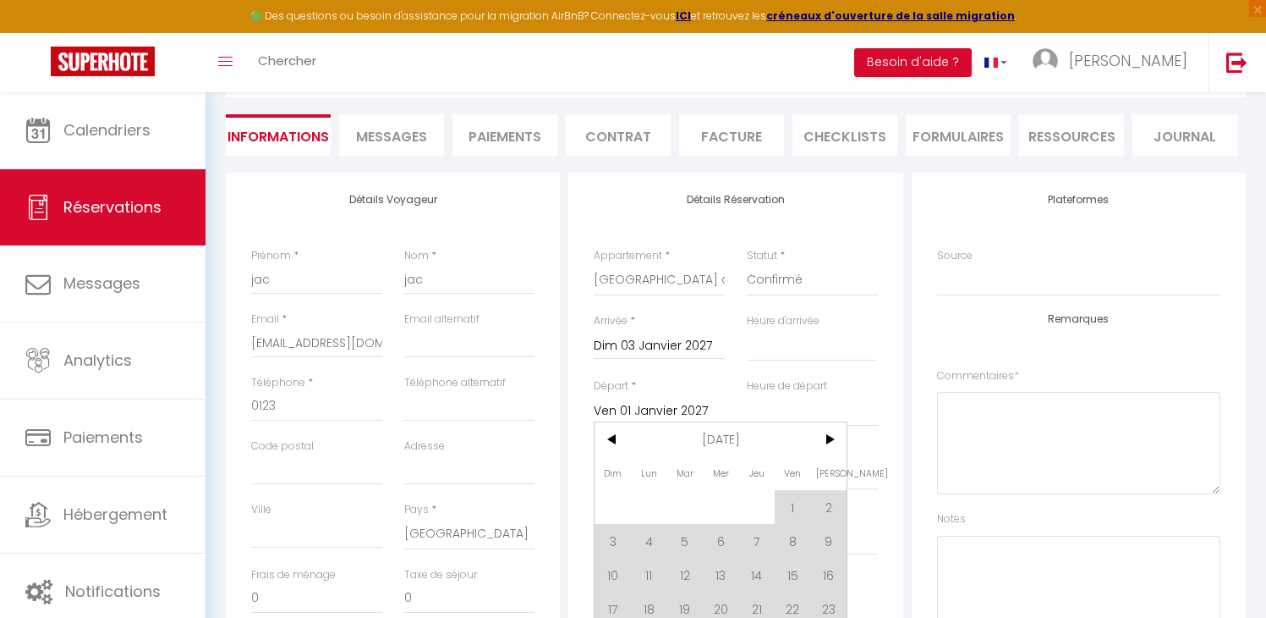
drag, startPoint x: 724, startPoint y: 445, endPoint x: 811, endPoint y: 445, distance: 87.1
click at [725, 445] on span "[DATE]" at bounding box center [721, 439] width 180 height 34
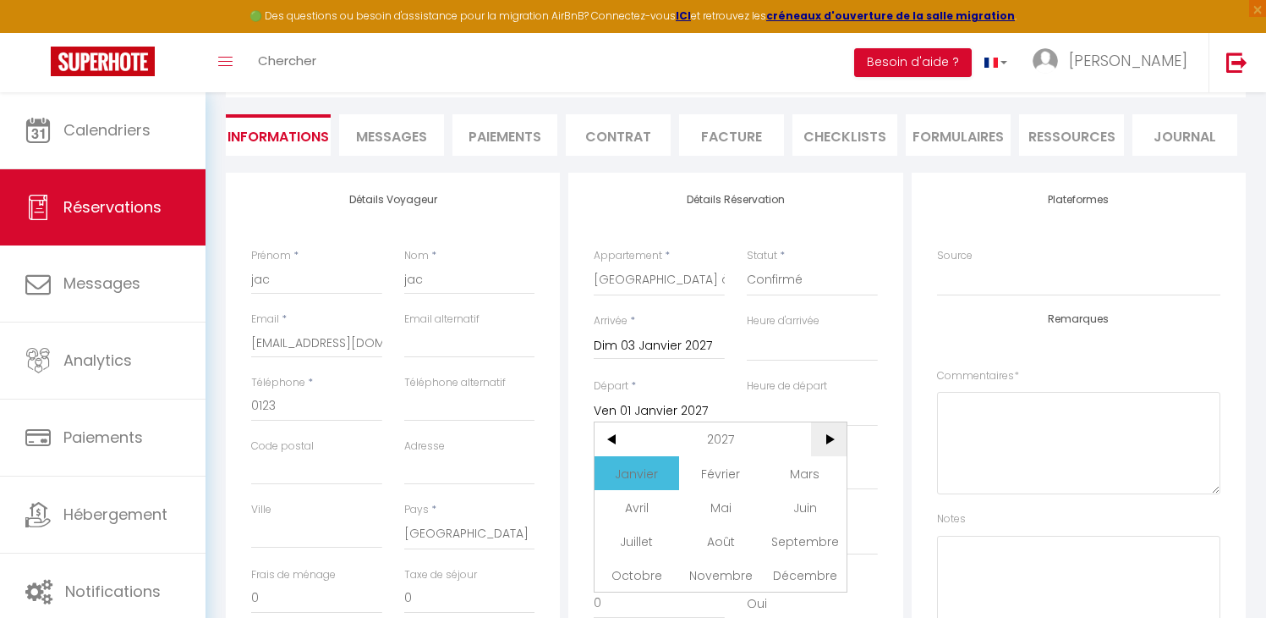
click at [835, 437] on span ">" at bounding box center [829, 439] width 36 height 34
click at [642, 472] on span "Janvier" at bounding box center [637, 473] width 84 height 34
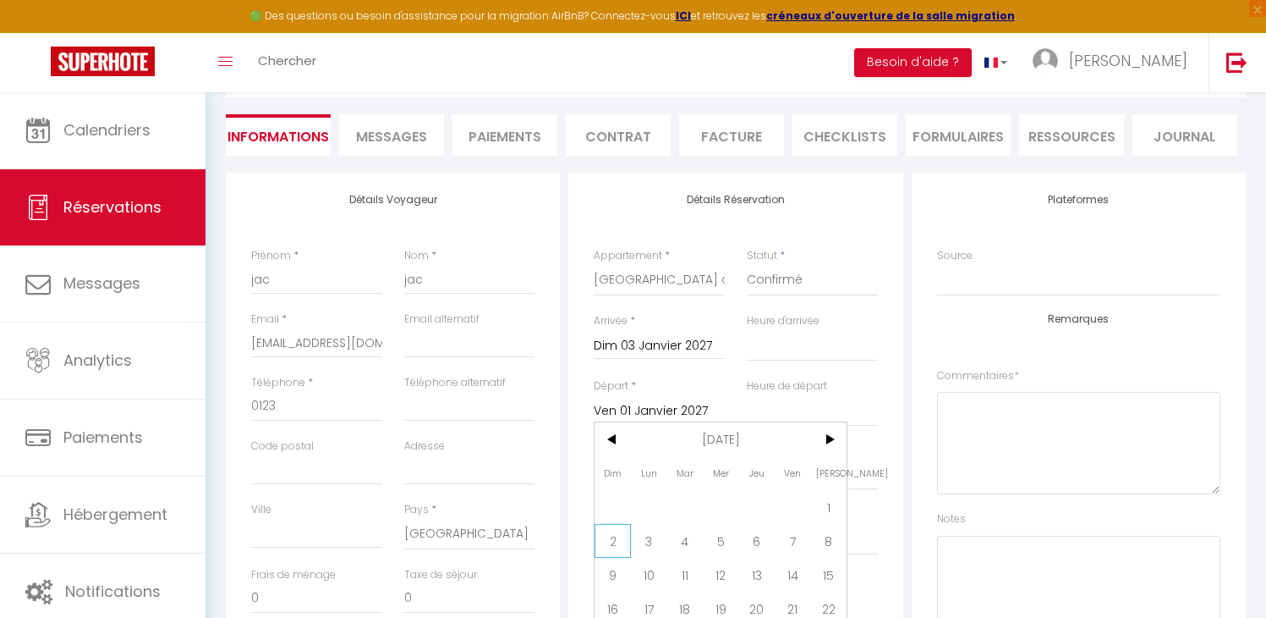
click at [617, 539] on span "2" at bounding box center [613, 541] width 36 height 34
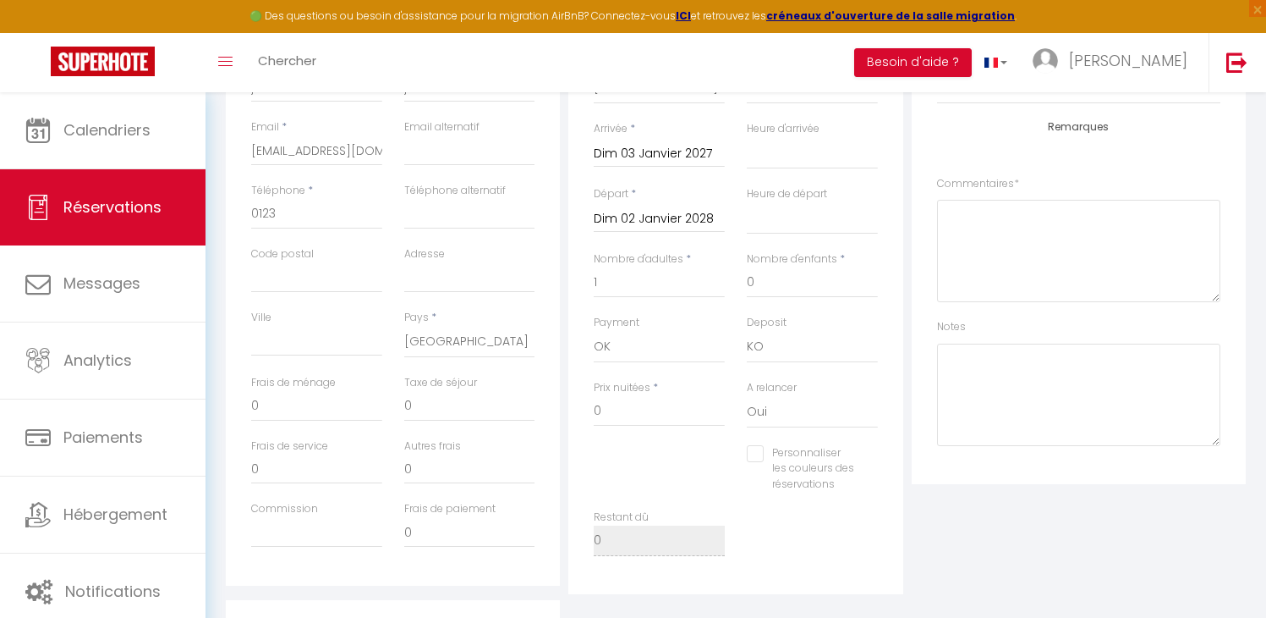
scroll to position [0, 0]
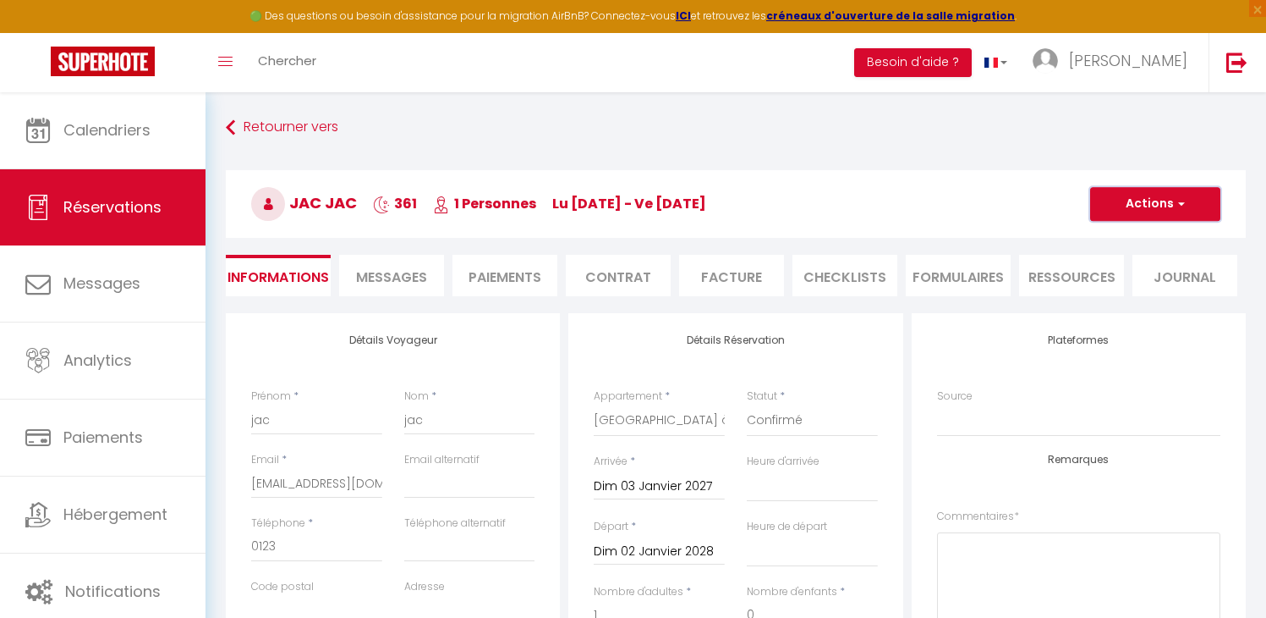
click at [1118, 190] on button "Actions" at bounding box center [1155, 204] width 130 height 34
click at [1114, 234] on link "Enregistrer" at bounding box center [1139, 241] width 134 height 22
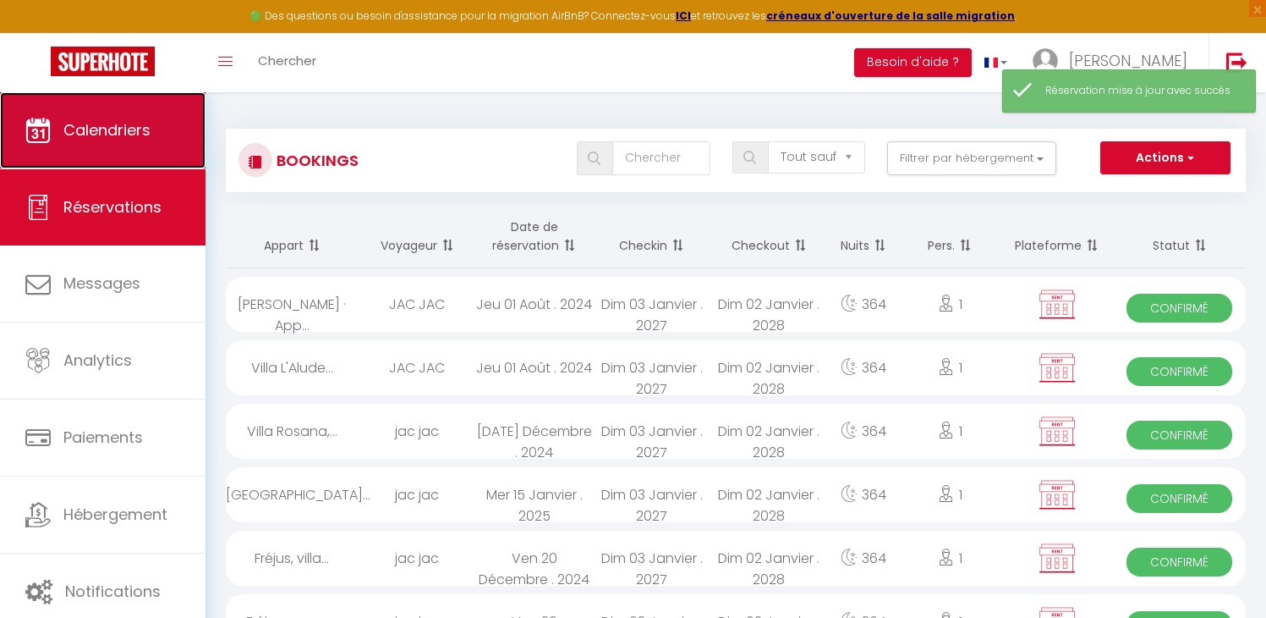
click at [123, 129] on span "Calendriers" at bounding box center [106, 129] width 87 height 21
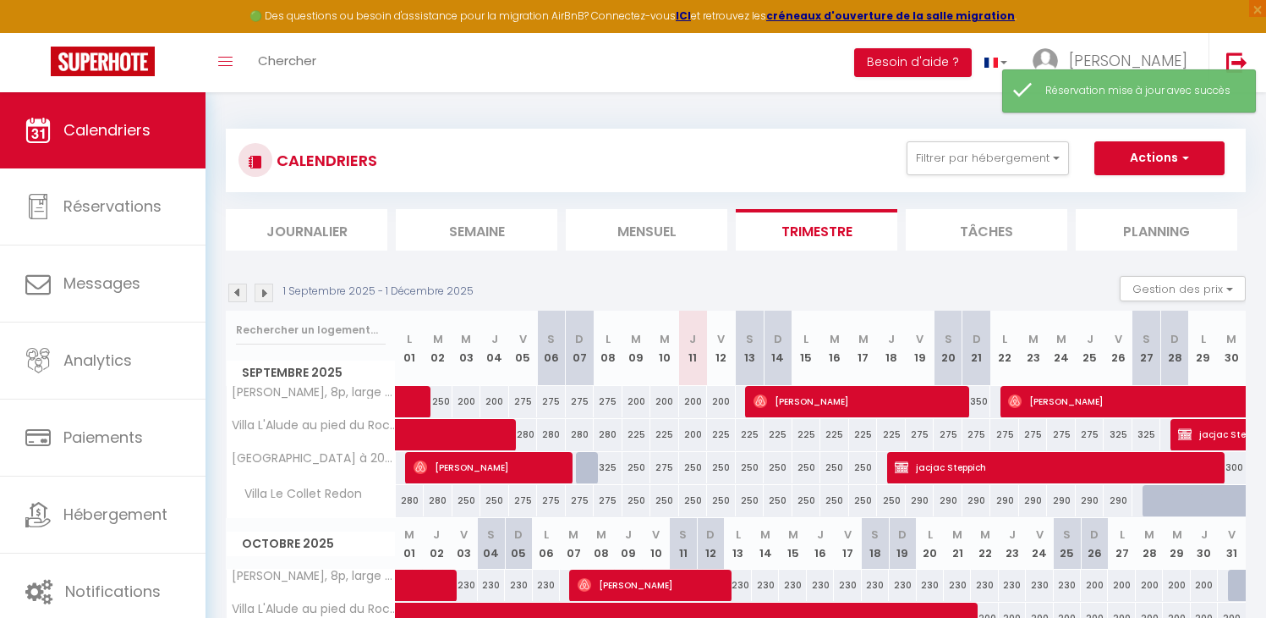
click at [261, 286] on img at bounding box center [264, 292] width 19 height 19
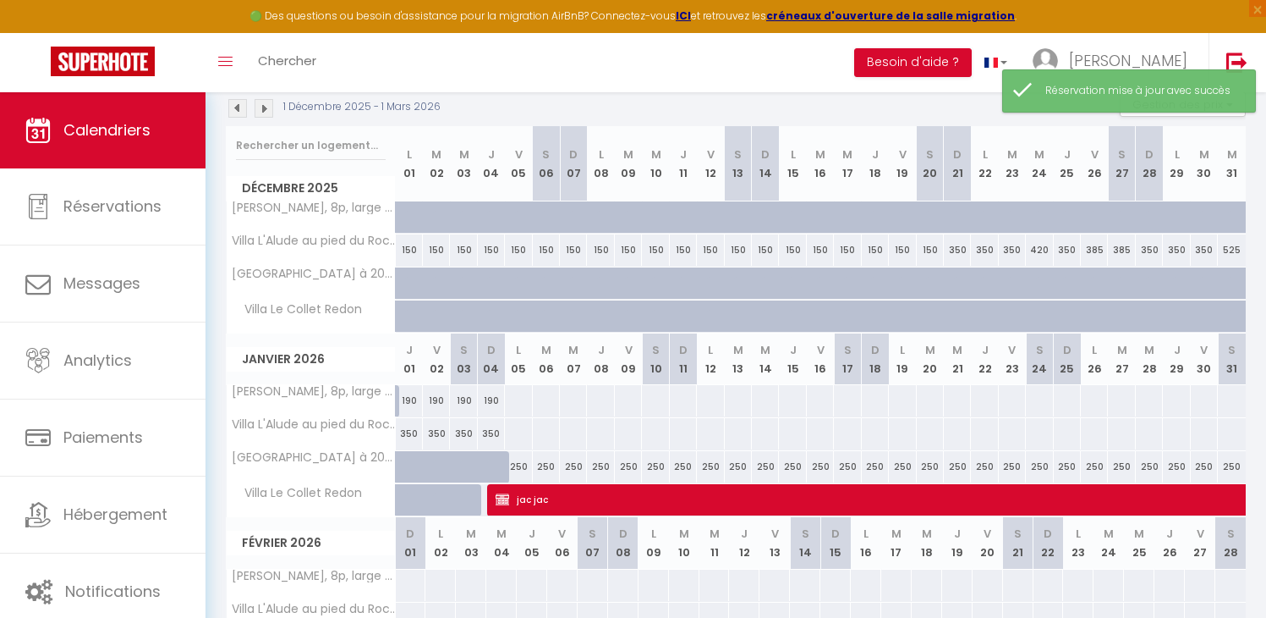
scroll to position [305, 0]
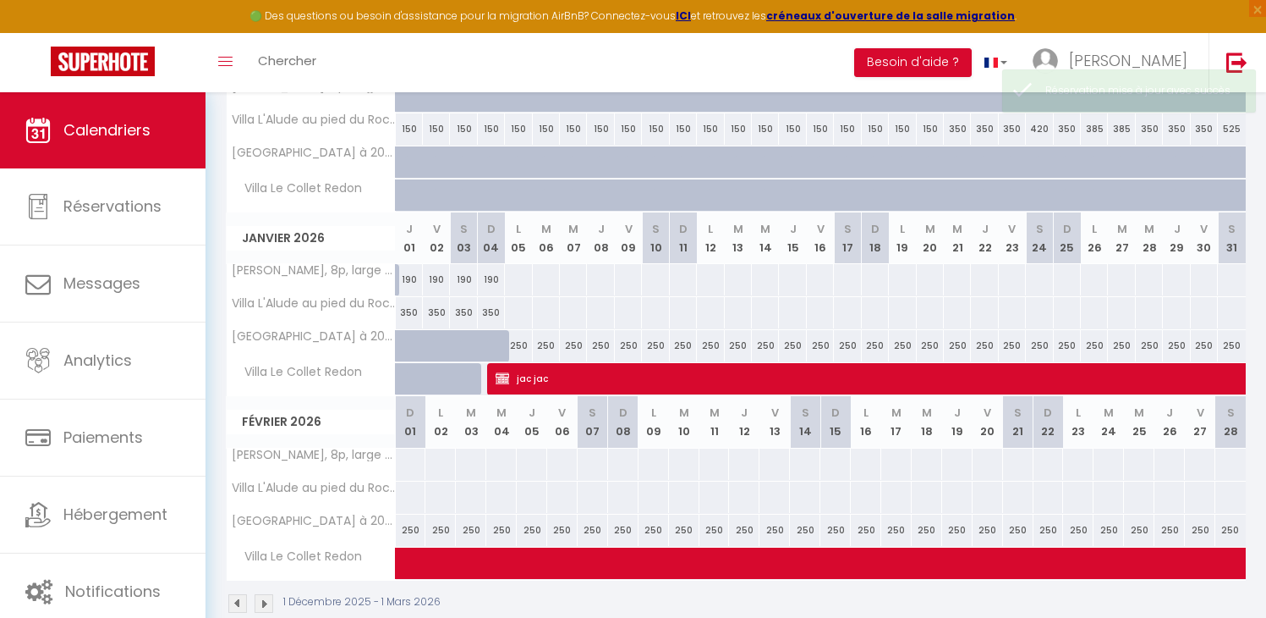
click at [493, 378] on div at bounding box center [500, 379] width 27 height 32
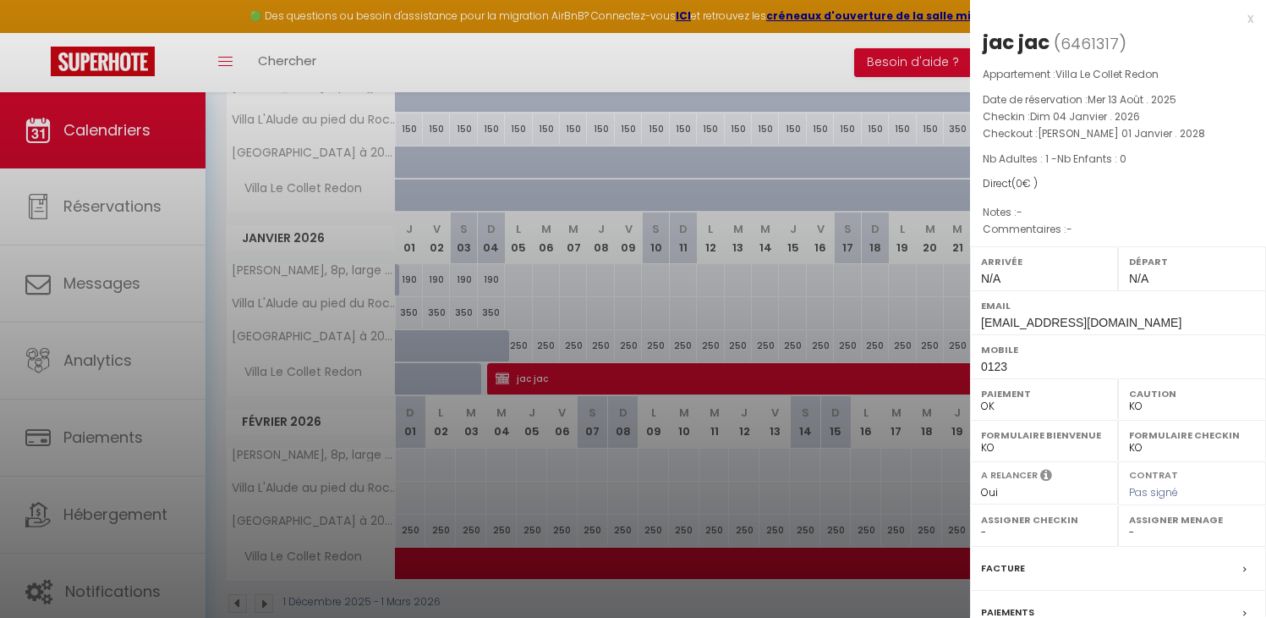
click at [1020, 563] on label "Facture" at bounding box center [1003, 568] width 44 height 18
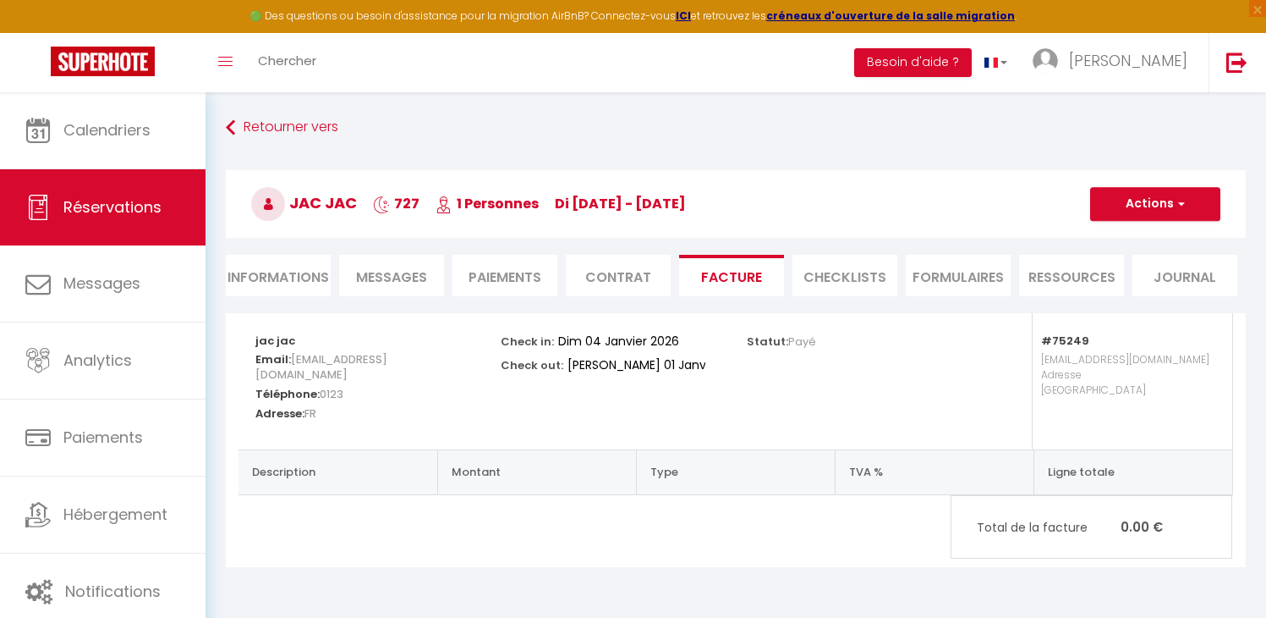
click at [268, 283] on li "Informations" at bounding box center [278, 275] width 105 height 41
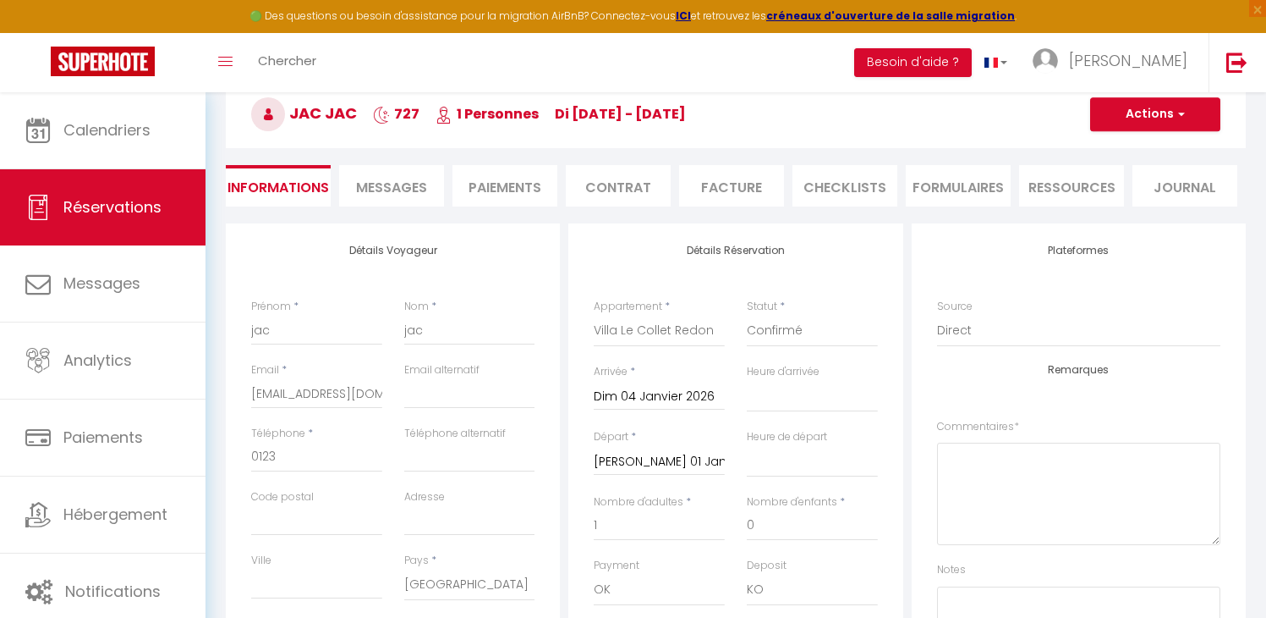
scroll to position [94, 0]
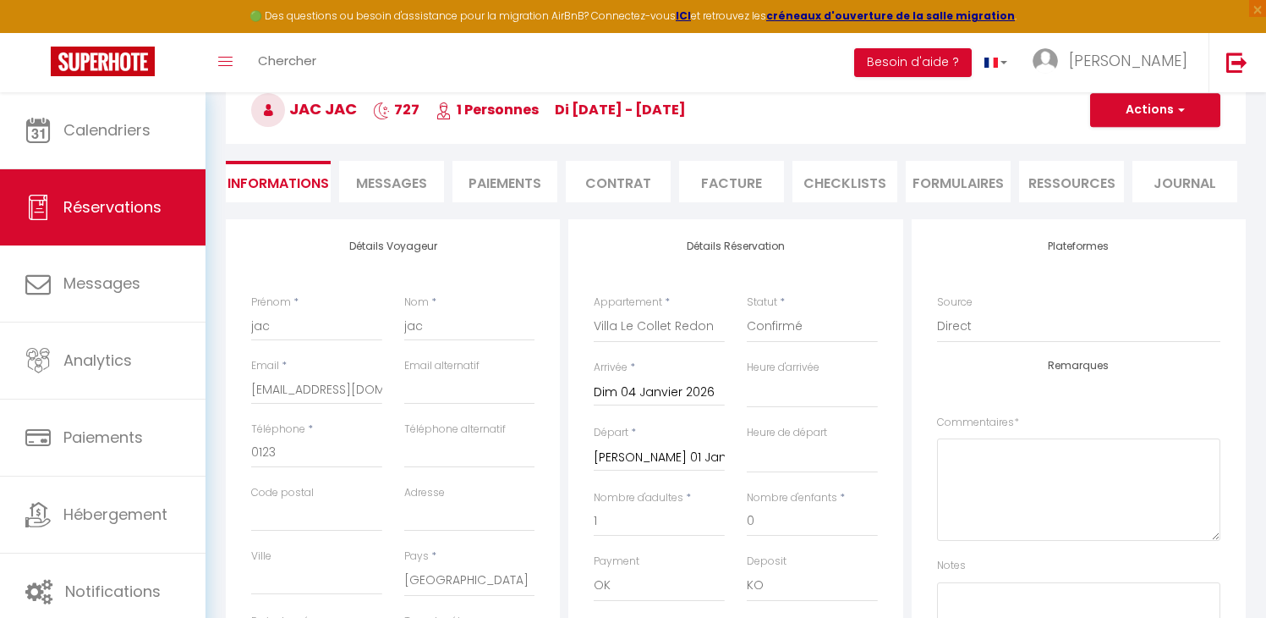
click at [657, 393] on input "Dim 04 Janvier 2026" at bounding box center [659, 393] width 131 height 22
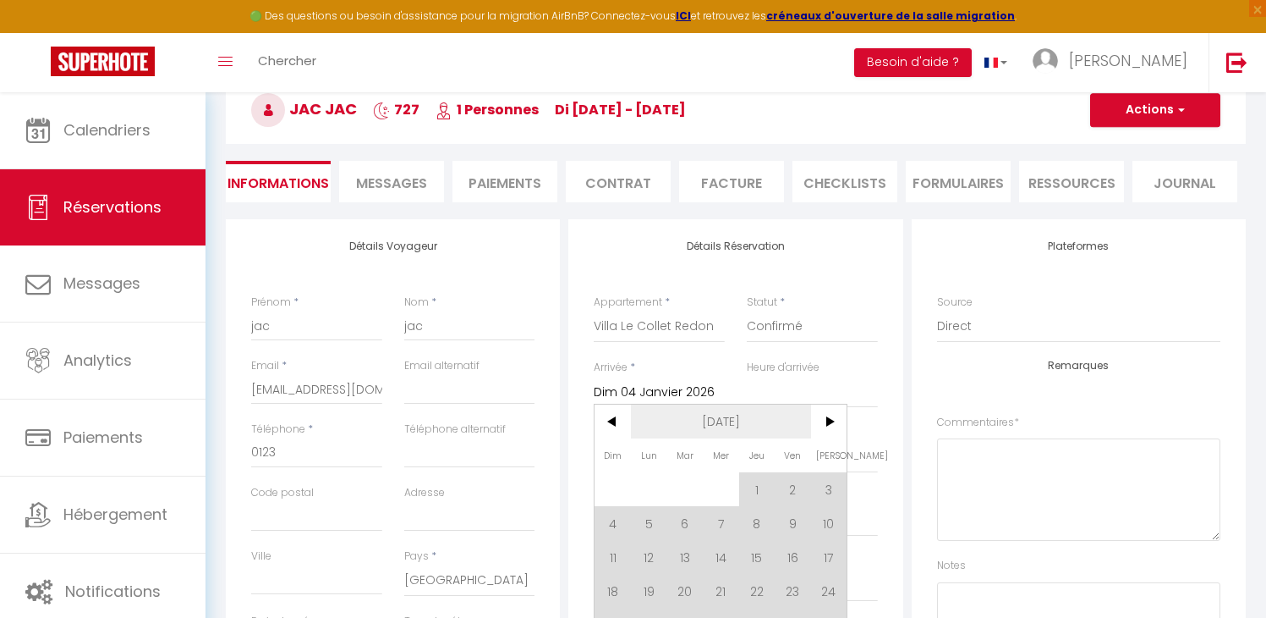
click at [730, 416] on span "[DATE]" at bounding box center [721, 421] width 180 height 34
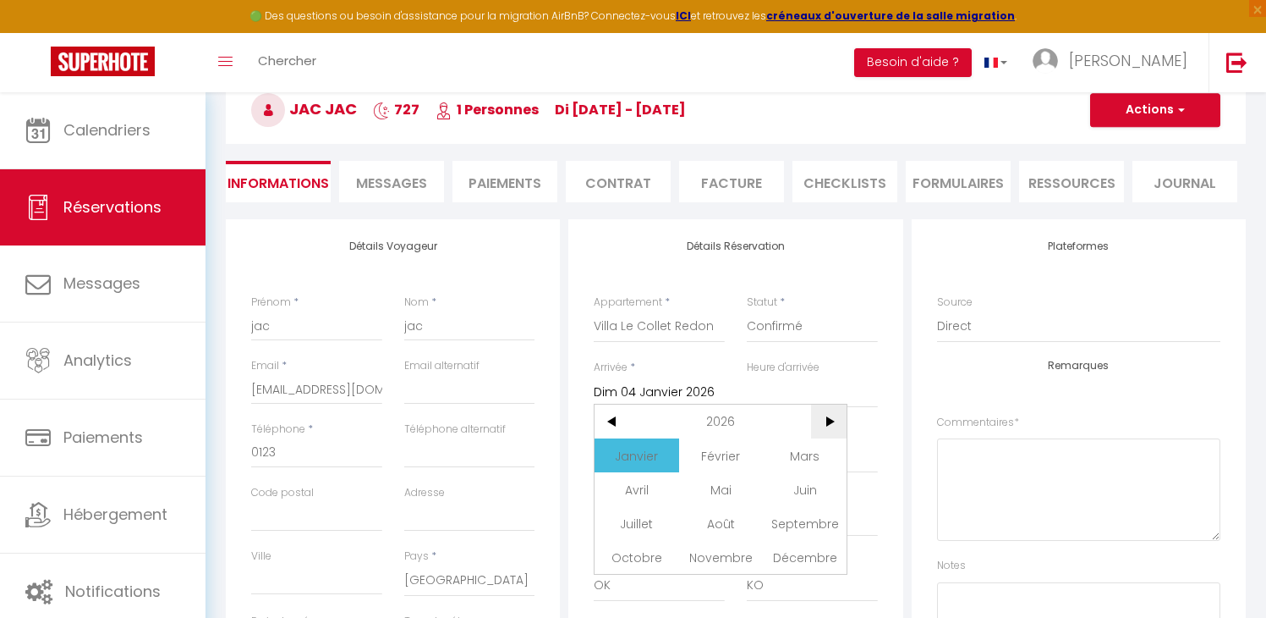
click at [830, 418] on span ">" at bounding box center [829, 421] width 36 height 34
click at [630, 451] on span "Janvier" at bounding box center [637, 455] width 84 height 34
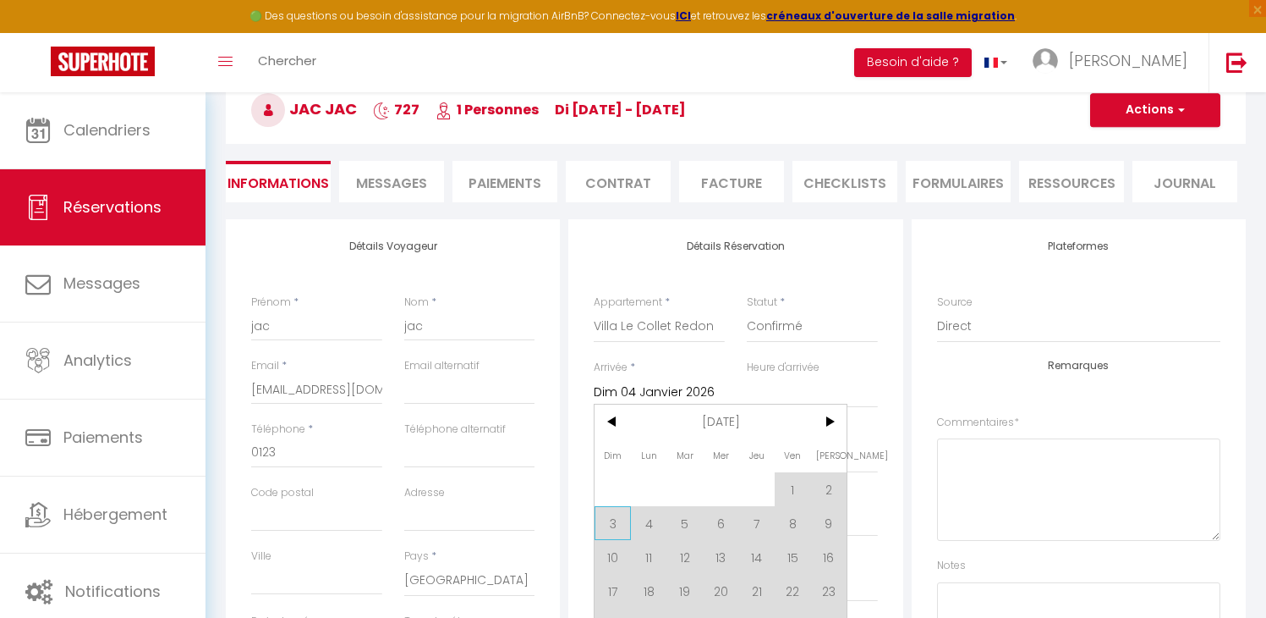
click at [612, 521] on span "3" at bounding box center [613, 523] width 36 height 34
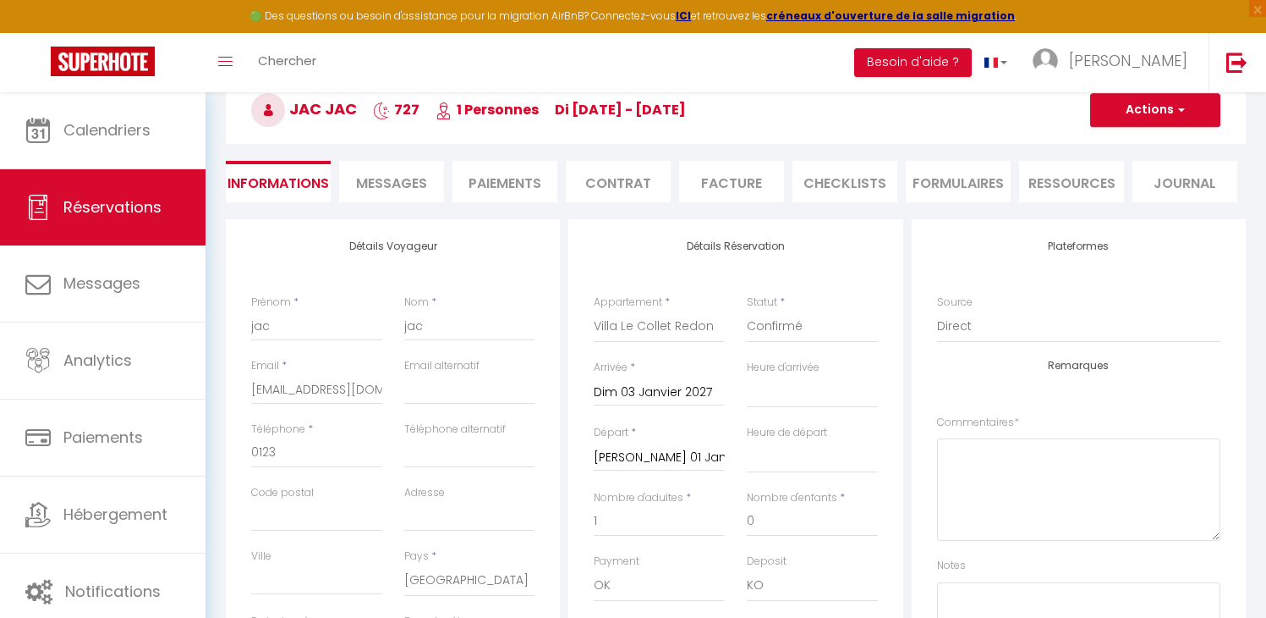
click at [662, 458] on input "[PERSON_NAME] 01 Janvier 2028" at bounding box center [659, 458] width 131 height 22
click at [710, 480] on span "[DATE]" at bounding box center [721, 486] width 180 height 34
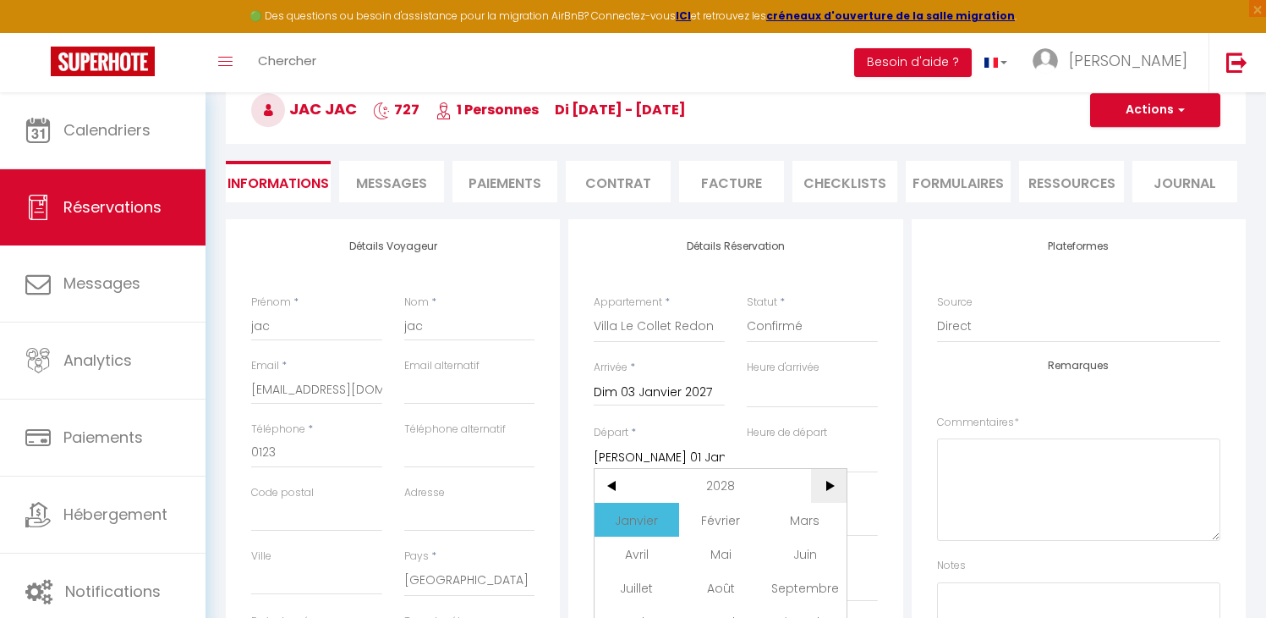
click at [831, 482] on span ">" at bounding box center [829, 486] width 36 height 34
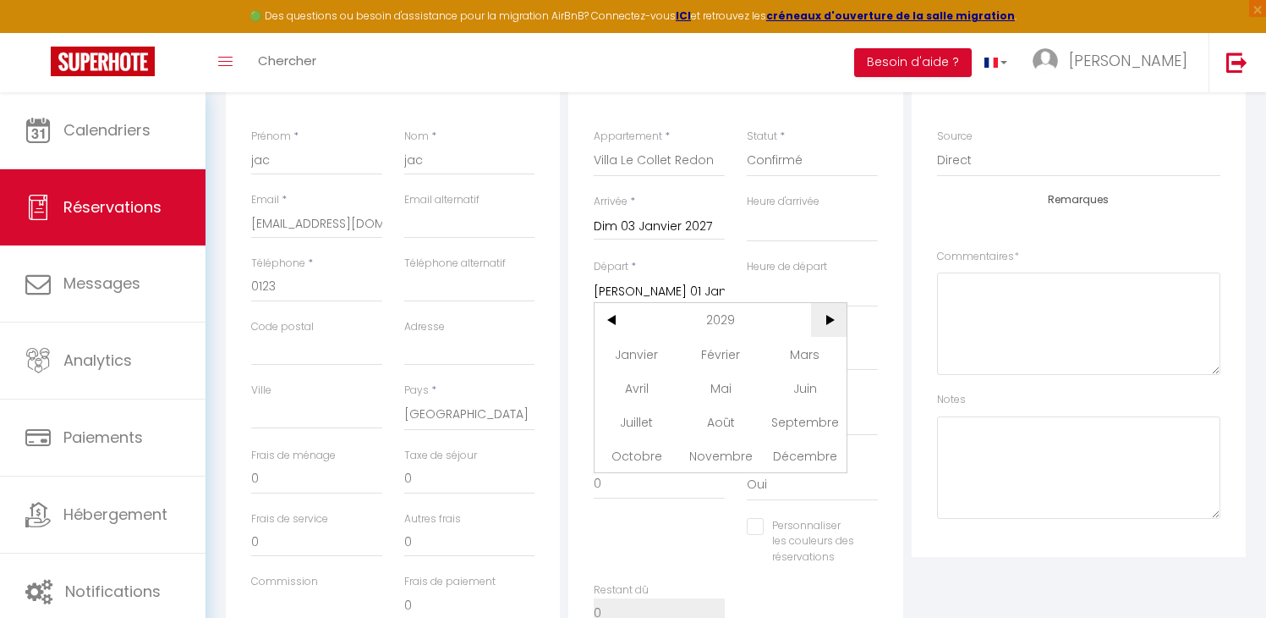
scroll to position [258, 0]
click at [633, 364] on span "Janvier" at bounding box center [637, 355] width 84 height 34
click at [627, 332] on span "<" at bounding box center [613, 322] width 36 height 34
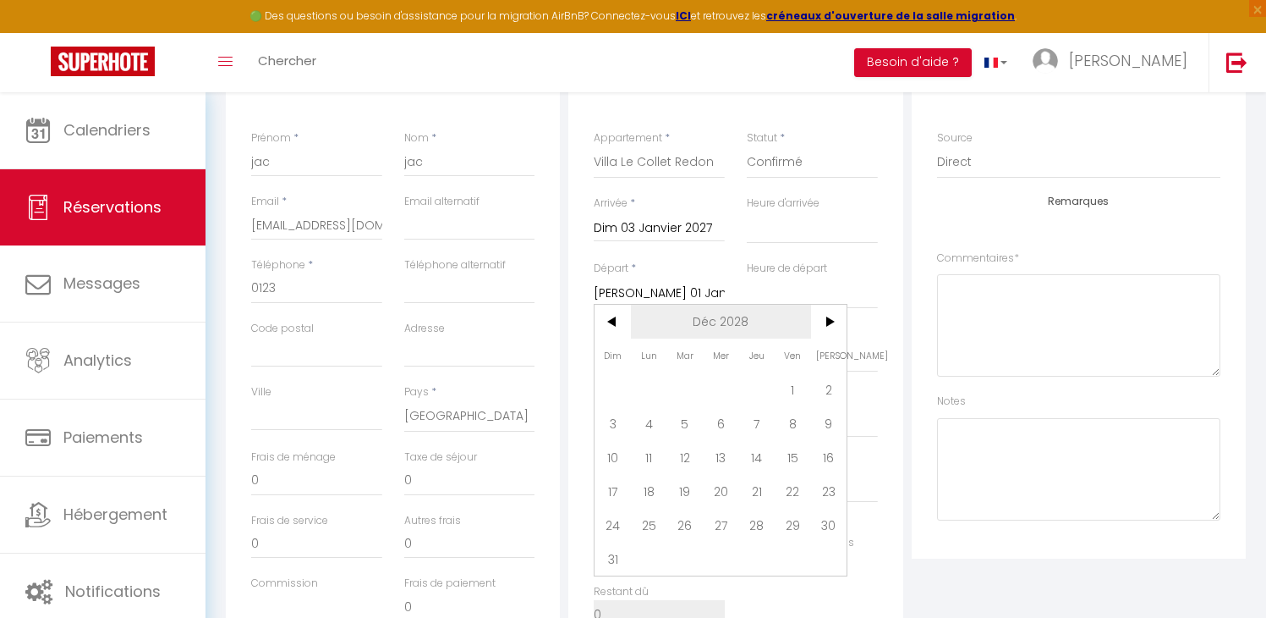
click at [732, 316] on span "Déc 2028" at bounding box center [721, 322] width 180 height 34
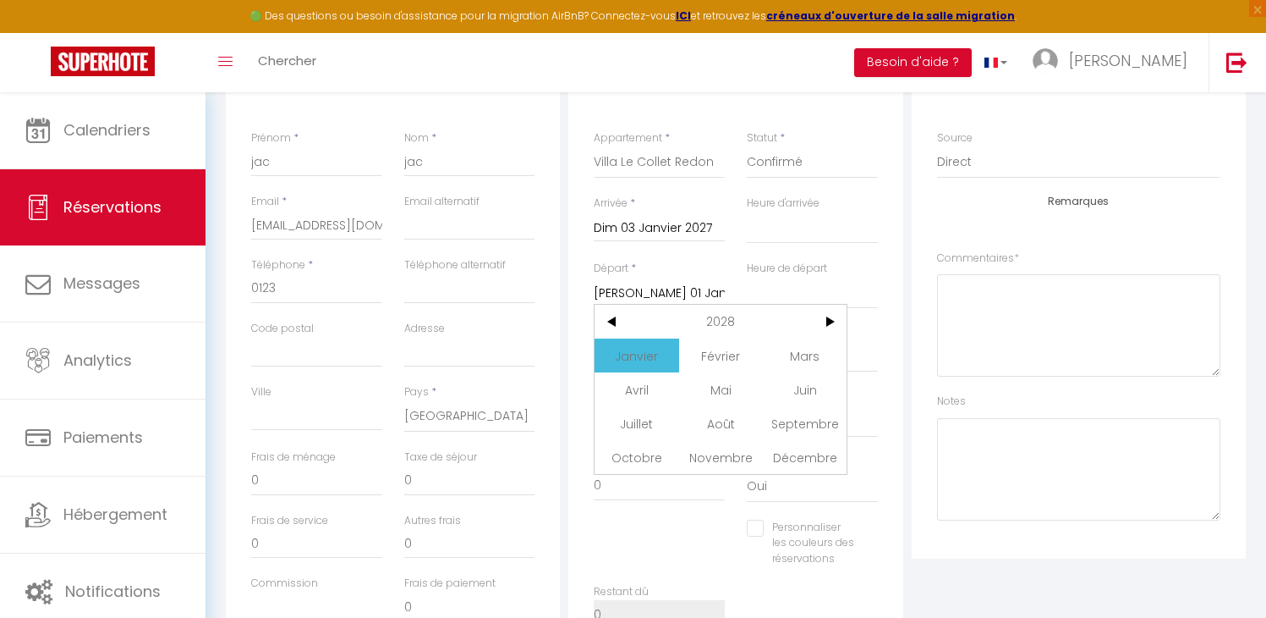
click at [625, 360] on span "Janvier" at bounding box center [637, 355] width 84 height 34
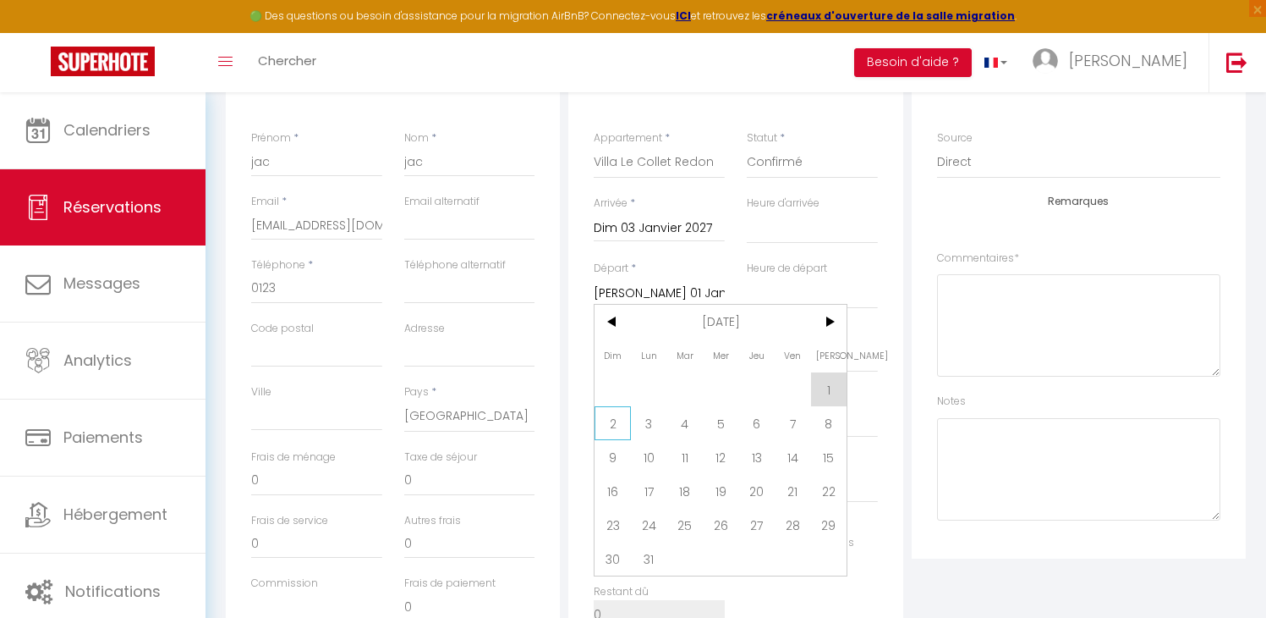
click at [624, 425] on span "2" at bounding box center [613, 423] width 36 height 34
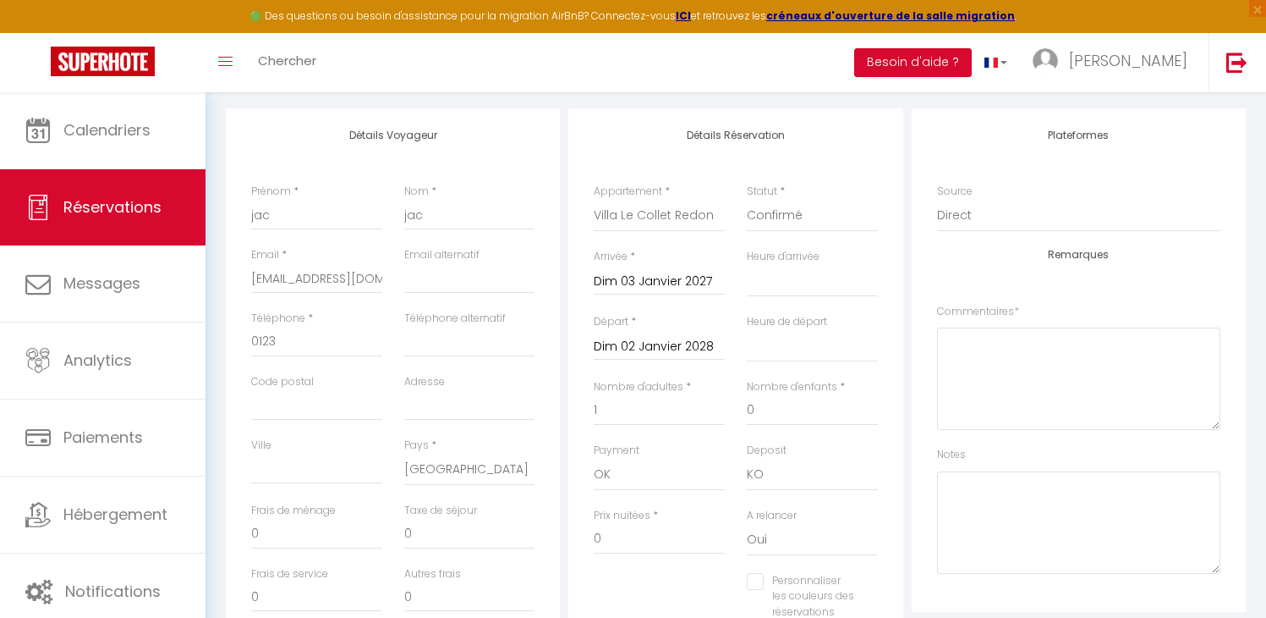
scroll to position [0, 0]
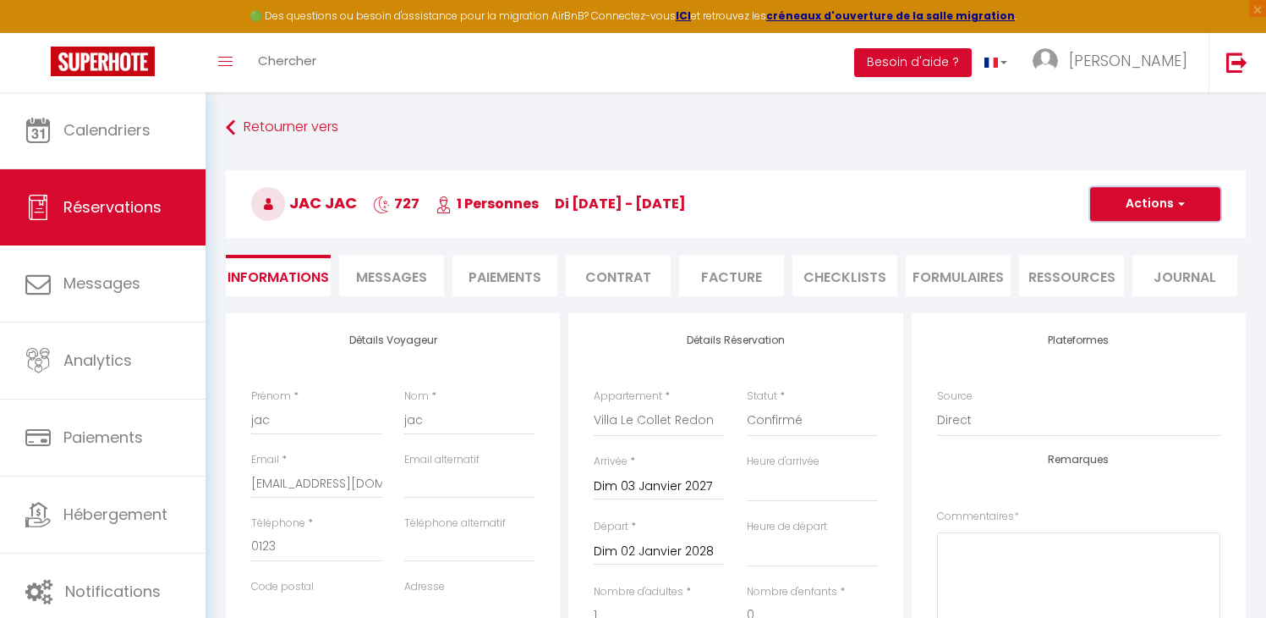
click at [1117, 207] on button "Actions" at bounding box center [1155, 204] width 130 height 34
click at [1105, 242] on link "Enregistrer" at bounding box center [1139, 241] width 134 height 22
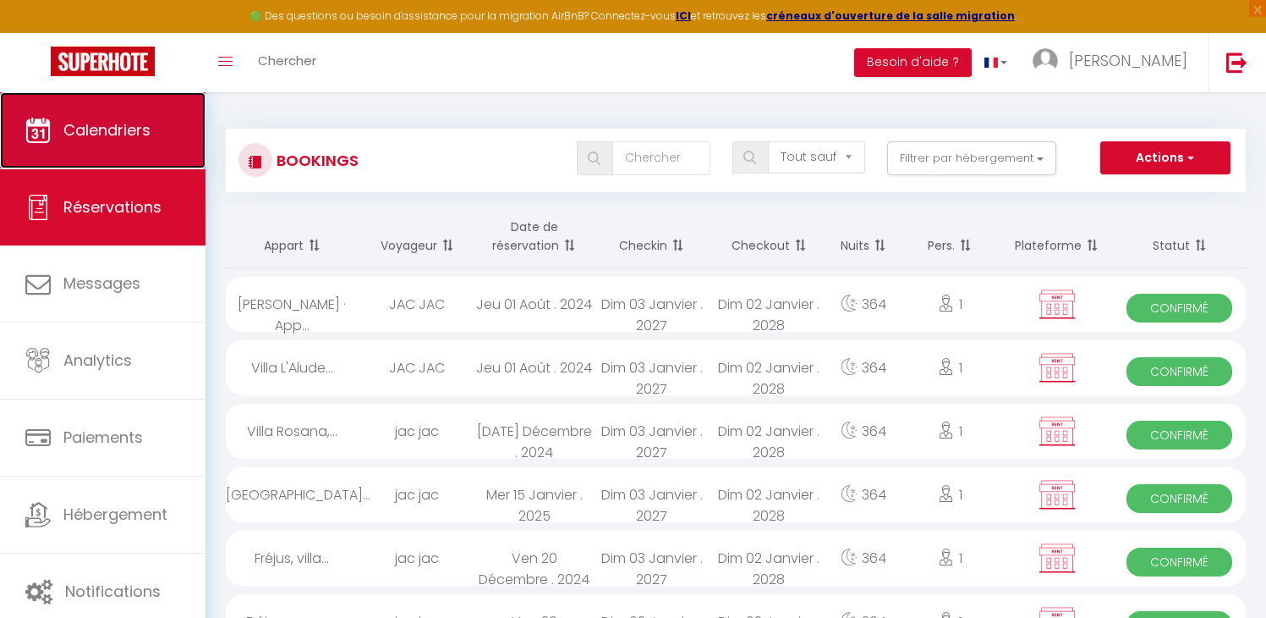
click at [100, 124] on span "Calendriers" at bounding box center [106, 129] width 87 height 21
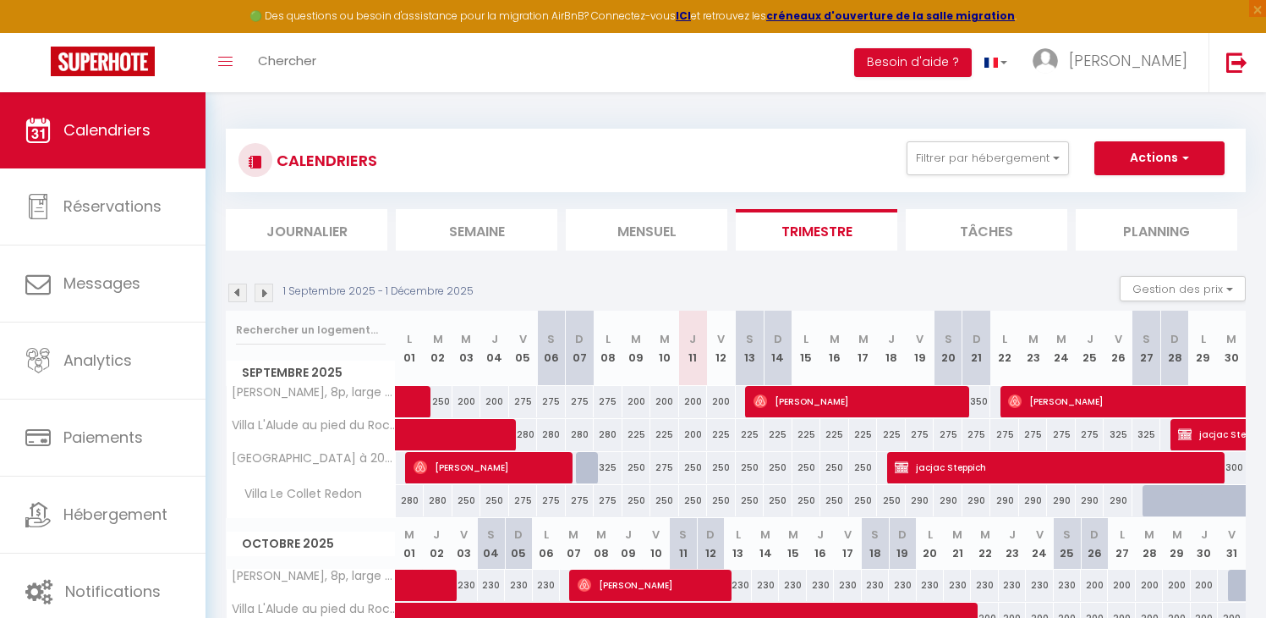
click at [266, 299] on img at bounding box center [264, 292] width 19 height 19
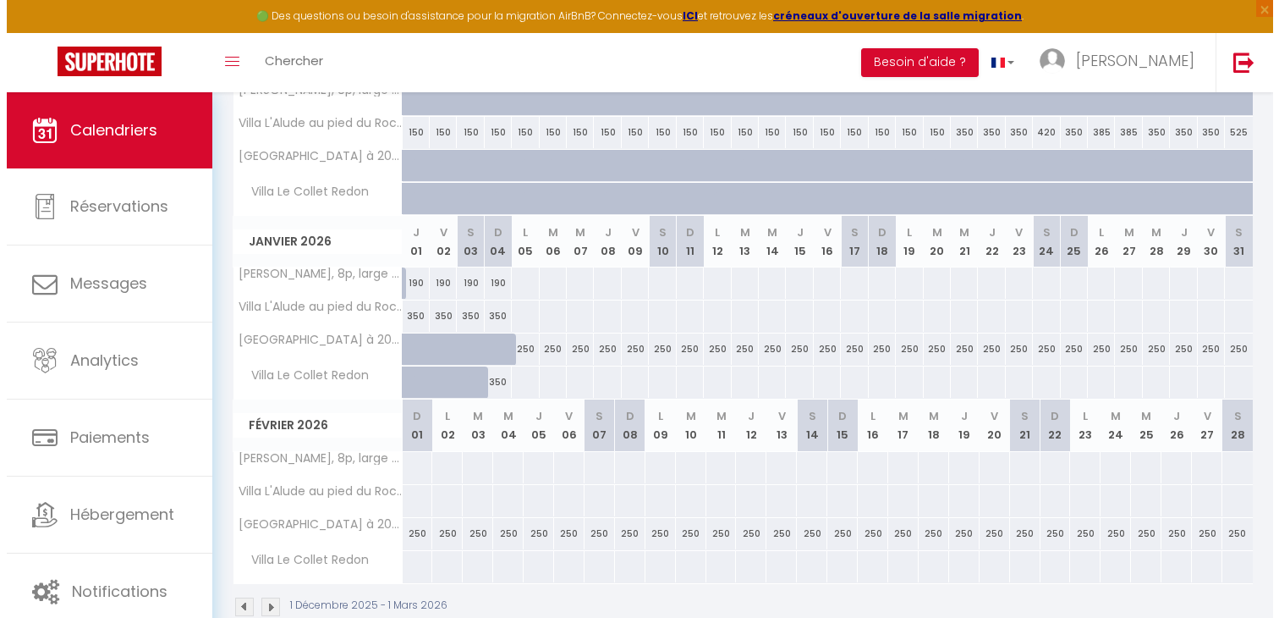
scroll to position [299, 0]
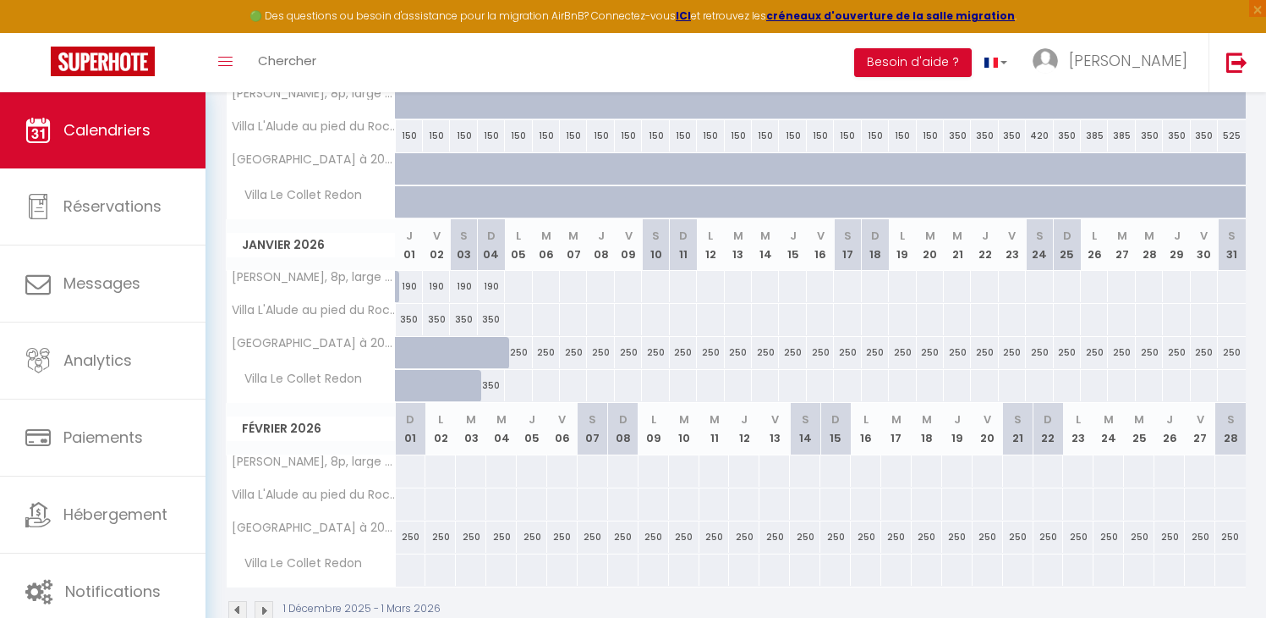
click at [406, 284] on div "190" at bounding box center [409, 286] width 27 height 31
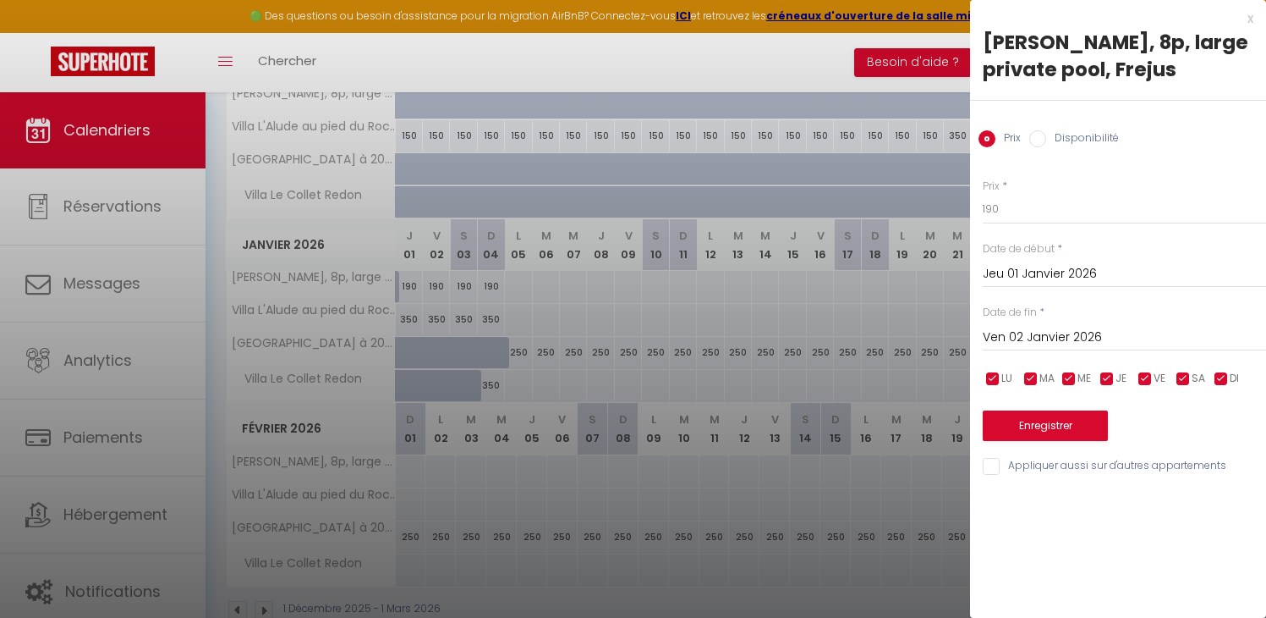
click at [1082, 133] on label "Disponibilité" at bounding box center [1082, 139] width 73 height 19
click at [1046, 133] on input "Disponibilité" at bounding box center [1038, 138] width 17 height 17
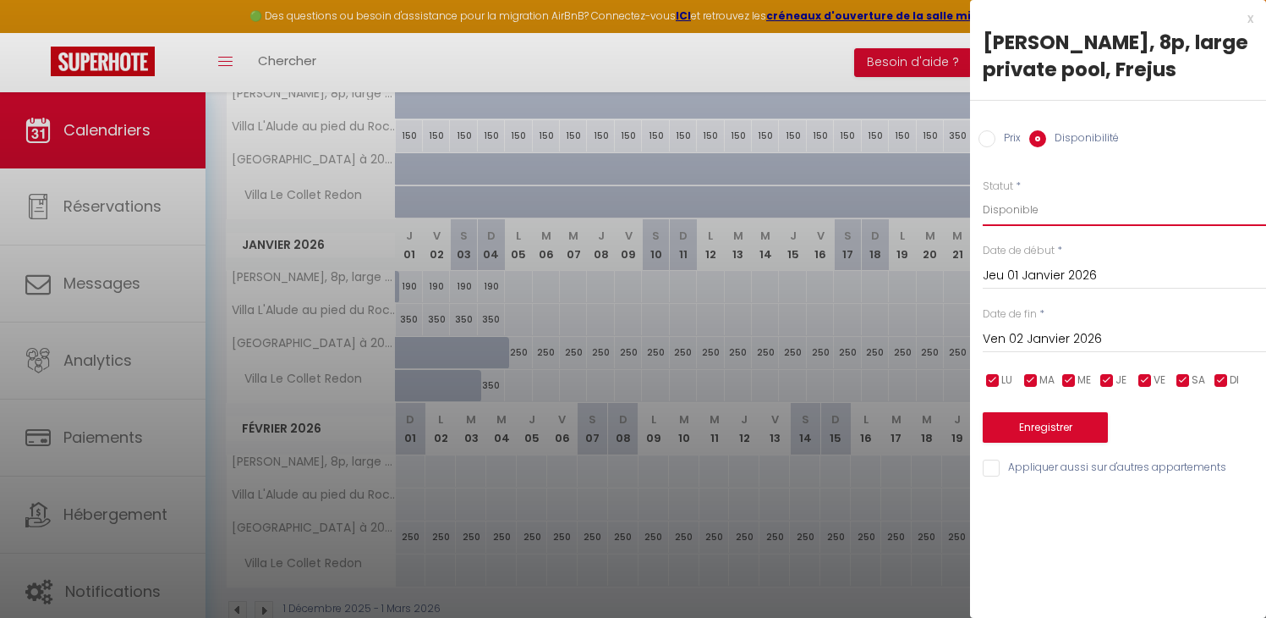
click at [1077, 211] on select "Disponible Indisponible" at bounding box center [1124, 210] width 283 height 32
click at [983, 194] on select "Disponible Indisponible" at bounding box center [1124, 210] width 283 height 32
click at [1049, 467] on input "Appliquer aussi sur d'autres appartements" at bounding box center [1124, 467] width 283 height 17
click at [1034, 337] on input "Ven 02 Janvier 2026" at bounding box center [1124, 339] width 283 height 22
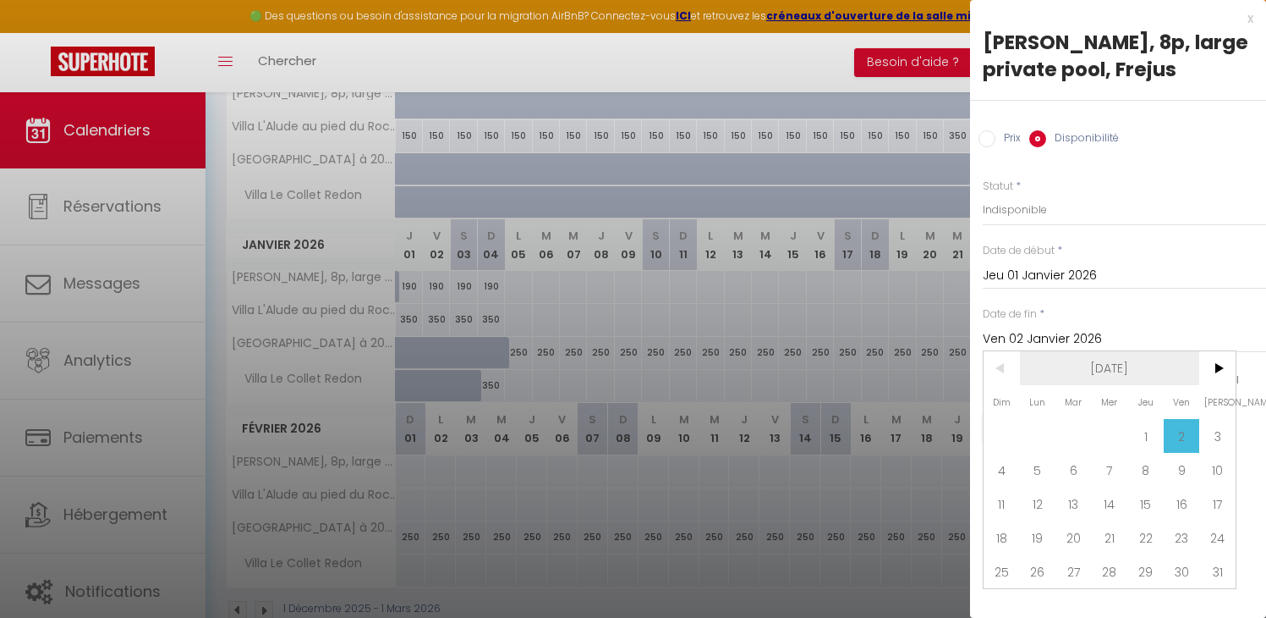
click at [1061, 354] on span "[DATE]" at bounding box center [1110, 368] width 180 height 34
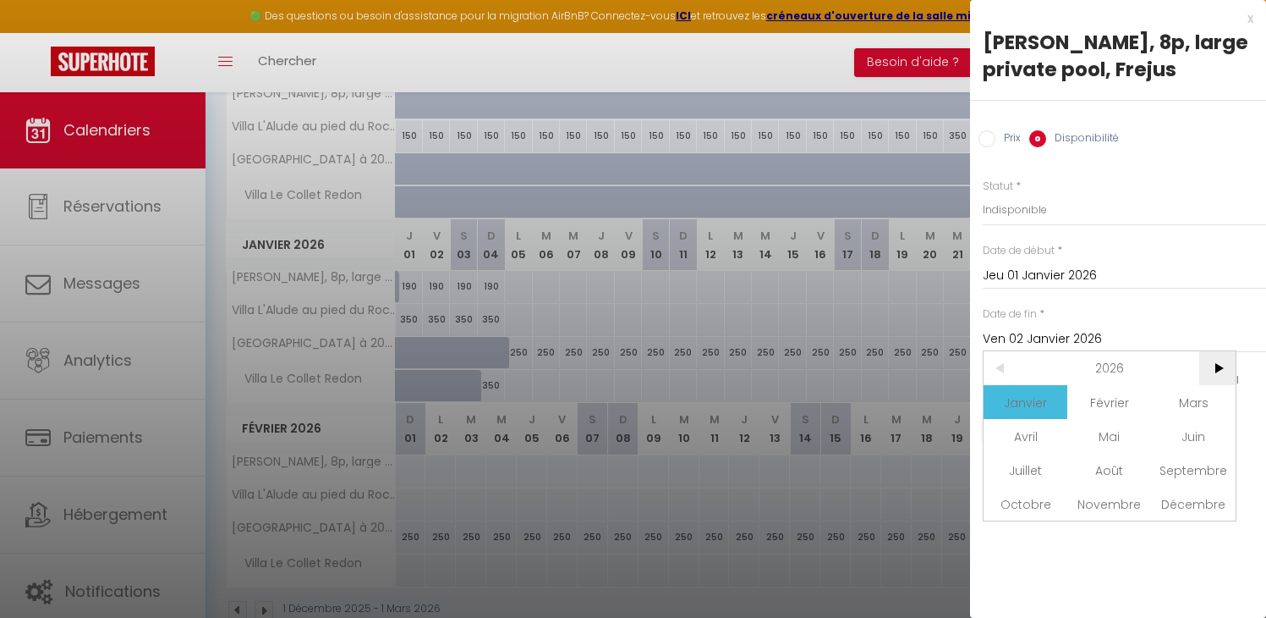
click at [1226, 360] on span ">" at bounding box center [1218, 368] width 36 height 34
click at [1040, 392] on span "Janvier" at bounding box center [1026, 402] width 84 height 34
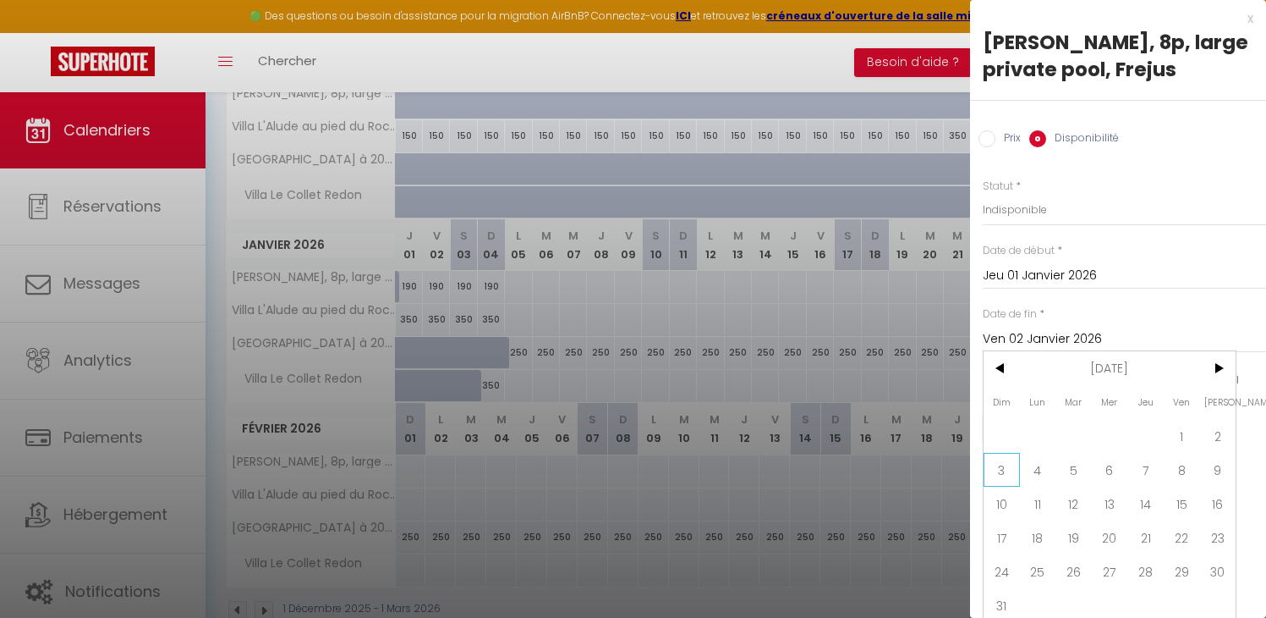
click at [997, 475] on span "3" at bounding box center [1002, 470] width 36 height 34
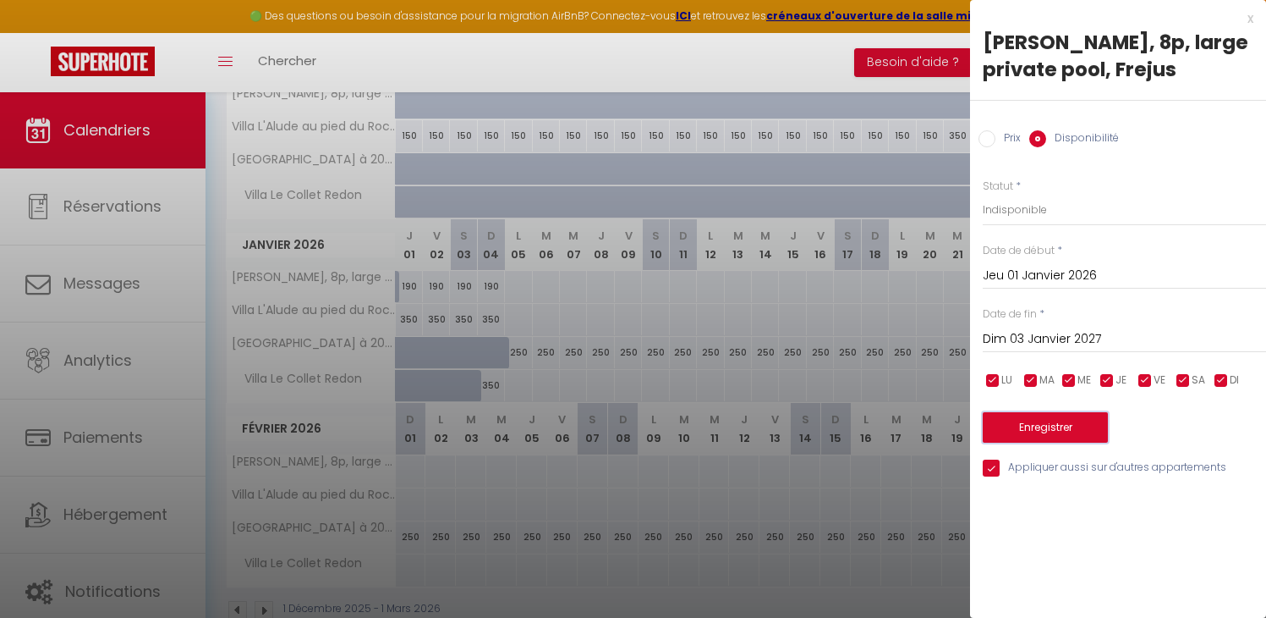
click at [1042, 431] on button "Enregistrer" at bounding box center [1045, 427] width 125 height 30
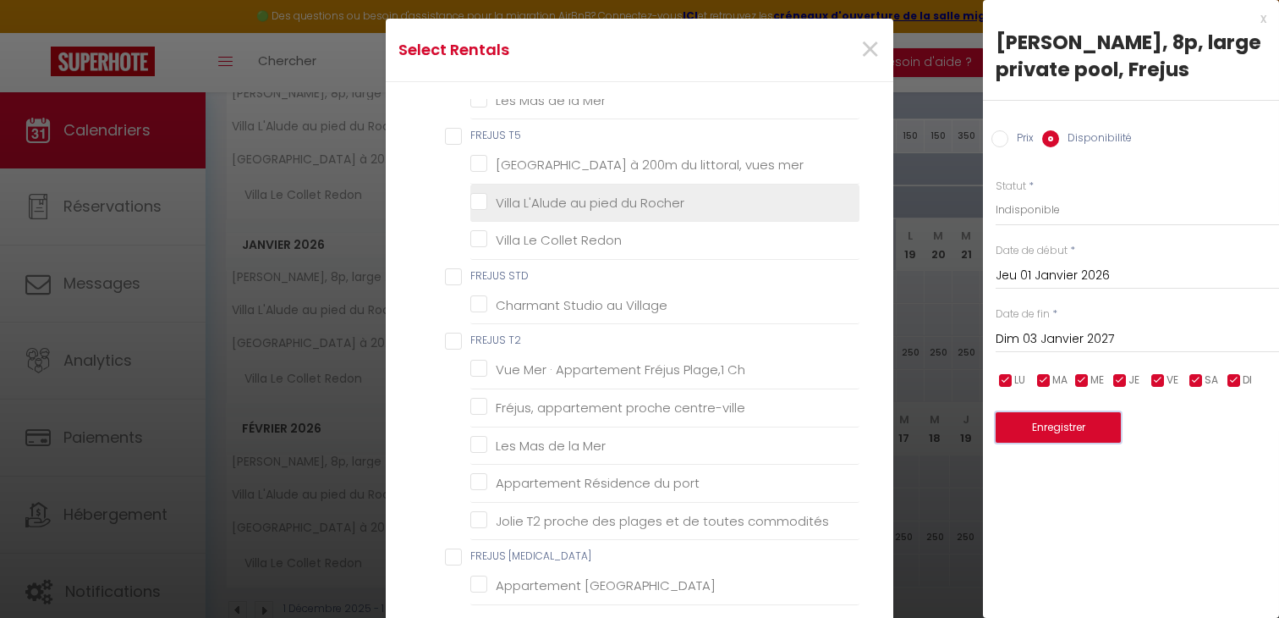
scroll to position [562, 0]
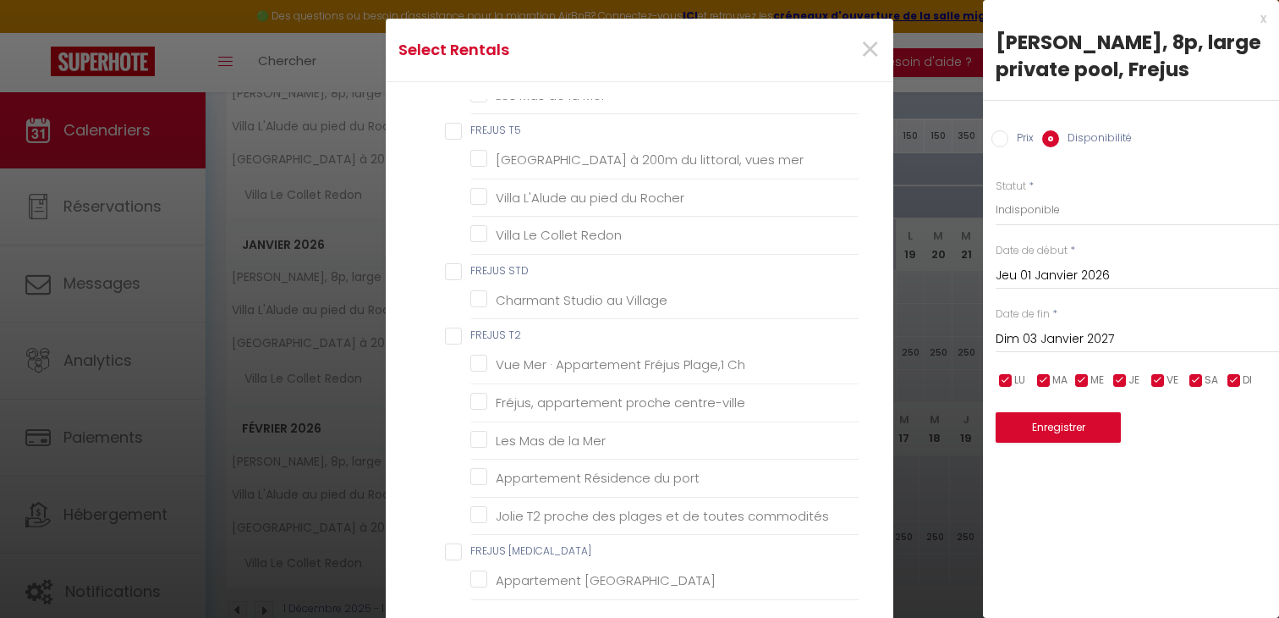
click at [445, 129] on T5 "FREJUS T5" at bounding box center [652, 131] width 415 height 17
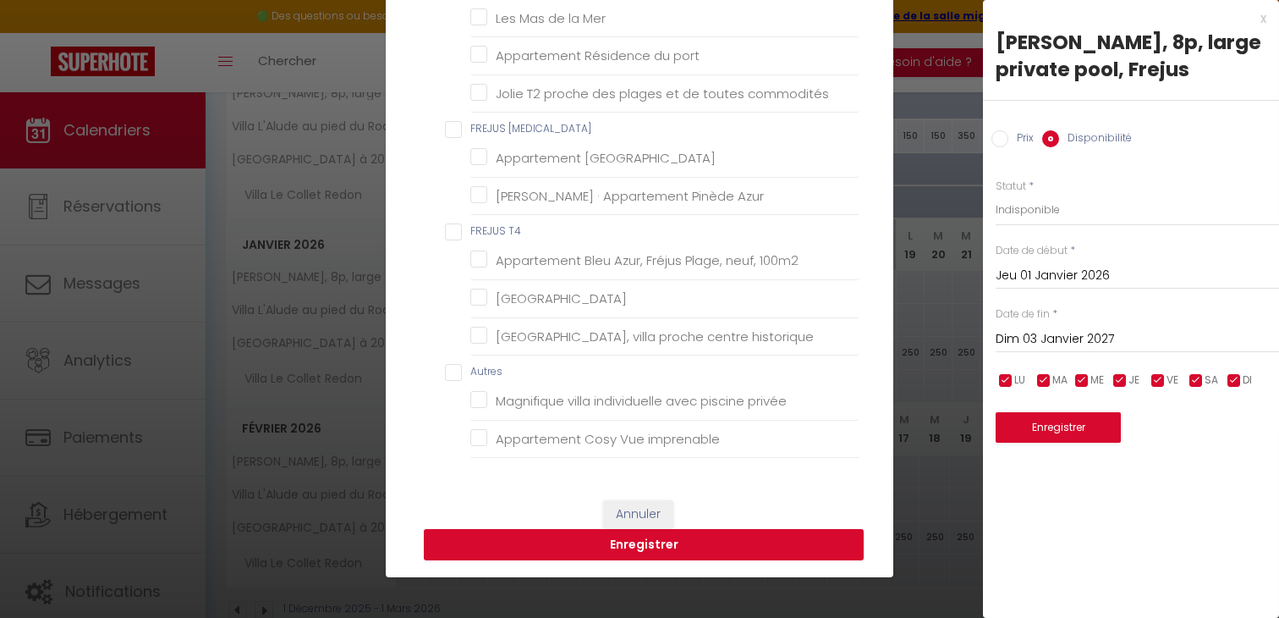
scroll to position [148, 0]
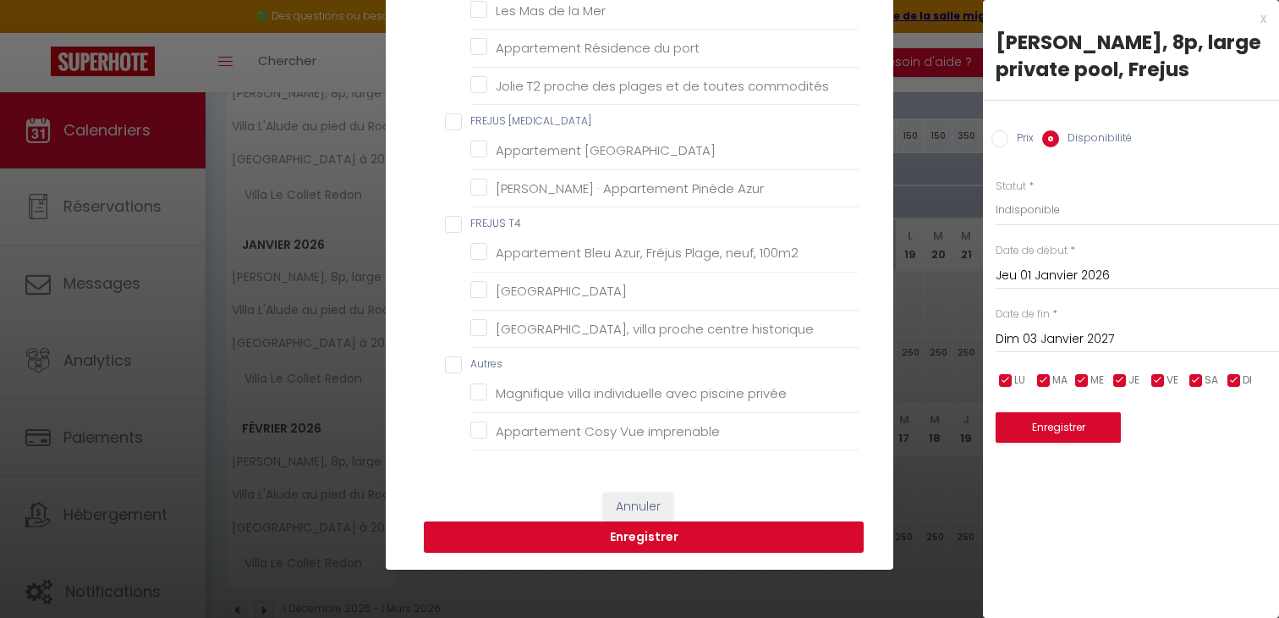
click at [701, 535] on button "Enregistrer" at bounding box center [644, 537] width 440 height 32
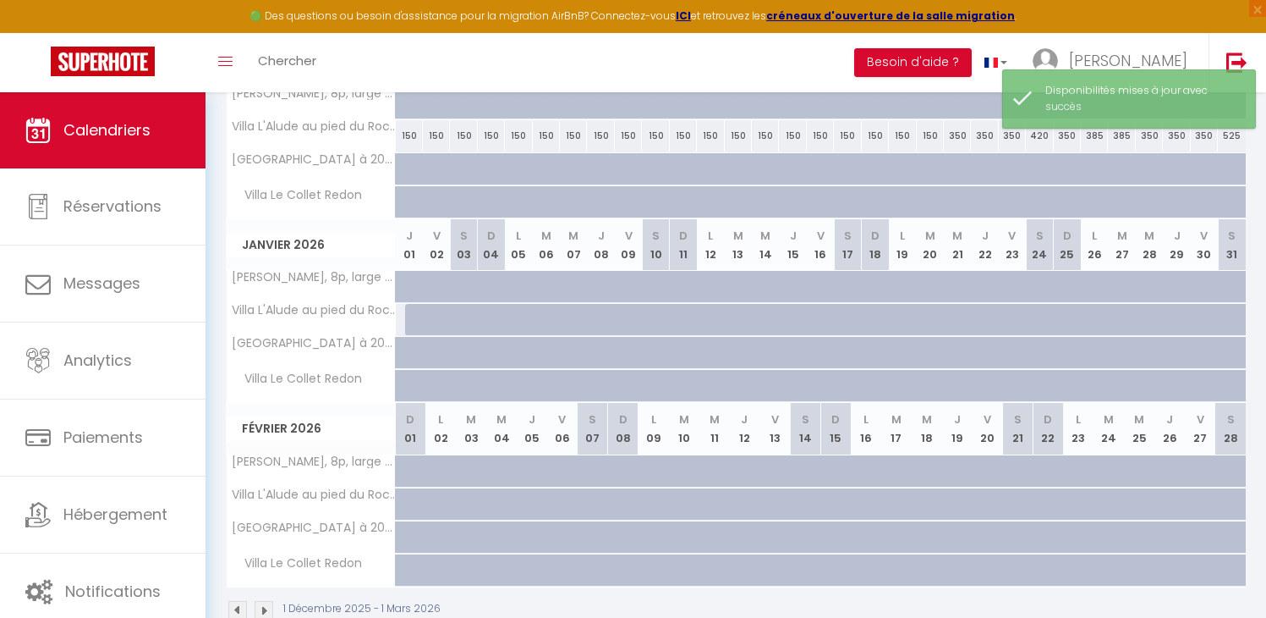
scroll to position [0, 0]
